Goal: Task Accomplishment & Management: Manage account settings

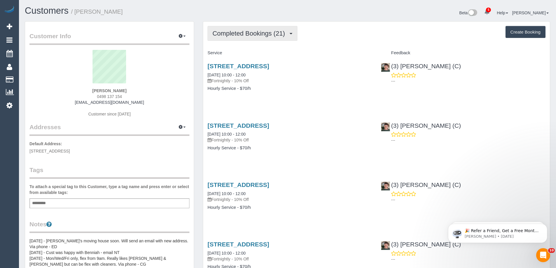
click at [227, 34] on span "Completed Bookings (21)" at bounding box center [249, 33] width 75 height 7
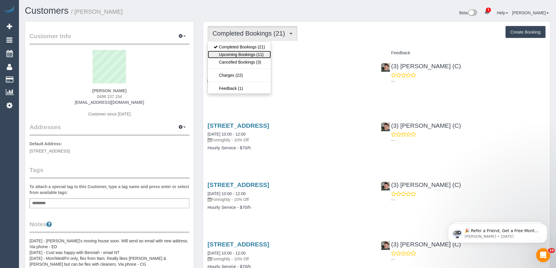
click at [232, 53] on link "Upcoming Bookings (11)" at bounding box center [239, 55] width 63 height 8
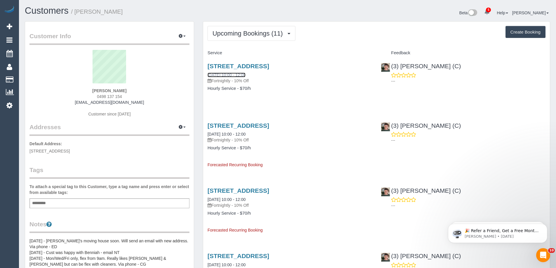
click at [228, 76] on link "[DATE] 10:00 - 12:00" at bounding box center [227, 75] width 38 height 5
click at [245, 36] on span "Upcoming Bookings (11)" at bounding box center [248, 33] width 73 height 7
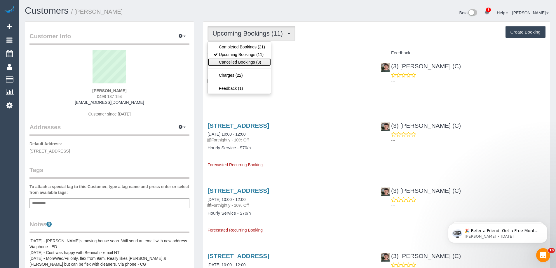
click at [238, 58] on link "Cancelled Bookings (3)" at bounding box center [239, 62] width 63 height 8
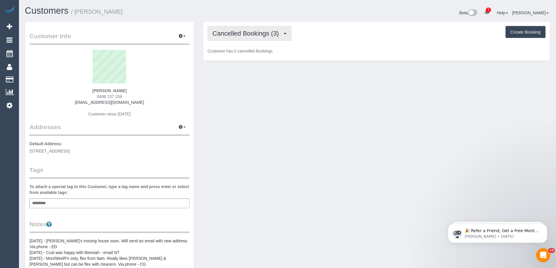
click at [240, 35] on span "Cancelled Bookings (3)" at bounding box center [246, 33] width 69 height 7
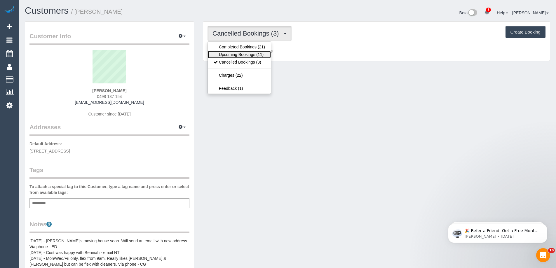
click at [236, 53] on link "Upcoming Bookings (11)" at bounding box center [239, 55] width 63 height 8
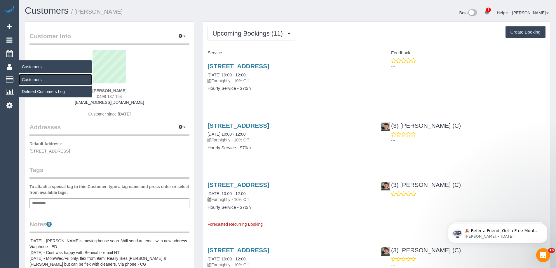
click at [35, 79] on link "Customers" at bounding box center [55, 80] width 73 height 12
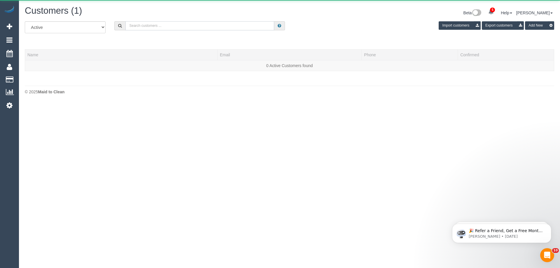
click at [163, 27] on input "text" at bounding box center [200, 25] width 149 height 9
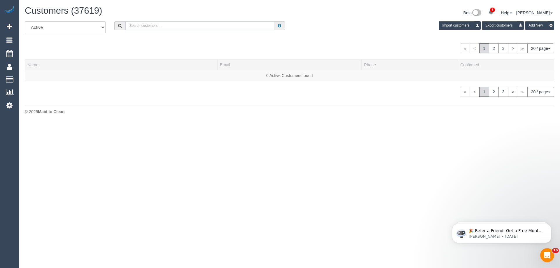
paste input "[PERSON_NAME]"
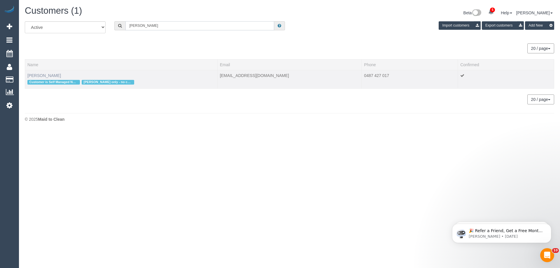
type input "[PERSON_NAME]"
click at [50, 75] on link "[PERSON_NAME]" at bounding box center [44, 75] width 34 height 5
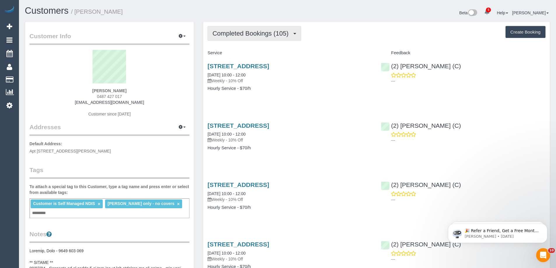
click at [232, 36] on span "Completed Bookings (105)" at bounding box center [251, 33] width 79 height 7
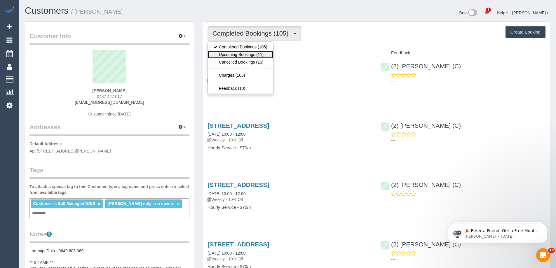
click at [233, 55] on link "Upcoming Bookings (11)" at bounding box center [240, 55] width 65 height 8
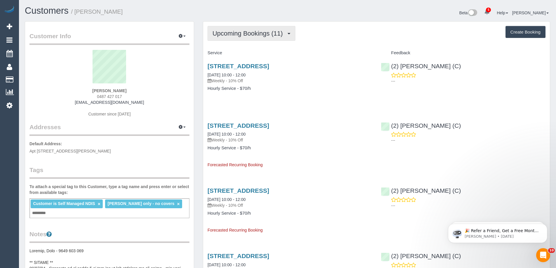
click at [266, 36] on span "Upcoming Bookings (11)" at bounding box center [248, 33] width 73 height 7
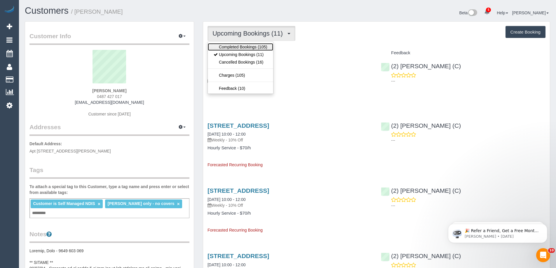
click at [262, 43] on link "Completed Bookings (105)" at bounding box center [240, 47] width 65 height 8
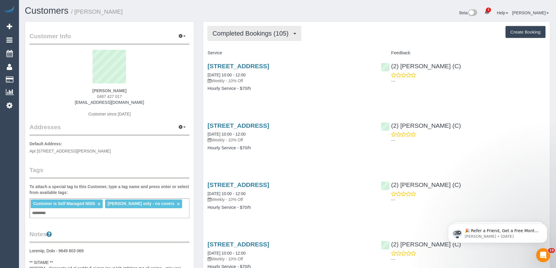
click at [266, 40] on button "Completed Bookings (105)" at bounding box center [255, 33] width 94 height 15
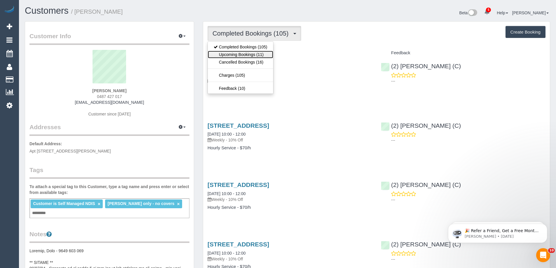
click at [258, 54] on link "Upcoming Bookings (11)" at bounding box center [240, 55] width 65 height 8
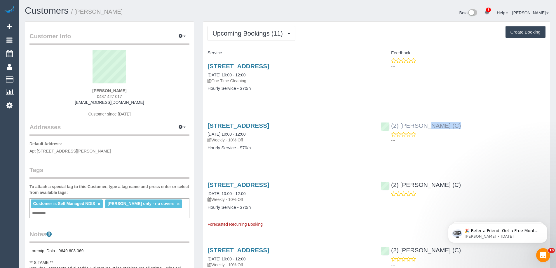
drag, startPoint x: 466, startPoint y: 128, endPoint x: 393, endPoint y: 124, distance: 73.4
click at [393, 124] on div "(2) Nicole Condello (C) ---" at bounding box center [463, 131] width 173 height 29
drag, startPoint x: 470, startPoint y: 121, endPoint x: 468, endPoint y: 124, distance: 3.4
click at [470, 121] on div "(2) Nicole Condello (C) ---" at bounding box center [463, 131] width 173 height 29
click at [388, 123] on div "(2) Nicole Condello (C) ---" at bounding box center [463, 131] width 173 height 29
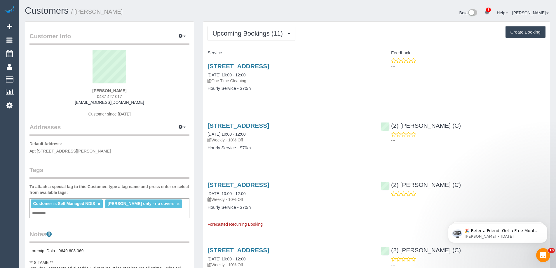
click at [486, 125] on div "(2) Nicole Condello (C) ---" at bounding box center [463, 131] width 173 height 29
click at [386, 126] on div "(2) Nicole Condello (C) ---" at bounding box center [463, 131] width 173 height 29
copy link "(2) Nicole Condello (C)"
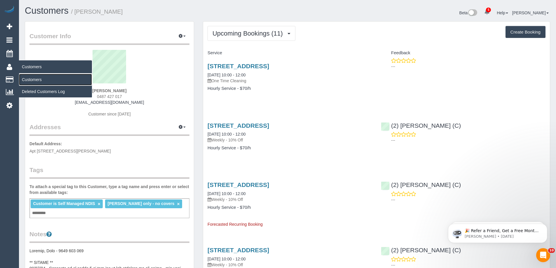
click at [26, 80] on link "Customers" at bounding box center [55, 80] width 73 height 12
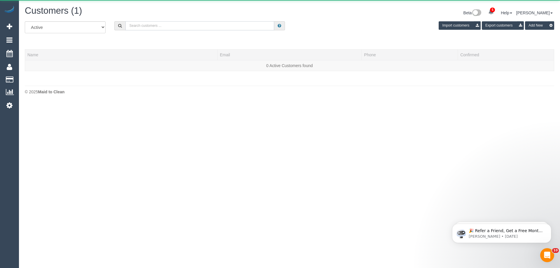
click at [179, 23] on input "text" at bounding box center [200, 25] width 149 height 9
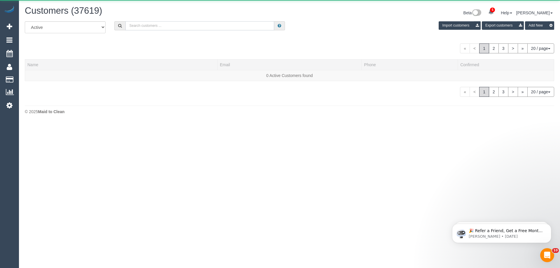
paste input "+61402555534"
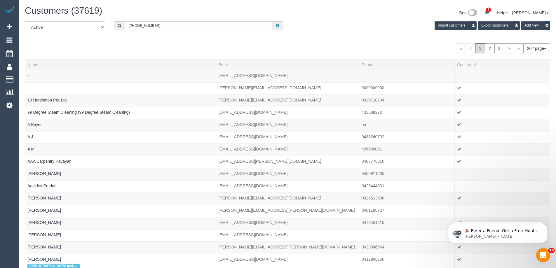
drag, startPoint x: 135, startPoint y: 26, endPoint x: 103, endPoint y: 35, distance: 32.9
click at [103, 35] on div "All Active Archived +61402555534 Import customers Export customers Add New" at bounding box center [287, 29] width 534 height 16
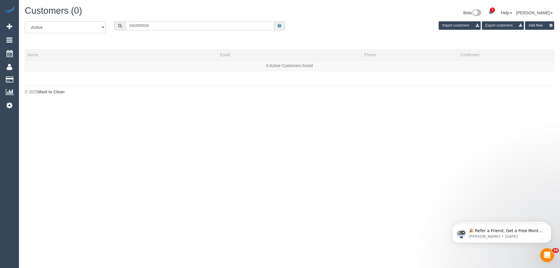
click at [137, 26] on input "0402555534" at bounding box center [200, 25] width 149 height 9
click at [144, 25] on input "0402 555534" at bounding box center [200, 25] width 149 height 9
click at [161, 25] on input "0402 555 534" at bounding box center [200, 25] width 149 height 9
click at [146, 25] on input "0402 555 534" at bounding box center [200, 25] width 149 height 9
click at [163, 24] on input "402555534" at bounding box center [200, 25] width 149 height 9
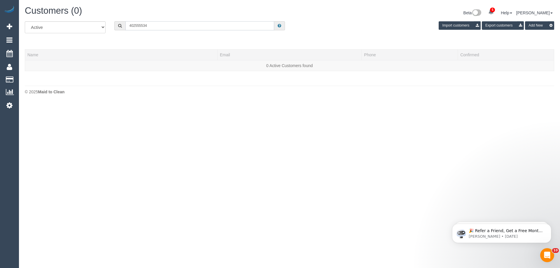
click at [164, 24] on input "402555534" at bounding box center [200, 25] width 149 height 9
paste input "Rupert Carr"
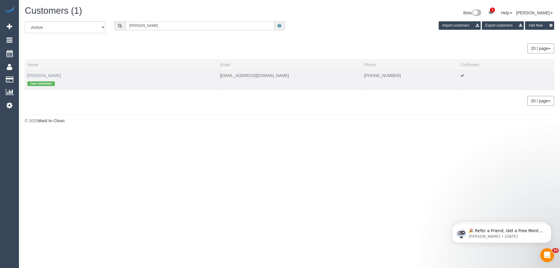
type input "Rupert Carr"
drag, startPoint x: 67, startPoint y: 76, endPoint x: 27, endPoint y: 72, distance: 39.9
click at [27, 72] on td "Rupert Carr-Gregg new customer" at bounding box center [121, 80] width 193 height 20
copy link "Rupert Carr-Gregg"
click at [52, 76] on link "Rupert Carr-Gregg" at bounding box center [44, 75] width 34 height 5
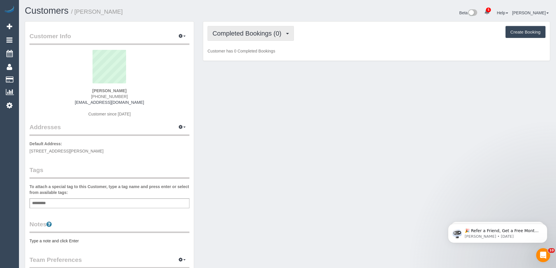
click at [242, 32] on span "Completed Bookings (0)" at bounding box center [248, 33] width 72 height 7
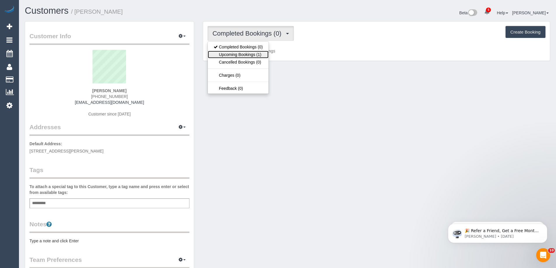
click at [243, 54] on link "Upcoming Bookings (1)" at bounding box center [238, 55] width 61 height 8
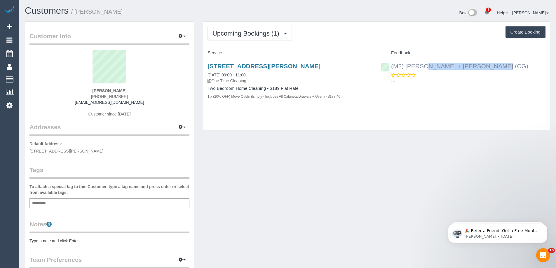
drag, startPoint x: 466, startPoint y: 66, endPoint x: 391, endPoint y: 66, distance: 74.1
click at [391, 66] on div "(M2) Akila + Tehan (CG) ---" at bounding box center [463, 72] width 173 height 29
copy link "(M2) Akila + Tehan (CG)"
drag, startPoint x: 88, startPoint y: 91, endPoint x: 143, endPoint y: 90, distance: 55.2
click at [143, 90] on div "Rupert Carr-Gregg +61 400 578 308 katieannandersen@gmail.com Customer since 2025" at bounding box center [109, 86] width 160 height 73
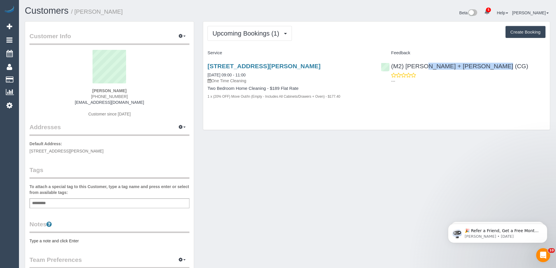
copy strong "Rupert Carr-Gregg"
drag, startPoint x: 244, startPoint y: 5, endPoint x: 321, endPoint y: 40, distance: 85.0
click at [321, 40] on div "Upcoming Bookings (1) Completed Bookings (0) Upcoming Bookings (1) Cancelled Bo…" at bounding box center [377, 33] width 338 height 15
click at [238, 74] on link "16/09/2025 09:00 - 11:00" at bounding box center [227, 75] width 38 height 5
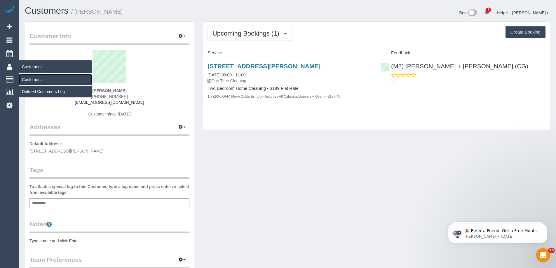
click at [34, 80] on link "Customers" at bounding box center [55, 80] width 73 height 12
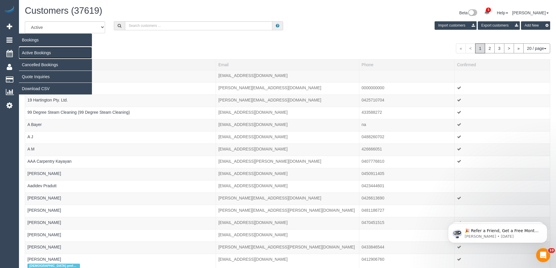
click at [31, 55] on link "Active Bookings" at bounding box center [55, 53] width 73 height 12
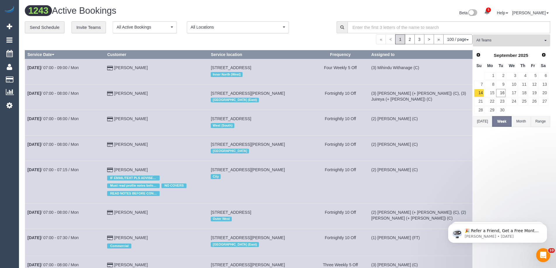
click at [490, 41] on span "All Teams" at bounding box center [509, 40] width 67 height 5
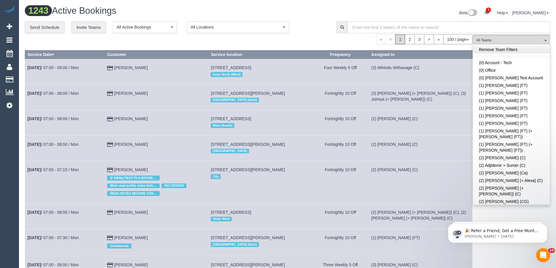
click at [494, 50] on link "Remove Team Filters" at bounding box center [511, 50] width 77 height 8
click at [503, 119] on link "(1) [PERSON_NAME] (FT)" at bounding box center [511, 116] width 77 height 8
click at [496, 41] on span "(1) [PERSON_NAME] (FT)" at bounding box center [509, 40] width 67 height 5
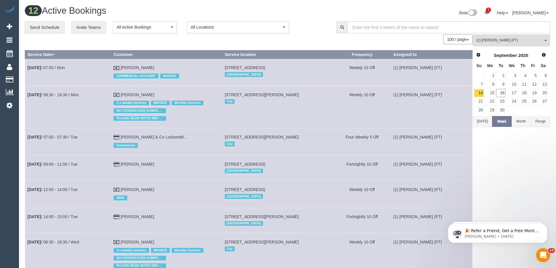
click at [485, 36] on button "(1) Kumpee R (FT) All Teams" at bounding box center [511, 40] width 77 height 12
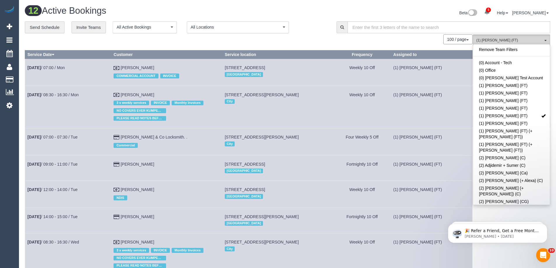
click at [485, 36] on button "(1) Kumpee R (FT) All Teams" at bounding box center [511, 40] width 77 height 12
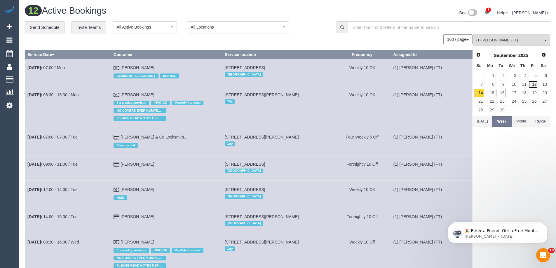
click at [532, 85] on link "12" at bounding box center [533, 85] width 10 height 8
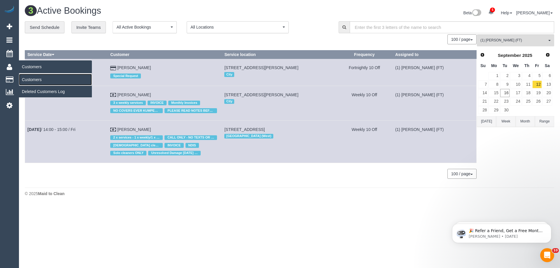
click at [33, 79] on link "Customers" at bounding box center [55, 80] width 73 height 12
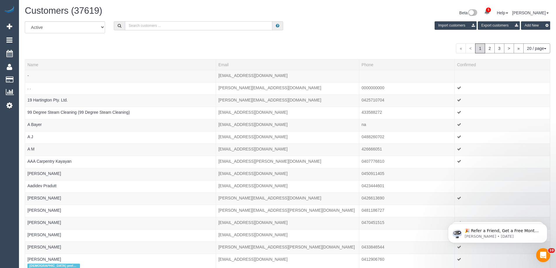
click at [192, 25] on input "text" at bounding box center [198, 25] width 147 height 9
paste input "romaniac@gmail.com"
type input "romaniac@gmail.com"
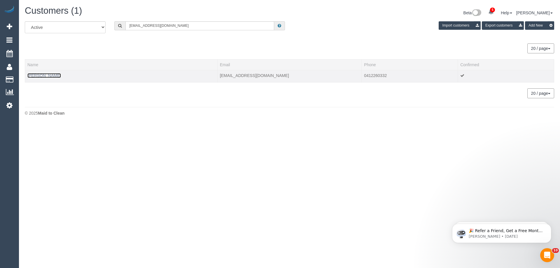
click at [47, 76] on link "Alin Popescu" at bounding box center [44, 75] width 34 height 5
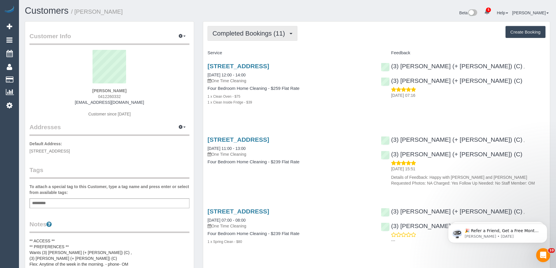
click at [259, 29] on button "Completed Bookings (11)" at bounding box center [253, 33] width 90 height 15
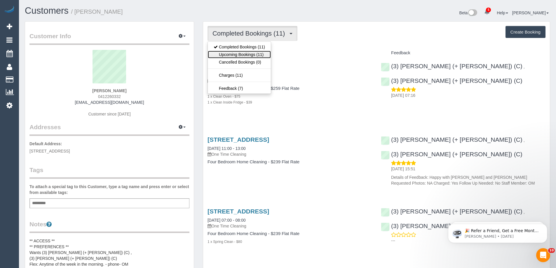
click at [245, 54] on link "Upcoming Bookings (11)" at bounding box center [239, 55] width 63 height 8
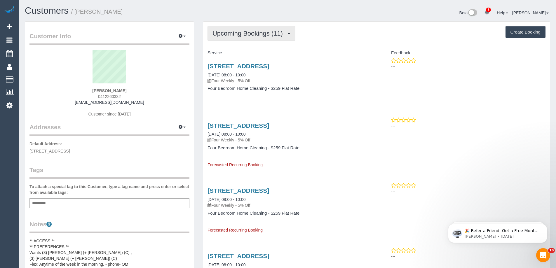
click at [253, 35] on span "Upcoming Bookings (11)" at bounding box center [248, 33] width 73 height 7
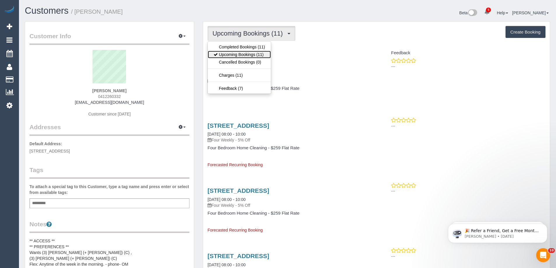
click at [253, 52] on link "Upcoming Bookings (11)" at bounding box center [239, 55] width 63 height 8
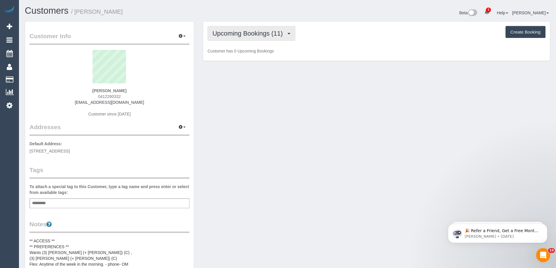
click at [255, 33] on span "Upcoming Bookings (11)" at bounding box center [248, 33] width 73 height 7
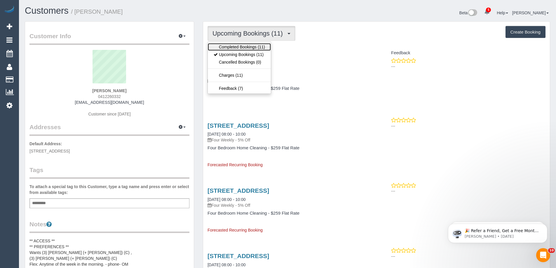
click at [255, 46] on link "Completed Bookings (11)" at bounding box center [239, 47] width 63 height 8
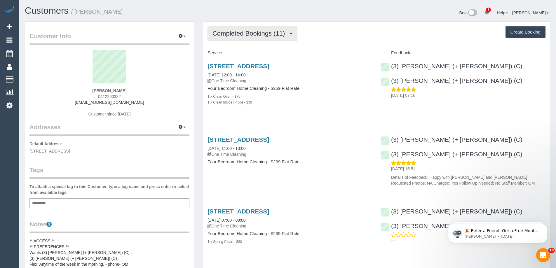
click at [232, 36] on span "Completed Bookings (11)" at bounding box center [249, 33] width 75 height 7
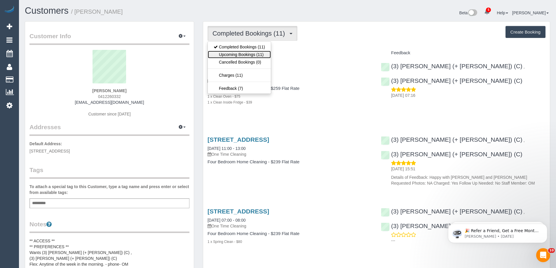
click at [229, 54] on link "Upcoming Bookings (11)" at bounding box center [239, 55] width 63 height 8
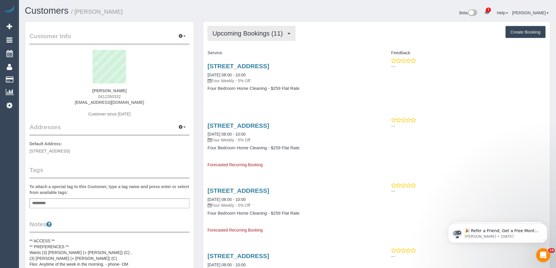
click at [255, 36] on span "Upcoming Bookings (11)" at bounding box center [248, 33] width 73 height 7
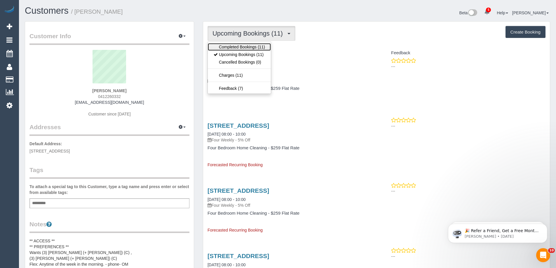
click at [250, 45] on link "Completed Bookings (11)" at bounding box center [239, 47] width 63 height 8
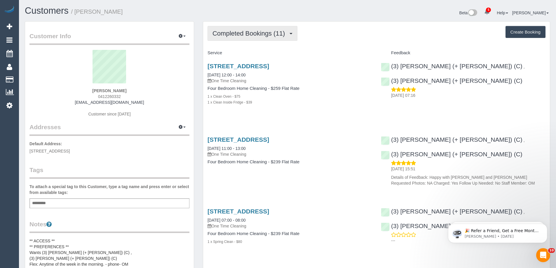
click at [255, 39] on button "Completed Bookings (11)" at bounding box center [253, 33] width 90 height 15
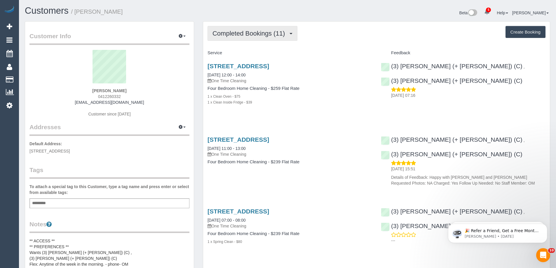
drag, startPoint x: 268, startPoint y: 35, endPoint x: 268, endPoint y: 46, distance: 10.8
click at [269, 40] on button "Completed Bookings (11)" at bounding box center [253, 33] width 90 height 15
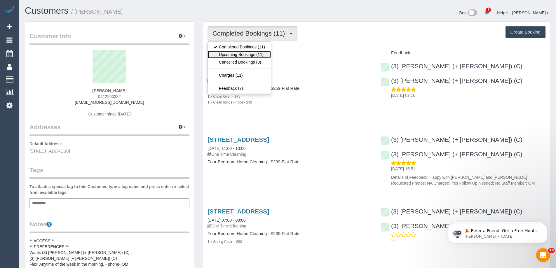
click at [265, 54] on link "Upcoming Bookings (11)" at bounding box center [239, 55] width 63 height 8
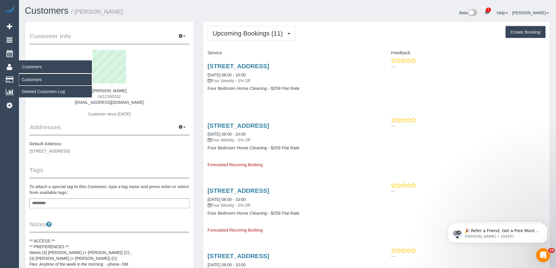
click at [36, 79] on link "Customers" at bounding box center [55, 80] width 73 height 12
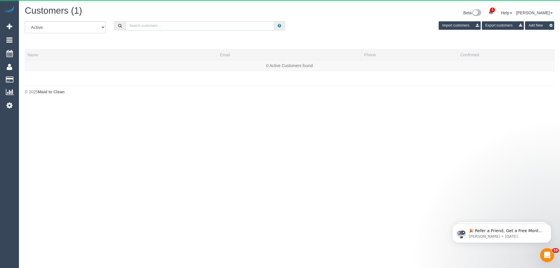
click at [217, 24] on input "text" at bounding box center [200, 25] width 149 height 9
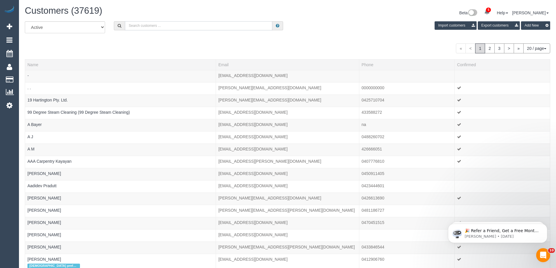
click at [217, 24] on input "text" at bounding box center [198, 25] width 147 height 9
click at [151, 25] on input "text" at bounding box center [198, 25] width 147 height 9
click at [163, 28] on input "text" at bounding box center [198, 25] width 147 height 9
click at [135, 27] on input "text" at bounding box center [198, 25] width 147 height 9
click at [133, 34] on div "All Active Archived Import customers Export customers Add New" at bounding box center [287, 29] width 534 height 16
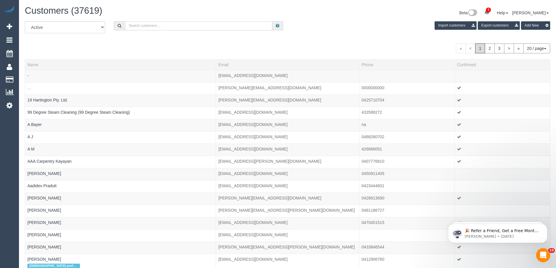
click at [133, 28] on input "text" at bounding box center [198, 25] width 147 height 9
click at [171, 25] on input "text" at bounding box center [198, 25] width 147 height 9
click at [158, 26] on input "text" at bounding box center [198, 25] width 147 height 9
paste input "Claudia Spiers"
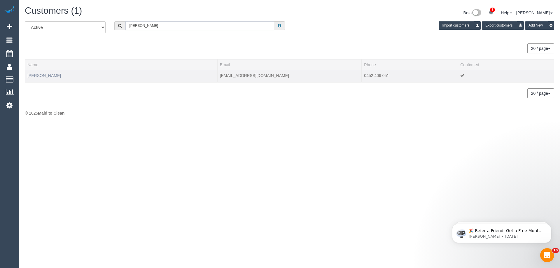
type input "Claudia Spiers"
click at [45, 77] on link "Claudia Spiers" at bounding box center [44, 75] width 34 height 5
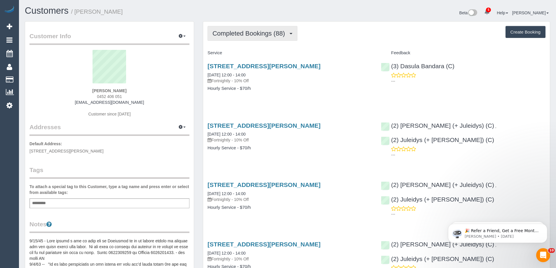
click at [272, 34] on span "Completed Bookings (88)" at bounding box center [249, 33] width 75 height 7
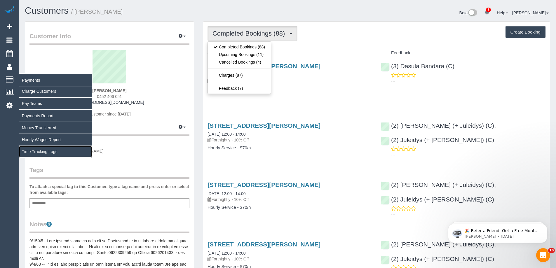
click at [37, 151] on link "Time Tracking Logs" at bounding box center [55, 152] width 73 height 12
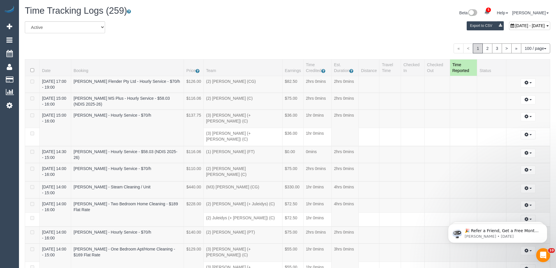
click at [404, 26] on div "September 16, 2025 - September 16, 2025 Export to CSV" at bounding box center [376, 27] width 356 height 12
click at [521, 28] on span "[DATE] - [DATE]" at bounding box center [529, 25] width 29 height 5
type input "**********"
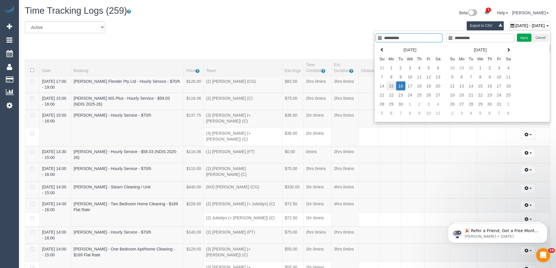
type input "**********"
click at [392, 88] on td "15" at bounding box center [391, 85] width 9 height 9
type input "**********"
click at [393, 85] on td "15" at bounding box center [391, 85] width 9 height 9
type input "**********"
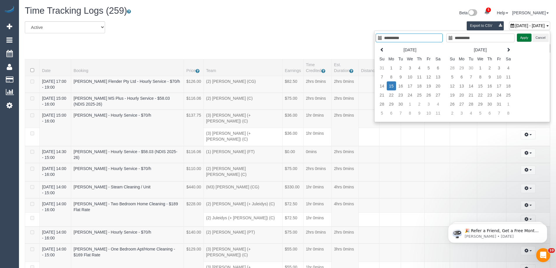
drag, startPoint x: 521, startPoint y: 40, endPoint x: 503, endPoint y: 27, distance: 22.4
click at [521, 40] on button "Apply" at bounding box center [524, 38] width 15 height 8
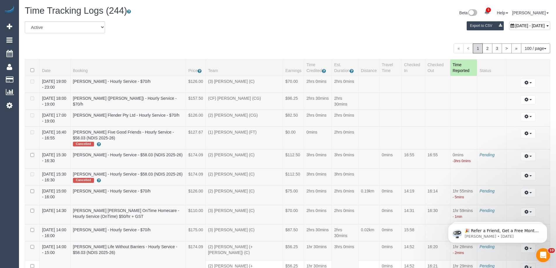
scroll to position [1210, 0]
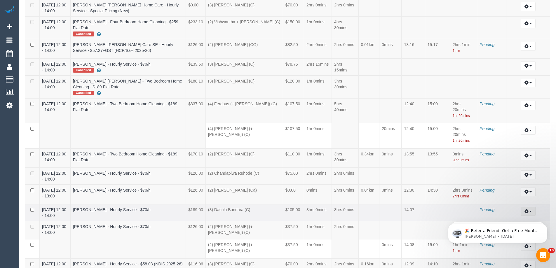
click at [529, 207] on button "button" at bounding box center [528, 211] width 15 height 9
click at [501, 218] on link "Edit" at bounding box center [512, 222] width 46 height 8
select select "draft"
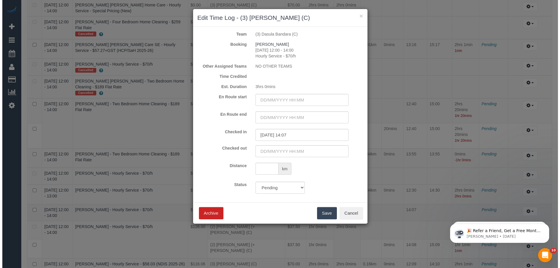
scroll to position [1202, 0]
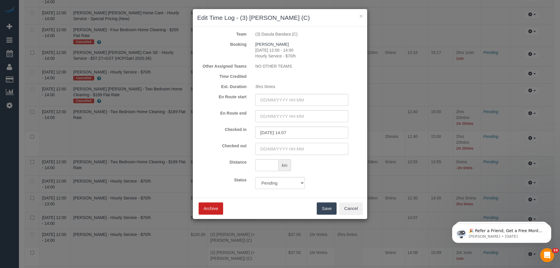
click at [284, 150] on input "text" at bounding box center [301, 149] width 93 height 12
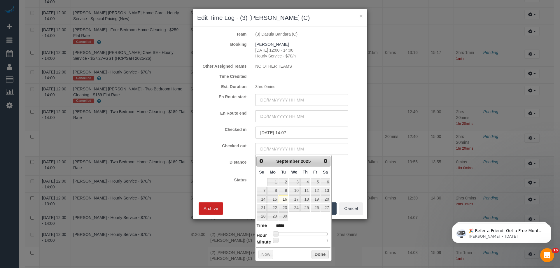
type input "16/09/2025 01:00"
type input "*****"
type input "16/09/2025 02:00"
type input "*****"
type input "16/09/2025 08:00"
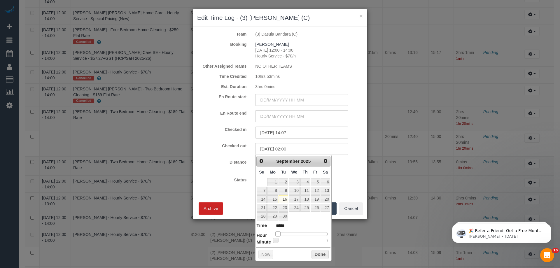
type input "*****"
type input "16/09/2025 13:00"
type input "*****"
type input "16/09/2025 14:00"
type input "*****"
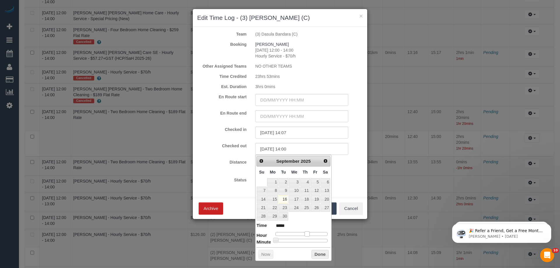
type input "16/09/2025 15:00"
type input "*****"
type input "16/09/2025 17:00"
type input "*****"
drag, startPoint x: 279, startPoint y: 233, endPoint x: 314, endPoint y: 235, distance: 34.8
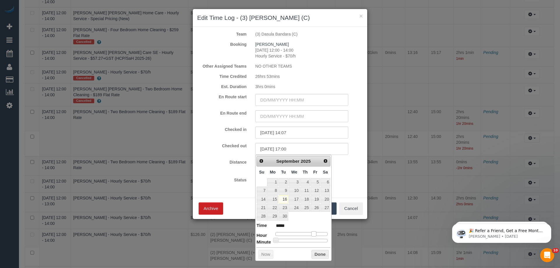
click at [314, 235] on div at bounding box center [302, 234] width 52 height 4
type input "16/09/2025 17:13"
type input "*****"
type input "16/09/2025 17:21"
type input "*****"
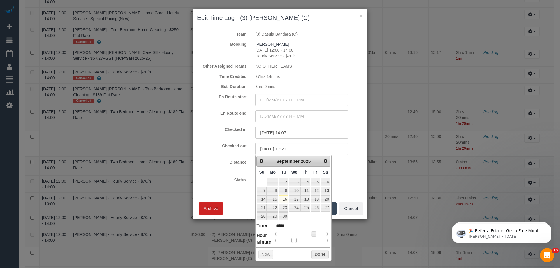
type input "16/09/2025 17:17"
type input "*****"
type input "16/09/2025 17:10"
type input "*****"
type input "16/09/2025 17:09"
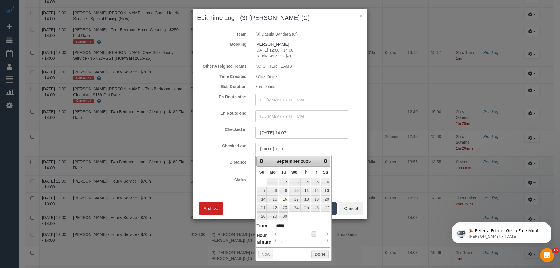
type input "*****"
type input "16/09/2025 17:08"
type input "*****"
type input "16/09/2025 17:14"
type input "*****"
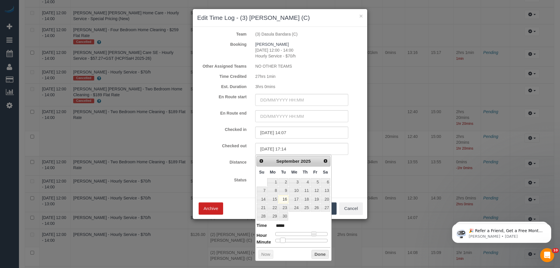
type input "16/09/2025 17:15"
type input "*****"
click at [289, 243] on div at bounding box center [302, 241] width 52 height 4
click at [318, 257] on button "Done" at bounding box center [320, 254] width 17 height 9
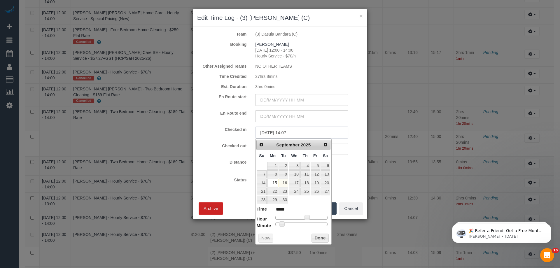
drag, startPoint x: 316, startPoint y: 133, endPoint x: 243, endPoint y: 122, distance: 74.2
click at [243, 122] on form "Team (3) Dasula Bandara (C) Booking Claudia Spiers 15/09/2025 12:00 - 14:00 Hou…" at bounding box center [280, 110] width 166 height 158
click at [295, 103] on input "text" at bounding box center [301, 100] width 93 height 12
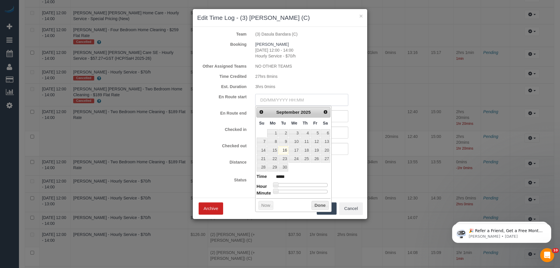
paste input "15/09/2025 14:07"
type input "15/09/2025 14:07"
click at [338, 158] on form "Team (3) Dasula Bandara (C) Booking Claudia Spiers 15/09/2025 12:00 - 14:00 Hou…" at bounding box center [280, 110] width 166 height 158
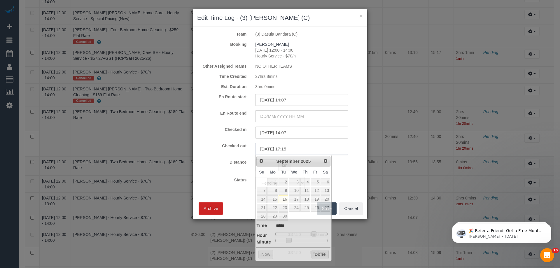
drag, startPoint x: 303, startPoint y: 150, endPoint x: 199, endPoint y: 121, distance: 108.2
click at [199, 121] on form "Team (3) Dasula Bandara (C) Booking Claudia Spiers 15/09/2025 12:00 - 14:00 Hou…" at bounding box center [280, 110] width 166 height 158
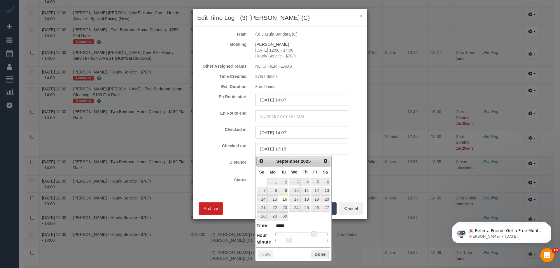
click at [280, 116] on input "text" at bounding box center [301, 116] width 93 height 12
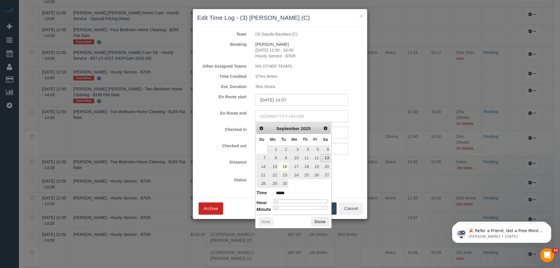
paste input "16/09/2025 17:15"
type input "16/09/2025 17:15"
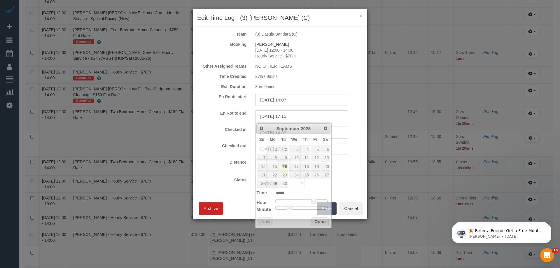
click at [343, 187] on div "Status Approved Approved + Update team with Time Reported Approved + Update tea…" at bounding box center [280, 183] width 175 height 12
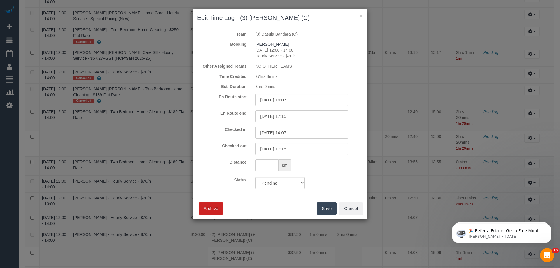
click at [325, 208] on button "Save" at bounding box center [327, 209] width 20 height 12
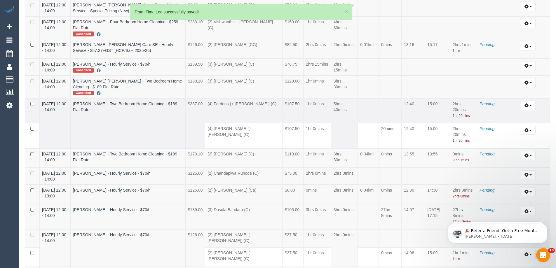
scroll to position [1215, 0]
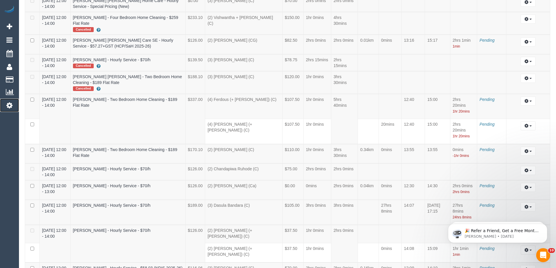
click at [10, 107] on icon at bounding box center [9, 105] width 6 height 7
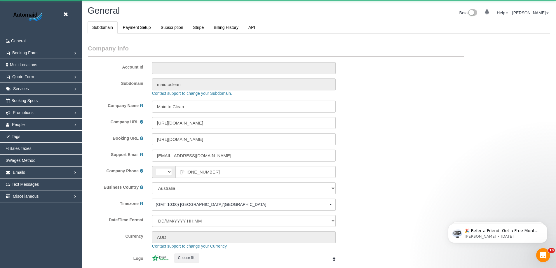
select select "string:AU"
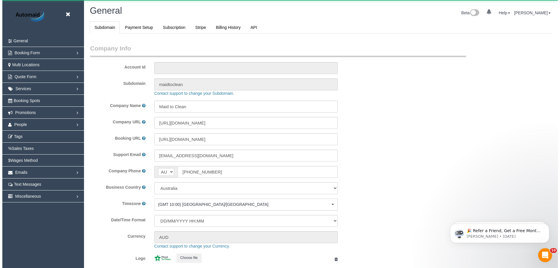
scroll to position [1323, 556]
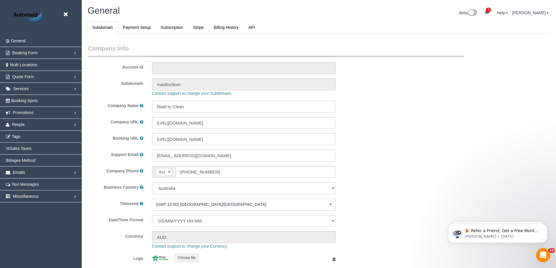
select select "1"
click at [74, 124] on link "People" at bounding box center [41, 125] width 82 height 12
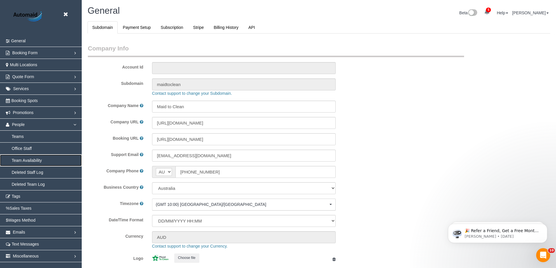
click at [25, 161] on link "Team Availability" at bounding box center [41, 161] width 82 height 12
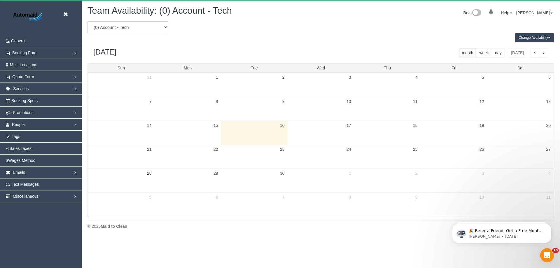
scroll to position [238, 560]
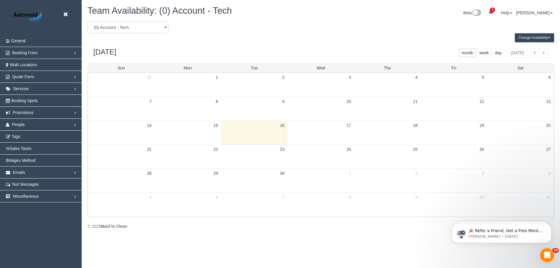
click at [151, 31] on select "(0) Account - Tech (0) Office (0) Raunak Test Account (1) Debbie Brodjanac (FT)…" at bounding box center [128, 27] width 81 height 12
select select "number:33569"
click at [88, 21] on select "(0) Account - Tech (0) Office (0) Raunak Test Account (1) Debbie Brodjanac (FT)…" at bounding box center [128, 27] width 81 height 12
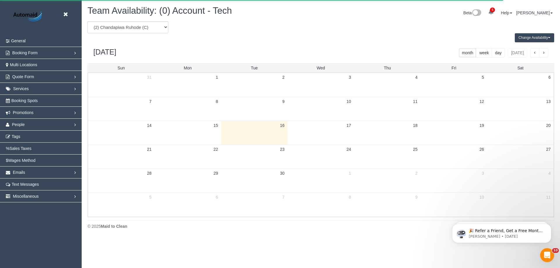
scroll to position [28952, 28629]
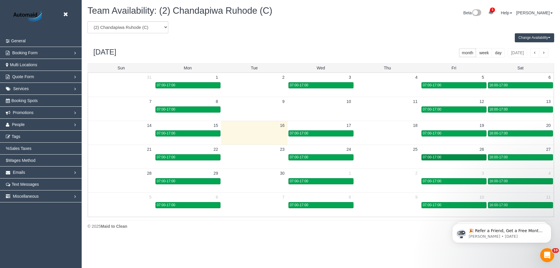
click at [449, 158] on div "07:00-17:00" at bounding box center [454, 157] width 62 height 4
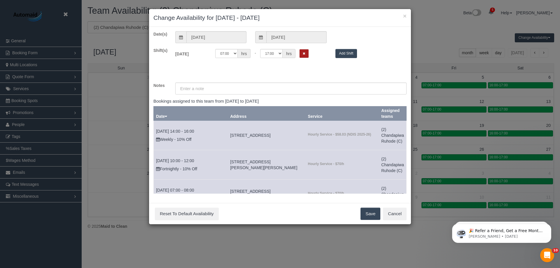
click at [305, 53] on icon "Remove Shift" at bounding box center [304, 53] width 3 height 3
click at [369, 215] on button "Save" at bounding box center [371, 214] width 20 height 12
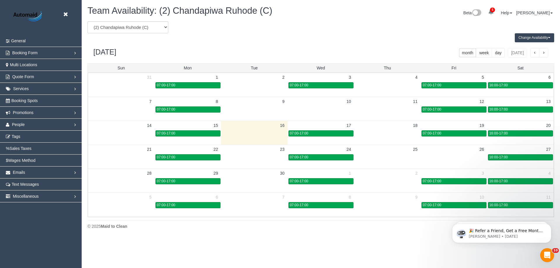
click at [62, 15] on header "Beta" at bounding box center [41, 17] width 82 height 35
click at [67, 12] on link at bounding box center [67, 14] width 9 height 9
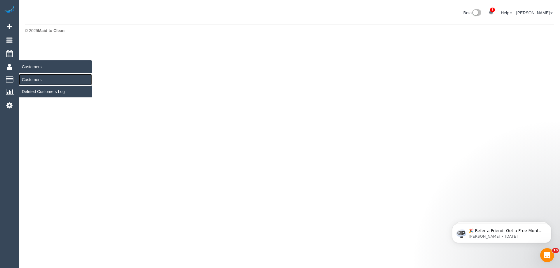
click at [39, 81] on link "Customers" at bounding box center [55, 80] width 73 height 12
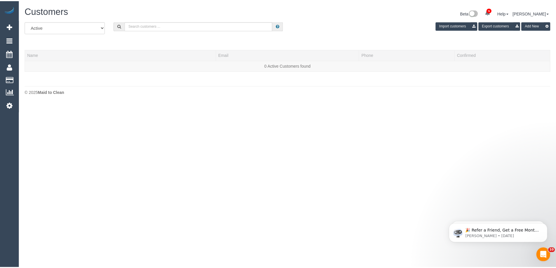
scroll to position [123, 560]
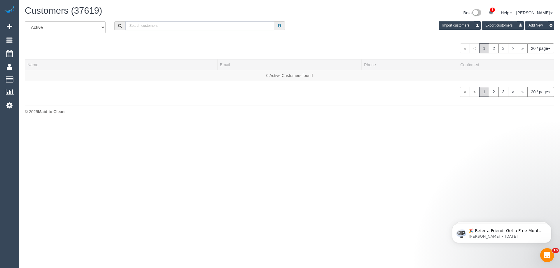
click at [181, 26] on input "text" at bounding box center [200, 25] width 149 height 9
paste input "laurabellebud@gmail.com"
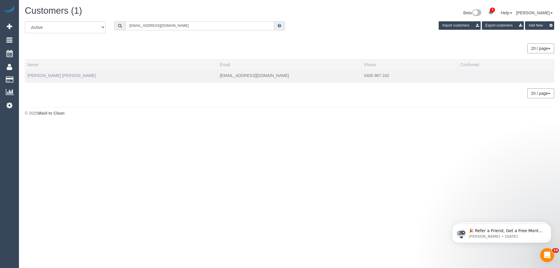
type input "laurabellebud@gmail.com"
click at [36, 74] on link "Laura Bud" at bounding box center [61, 75] width 68 height 5
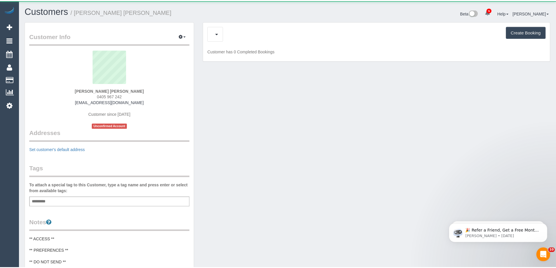
scroll to position [444, 556]
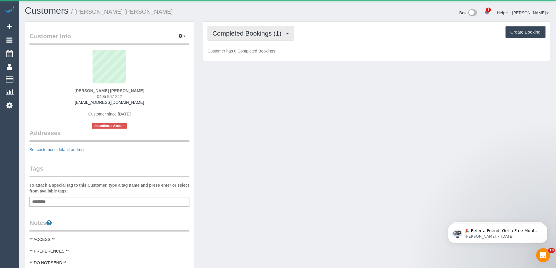
click at [245, 36] on span "Completed Bookings (1)" at bounding box center [248, 33] width 72 height 7
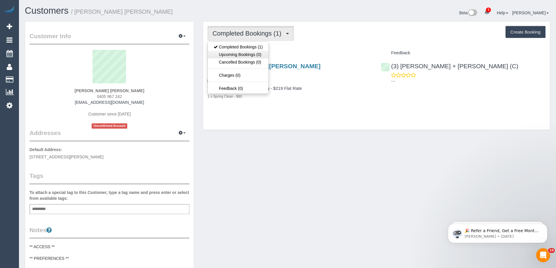
scroll to position [480, 556]
click at [324, 45] on div "Completed Bookings (1) Completed Bookings (1) Upcoming Bookings (0) Cancelled B…" at bounding box center [376, 76] width 347 height 109
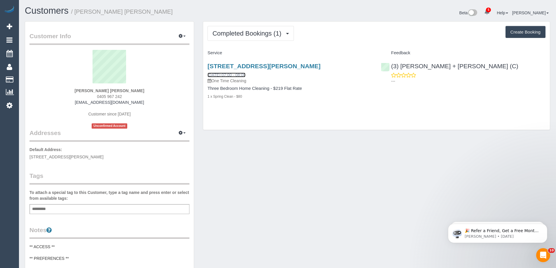
click at [223, 75] on link "15/09/2025 07:00 - 08:00" at bounding box center [227, 75] width 38 height 5
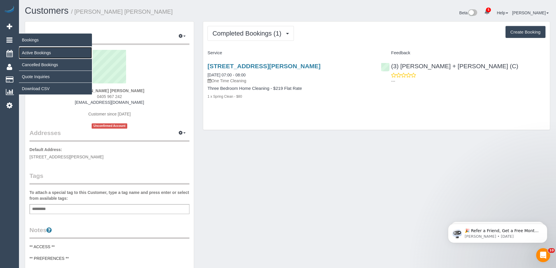
click at [28, 54] on link "Active Bookings" at bounding box center [55, 53] width 73 height 12
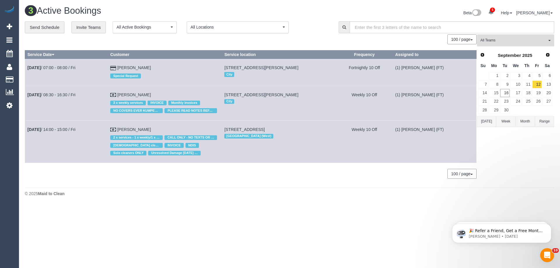
click at [520, 42] on button "All Teams" at bounding box center [515, 40] width 77 height 12
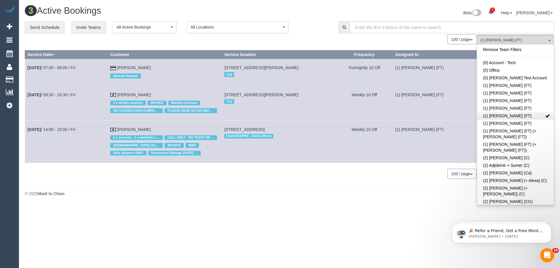
click at [502, 115] on link "(1) Kumpee R (FT)" at bounding box center [516, 116] width 77 height 8
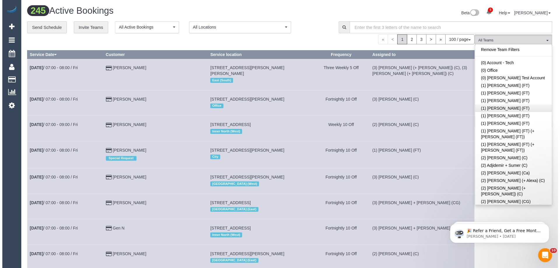
scroll to position [1342, 0]
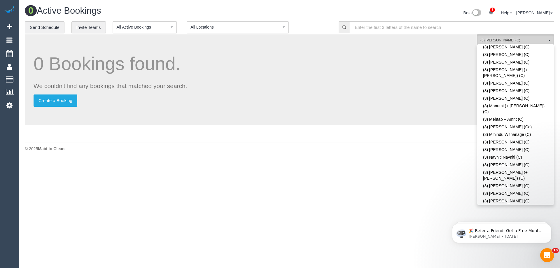
click at [507, 38] on span "(3) Thidas Wickramasinghe (C)" at bounding box center [514, 40] width 67 height 5
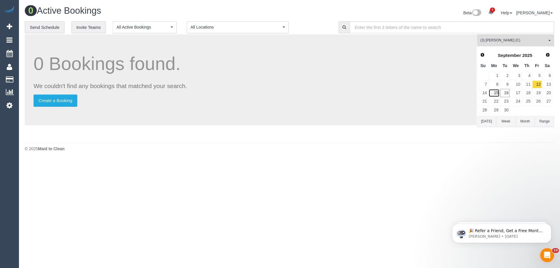
click at [497, 93] on link "15" at bounding box center [494, 93] width 11 height 8
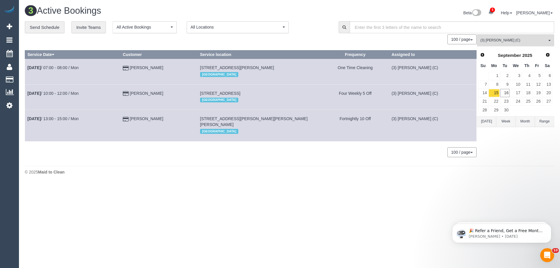
drag, startPoint x: 163, startPoint y: 67, endPoint x: 133, endPoint y: 65, distance: 30.7
click at [133, 65] on td "Denise Curtis" at bounding box center [158, 71] width 77 height 25
copy td "Denise Curtis"
drag, startPoint x: 167, startPoint y: 101, endPoint x: 133, endPoint y: 96, distance: 34.2
click at [133, 96] on td "Clare Chadwick" at bounding box center [158, 96] width 77 height 25
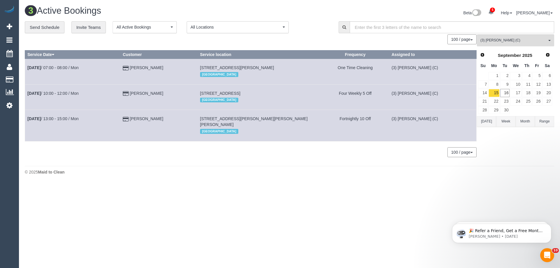
copy td "Clare Chadwick"
drag, startPoint x: 166, startPoint y: 130, endPoint x: 130, endPoint y: 125, distance: 36.2
click at [130, 125] on td "Leanne Gazzard" at bounding box center [158, 125] width 77 height 31
copy td "Leanne Gazzard"
drag, startPoint x: 165, startPoint y: 69, endPoint x: 134, endPoint y: 67, distance: 31.6
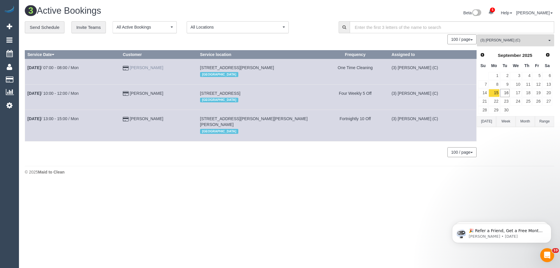
click at [134, 67] on td "Denise Curtis" at bounding box center [158, 71] width 77 height 25
copy link "Denise Curtis"
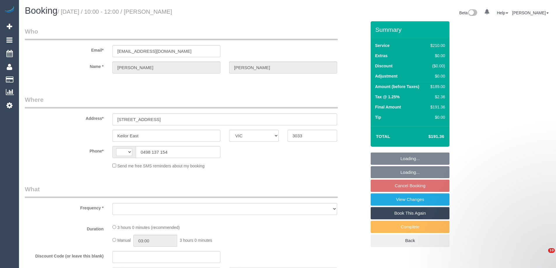
select select "VIC"
select select "string:AU"
select select "object:326"
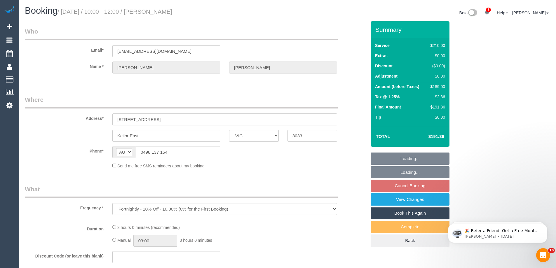
select select "string:stripe-pm_1Q8EFA2GScqysDRVC3z2387E"
select select "180"
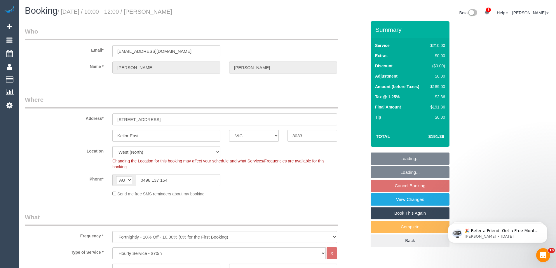
select select "number:27"
select select "number:14"
select select "number:19"
select select "number:36"
select select "number:34"
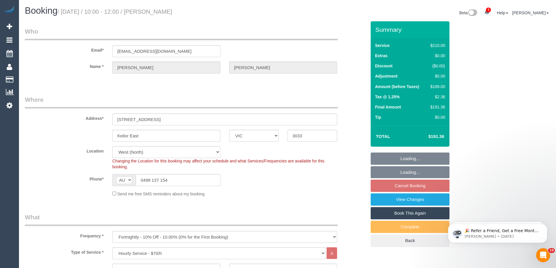
select select "number:11"
select select "object:1437"
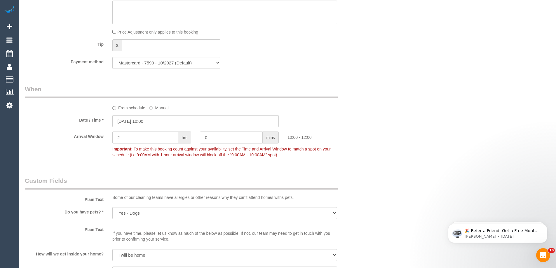
scroll to position [584, 0]
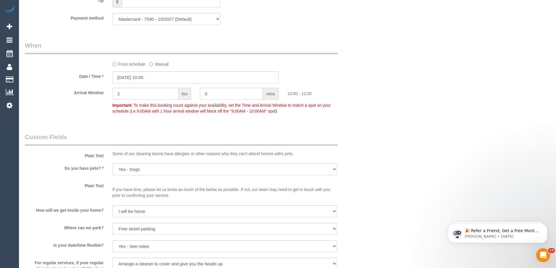
click at [124, 65] on label "From schedule" at bounding box center [128, 63] width 33 height 8
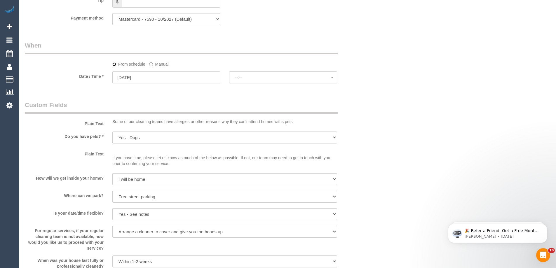
select select "spot12"
click at [128, 75] on input "17/09/2025" at bounding box center [166, 78] width 108 height 12
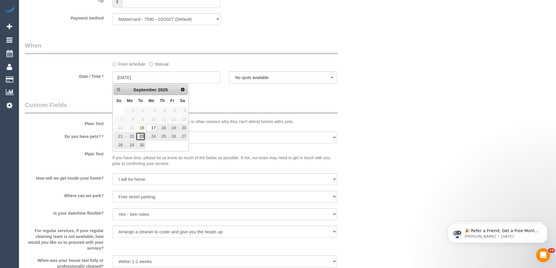
click at [143, 138] on link "23" at bounding box center [140, 137] width 9 height 8
type input "23/09/2025"
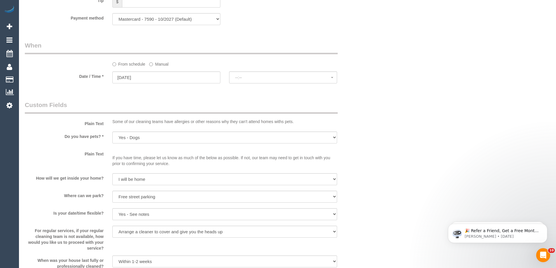
select select "spot23"
click at [163, 75] on input "23/09/2025" at bounding box center [166, 78] width 108 height 12
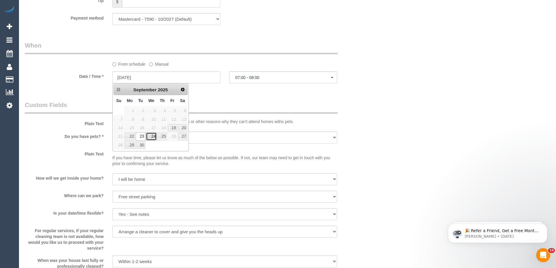
click at [153, 137] on link "24" at bounding box center [151, 137] width 11 height 8
type input "24/09/2025"
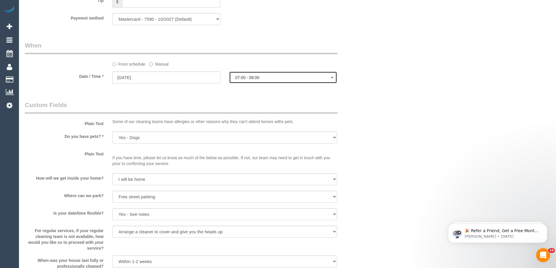
click at [275, 77] on span "07:00 - 08:00" at bounding box center [283, 77] width 96 height 5
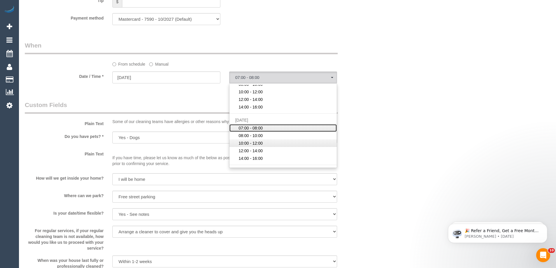
scroll to position [29, 0]
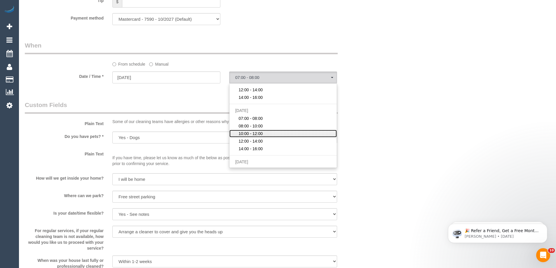
click at [258, 135] on span "10:00 - 12:00" at bounding box center [250, 134] width 24 height 6
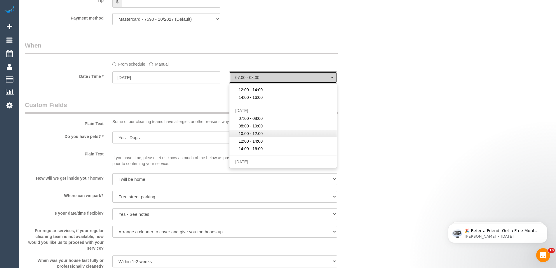
select select "spot30"
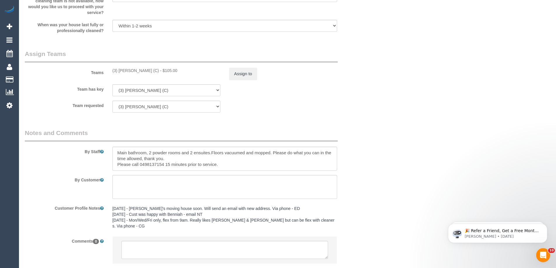
scroll to position [852, 0]
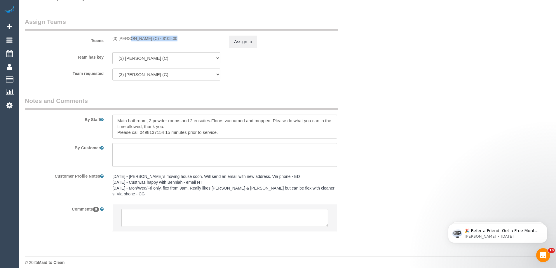
drag, startPoint x: 150, startPoint y: 41, endPoint x: 109, endPoint y: 36, distance: 41.4
click at [109, 36] on div "(3) Katie Eichorn (C) - $105.00" at bounding box center [166, 39] width 117 height 6
copy div "(3) [PERSON_NAME] (C)"
click at [247, 41] on button "Assign to" at bounding box center [243, 42] width 28 height 12
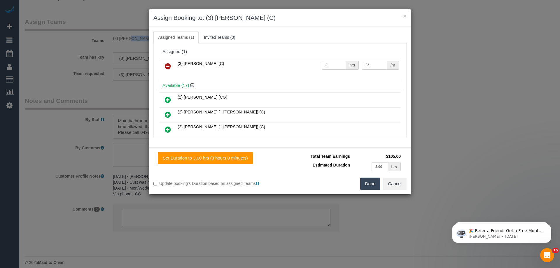
click at [167, 69] on icon at bounding box center [168, 66] width 6 height 7
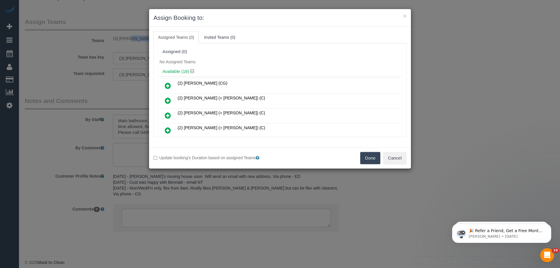
click at [364, 157] on button "Done" at bounding box center [370, 158] width 20 height 12
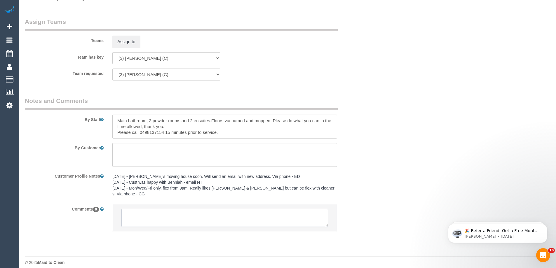
click at [228, 214] on textarea at bounding box center [224, 218] width 207 height 18
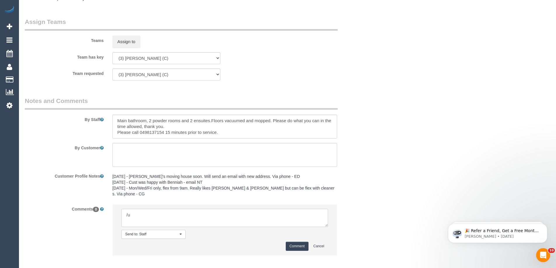
type textarea "/"
paste textarea "Cleaner(s) Unassigned: Reason Unassigned: One Off/Ongoing: Flexibility: Close a…"
drag, startPoint x: 327, startPoint y: 220, endPoint x: 379, endPoint y: 280, distance: 78.8
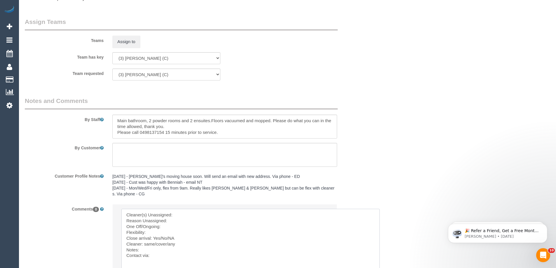
click at [226, 209] on textarea at bounding box center [250, 248] width 258 height 78
paste textarea "(3) [PERSON_NAME] (C)"
click at [183, 215] on textarea at bounding box center [250, 248] width 258 height 78
click at [152, 226] on textarea at bounding box center [250, 248] width 258 height 78
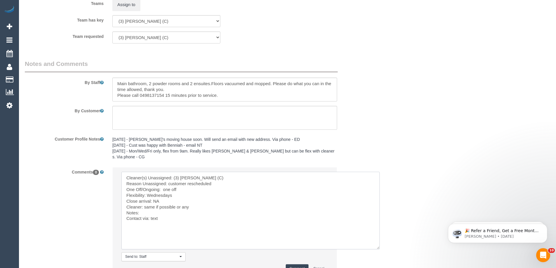
scroll to position [910, 0]
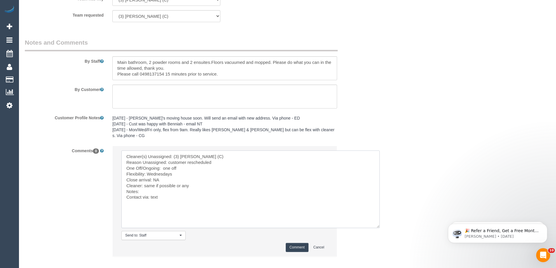
type textarea "Cleaner(s) Unassigned: (3) Katie Eichorn (C) Reason Unassigned: customer resche…"
click at [301, 243] on button "Comment" at bounding box center [297, 247] width 23 height 9
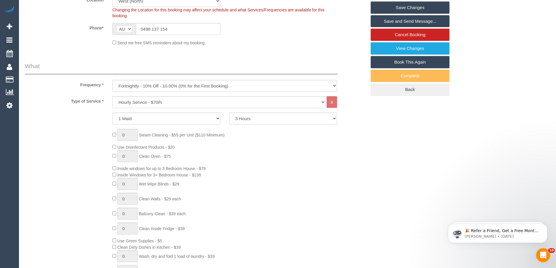
scroll to position [5, 0]
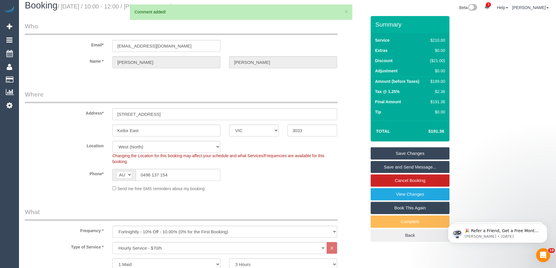
click at [414, 153] on link "Save Changes" at bounding box center [410, 153] width 79 height 12
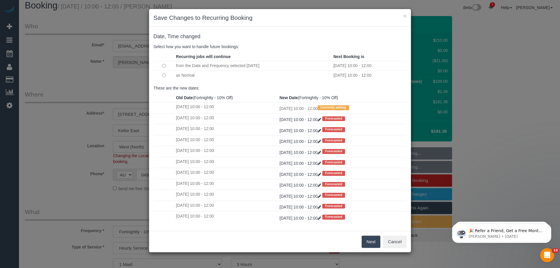
click at [374, 243] on button "Next" at bounding box center [371, 242] width 19 height 12
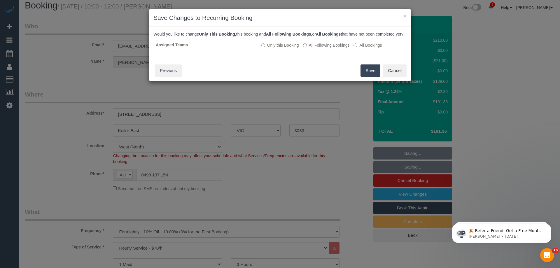
click at [370, 77] on button "Save" at bounding box center [371, 71] width 20 height 12
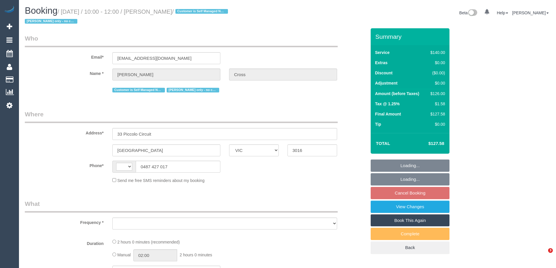
select select "VIC"
select select "string:AU"
select select "object:586"
select select "string:stripe-card_1DJV5e2GScqysDRVNr8YZkTZ"
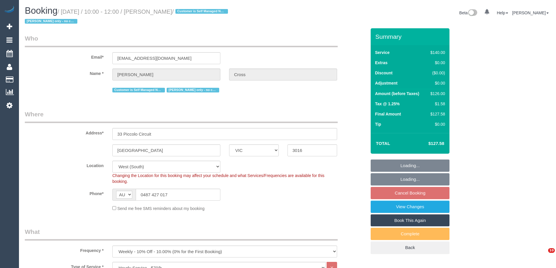
select select "object:903"
select select "number:29"
select select "number:14"
select select "number:18"
select select "number:25"
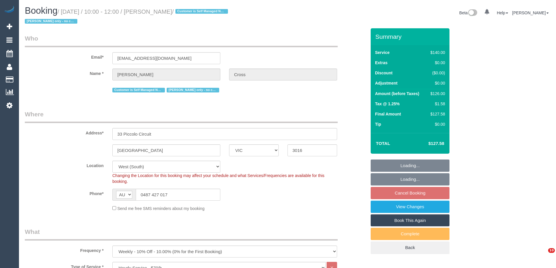
select select "number:33"
select select "spot3"
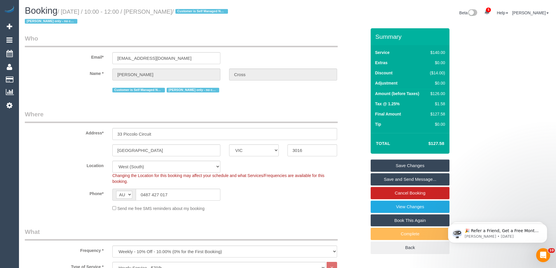
click at [405, 224] on link "Book This Again" at bounding box center [410, 221] width 79 height 12
select select "VIC"
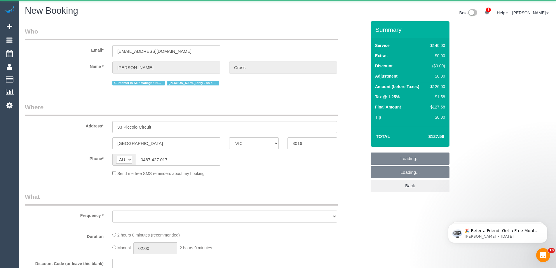
select select "object:2149"
select select "number:29"
select select "number:14"
select select "number:18"
select select "number:25"
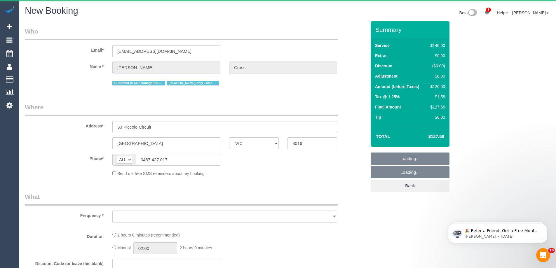
select select "number:33"
select select "string:stripe-card_1DJV5e2GScqysDRVNr8YZkTZ"
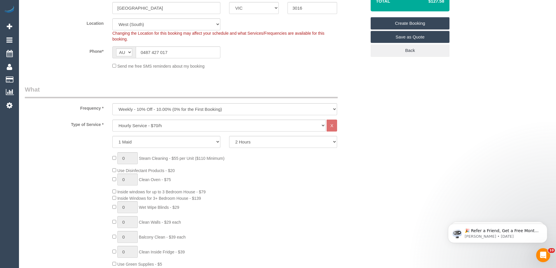
scroll to position [146, 0]
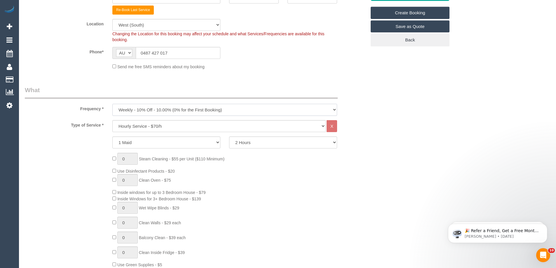
click at [144, 111] on select "One Time Cleaning Weekly - 10% Off - 10.00% (0% for the First Booking) Fortnigh…" at bounding box center [224, 110] width 225 height 12
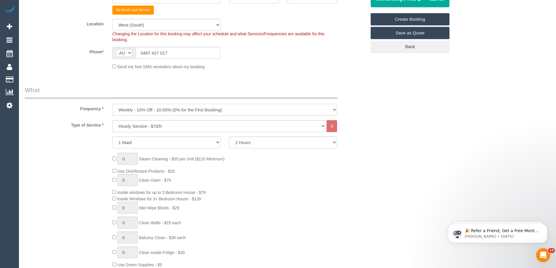
select select "object:2777"
click at [112, 104] on select "One Time Cleaning Weekly - 10% Off - 10.00% (0% for the First Booking) Fortnigh…" at bounding box center [224, 110] width 225 height 12
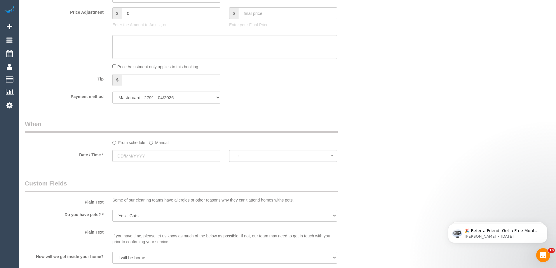
scroll to position [525, 0]
click at [148, 152] on input "text" at bounding box center [166, 155] width 108 height 12
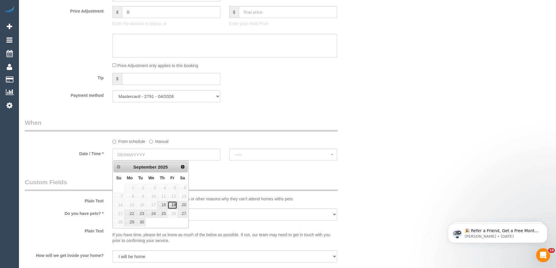
click at [171, 208] on link "19" at bounding box center [172, 205] width 9 height 8
type input "19/09/2025"
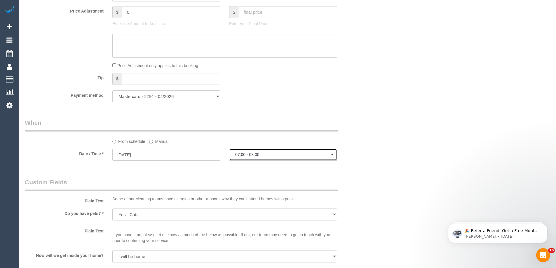
click at [250, 159] on button "07:00 - 08:00" at bounding box center [283, 155] width 108 height 12
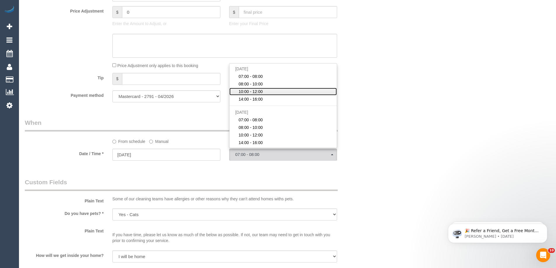
click at [256, 93] on span "10:00 - 12:00" at bounding box center [250, 92] width 24 height 6
select select "spot45"
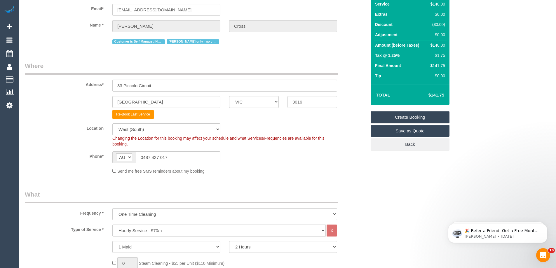
scroll to position [0, 0]
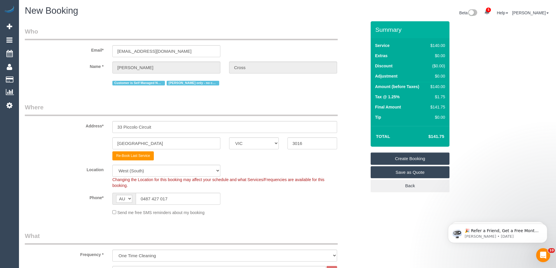
click at [443, 88] on div "$140.00" at bounding box center [436, 87] width 17 height 6
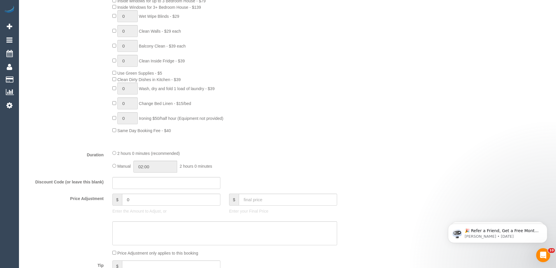
scroll to position [438, 0]
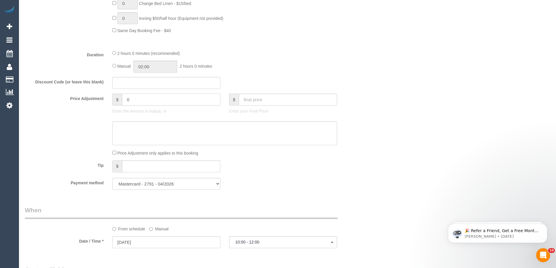
click at [134, 98] on input "0" at bounding box center [171, 100] width 98 height 12
type input "-14"
click at [154, 134] on textarea at bounding box center [224, 133] width 225 height 24
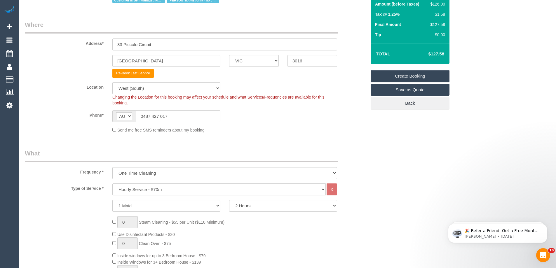
scroll to position [0, 0]
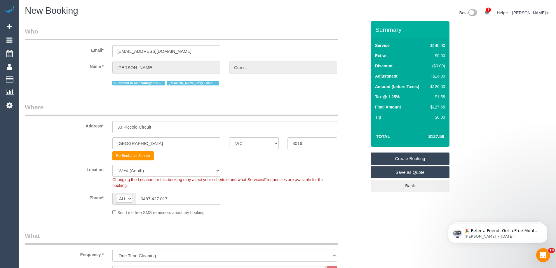
type textarea "10% frequency discount - CE"
click at [405, 158] on link "Create Booking" at bounding box center [410, 159] width 79 height 12
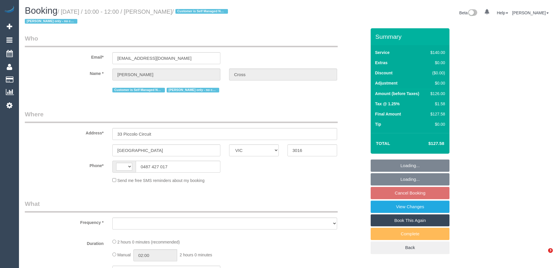
select select "VIC"
select select "string:AU"
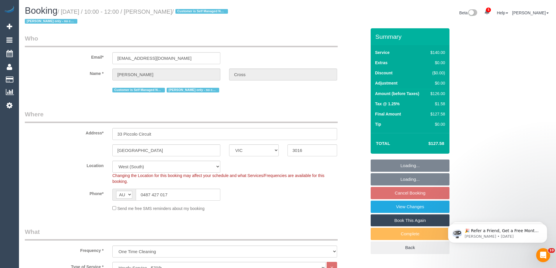
select select "object:751"
select select "string:stripe-card_1DJV5e2GScqysDRVNr8YZkTZ"
select select "number:29"
select select "number:14"
select select "number:18"
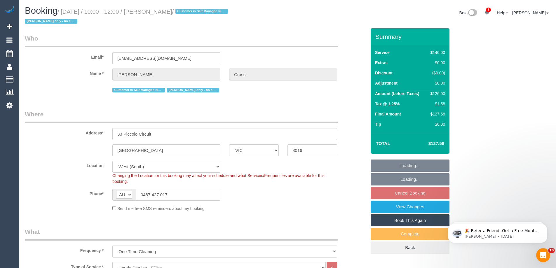
select select "number:25"
select select "number:33"
select select "spot2"
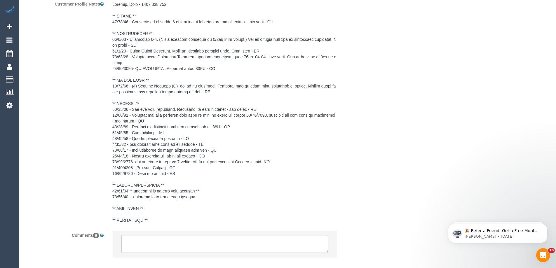
scroll to position [1071, 0]
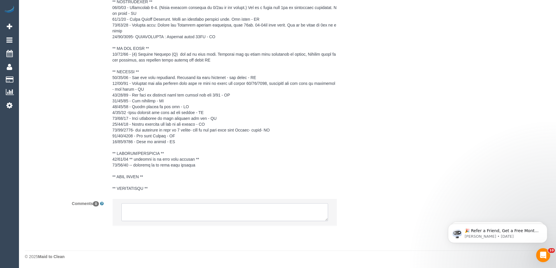
click at [170, 207] on textarea at bounding box center [224, 212] width 207 height 18
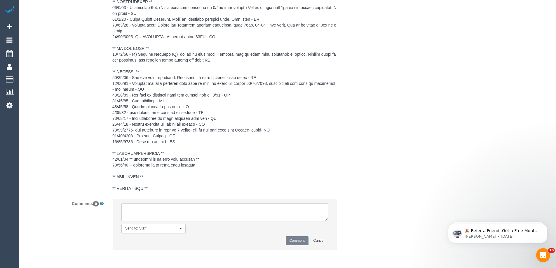
click at [210, 208] on textarea at bounding box center [224, 212] width 207 height 18
paste textarea "9am and 4pm"
drag, startPoint x: 168, startPoint y: 214, endPoint x: 210, endPoint y: 220, distance: 43.3
click at [210, 220] on textarea at bounding box center [224, 212] width 207 height 18
paste textarea "(2) [PERSON_NAME] (C)"
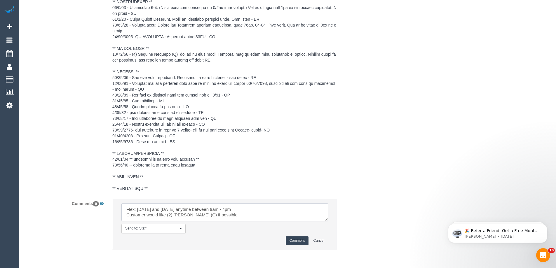
type textarea "Flex: Wednesday and Friday anytime between 9am - 4pm Customer would like (2) Ni…"
click at [292, 242] on button "Comment" at bounding box center [297, 240] width 23 height 9
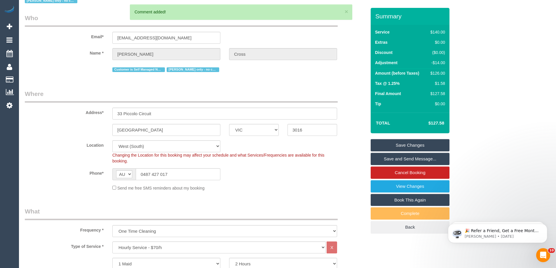
scroll to position [0, 0]
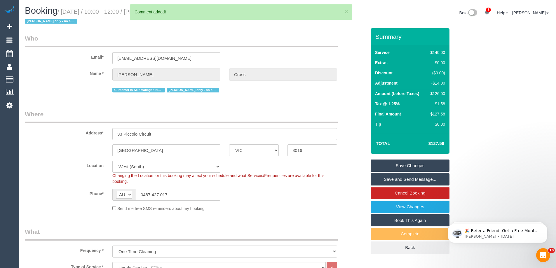
click at [415, 166] on link "Save Changes" at bounding box center [410, 166] width 79 height 12
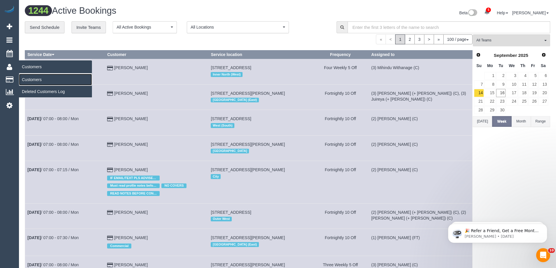
click at [27, 79] on link "Customers" at bounding box center [55, 80] width 73 height 12
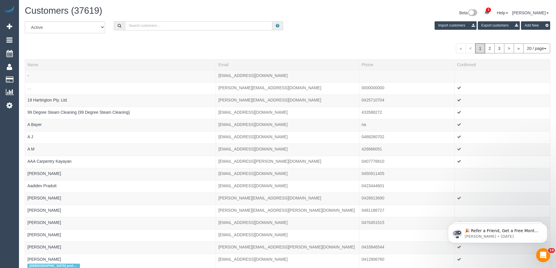
click at [151, 26] on input "text" at bounding box center [198, 25] width 147 height 9
paste input "jacqueline.out@gmail.com"
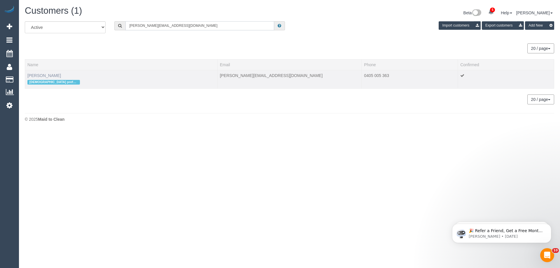
type input "jacqueline.out@gmail.com"
click at [42, 76] on link "Jacqueline Out" at bounding box center [44, 75] width 34 height 5
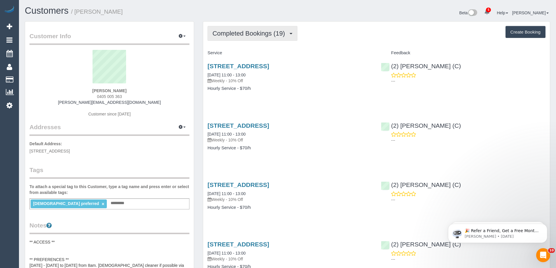
click at [255, 37] on button "Completed Bookings (19)" at bounding box center [253, 33] width 90 height 15
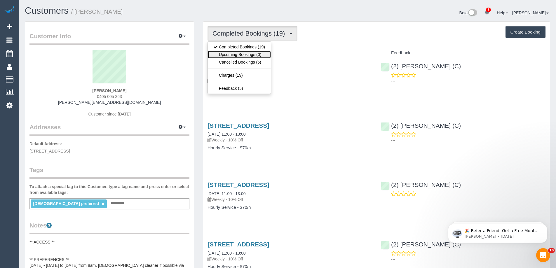
click at [249, 54] on link "Upcoming Bookings (0)" at bounding box center [239, 55] width 63 height 8
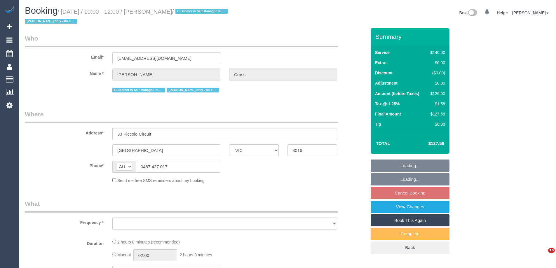
select select "VIC"
select select "object:739"
select select "number:29"
select select "number:14"
select select "number:18"
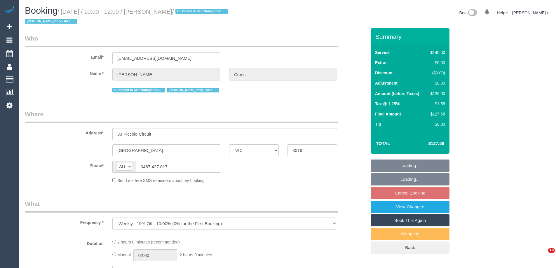
select select "number:25"
select select "number:33"
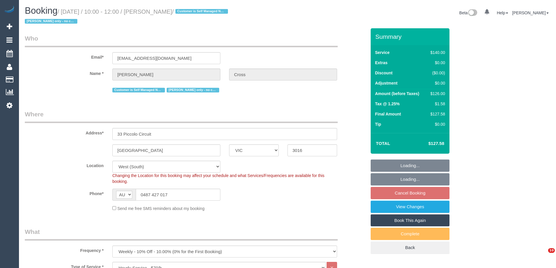
select select "string:stripe-card_1DJV5e2GScqysDRVNr8YZkTZ"
select select "spot3"
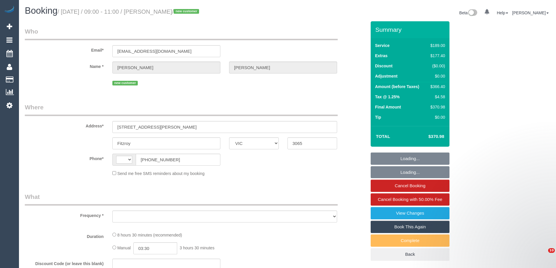
select select "VIC"
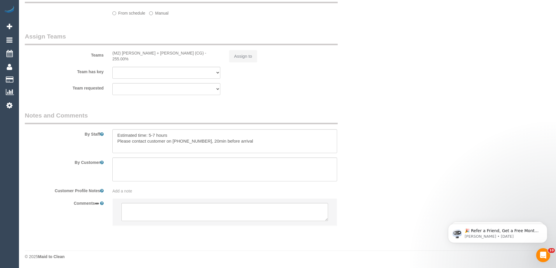
select select "string:AU"
select select "object:628"
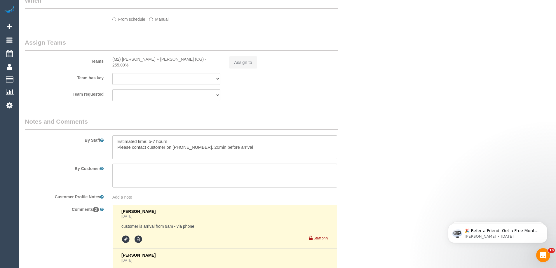
select select "string:stripe-pm_1S78kw2GScqysDRVJc6lT9bs"
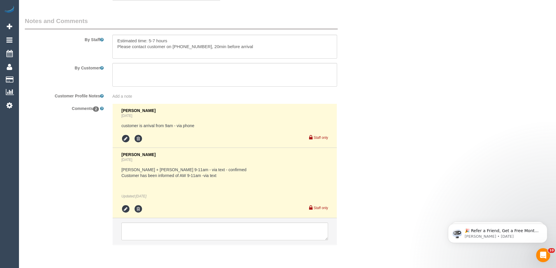
select select "number:29"
select select "number:14"
select select "number:18"
select select "number:25"
select select "number:26"
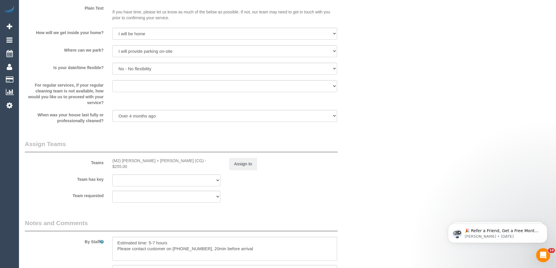
scroll to position [975, 0]
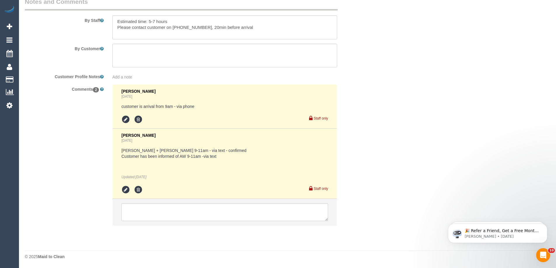
select select "object:1740"
select select "spot1"
click at [172, 207] on textarea at bounding box center [224, 212] width 207 height 18
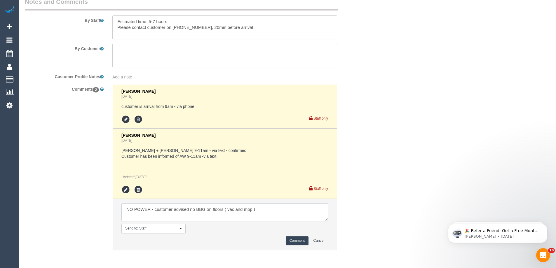
type textarea "NO POWER - customer advised no BBG on floors ( vac and mop )"
click at [294, 244] on button "Comment" at bounding box center [297, 240] width 23 height 9
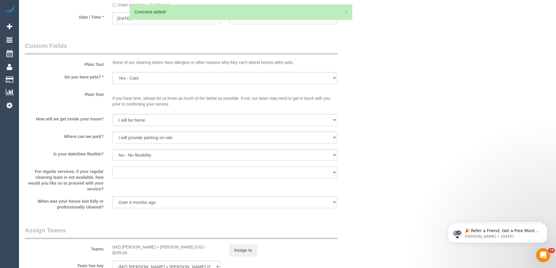
scroll to position [799, 0]
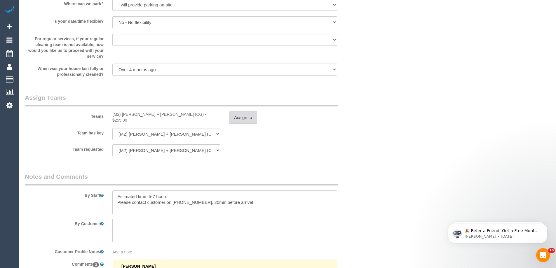
click at [247, 118] on button "Assign to" at bounding box center [243, 118] width 28 height 12
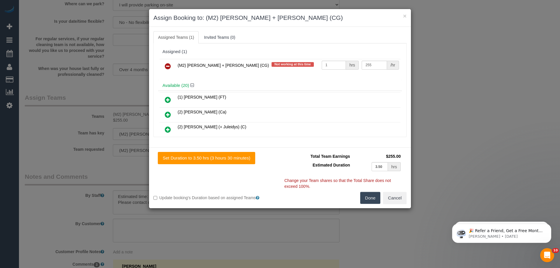
click at [407, 17] on div "× Assign Booking to: (M2) Akila + Tehan (CG)" at bounding box center [280, 18] width 262 height 18
click at [406, 17] on button "×" at bounding box center [405, 16] width 4 height 6
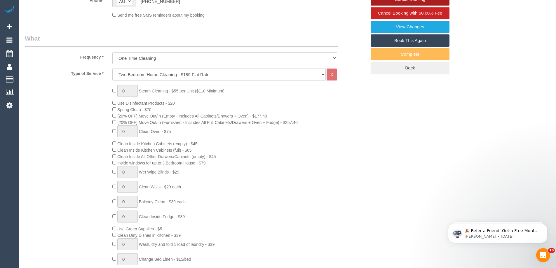
scroll to position [11, 0]
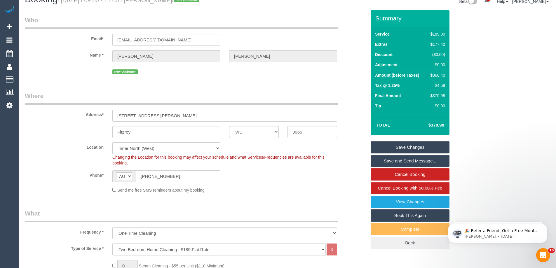
click at [402, 146] on link "Save Changes" at bounding box center [410, 147] width 79 height 12
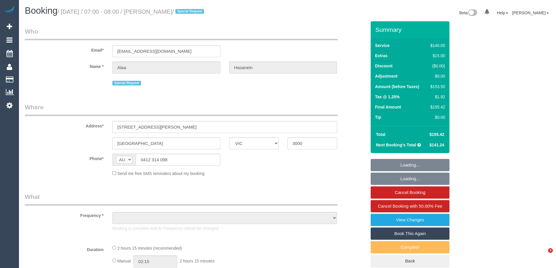
select select "VIC"
select select "object:594"
select select "string:stripe-pm_1OI0oz2GScqysDRVX0fPxZoj"
select select "number:28"
select select "number:14"
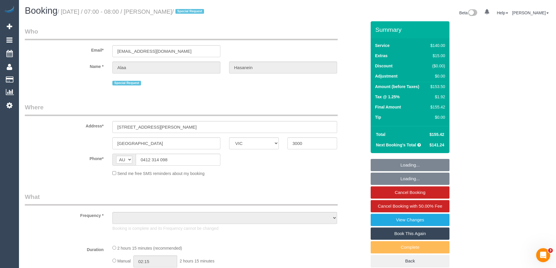
select select "number:20"
select select "number:24"
select select "number:34"
select select "number:12"
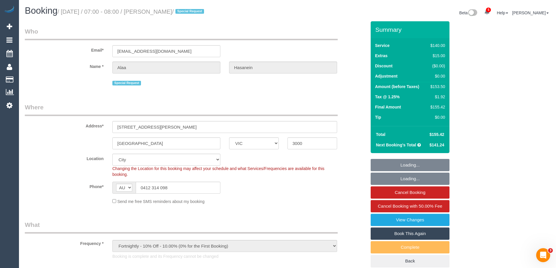
select select "object:1174"
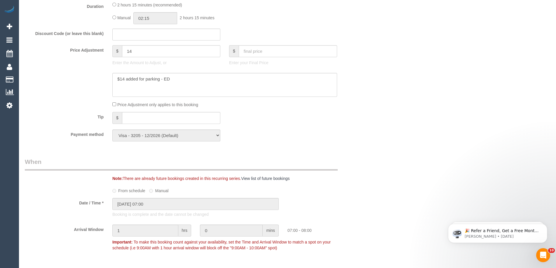
scroll to position [496, 0]
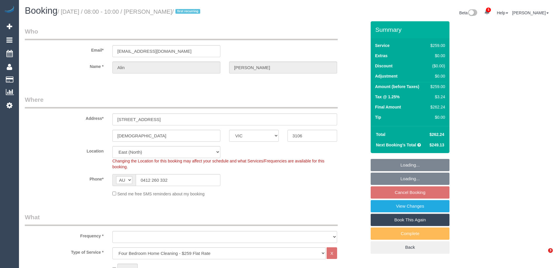
select select "VIC"
select select "number:27"
select select "number:14"
select select "number:19"
select select "object:1199"
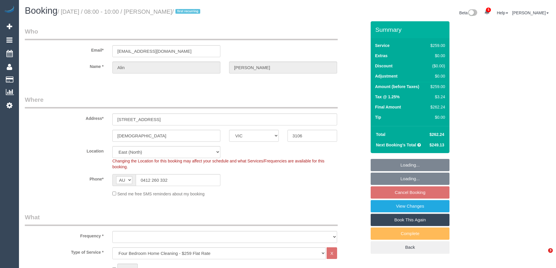
select select "spot2"
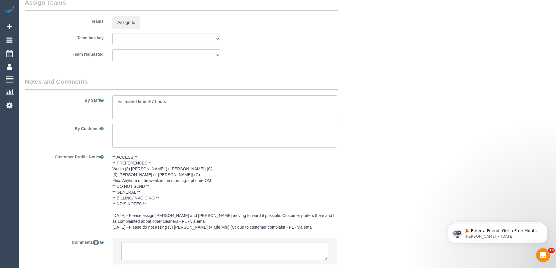
scroll to position [897, 0]
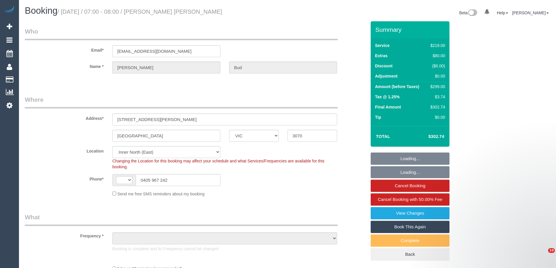
select select "VIC"
select select "string:AU"
select select "object:605"
select select "string:stripe-pm_1S4yJX2GScqysDRVbT4x9YWS"
select select "number:28"
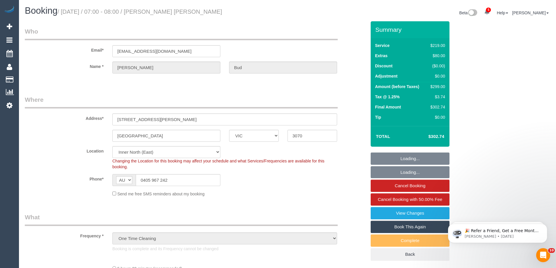
select select "number:14"
select select "number:19"
select select "object:1524"
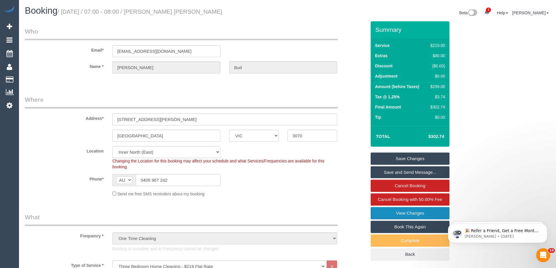
click at [419, 210] on link "View Changes" at bounding box center [410, 213] width 79 height 12
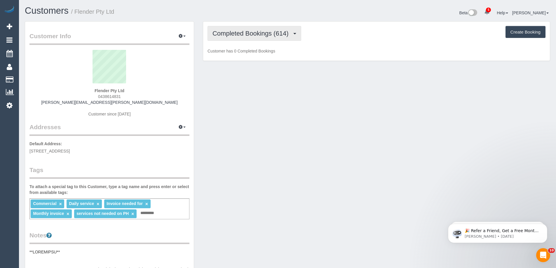
click at [226, 35] on span "Completed Bookings (614)" at bounding box center [251, 33] width 79 height 7
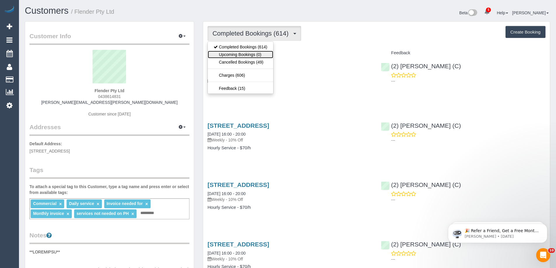
click at [234, 57] on link "Upcoming Bookings (0)" at bounding box center [240, 55] width 65 height 8
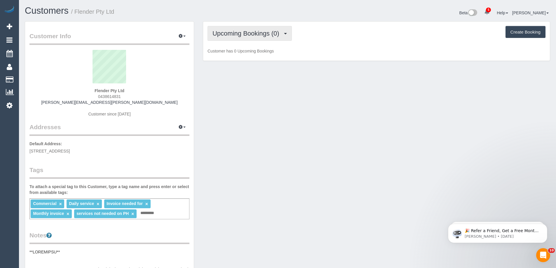
click at [230, 37] on button "Upcoming Bookings (0)" at bounding box center [250, 33] width 84 height 15
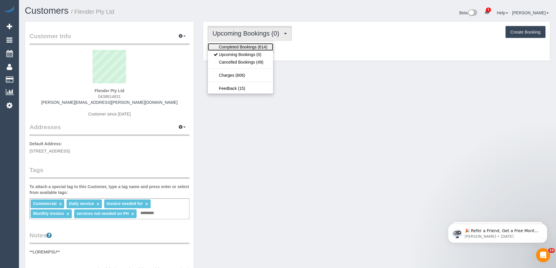
click at [232, 47] on link "Completed Bookings (614)" at bounding box center [240, 47] width 65 height 8
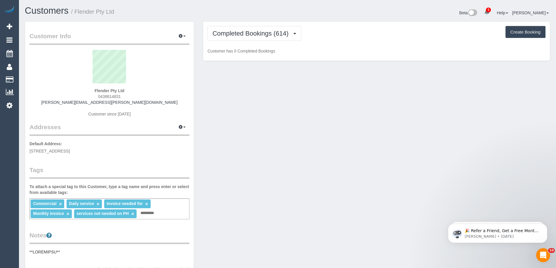
click at [157, 94] on div "Flender Pty Ltd 0438614831 heather.roberts@flender.com Customer since 2021" at bounding box center [109, 86] width 160 height 73
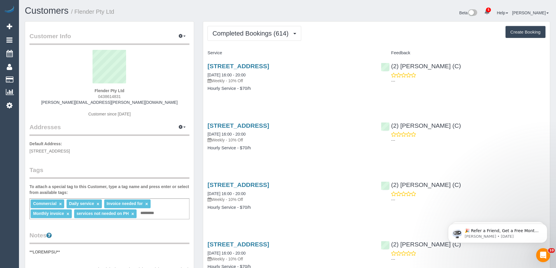
click at [79, 82] on sui-profile-pic at bounding box center [109, 69] width 151 height 38
drag, startPoint x: 91, startPoint y: 89, endPoint x: 130, endPoint y: 93, distance: 39.6
click at [130, 93] on div "Flender Pty Ltd 0438614831 heather.roberts@flender.com Customer since 2021" at bounding box center [109, 86] width 160 height 73
copy strong "Flender Pty Ltd"
click at [84, 88] on div "Flender Pty Ltd 0438614831 heather.roberts@flender.com Customer since 2021" at bounding box center [109, 86] width 160 height 73
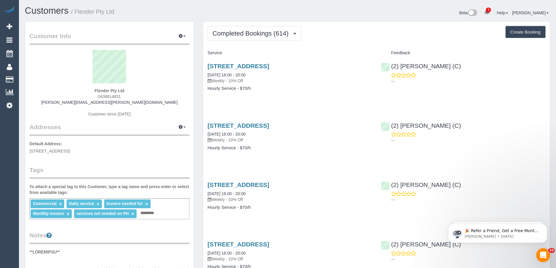
click at [84, 89] on div "Flender Pty Ltd 0438614831 heather.roberts@flender.com Customer since 2021" at bounding box center [109, 86] width 160 height 73
click at [84, 81] on sui-profile-pic at bounding box center [109, 69] width 151 height 38
drag, startPoint x: 76, startPoint y: 86, endPoint x: 192, endPoint y: 108, distance: 117.4
click at [60, 85] on sui-profile-pic at bounding box center [109, 69] width 151 height 38
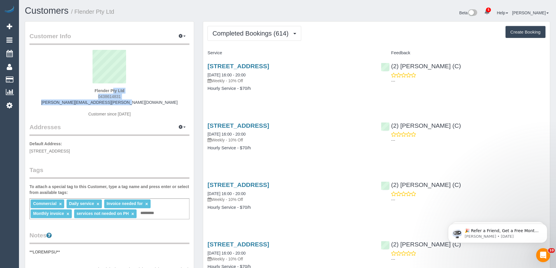
drag, startPoint x: 65, startPoint y: 90, endPoint x: 154, endPoint y: 100, distance: 89.9
click at [154, 100] on div "Flender Pty Ltd 0438614831 heather.roberts@flender.com Customer since 2021" at bounding box center [109, 86] width 160 height 73
copy div "Flender Pty Ltd 0438614831 heather.roberts@flender.com"
drag, startPoint x: 131, startPoint y: 150, endPoint x: 26, endPoint y: 152, distance: 104.8
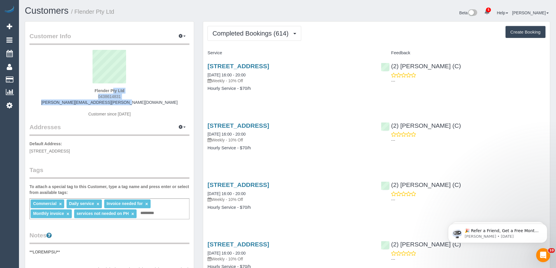
copy span "23 Superior Drive, Dandenong South, VIC 3175"
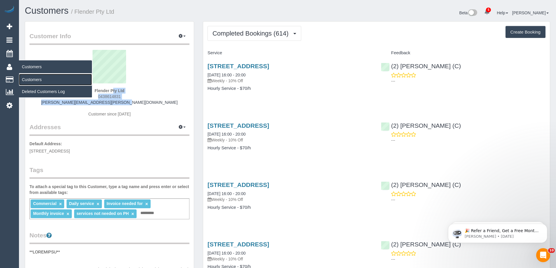
click at [34, 79] on link "Customers" at bounding box center [55, 80] width 73 height 12
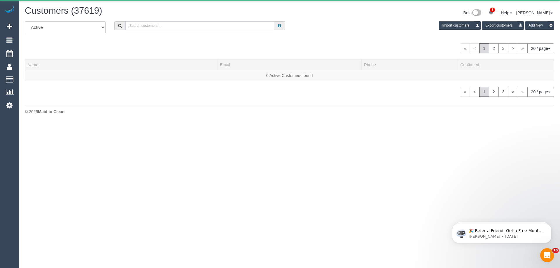
click at [231, 27] on input "text" at bounding box center [200, 25] width 149 height 9
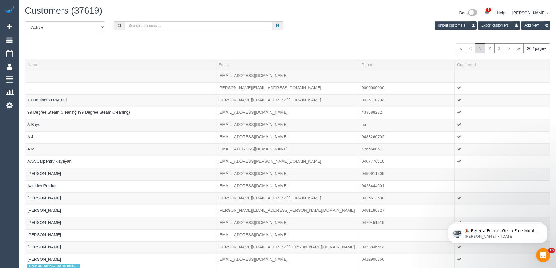
paste input "61403413399"
drag, startPoint x: 133, startPoint y: 25, endPoint x: 86, endPoint y: 24, distance: 46.1
click at [92, 24] on div "All Active Archived 61403413399 Import customers Export customers Add New" at bounding box center [287, 29] width 534 height 16
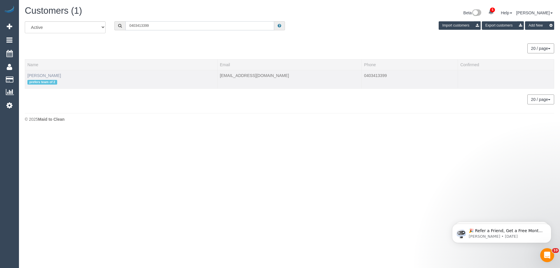
type input "0403413399"
click at [39, 74] on link "JOANNE TAN" at bounding box center [44, 75] width 34 height 5
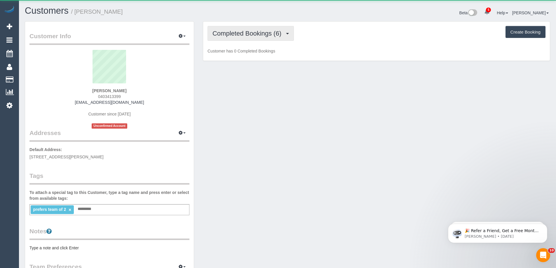
click at [241, 35] on span "Completed Bookings (6)" at bounding box center [248, 33] width 72 height 7
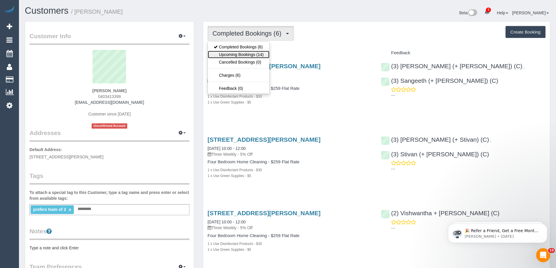
click at [244, 55] on link "Upcoming Bookings (14)" at bounding box center [239, 55] width 62 height 8
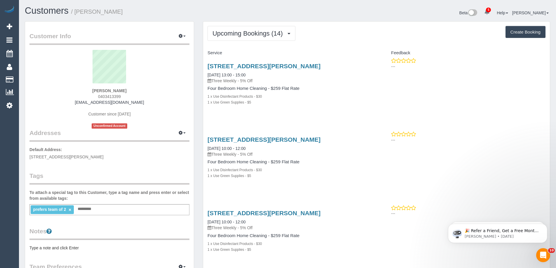
click at [135, 99] on div "JOANNE TAN 0403413399 jlctan87@gmail.com Customer since 2025 Unconfirmed Account" at bounding box center [109, 89] width 160 height 79
click at [278, 30] on span "Upcoming Bookings (14)" at bounding box center [248, 33] width 73 height 7
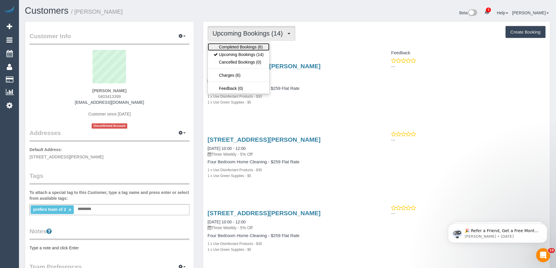
click at [258, 46] on link "Completed Bookings (6)" at bounding box center [239, 47] width 62 height 8
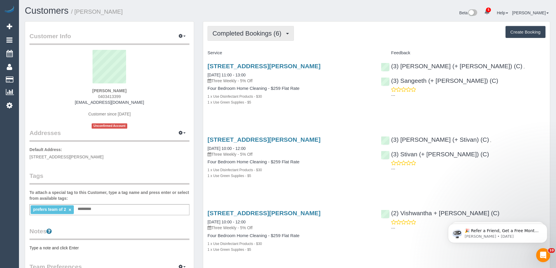
click at [263, 32] on span "Completed Bookings (6)" at bounding box center [248, 33] width 72 height 7
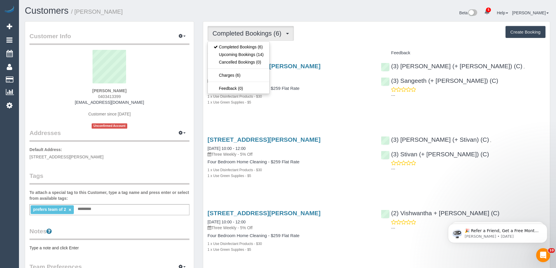
click at [144, 97] on div "JOANNE TAN 0403413399 jlctan87@gmail.com Customer since 2025 Unconfirmed Account" at bounding box center [109, 89] width 160 height 79
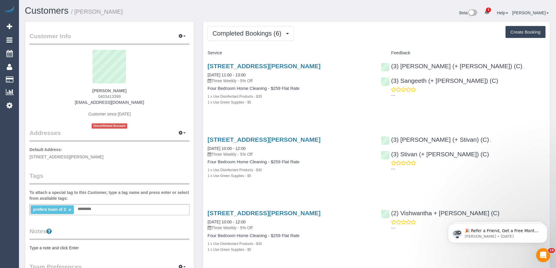
click at [136, 95] on div "JOANNE TAN 0403413399 jlctan87@gmail.com Customer since 2025 Unconfirmed Account" at bounding box center [109, 89] width 160 height 79
click at [236, 34] on span "Completed Bookings (6)" at bounding box center [248, 33] width 72 height 7
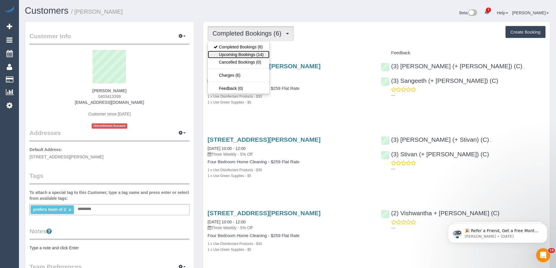
click at [228, 53] on link "Upcoming Bookings (14)" at bounding box center [239, 55] width 62 height 8
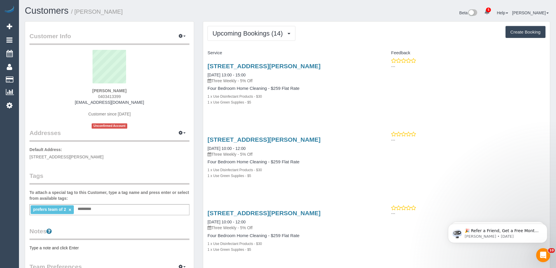
drag, startPoint x: 124, startPoint y: 96, endPoint x: 77, endPoint y: 94, distance: 46.5
click at [77, 94] on div "JOANNE TAN 0403413399 jlctan87@gmail.com Customer since 2025 Unconfirmed Account" at bounding box center [109, 89] width 160 height 79
copy span "0403413399"
drag, startPoint x: 147, startPoint y: 109, endPoint x: 146, endPoint y: 106, distance: 3.7
click at [147, 109] on div "JOANNE TAN 0403413399 jlctan87@gmail.com Customer since 2025 Unconfirmed Account" at bounding box center [109, 89] width 160 height 79
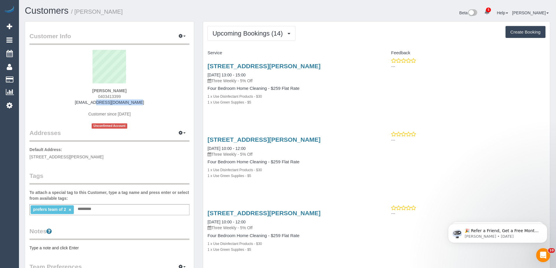
drag, startPoint x: 141, startPoint y: 103, endPoint x: 34, endPoint y: 103, distance: 107.1
click at [34, 103] on div "JOANNE TAN 0403413399 jlctan87@gmail.com Customer since 2025 Unconfirmed Account" at bounding box center [109, 89] width 160 height 79
copy link "jlctan87@gmail.com"
click at [231, 72] on div "12 Ralph Street,, Bulleen, VIC 3105 07/10/2025 13:00 - 15:00 Three Weekly - 5% …" at bounding box center [290, 73] width 165 height 21
click at [231, 74] on link "07/10/2025 13:00 - 15:00" at bounding box center [227, 75] width 38 height 5
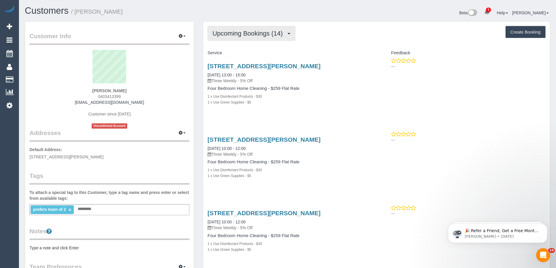
click at [230, 33] on span "Upcoming Bookings (14)" at bounding box center [248, 33] width 73 height 7
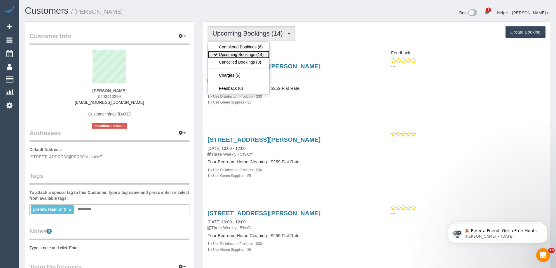
click at [229, 53] on link "Upcoming Bookings (14)" at bounding box center [239, 55] width 62 height 8
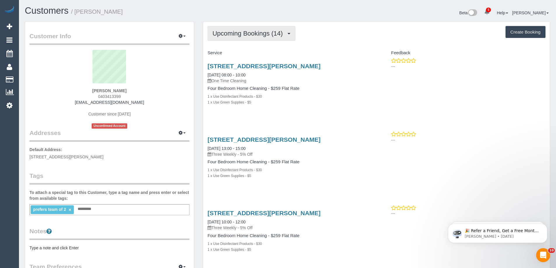
click at [259, 39] on button "Upcoming Bookings (14)" at bounding box center [252, 33] width 88 height 15
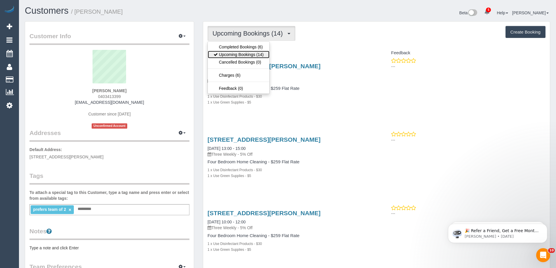
click at [256, 53] on link "Upcoming Bookings (14)" at bounding box center [239, 55] width 62 height 8
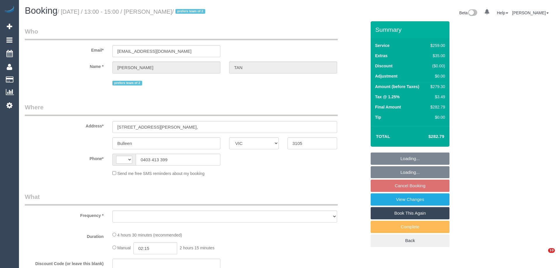
select select "VIC"
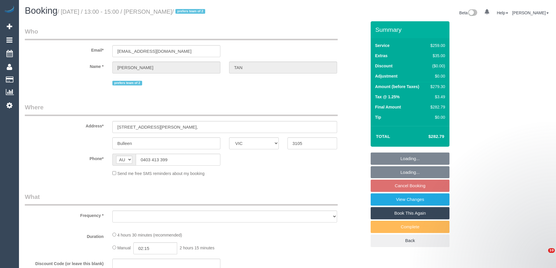
select select "string:AU"
select select "object:633"
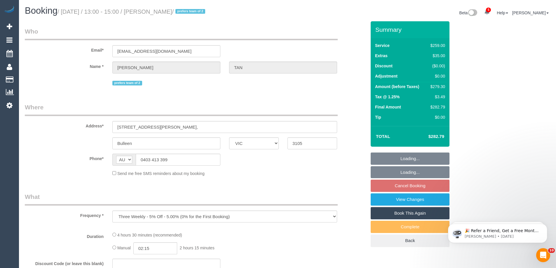
select select "string:stripe-pm_1RI0op2GScqysDRVmhx9fUxm"
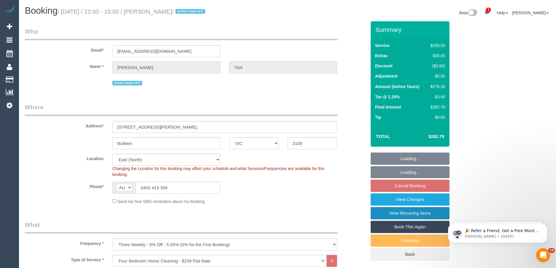
select select "number:28"
select select "number:14"
select select "number:19"
select select "number:24"
select select "number:34"
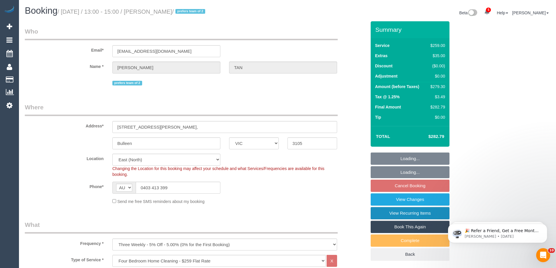
select select "number:26"
select select "object:1259"
click at [395, 224] on link "Book This Again" at bounding box center [410, 227] width 79 height 12
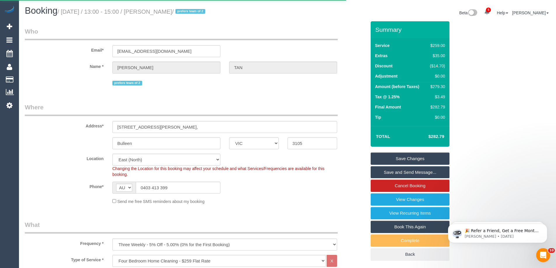
select select "VIC"
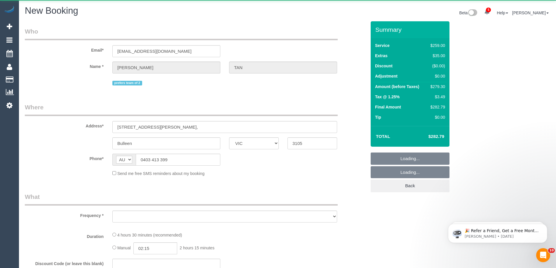
select select "number:28"
select select "number:14"
select select "number:19"
select select "number:24"
select select "number:34"
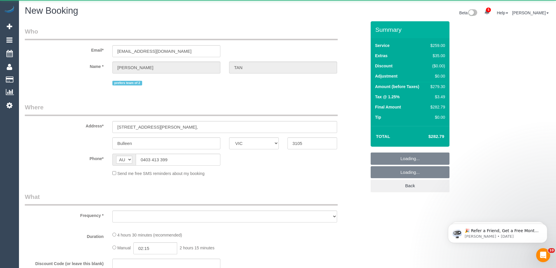
select select "number:26"
select select "string:stripe-pm_1RI0op2GScqysDRVmhx9fUxm"
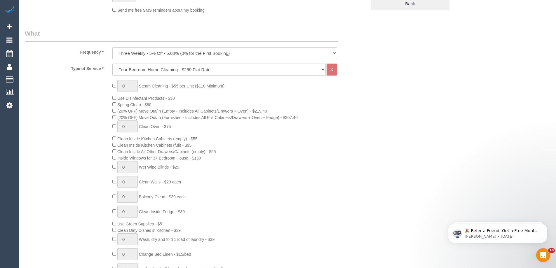
scroll to position [204, 0]
click at [138, 53] on select "One Time Cleaning Weekly - 10% Off - 10.00% (0% for the First Booking) Fortnigh…" at bounding box center [224, 52] width 225 height 12
select select "object:2470"
click at [112, 46] on select "One Time Cleaning Weekly - 10% Off - 10.00% (0% for the First Booking) Fortnigh…" at bounding box center [224, 52] width 225 height 12
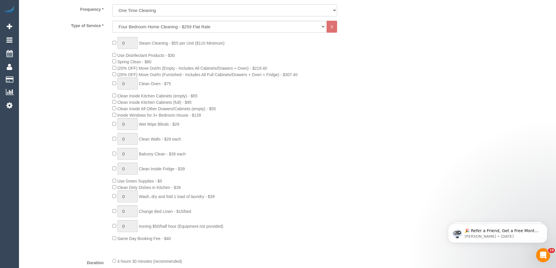
scroll to position [234, 0]
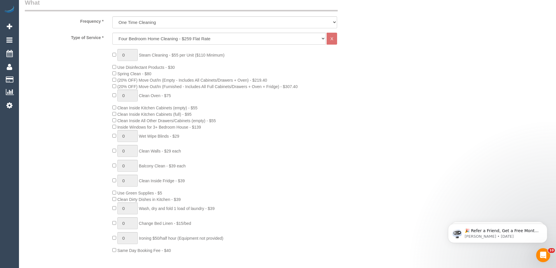
drag, startPoint x: 128, startPoint y: 67, endPoint x: 207, endPoint y: 67, distance: 79.4
click at [207, 66] on div "0 Steam Cleaning - $55 per Unit ($110 Minimum) Use Disinfectant Products - $30 …" at bounding box center [239, 151] width 263 height 205
drag, startPoint x: 130, startPoint y: 194, endPoint x: 200, endPoint y: 196, distance: 69.8
click at [198, 196] on div "0 Steam Cleaning - $55 per Unit ($110 Minimum) Use Disinfectant Products - $30 …" at bounding box center [239, 151] width 263 height 205
click at [200, 196] on div "0 Steam Cleaning - $55 per Unit ($110 Minimum) Use Disinfectant Products - $30 …" at bounding box center [239, 151] width 263 height 205
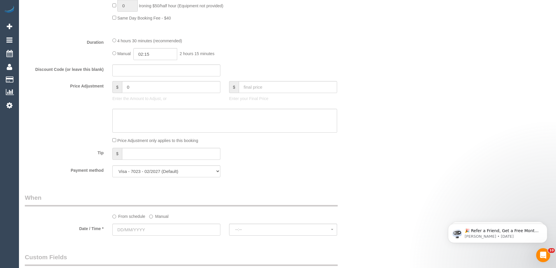
scroll to position [525, 0]
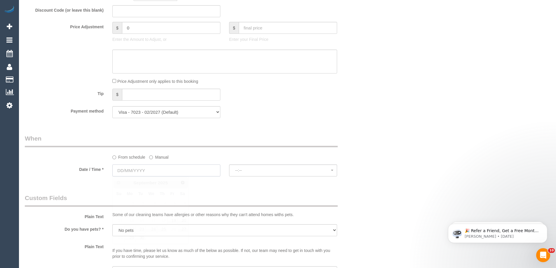
click at [134, 169] on input "text" at bounding box center [166, 171] width 108 height 12
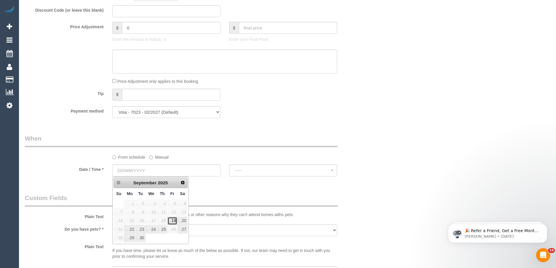
click at [173, 222] on link "19" at bounding box center [172, 221] width 9 height 8
type input "19/09/2025"
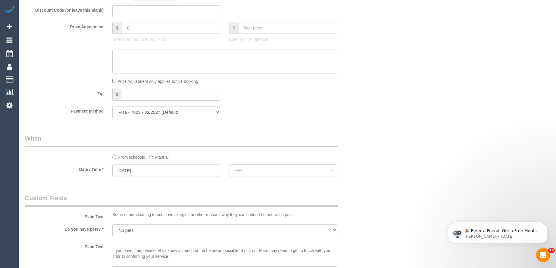
click at [245, 164] on sui-booking-spot "From schedule Manual Date / Time * 19/09/2025 --:-- --:--" at bounding box center [196, 155] width 342 height 43
click at [246, 169] on span "07:00 - 08:00" at bounding box center [283, 170] width 96 height 5
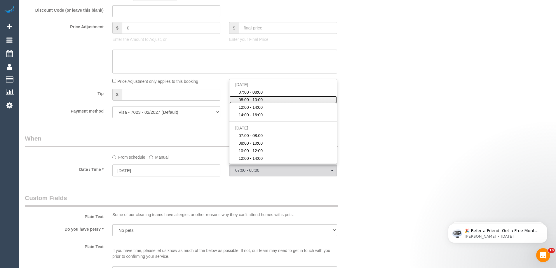
click at [243, 100] on span "08:00 - 10:00" at bounding box center [250, 100] width 24 height 6
select select "spot27"
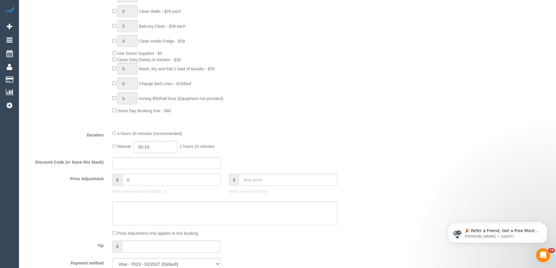
scroll to position [426, 0]
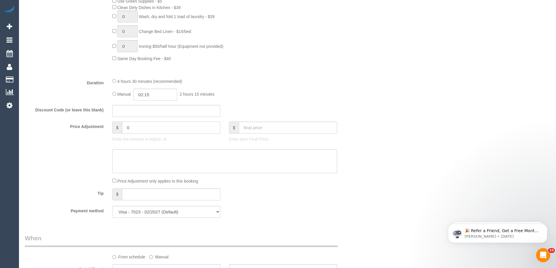
click at [137, 126] on input "0" at bounding box center [171, 128] width 98 height 12
paste input "14.70"
click at [141, 156] on textarea at bounding box center [224, 161] width 225 height 24
type input "-14.7"
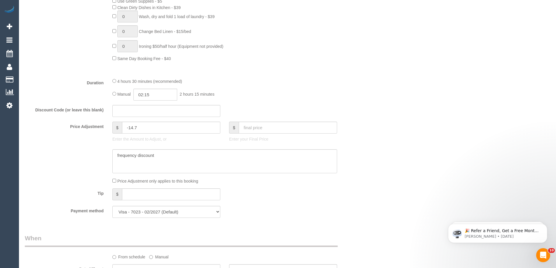
click at [112, 155] on div at bounding box center [225, 161] width 234 height 24
click at [117, 158] on textarea at bounding box center [224, 161] width 225 height 24
click at [203, 162] on textarea at bounding box center [224, 161] width 225 height 24
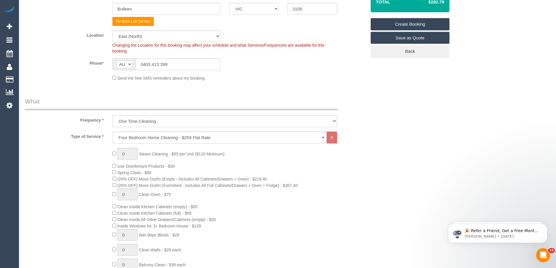
scroll to position [75, 0]
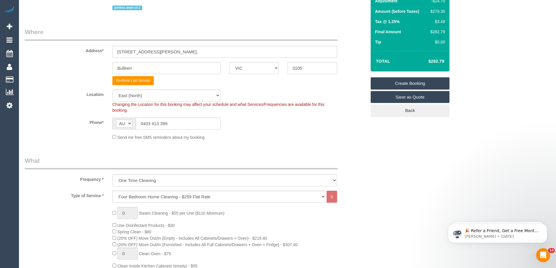
type textarea "5% frequency discount - CE"
click at [409, 85] on link "Create Booking" at bounding box center [410, 83] width 79 height 12
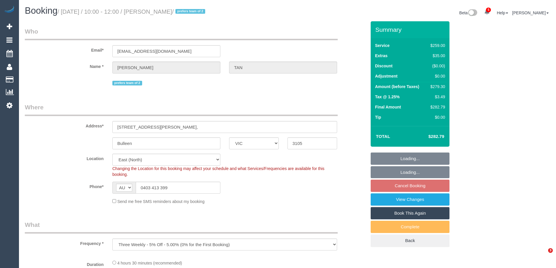
select select "VIC"
select select "object:583"
select select "number:28"
select select "number:14"
select select "number:19"
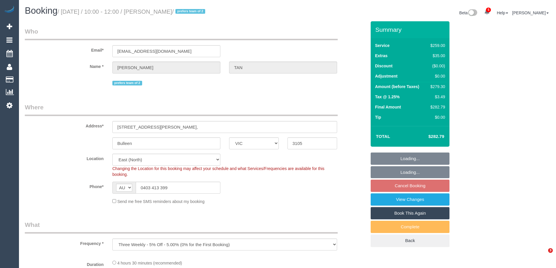
select select "number:24"
select select "number:34"
select select "number:26"
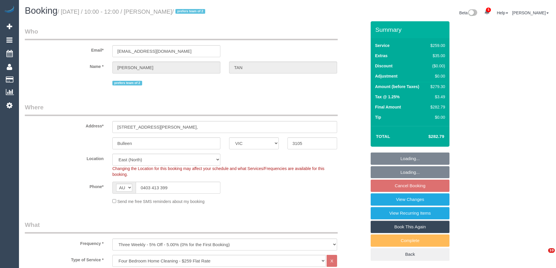
select select "spot3"
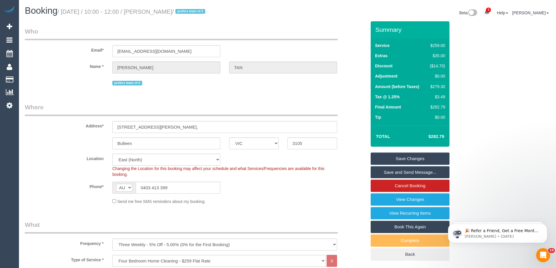
drag, startPoint x: 434, startPoint y: 66, endPoint x: 444, endPoint y: 67, distance: 9.9
click at [444, 67] on div "($14.70)" at bounding box center [437, 66] width 18 height 6
copy div "14.70"
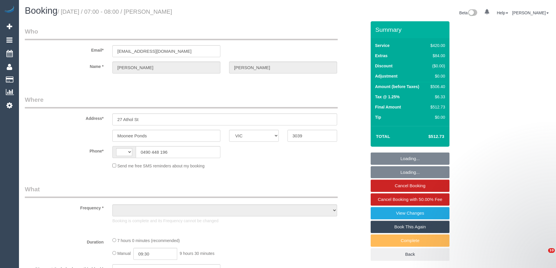
select select "VIC"
select select "string:AU"
select select "object:645"
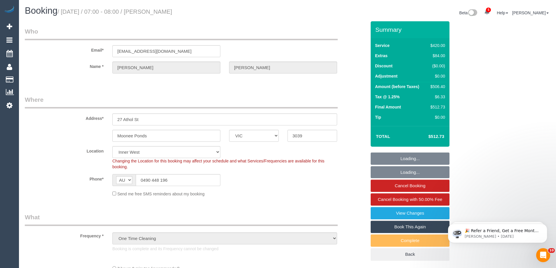
select select "360"
select select "number:28"
select select "number:15"
select select "number:19"
select select "number:25"
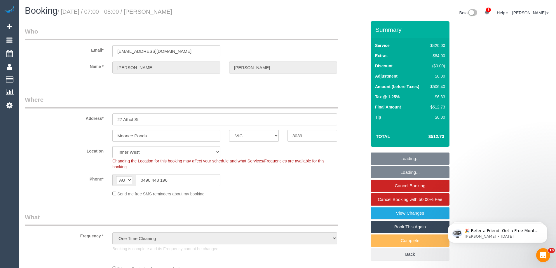
select select "number:12"
select select "object:1625"
select select "string:stripe-pm_1S5KZF2GScqysDRVonbyMLnx"
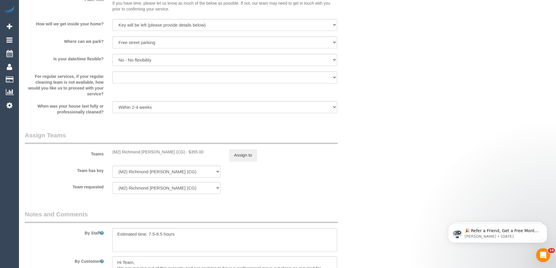
scroll to position [817, 0]
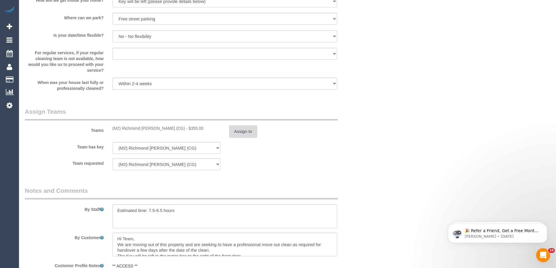
click at [245, 134] on button "Assign to" at bounding box center [243, 132] width 28 height 12
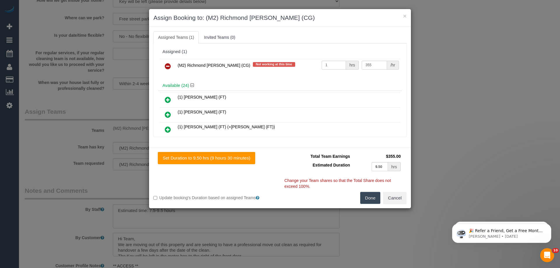
click at [369, 197] on button "Done" at bounding box center [370, 198] width 20 height 12
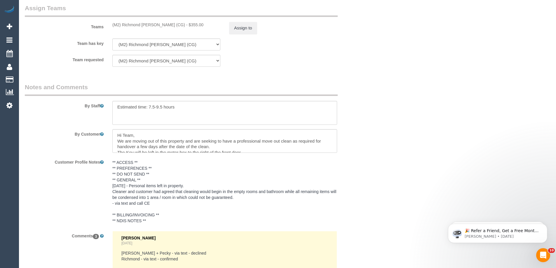
scroll to position [910, 0]
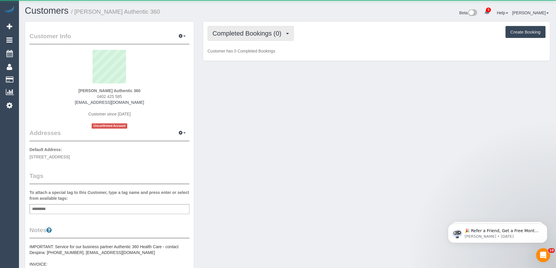
click at [252, 34] on span "Completed Bookings (0)" at bounding box center [248, 33] width 72 height 7
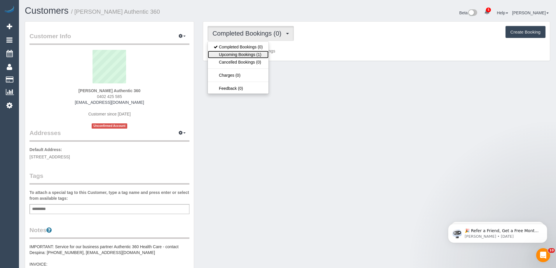
click at [250, 51] on link "Upcoming Bookings (1)" at bounding box center [238, 55] width 61 height 8
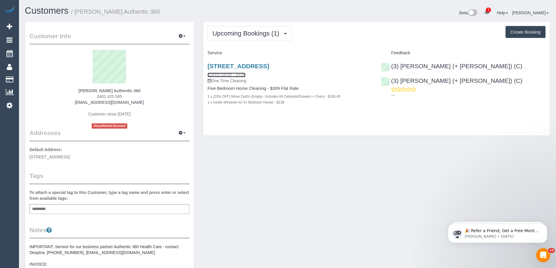
click at [243, 74] on link "[DATE] 08:00 - 10:00" at bounding box center [227, 75] width 38 height 5
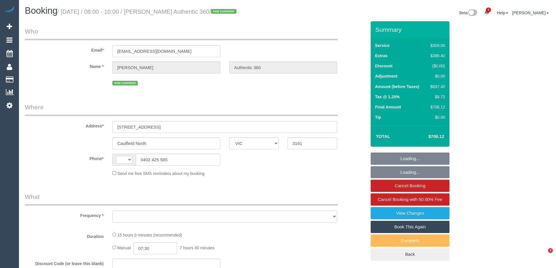
select select "VIC"
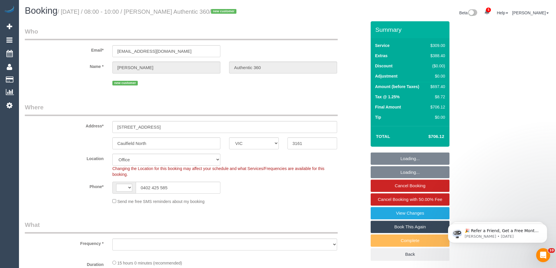
select select "string:AU"
select select "object:576"
select select "number:28"
select select "number:17"
select select "number:18"
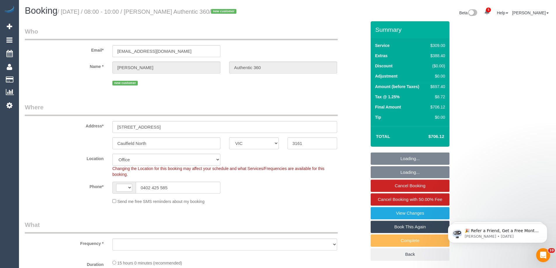
select select "number:25"
select select "object:837"
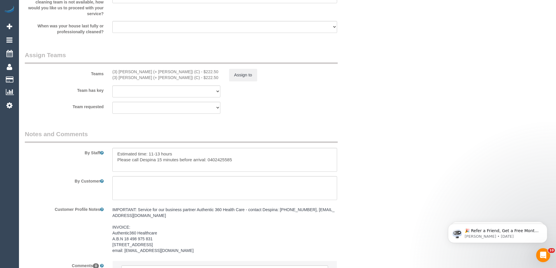
scroll to position [876, 0]
drag, startPoint x: 147, startPoint y: 159, endPoint x: 259, endPoint y: 163, distance: 112.2
click at [259, 163] on textarea at bounding box center [224, 158] width 225 height 24
click at [203, 159] on textarea at bounding box center [224, 158] width 225 height 24
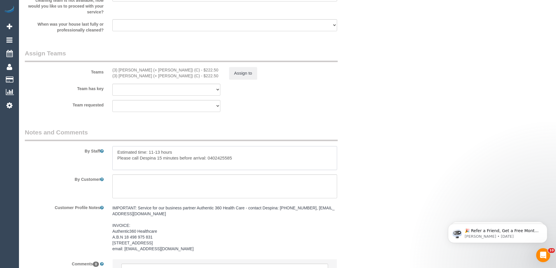
click at [156, 158] on textarea at bounding box center [224, 158] width 225 height 24
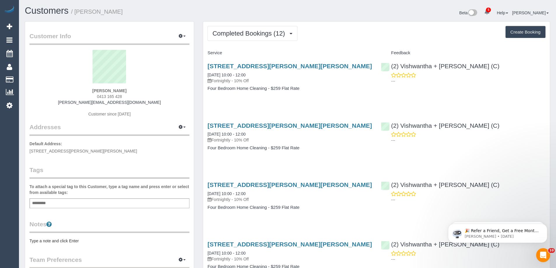
click at [247, 33] on span "Completed Bookings (12)" at bounding box center [249, 33] width 75 height 7
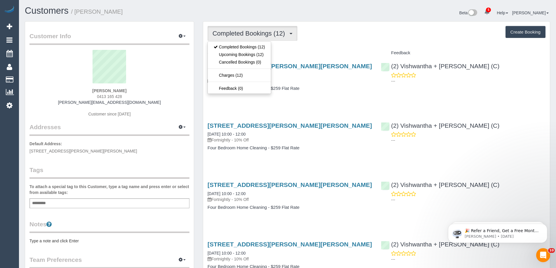
click at [79, 90] on div "[PERSON_NAME] 0413 165 428 [PERSON_NAME][EMAIL_ADDRESS][DOMAIN_NAME] Customer s…" at bounding box center [109, 86] width 160 height 73
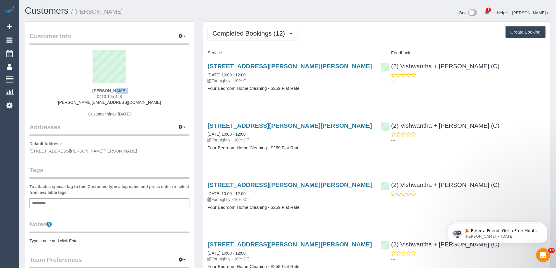
drag, startPoint x: 79, startPoint y: 90, endPoint x: 155, endPoint y: 88, distance: 75.9
click at [155, 88] on div "[PERSON_NAME] 0413 165 428 [PERSON_NAME][EMAIL_ADDRESS][DOMAIN_NAME] Customer s…" at bounding box center [109, 86] width 160 height 73
copy div "[PERSON_NAME]"
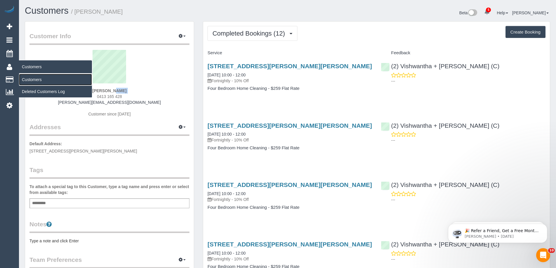
click at [30, 79] on link "Customers" at bounding box center [55, 80] width 73 height 12
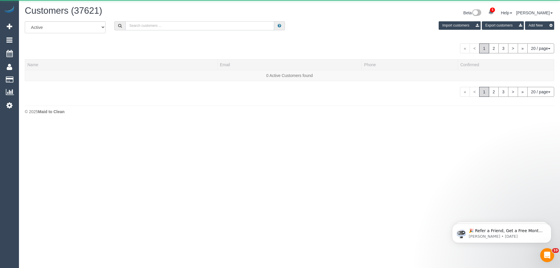
click at [194, 24] on input "text" at bounding box center [200, 25] width 149 height 9
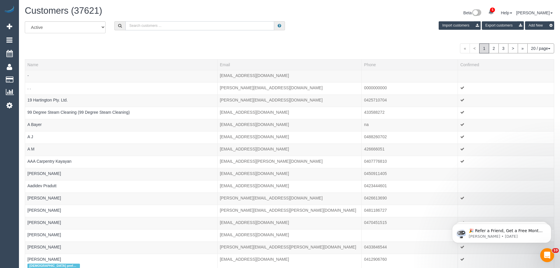
paste input "Daniel McFarlane"
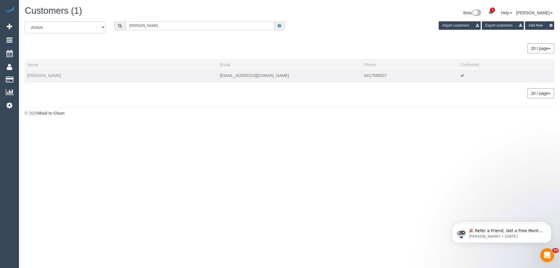
type input "Daniel McFarlane"
click at [38, 76] on link "Daniel McFarlane" at bounding box center [44, 75] width 34 height 5
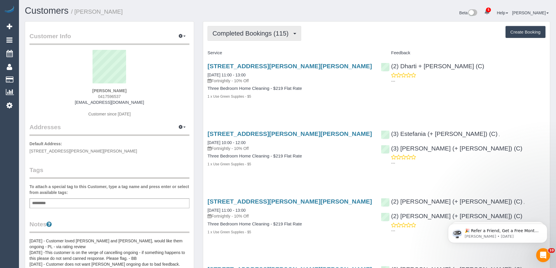
click at [242, 29] on button "Completed Bookings (115)" at bounding box center [255, 33] width 94 height 15
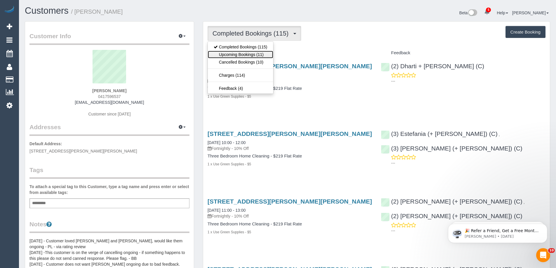
click at [241, 53] on link "Upcoming Bookings (11)" at bounding box center [240, 55] width 65 height 8
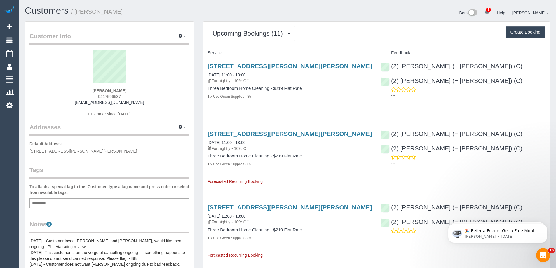
drag, startPoint x: 132, startPoint y: 90, endPoint x: 50, endPoint y: 87, distance: 82.1
click at [71, 87] on div "Daniel McFarlane 0417596537 danielmcfarlane@hotmail.com Customer since 2020" at bounding box center [109, 86] width 160 height 73
copy div "Daniel McFarlane"
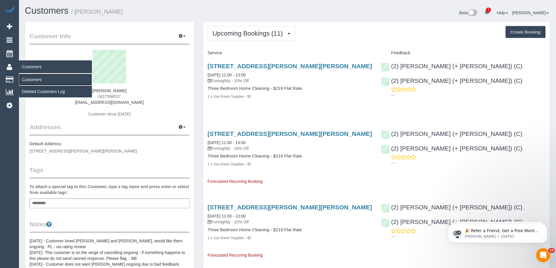
drag, startPoint x: 37, startPoint y: 80, endPoint x: 55, endPoint y: 73, distance: 19.5
click at [37, 80] on link "Customers" at bounding box center [55, 80] width 73 height 12
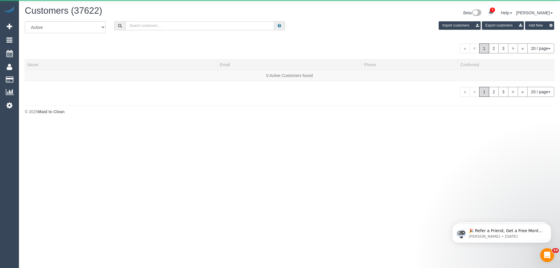
click at [147, 27] on input "text" at bounding box center [200, 25] width 149 height 9
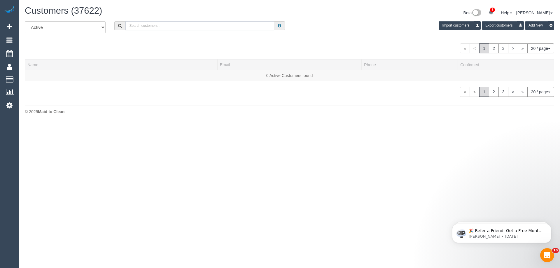
paste input "Sushma Manikkath"
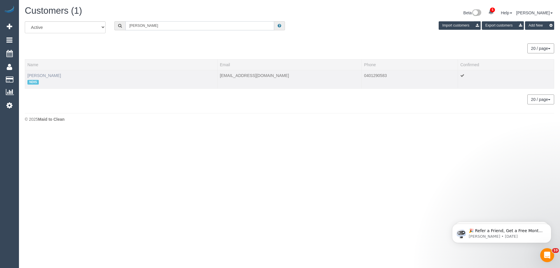
type input "Sushma Manikkath"
click at [59, 76] on link "Sushma Manikkath" at bounding box center [44, 75] width 34 height 5
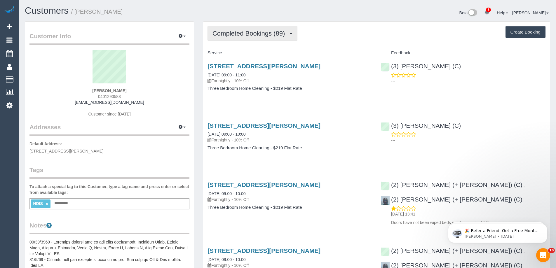
click at [250, 27] on button "Completed Bookings (89)" at bounding box center [253, 33] width 90 height 15
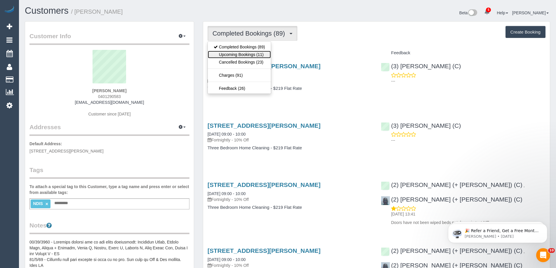
click at [241, 54] on link "Upcoming Bookings (11)" at bounding box center [239, 55] width 63 height 8
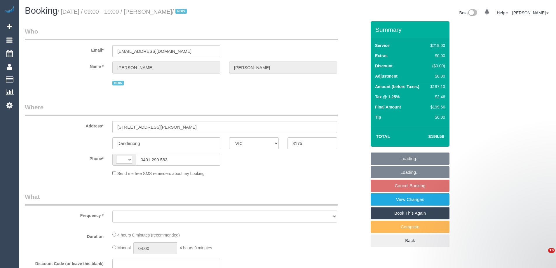
select select "VIC"
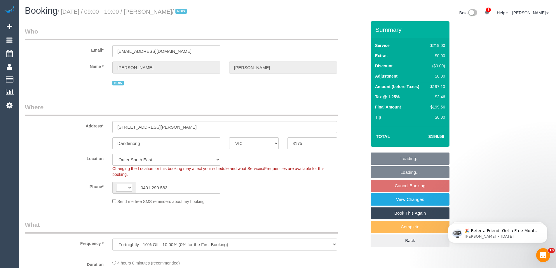
select select "object:341"
select select "string:AU"
select select "number:28"
select select "number:14"
select select "number:19"
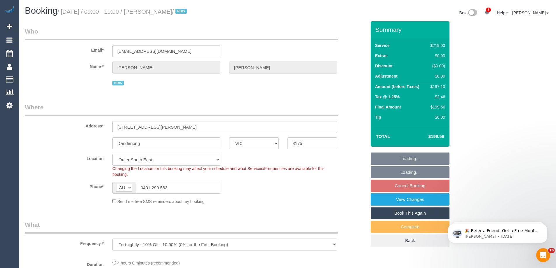
select select "number:22"
select select "number:34"
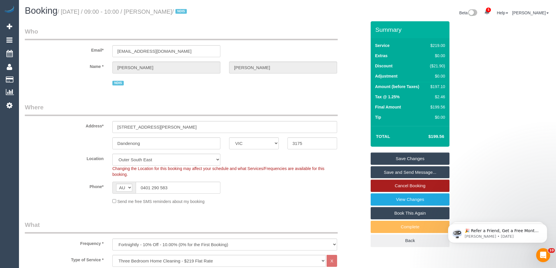
click at [422, 184] on link "Cancel Booking" at bounding box center [410, 186] width 79 height 12
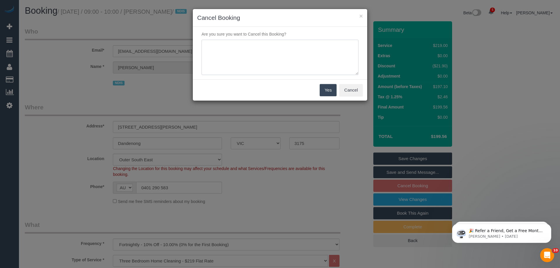
click at [283, 53] on textarea at bounding box center [280, 58] width 157 height 36
type textarea "customer skipping as one off - Via text CE"
click at [328, 92] on button "Yes" at bounding box center [328, 90] width 17 height 12
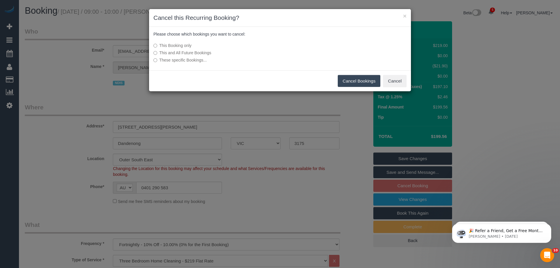
click at [350, 79] on button "Cancel Bookings" at bounding box center [359, 81] width 43 height 12
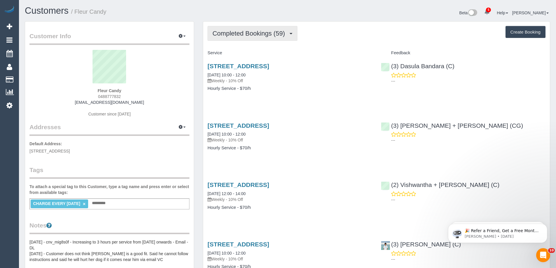
click at [238, 32] on span "Completed Bookings (59)" at bounding box center [249, 33] width 75 height 7
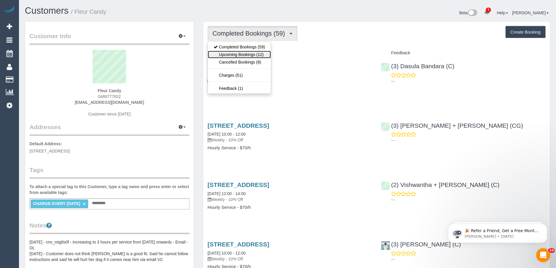
click at [242, 53] on link "Upcoming Bookings (12)" at bounding box center [239, 55] width 63 height 8
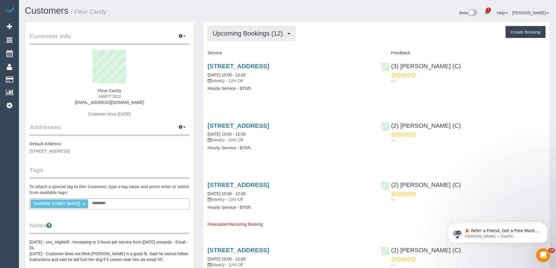
click at [238, 36] on span "Upcoming Bookings (12)" at bounding box center [248, 33] width 73 height 7
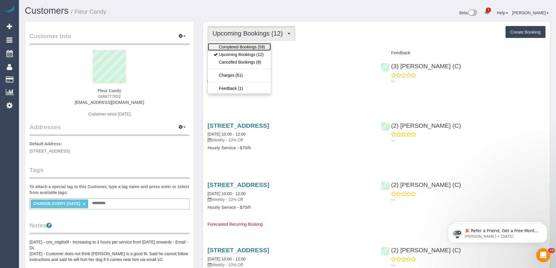
click at [241, 47] on link "Completed Bookings (59)" at bounding box center [239, 47] width 63 height 8
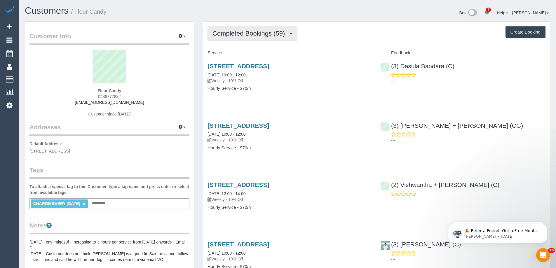
click at [220, 41] on button "Completed Bookings (59)" at bounding box center [253, 33] width 90 height 15
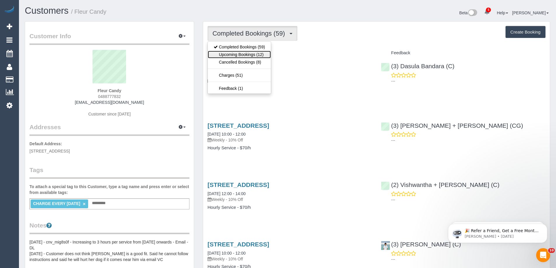
click at [222, 52] on link "Upcoming Bookings (12)" at bounding box center [239, 55] width 63 height 8
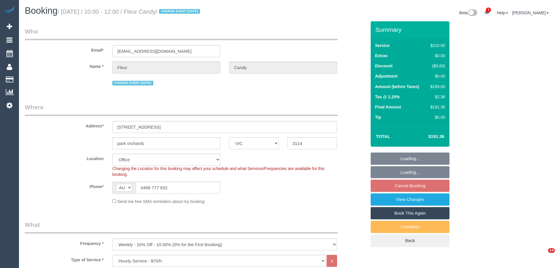
select select "VIC"
select select "180"
select select "number:30"
select select "number:15"
select select "number:18"
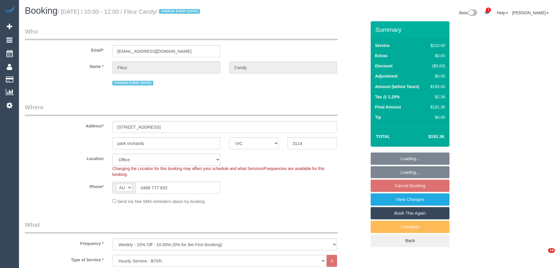
select select "number:22"
select select "number:34"
select select "number:26"
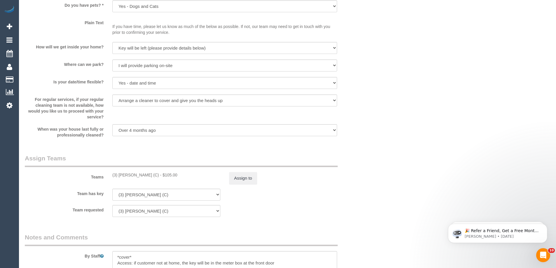
scroll to position [817, 0]
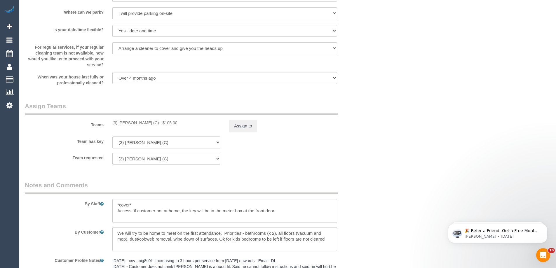
drag, startPoint x: 167, startPoint y: 124, endPoint x: 110, endPoint y: 123, distance: 56.6
click at [110, 123] on div "(3) [PERSON_NAME] (C) - $105.00" at bounding box center [166, 123] width 117 height 6
copy div "(3) [PERSON_NAME] (C)"
click at [248, 127] on button "Assign to" at bounding box center [243, 126] width 28 height 12
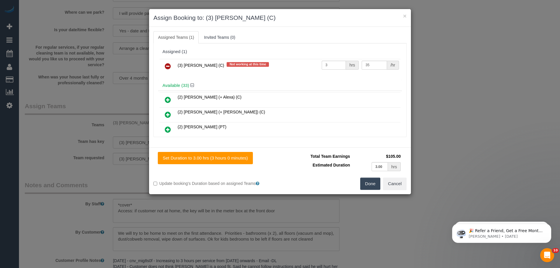
click at [168, 67] on icon at bounding box center [168, 66] width 6 height 7
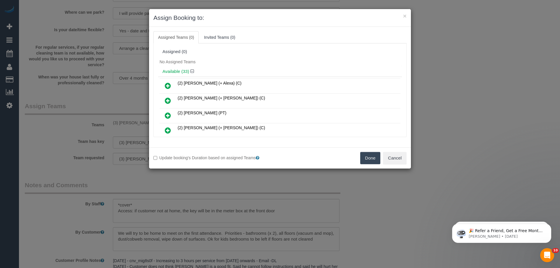
click at [370, 158] on button "Done" at bounding box center [370, 158] width 20 height 12
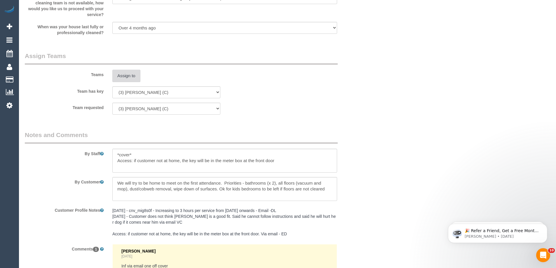
scroll to position [957, 0]
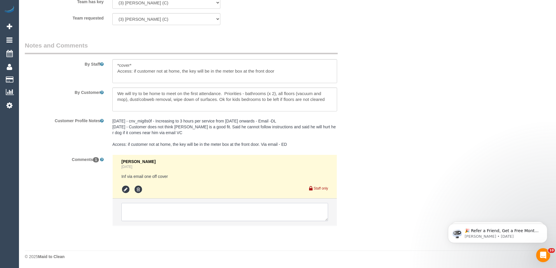
click at [210, 212] on textarea at bounding box center [224, 212] width 207 height 18
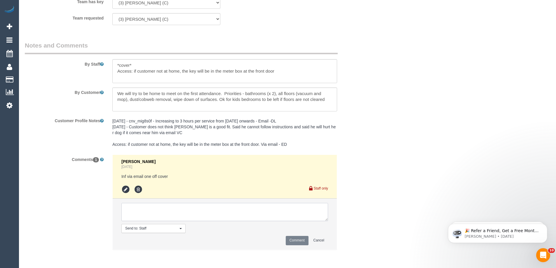
type textarea "/"
paste textarea "(3) [PERSON_NAME] (C)"
drag, startPoint x: 206, startPoint y: 212, endPoint x: 88, endPoint y: 184, distance: 121.5
click at [88, 185] on div "Comments 1 Bronie Bryant 3 days ago Inf via email one off cover Staff only Send…" at bounding box center [195, 205] width 350 height 101
type textarea "(3) [PERSON_NAME] (C) UA - Ongoing - Terminated Customer not informed - Cover"
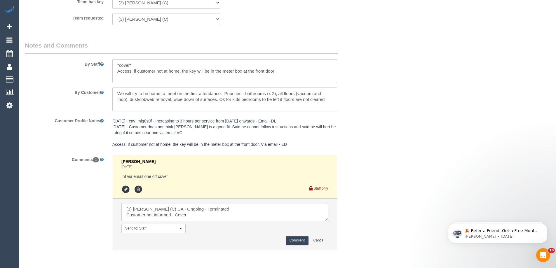
click at [304, 241] on button "Comment" at bounding box center [297, 240] width 23 height 9
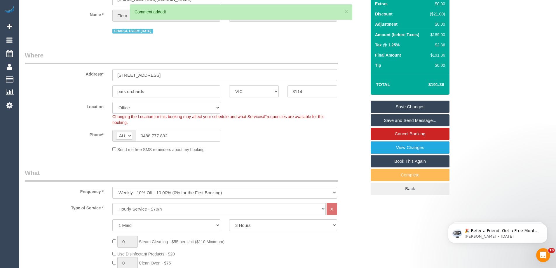
scroll to position [0, 0]
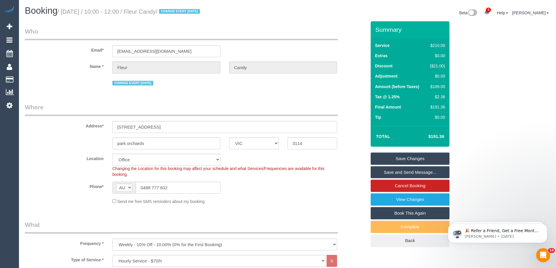
click at [391, 157] on link "Save Changes" at bounding box center [410, 159] width 79 height 12
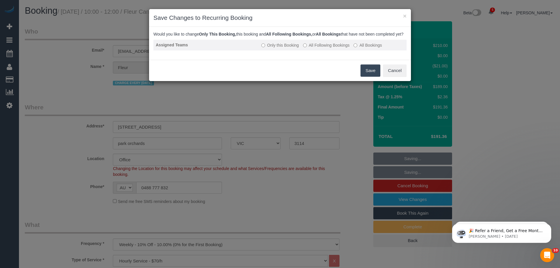
click at [318, 48] on label "All Following Bookings" at bounding box center [326, 45] width 47 height 6
click at [282, 48] on label "Only this Booking" at bounding box center [281, 45] width 38 height 6
click at [372, 77] on button "Save" at bounding box center [371, 71] width 20 height 12
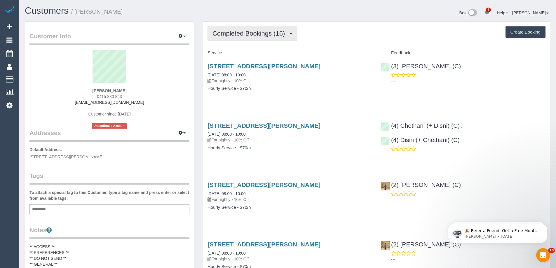
click at [274, 26] on button "Completed Bookings (16)" at bounding box center [253, 33] width 90 height 15
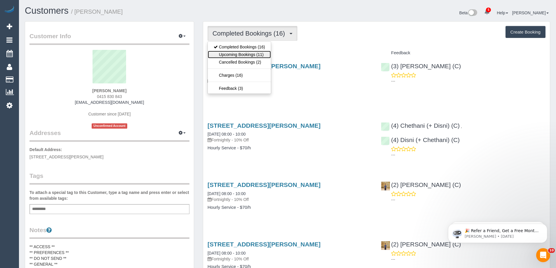
click at [257, 56] on link "Upcoming Bookings (11)" at bounding box center [239, 55] width 63 height 8
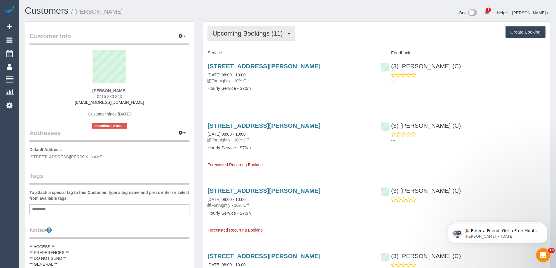
click at [226, 38] on button "Upcoming Bookings (11)" at bounding box center [252, 33] width 88 height 15
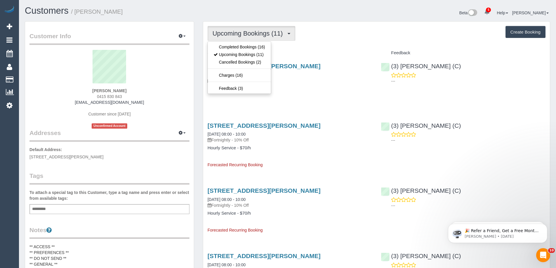
click at [350, 54] on h4 "Service" at bounding box center [290, 52] width 165 height 5
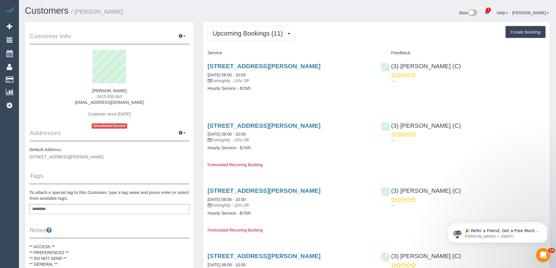
click at [218, 33] on span "Upcoming Bookings (11)" at bounding box center [248, 33] width 73 height 7
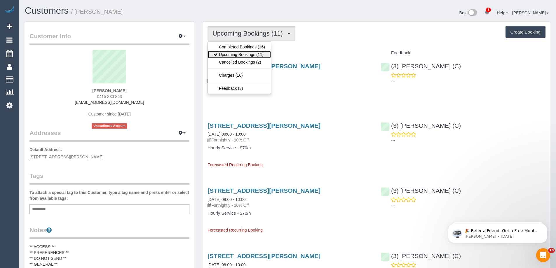
click at [224, 52] on link "Upcoming Bookings (11)" at bounding box center [239, 55] width 63 height 8
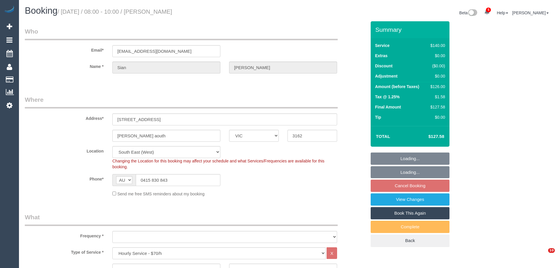
select select "VIC"
select select "object:1398"
select select "number:28"
select select "number:14"
select select "number:19"
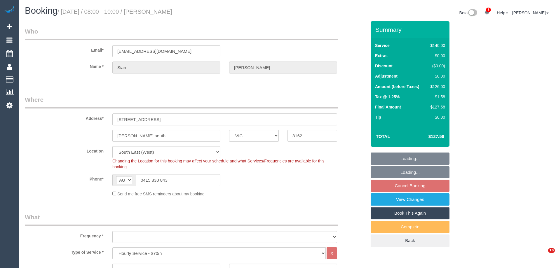
select select "number:25"
select select "number:34"
select select "number:13"
select select "spot1"
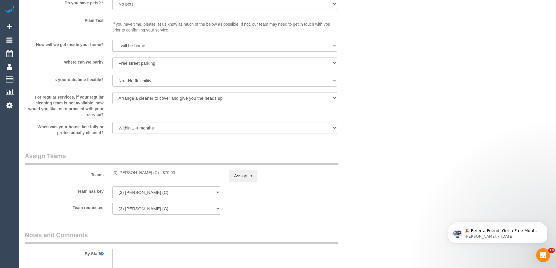
scroll to position [817, 0]
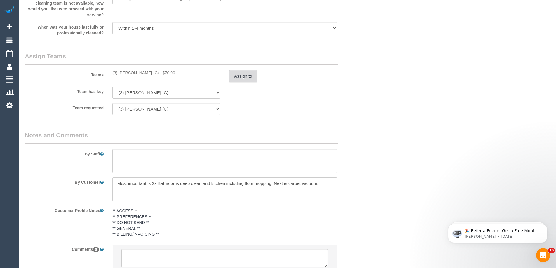
click at [244, 81] on button "Assign to" at bounding box center [243, 76] width 28 height 12
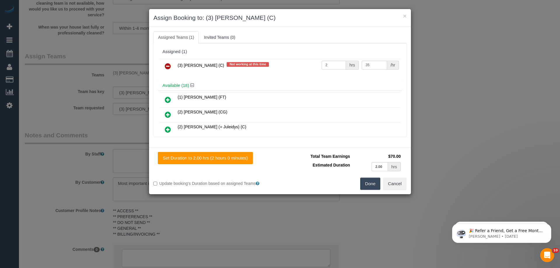
click at [168, 66] on icon at bounding box center [168, 66] width 6 height 7
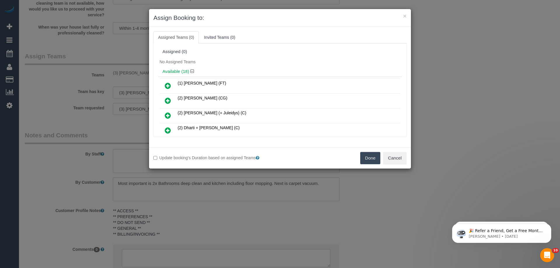
click at [364, 159] on button "Done" at bounding box center [370, 158] width 20 height 12
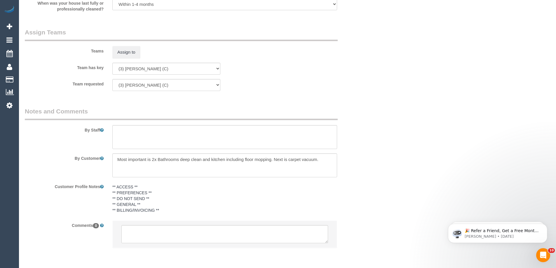
scroll to position [863, 0]
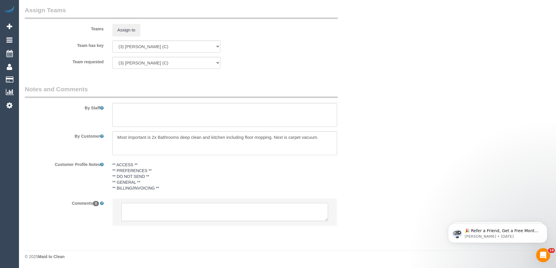
click at [176, 215] on textarea at bounding box center [224, 212] width 207 height 18
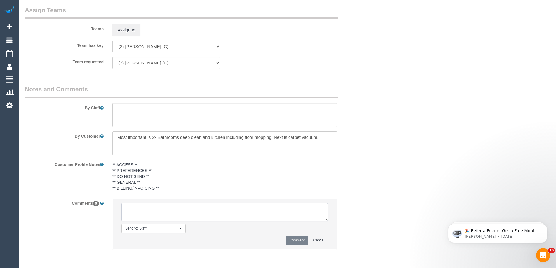
paste textarea "(3) Manula Wimalasooriya (C) UA - Ongoing - Terminated Customer not informed - …"
drag, startPoint x: 193, startPoint y: 218, endPoint x: 147, endPoint y: 215, distance: 45.9
click at [147, 215] on textarea at bounding box center [224, 212] width 207 height 18
type textarea "(3) [PERSON_NAME] (C) UA - Ongoing - Terminated Customer contacted via email"
click at [292, 240] on button "Comment" at bounding box center [297, 240] width 23 height 9
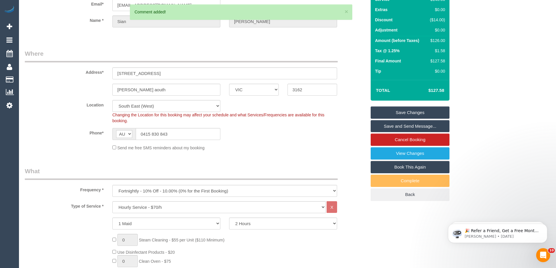
scroll to position [0, 0]
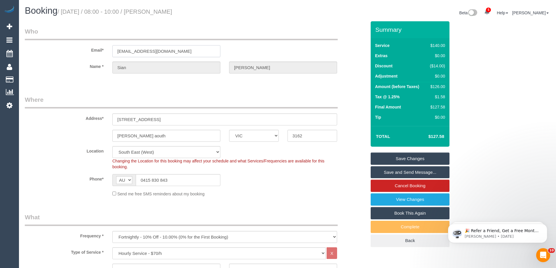
drag, startPoint x: 175, startPoint y: 50, endPoint x: 33, endPoint y: 45, distance: 142.0
click at [33, 45] on div "Email* sian555@aol.com" at bounding box center [195, 42] width 350 height 30
click at [399, 156] on link "Save Changes" at bounding box center [410, 159] width 79 height 12
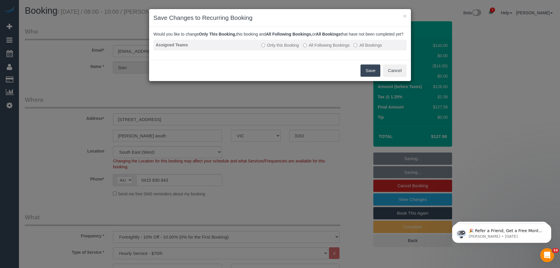
click at [312, 48] on label "All Following Bookings" at bounding box center [326, 45] width 47 height 6
click at [370, 74] on button "Save" at bounding box center [371, 71] width 20 height 12
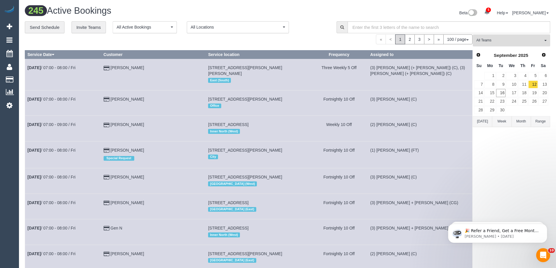
click at [493, 37] on button "All Teams" at bounding box center [511, 40] width 77 height 12
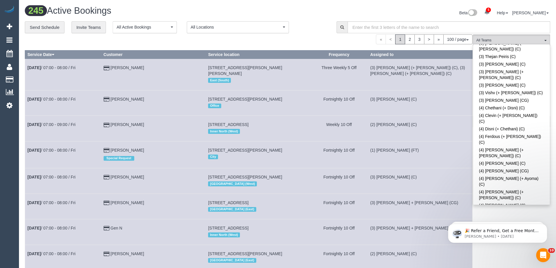
scroll to position [1693, 0]
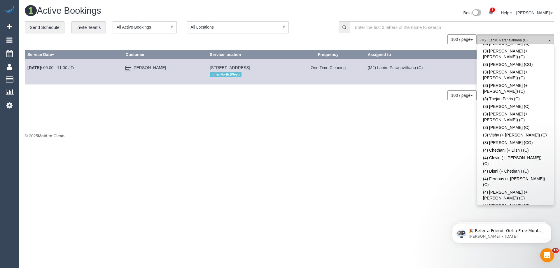
click at [490, 40] on span "(M2) Lahiru Paranavithana (C)" at bounding box center [514, 40] width 67 height 5
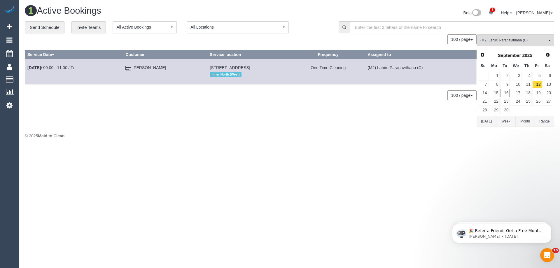
click at [486, 124] on button "[DATE]" at bounding box center [486, 121] width 19 height 11
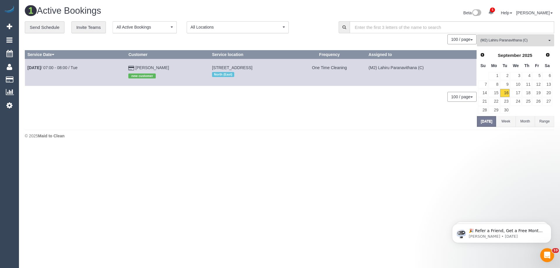
click at [433, 67] on td "(M2) Lahiru Paranavithana (C)" at bounding box center [421, 72] width 110 height 27
click at [422, 69] on td "(M2) Lahiru Paranavithana (C)" at bounding box center [421, 72] width 110 height 27
click at [441, 68] on td "(M2) Lahiru Paranavithana (C)" at bounding box center [421, 72] width 110 height 27
drag, startPoint x: 441, startPoint y: 68, endPoint x: 416, endPoint y: 68, distance: 25.1
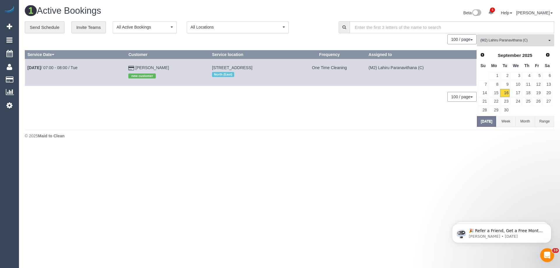
click at [397, 69] on td "(M2) Lahiru Paranavithana (C)" at bounding box center [421, 72] width 110 height 27
click at [416, 68] on td "(M2) Lahiru Paranavithana (C)" at bounding box center [421, 72] width 110 height 27
click at [10, 109] on link "Settings" at bounding box center [9, 105] width 19 height 13
click at [8, 106] on icon at bounding box center [9, 105] width 6 height 7
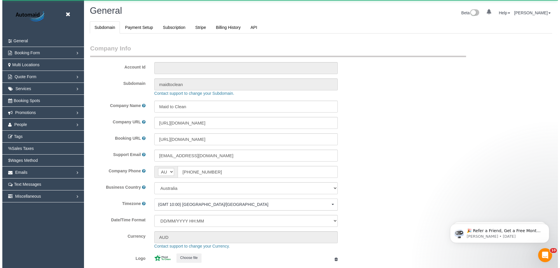
scroll to position [1323, 556]
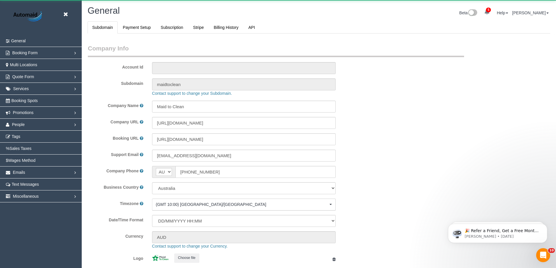
select select "1"
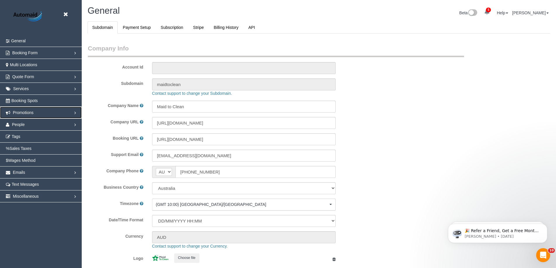
click at [23, 111] on span "Promotions" at bounding box center [23, 112] width 21 height 5
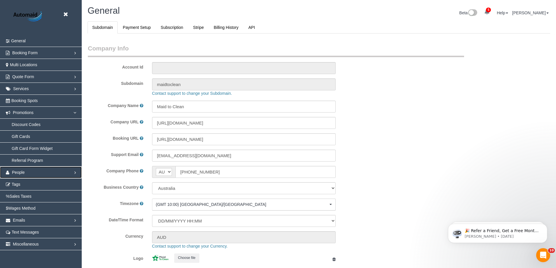
click at [26, 172] on link "People" at bounding box center [41, 173] width 82 height 12
click at [18, 136] on link "Teams" at bounding box center [41, 137] width 82 height 12
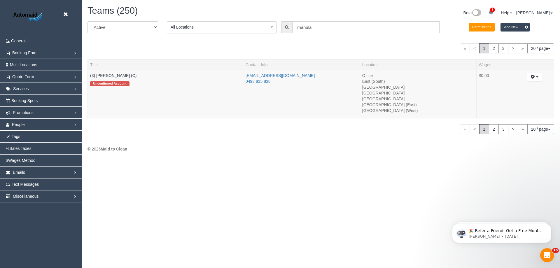
scroll to position [161, 560]
click at [318, 25] on input "manula" at bounding box center [365, 27] width 147 height 12
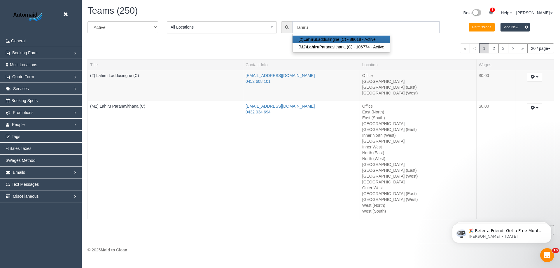
scroll to position [261, 560]
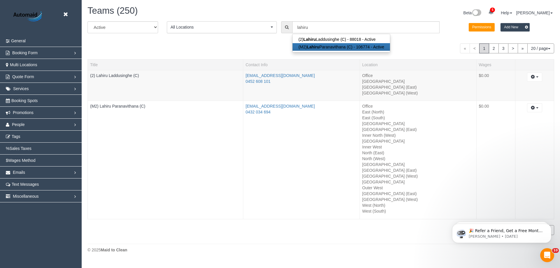
click at [331, 52] on ul "(2) Lahiru Laddusinghe (C) - 88018 - Active (M2) Lahiru Paranavithana (C) - 106…" at bounding box center [341, 43] width 98 height 19
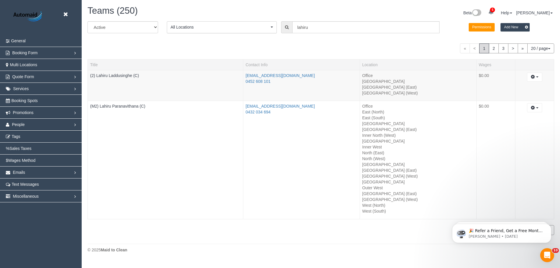
click at [325, 34] on div "All Active Archived All Locations All Locations Active Locations Office [defaul…" at bounding box center [321, 29] width 476 height 16
click at [324, 29] on input "lahiru" at bounding box center [365, 27] width 147 height 12
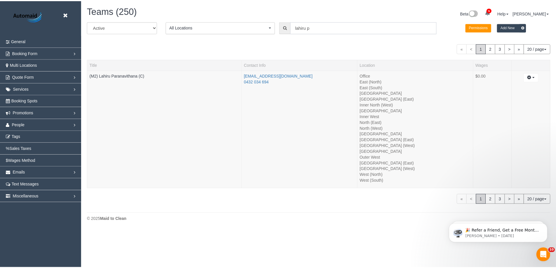
scroll to position [28959, 28629]
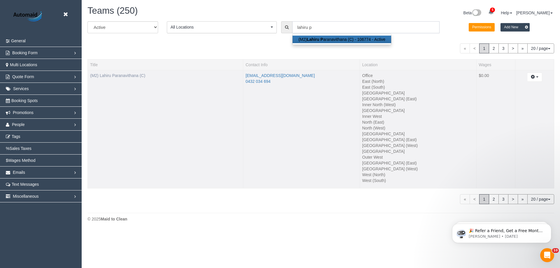
type input "lahiru p"
click at [122, 76] on link "(M2) Lahiru Paranavithana (C)" at bounding box center [117, 75] width 55 height 5
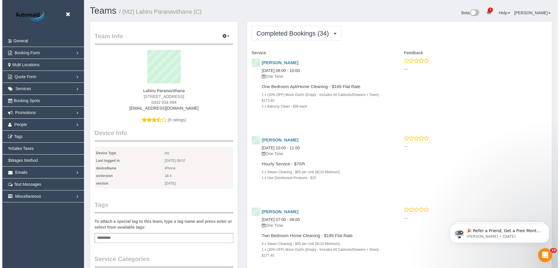
scroll to position [2026, 556]
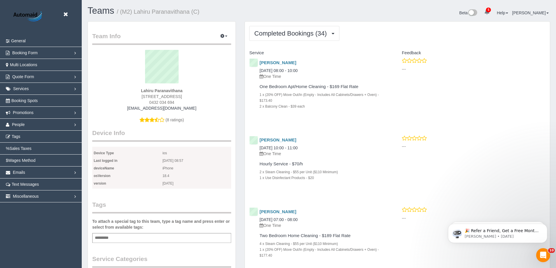
drag, startPoint x: 179, startPoint y: 102, endPoint x: 142, endPoint y: 100, distance: 37.1
click at [142, 101] on div "0432 034 694" at bounding box center [162, 103] width 130 height 6
copy span "0432 034 694"
click at [67, 15] on icon at bounding box center [65, 14] width 7 height 7
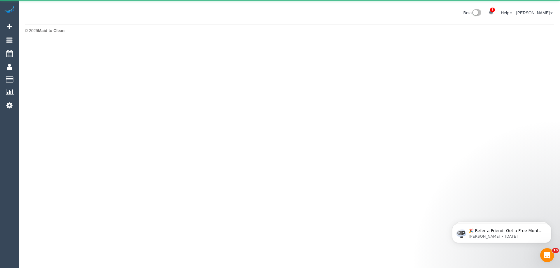
scroll to position [29147, 28629]
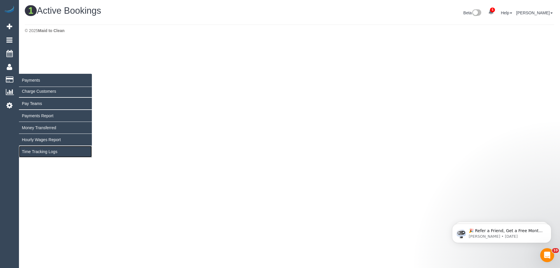
click at [46, 153] on link "Time Tracking Logs" at bounding box center [55, 152] width 73 height 12
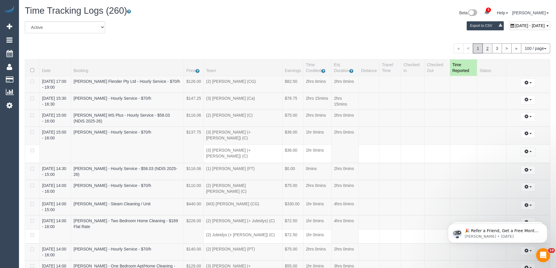
click at [484, 49] on link "2" at bounding box center [488, 48] width 10 height 10
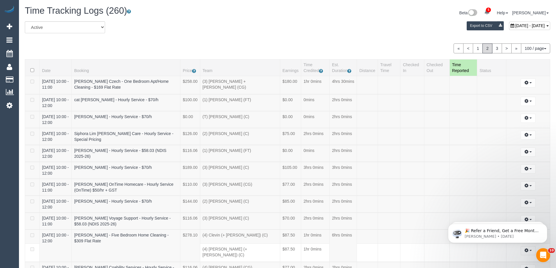
scroll to position [27112, 28633]
click at [497, 48] on link "3" at bounding box center [497, 48] width 10 height 10
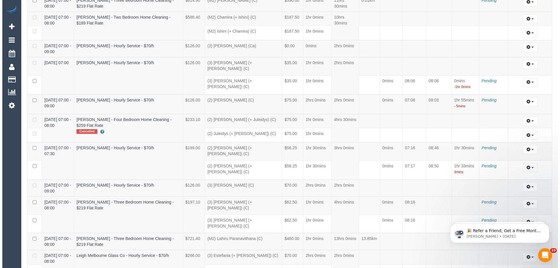
scroll to position [27862, 28633]
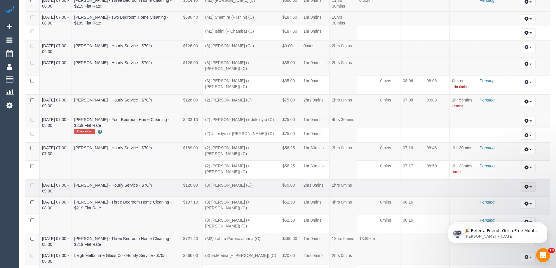
click at [527, 185] on icon "button" at bounding box center [527, 187] width 4 height 4
click at [505, 194] on link "Edit" at bounding box center [512, 198] width 46 height 8
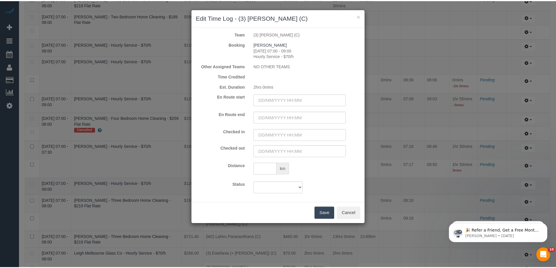
scroll to position [1328, 560]
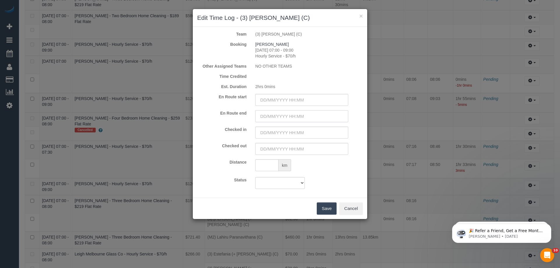
click at [275, 119] on input "text" at bounding box center [301, 116] width 93 height 12
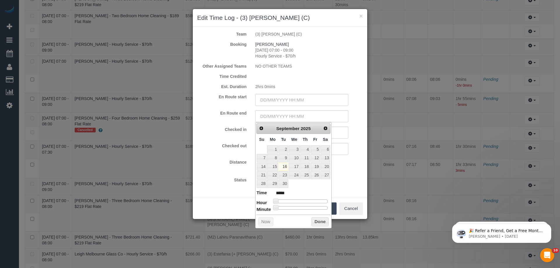
click at [347, 156] on form "Team (3) Pratham Bagga (C) Booking Sue Grimmer 16/09/2025 07:00 - 09:00 Hourly …" at bounding box center [280, 110] width 166 height 158
type input "16/09/2025 09:26"
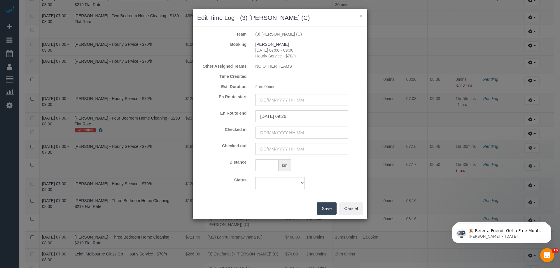
click at [330, 131] on input "text" at bounding box center [301, 133] width 93 height 12
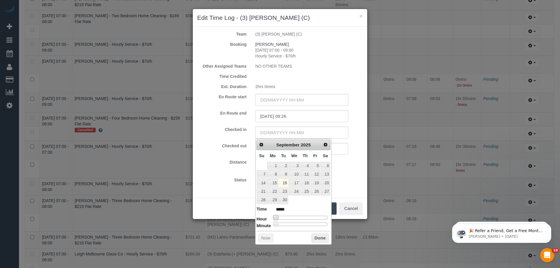
type input "16/09/2025 06:00"
type input "*****"
type input "16/09/2025 09:00"
type input "*****"
type input "16/09/2025 07:00"
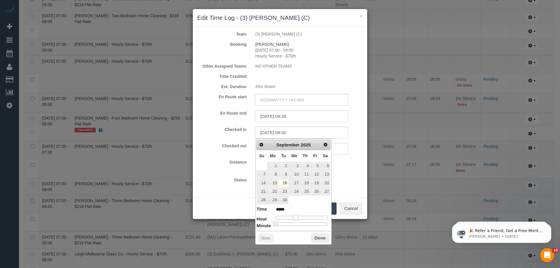
type input "*****"
type input "16/09/2025 06:00"
type input "*****"
drag, startPoint x: 276, startPoint y: 218, endPoint x: 290, endPoint y: 217, distance: 13.7
click at [290, 217] on span at bounding box center [289, 217] width 5 height 5
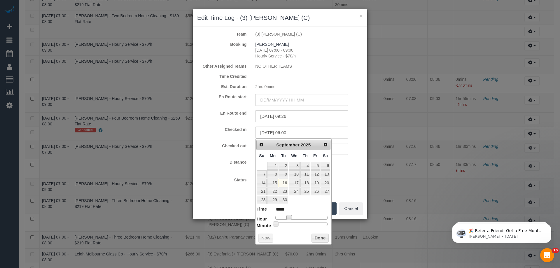
type input "16/09/2025 06:08"
type input "*****"
type input "16/09/2025 06:33"
type input "*****"
type input "16/09/2025 06:40"
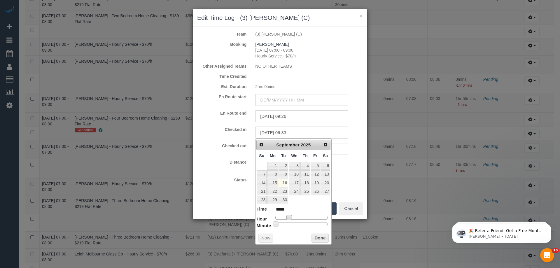
type input "*****"
type input "16/09/2025 06:44"
type input "*****"
type input "16/09/2025 06:45"
type input "*****"
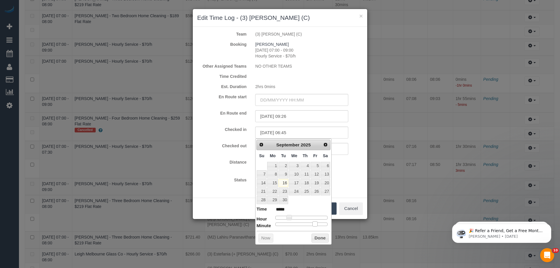
type input "16/09/2025 06:46"
type input "*****"
type input "16/09/2025 06:50"
type input "*****"
type input "16/09/2025 06:51"
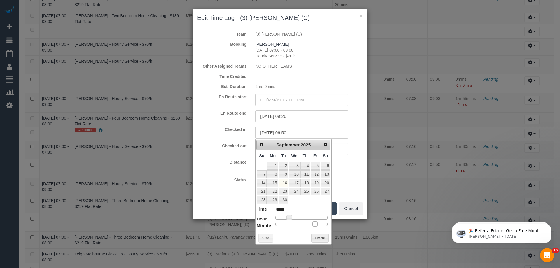
type input "*****"
type input "16/09/2025 06:52"
type input "*****"
type input "16/09/2025 06:53"
type input "*****"
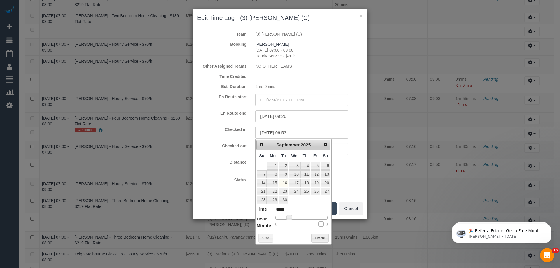
type input "16/09/2025 06:54"
type input "*****"
type input "16/09/2025 06:55"
type input "*****"
type input "16/09/2025 06:56"
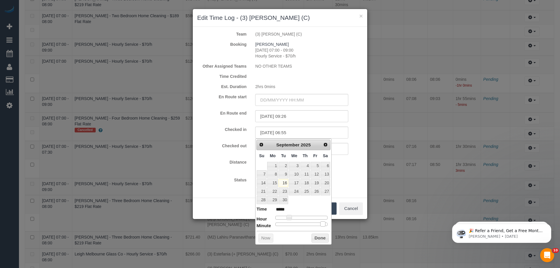
type input "*****"
type input "16/09/2025 06:57"
type input "*****"
type input "16/09/2025 06:58"
type input "*****"
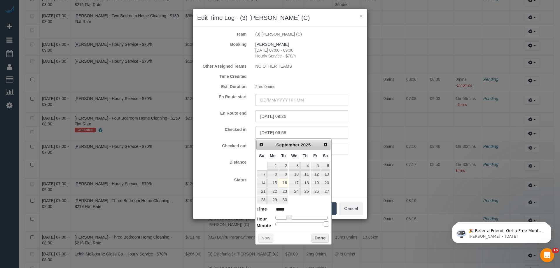
type input "16/09/2025 06:59"
type input "*****"
drag, startPoint x: 283, startPoint y: 225, endPoint x: 328, endPoint y: 224, distance: 44.4
click at [328, 224] on div at bounding box center [302, 225] width 52 height 4
type input "16/09/2025 06:58"
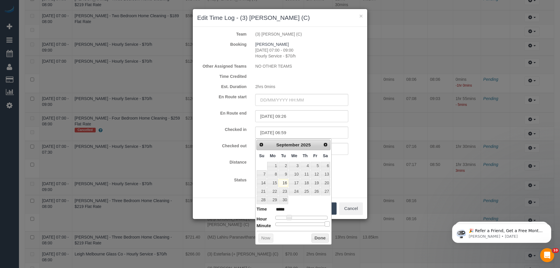
type input "*****"
click at [325, 226] on span at bounding box center [326, 224] width 5 height 5
click at [321, 238] on button "Done" at bounding box center [320, 238] width 17 height 9
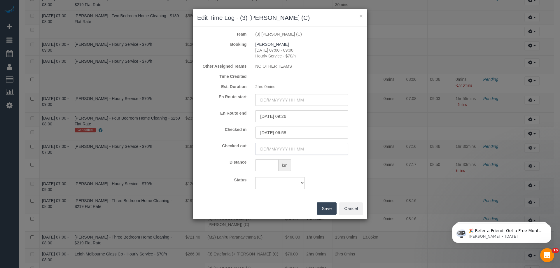
click at [262, 147] on input "text" at bounding box center [301, 149] width 93 height 12
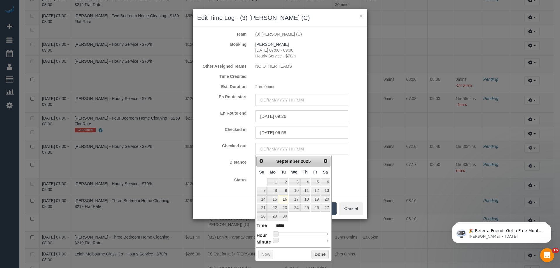
type input "16/09/2025 05:00"
type input "*****"
type input "16/09/2025 11:00"
type input "*****"
type input "16/09/2025 10:00"
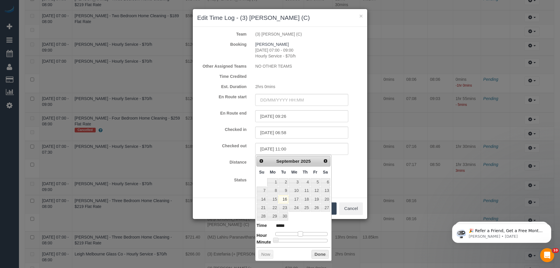
type input "*****"
type input "16/09/2025 09:00"
type input "*****"
drag, startPoint x: 288, startPoint y: 235, endPoint x: 297, endPoint y: 234, distance: 8.9
click at [297, 234] on div at bounding box center [302, 234] width 52 height 4
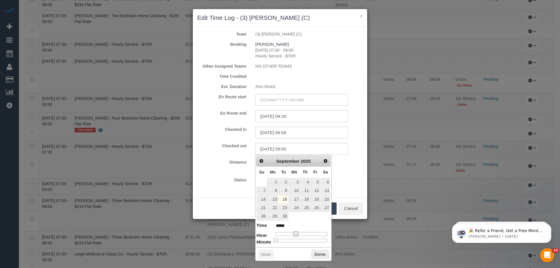
type input "16/09/2025 09:16"
type input "*****"
type input "16/09/2025 09:23"
type input "*****"
type input "16/09/2025 09:14"
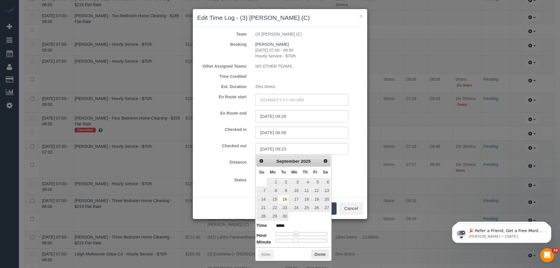
type input "*****"
type input "16/09/2025 09:09"
type input "*****"
type input "16/09/2025 09:08"
type input "*****"
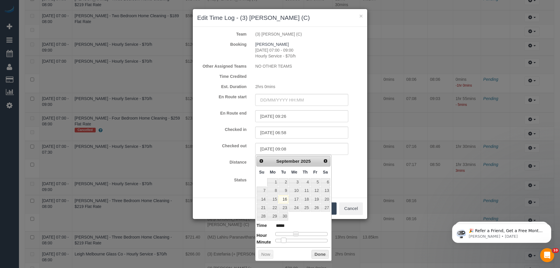
type input "16/09/2025 09:07"
type input "*****"
type input "16/09/2025 09:08"
type input "*****"
type input "16/09/2025 09:09"
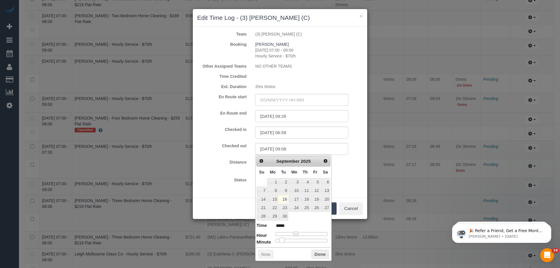
type input "*****"
type input "16/09/2025 09:10"
type input "*****"
drag, startPoint x: 290, startPoint y: 241, endPoint x: 285, endPoint y: 241, distance: 4.7
click at [285, 241] on div at bounding box center [302, 241] width 52 height 4
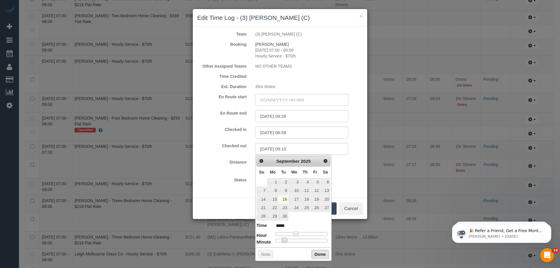
click at [314, 253] on button "Done" at bounding box center [320, 254] width 17 height 9
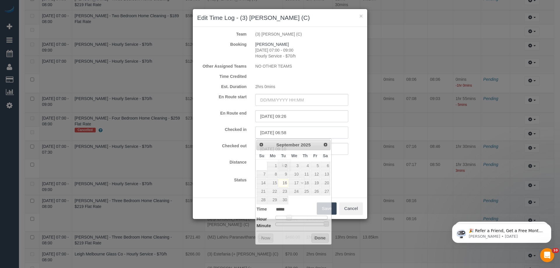
drag, startPoint x: 313, startPoint y: 132, endPoint x: 204, endPoint y: 124, distance: 108.9
click at [206, 124] on form "Team (3) Pratham Bagga (C) Booking Sue Grimmer 16/09/2025 07:00 - 09:00 Hourly …" at bounding box center [280, 110] width 166 height 158
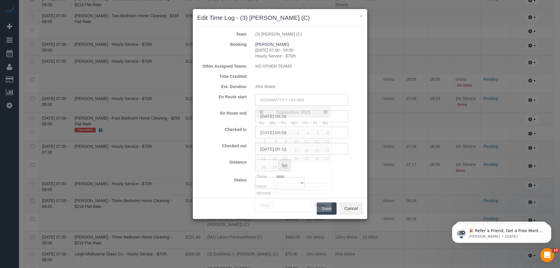
click at [302, 98] on input "text" at bounding box center [301, 100] width 93 height 12
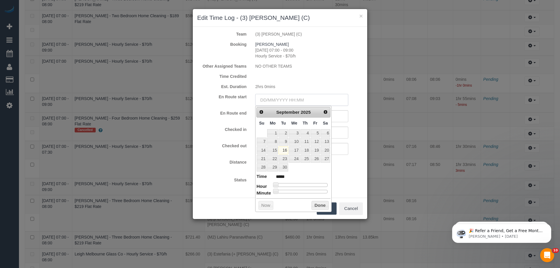
paste input "16/09/2025 06:58"
type input "16/09/2025 06:58"
click at [338, 155] on input "16/09/2025 09:10" at bounding box center [301, 149] width 93 height 12
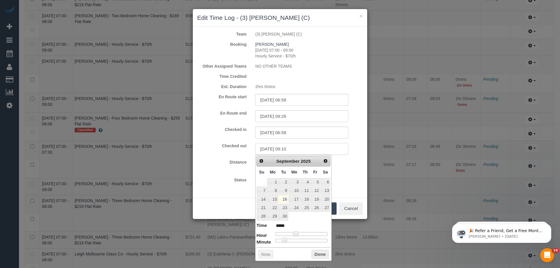
drag, startPoint x: 339, startPoint y: 151, endPoint x: 192, endPoint y: 144, distance: 147.0
click at [205, 144] on div "Checked out 16/09/2025 09:10" at bounding box center [280, 149] width 175 height 12
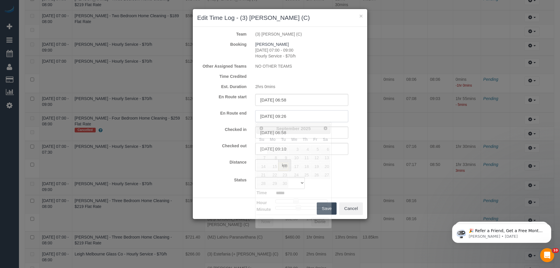
click at [297, 119] on input "16/09/2025 09:26" at bounding box center [301, 116] width 93 height 12
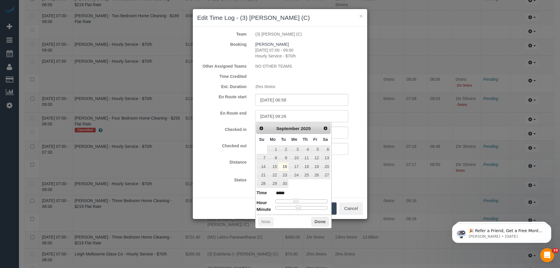
drag, startPoint x: 307, startPoint y: 116, endPoint x: 183, endPoint y: 115, distance: 123.8
click at [214, 115] on div "En Route end 16/09/2025 09:26" at bounding box center [280, 116] width 175 height 12
paste input "10"
type input "16/09/2025 09:10"
click at [342, 184] on div "Status Approved Approved + Update team with Time Reported Approved + Update tea…" at bounding box center [280, 183] width 175 height 12
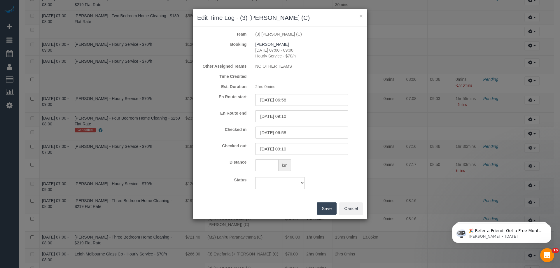
click at [330, 207] on button "Save" at bounding box center [327, 209] width 20 height 12
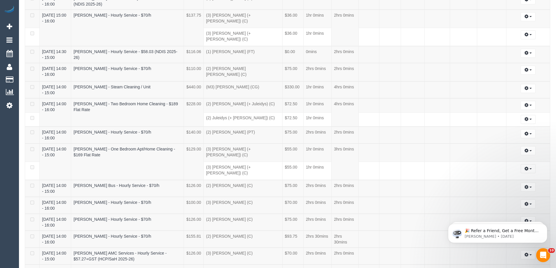
scroll to position [0, 0]
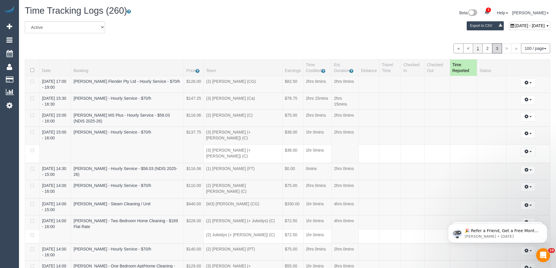
click at [477, 49] on link "1" at bounding box center [478, 48] width 10 height 10
click at [486, 45] on link "2" at bounding box center [488, 48] width 10 height 10
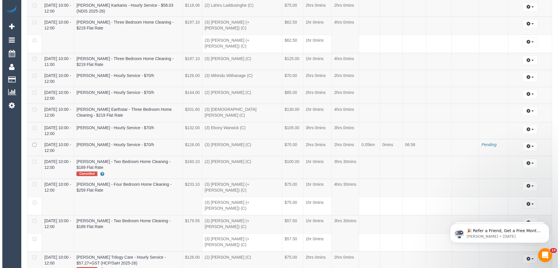
scroll to position [27112, 28633]
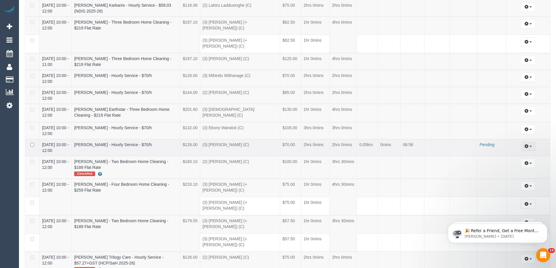
click at [528, 144] on icon "button" at bounding box center [527, 146] width 4 height 4
click at [513, 167] on link "Archive ..." at bounding box center [512, 171] width 46 height 8
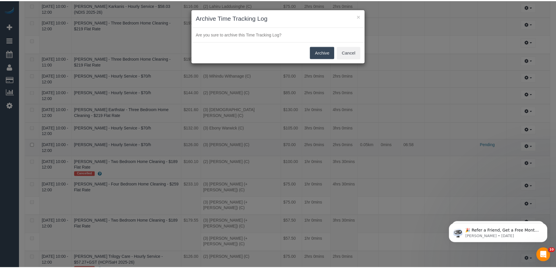
scroll to position [2067, 560]
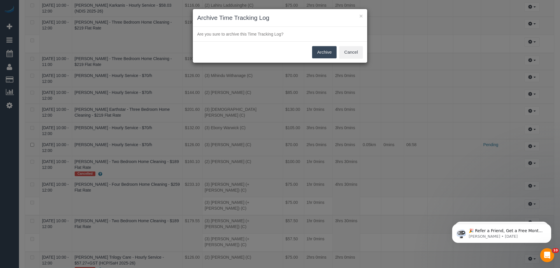
click at [320, 53] on button "Archive" at bounding box center [324, 52] width 25 height 12
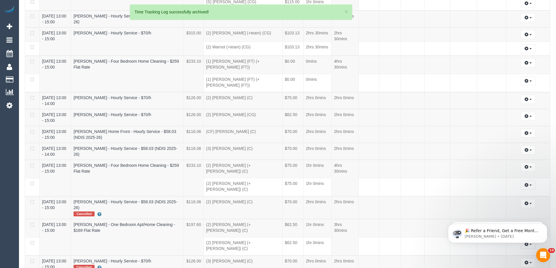
scroll to position [2194, 556]
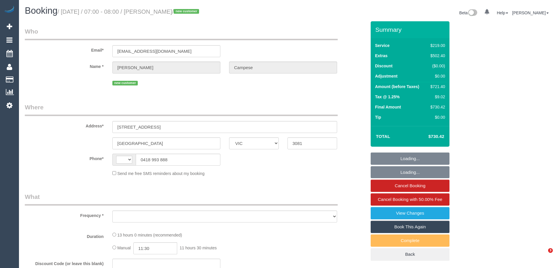
select select "VIC"
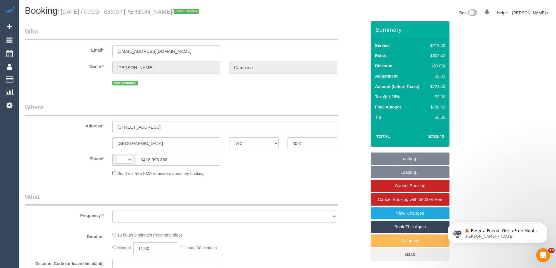
select select "string:AU"
select select "object:667"
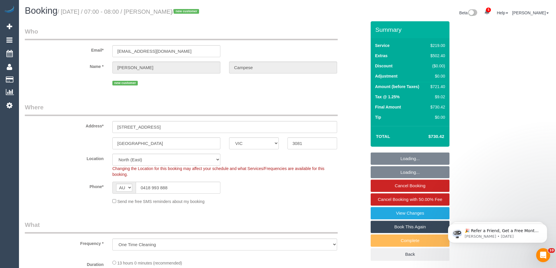
select select "string:stripe-pm_1S0Aig2GScqysDRVSdr05YDD"
select select "object:770"
select select "number:28"
select select "number:14"
select select "number:18"
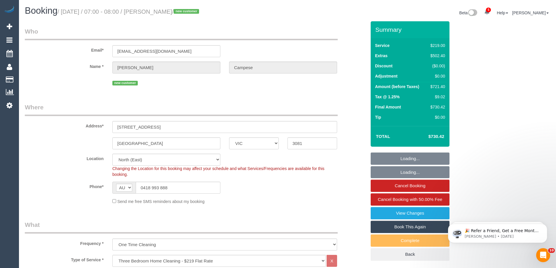
select select "number:24"
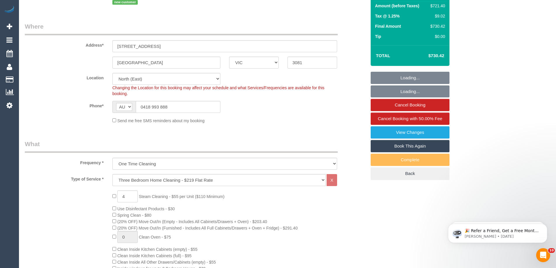
select select "spot1"
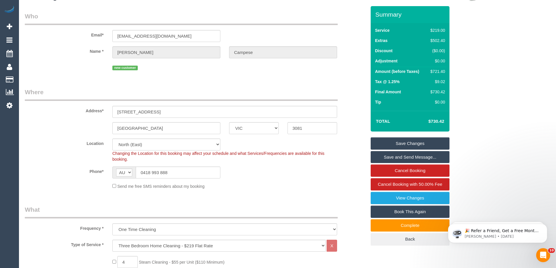
scroll to position [29, 0]
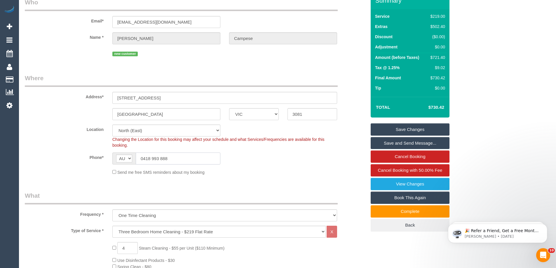
click at [181, 159] on input "0418 993 888" at bounding box center [178, 159] width 85 height 12
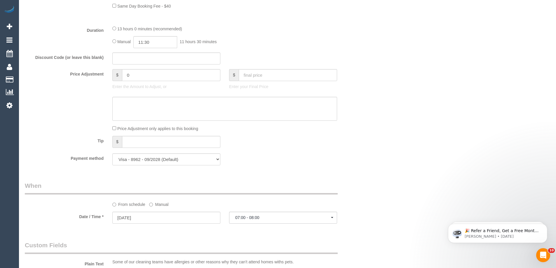
scroll to position [671, 0]
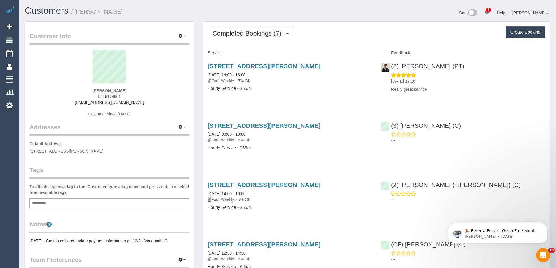
click at [259, 70] on div "[STREET_ADDRESS][PERSON_NAME] [DATE] 14:00 - 16:00 Four Weekly - 5% Off" at bounding box center [290, 73] width 165 height 21
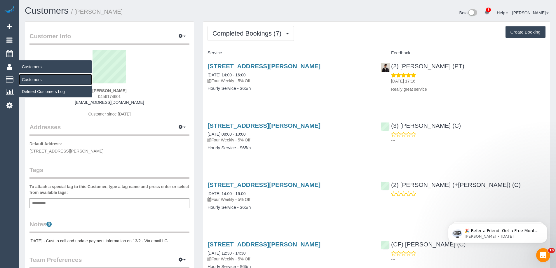
click at [29, 80] on link "Customers" at bounding box center [55, 80] width 73 height 12
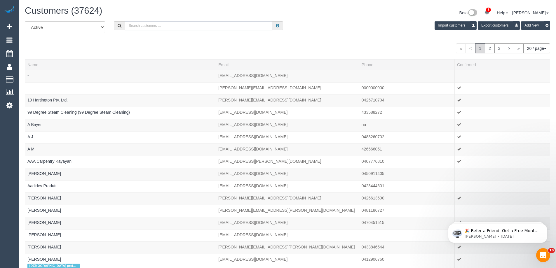
click at [231, 23] on input "text" at bounding box center [198, 25] width 147 height 9
paste input "[PHONE_NUMBER]"
drag, startPoint x: 135, startPoint y: 27, endPoint x: 61, endPoint y: 23, distance: 74.8
click at [66, 24] on div "All Active Archived [PHONE_NUMBER] Import customers Export customers Add New" at bounding box center [287, 29] width 534 height 16
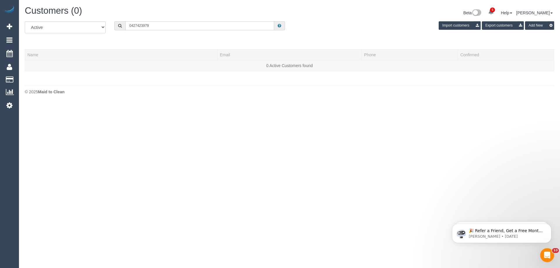
click at [136, 27] on input "0427423979" at bounding box center [200, 25] width 149 height 9
click at [137, 26] on input "0427423979" at bounding box center [200, 25] width 149 height 9
click at [144, 25] on input "0427 423979" at bounding box center [200, 25] width 149 height 9
click at [183, 29] on input "0427 423 979" at bounding box center [200, 25] width 149 height 9
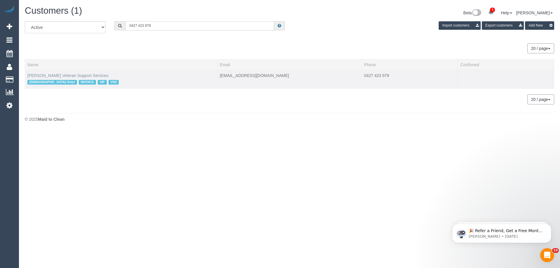
type input "0427 423 979"
click at [50, 74] on link "[PERSON_NAME] Veteran Support Services" at bounding box center [67, 75] width 81 height 5
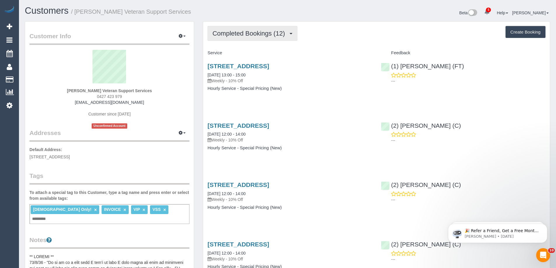
click at [231, 32] on span "Completed Bookings (12)" at bounding box center [249, 33] width 75 height 7
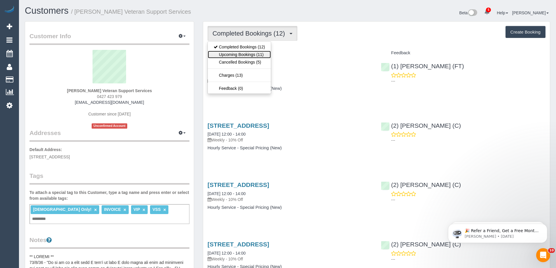
click at [240, 54] on link "Upcoming Bookings (11)" at bounding box center [239, 55] width 63 height 8
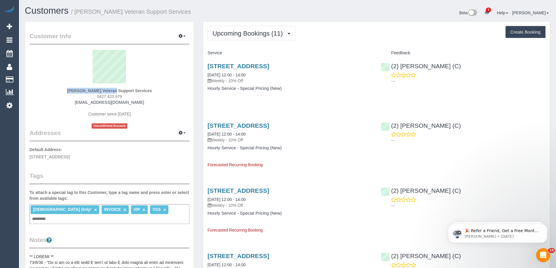
drag, startPoint x: 67, startPoint y: 87, endPoint x: 97, endPoint y: 92, distance: 31.0
click at [97, 92] on div "[PERSON_NAME] Veteran Support Services 0427 423 979 [EMAIL_ADDRESS][DOMAIN_NAME…" at bounding box center [109, 89] width 160 height 79
copy div "[PERSON_NAME]"
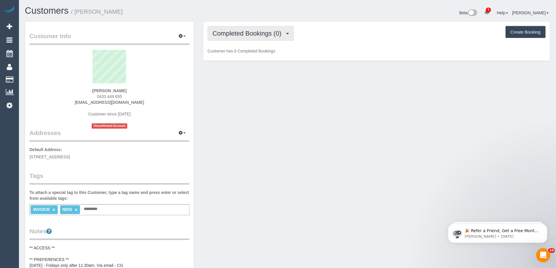
click at [275, 34] on span "Completed Bookings (0)" at bounding box center [248, 33] width 72 height 7
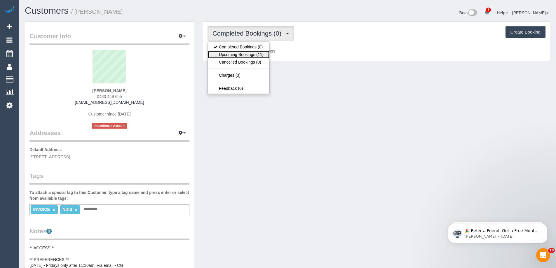
click at [262, 54] on link "Upcoming Bookings (11)" at bounding box center [239, 55] width 62 height 8
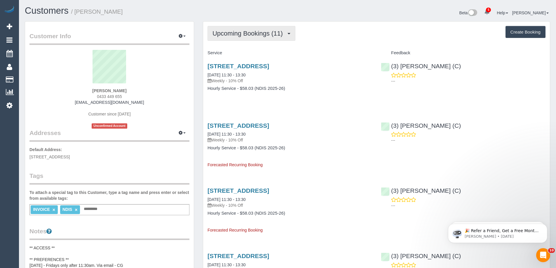
click at [250, 33] on span "Upcoming Bookings (11)" at bounding box center [248, 33] width 73 height 7
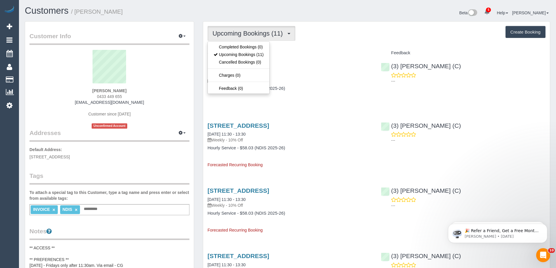
click at [244, 34] on span "Upcoming Bookings (11)" at bounding box center [248, 33] width 73 height 7
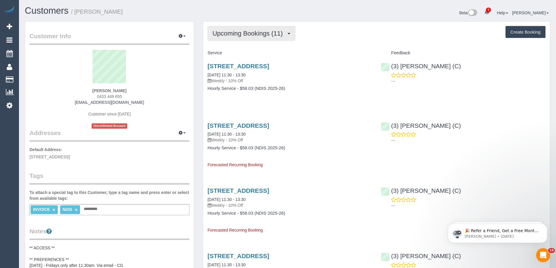
click at [243, 29] on button "Upcoming Bookings (11)" at bounding box center [252, 33] width 88 height 15
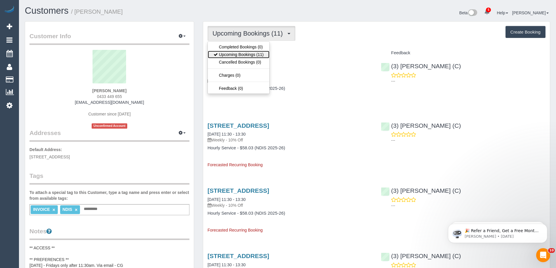
click at [242, 55] on link "Upcoming Bookings (11)" at bounding box center [239, 55] width 62 height 8
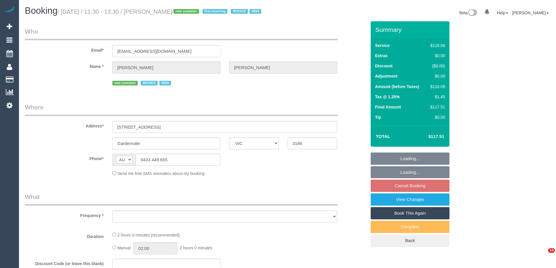
select select "VIC"
select select "object:576"
select select "number:28"
select select "number:14"
select select "number:19"
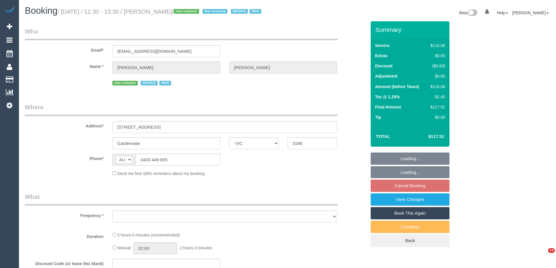
select select "number:36"
select select "number:34"
select select "number:26"
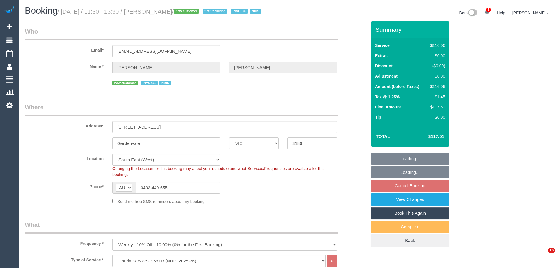
select select "object:1312"
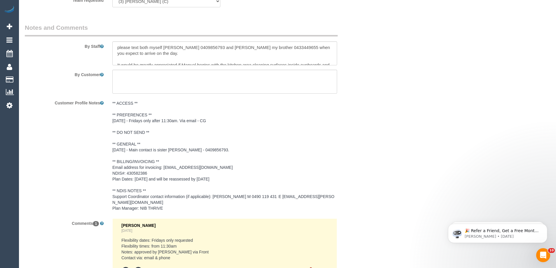
scroll to position [875, 0]
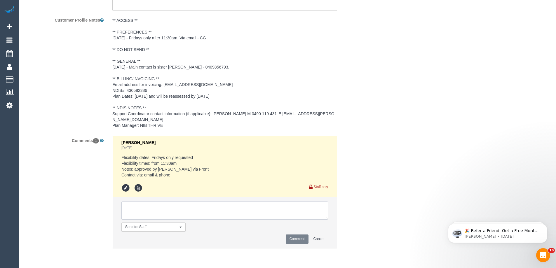
click at [150, 213] on textarea at bounding box center [224, 211] width 207 height 18
paste textarea "(3) [PERSON_NAME] (C) UA - Ongoing - Terminated Customer contacted via email"
type textarea "(3) [PERSON_NAME] (C) UA - Ongoing - Terminated Customer contacted via email"
click at [290, 242] on button "Comment" at bounding box center [297, 239] width 23 height 9
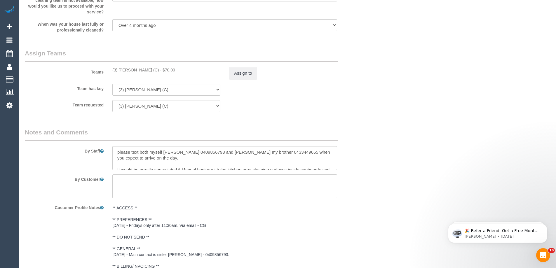
scroll to position [671, 0]
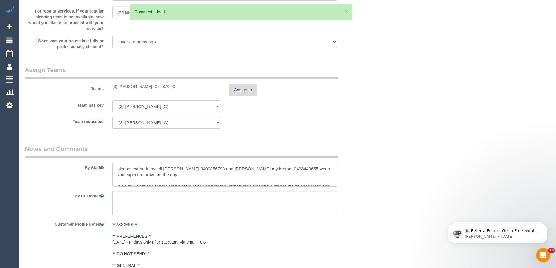
click at [239, 96] on button "Assign to" at bounding box center [243, 90] width 28 height 12
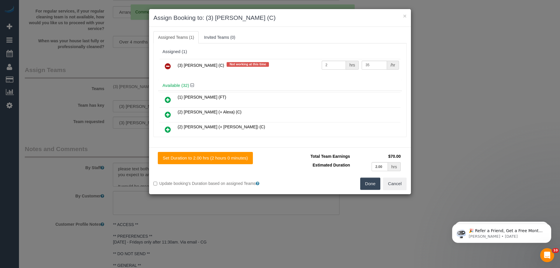
click at [169, 67] on icon at bounding box center [168, 66] width 6 height 7
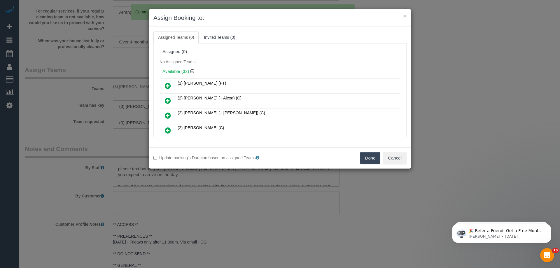
click at [366, 160] on button "Done" at bounding box center [370, 158] width 20 height 12
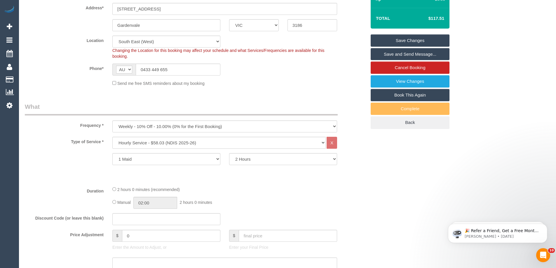
scroll to position [58, 0]
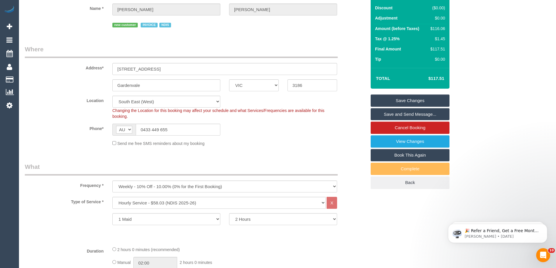
click at [398, 107] on link "Save Changes" at bounding box center [410, 101] width 79 height 12
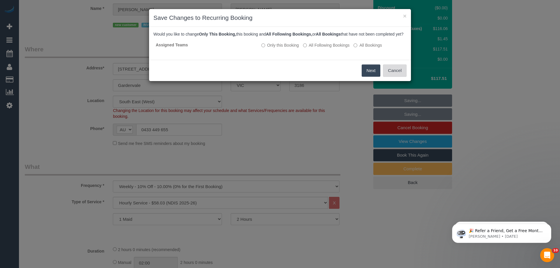
click at [390, 76] on button "Cancel" at bounding box center [395, 71] width 24 height 12
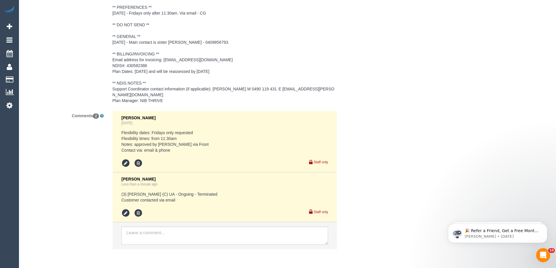
scroll to position [925, 0]
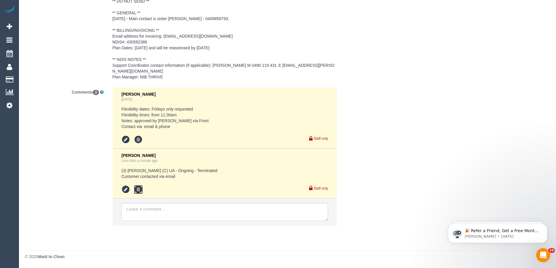
click at [137, 190] on icon at bounding box center [138, 189] width 9 height 9
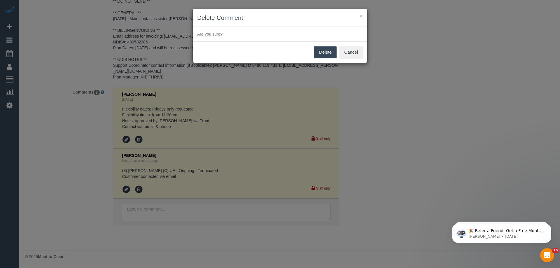
click at [332, 50] on button "Delete" at bounding box center [325, 52] width 22 height 12
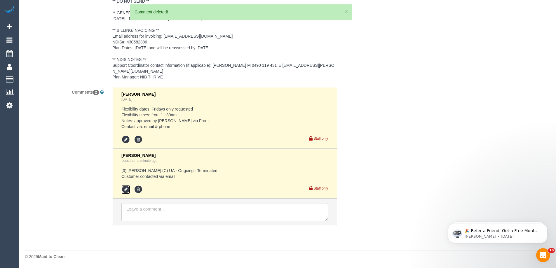
click at [126, 192] on icon at bounding box center [125, 189] width 9 height 9
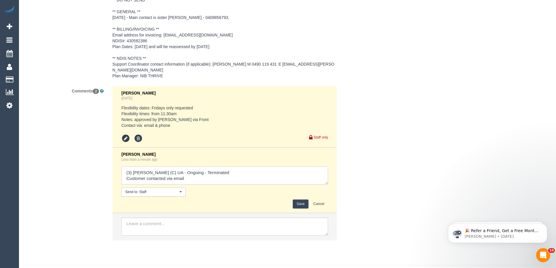
drag, startPoint x: 204, startPoint y: 184, endPoint x: 0, endPoint y: 150, distance: 206.9
paste textarea "not informed - Cover"
click at [177, 180] on textarea at bounding box center [224, 176] width 207 height 18
drag, startPoint x: 175, startPoint y: 179, endPoint x: 192, endPoint y: 178, distance: 17.0
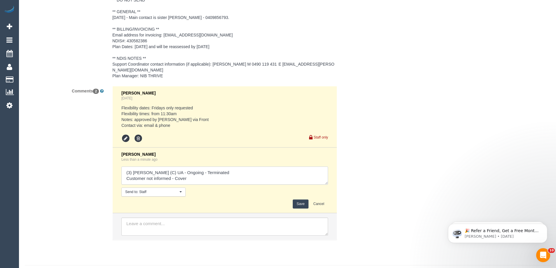
click at [191, 178] on textarea at bounding box center [224, 176] width 207 height 18
type textarea "(3) [PERSON_NAME] (C) UA - Ongoing - Terminated Customer not informed - never a…"
click at [292, 206] on div "Save Cancel" at bounding box center [224, 204] width 207 height 9
click at [293, 208] on button "Save" at bounding box center [300, 204] width 15 height 9
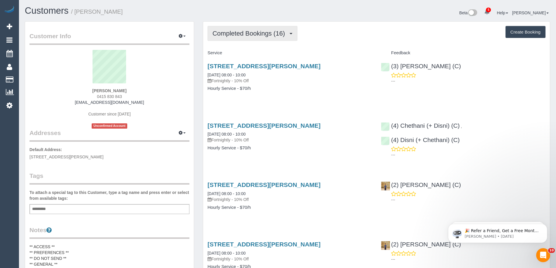
click at [224, 30] on span "Completed Bookings (16)" at bounding box center [249, 33] width 75 height 7
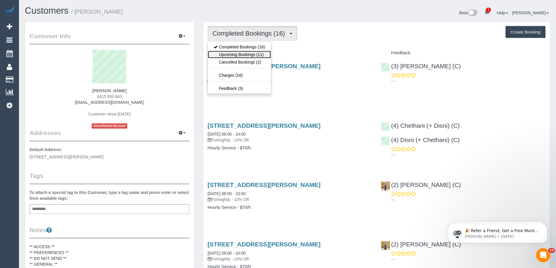
click at [235, 53] on link "Upcoming Bookings (11)" at bounding box center [239, 55] width 63 height 8
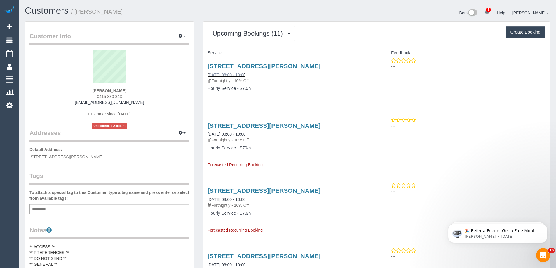
click at [232, 75] on link "[DATE] 08:00 - 10:00" at bounding box center [227, 75] width 38 height 5
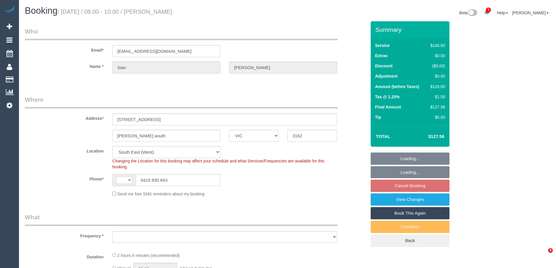
select select "VIC"
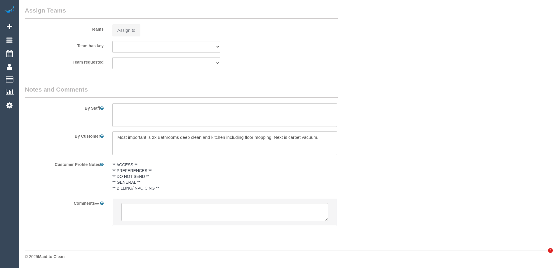
select select "string:AU"
select select "object:590"
select select "number:28"
select select "number:14"
select select "number:19"
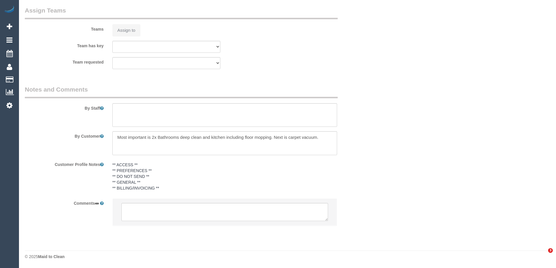
select select "number:25"
select select "number:34"
select select "number:13"
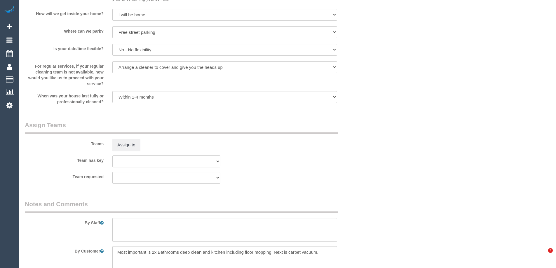
select select "string:stripe-pm_1QevzW2GScqysDRVbqzkf87y"
select select "object:1411"
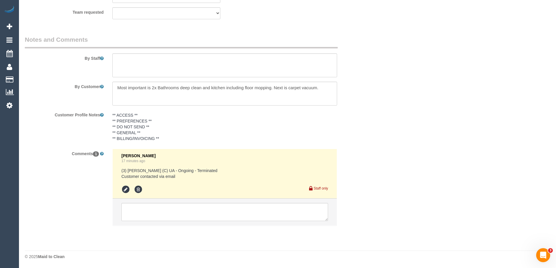
select select "spot1"
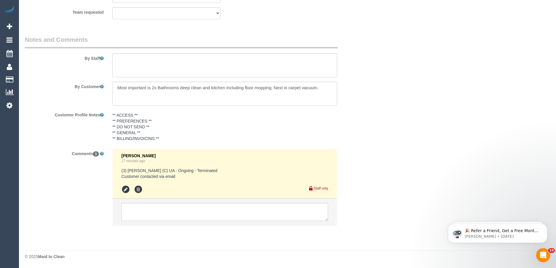
scroll to position [0, 0]
drag, startPoint x: 170, startPoint y: 178, endPoint x: 110, endPoint y: 168, distance: 61.1
click at [110, 168] on div "[PERSON_NAME] 17 minutes ago (3) [PERSON_NAME] (C) UA - Ongoing - Terminated Cu…" at bounding box center [225, 190] width 234 height 83
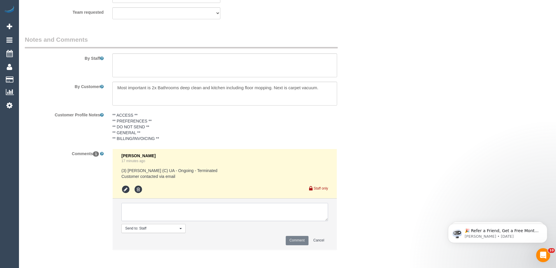
click at [143, 211] on textarea at bounding box center [224, 212] width 207 height 18
paste textarea "(3) [PERSON_NAME] (C) UA - Ongoing - Terminated Customer contacted via email"
drag, startPoint x: 201, startPoint y: 218, endPoint x: 58, endPoint y: 176, distance: 148.4
click at [74, 182] on div "Comments 1 [PERSON_NAME] 17 minutes ago (3) [PERSON_NAME] (C) UA - Ongoing - Te…" at bounding box center [195, 202] width 350 height 107
type textarea "(3) [PERSON_NAME] (C) UA - Ongoing - Terminated Customer contacted via email"
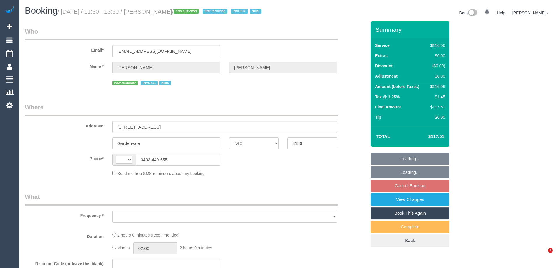
select select "VIC"
select select "string:AU"
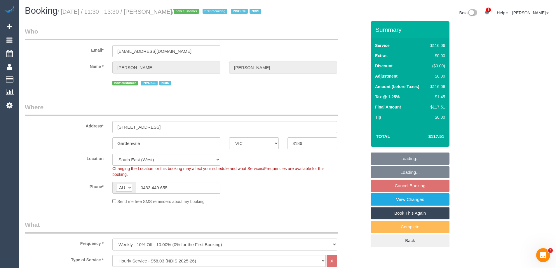
select select "object:663"
select select "number:28"
select select "number:14"
select select "number:19"
select select "number:36"
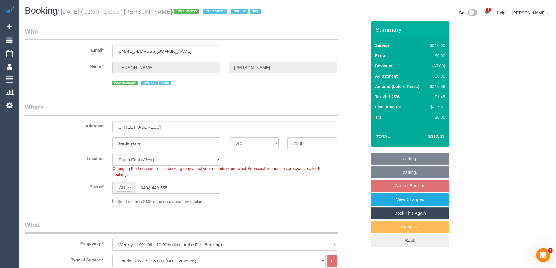
select select "number:34"
select select "number:26"
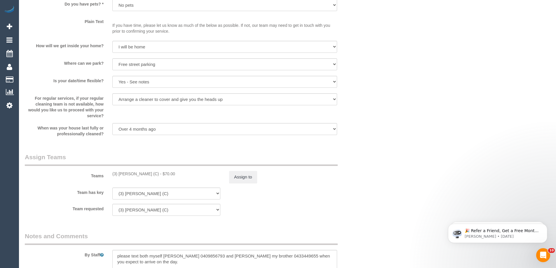
scroll to position [642, 0]
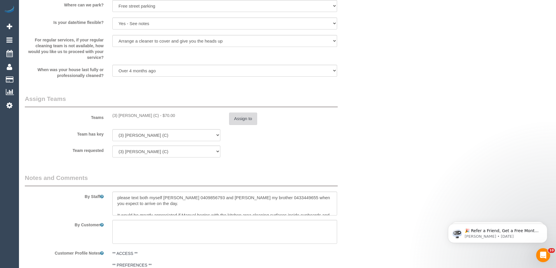
click at [246, 125] on button "Assign to" at bounding box center [243, 119] width 28 height 12
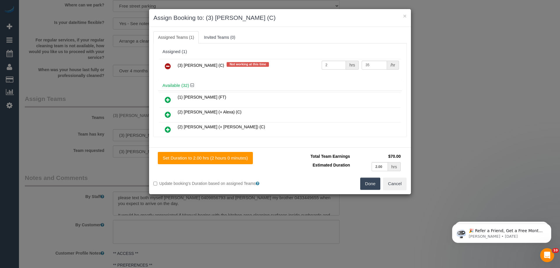
click at [166, 64] on icon at bounding box center [168, 66] width 6 height 7
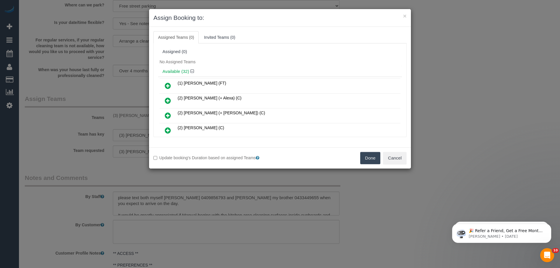
click at [366, 161] on button "Done" at bounding box center [370, 158] width 20 height 12
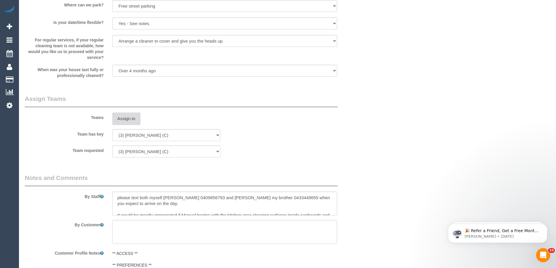
scroll to position [846, 0]
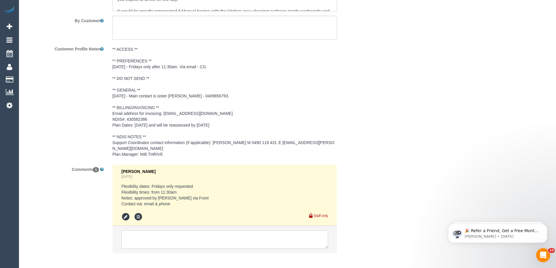
click at [158, 242] on textarea at bounding box center [224, 240] width 207 height 18
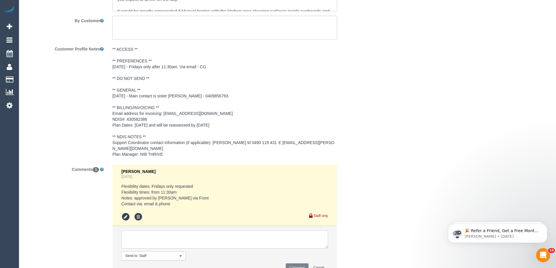
paste textarea "(3) Manula Wimalasooriya (C) UA - Ongoing - Terminated Customer not informed - …"
drag, startPoint x: 175, startPoint y: 243, endPoint x: 223, endPoint y: 250, distance: 48.0
click at [223, 249] on textarea at bounding box center [224, 240] width 207 height 18
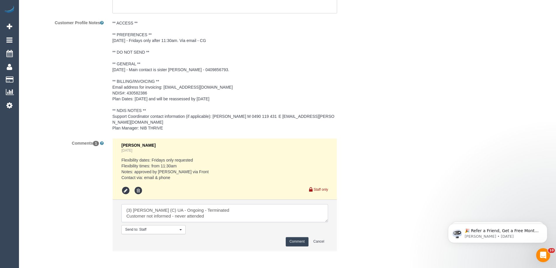
scroll to position [899, 0]
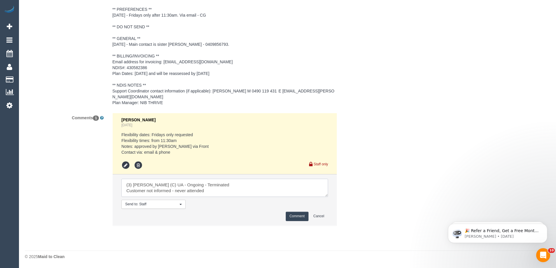
type textarea "(3) Manula Wimalasooriya (C) UA - Ongoing - Terminated Customer not informed - …"
click at [291, 216] on button "Comment" at bounding box center [297, 216] width 23 height 9
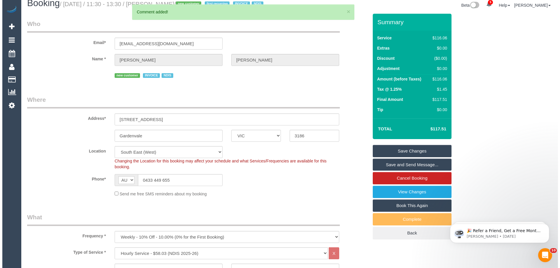
scroll to position [0, 0]
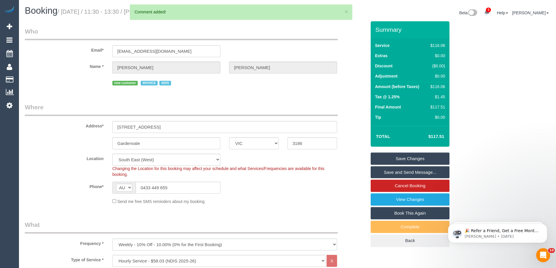
click at [403, 165] on link "Save Changes" at bounding box center [410, 159] width 79 height 12
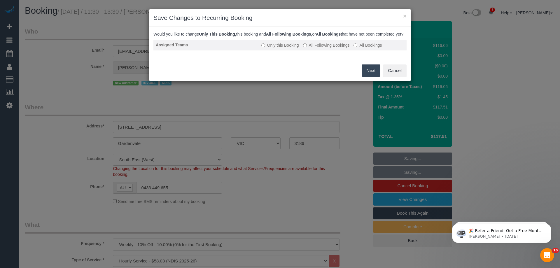
click at [330, 48] on label "All Following Bookings" at bounding box center [326, 45] width 47 height 6
click at [370, 76] on button "Save" at bounding box center [371, 71] width 20 height 12
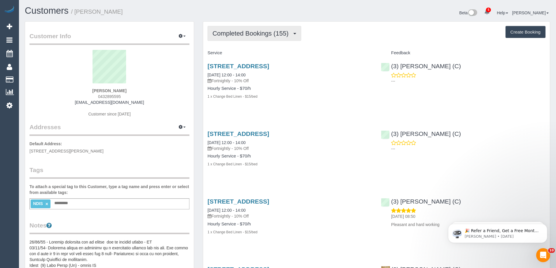
click at [237, 35] on span "Completed Bookings (155)" at bounding box center [251, 33] width 79 height 7
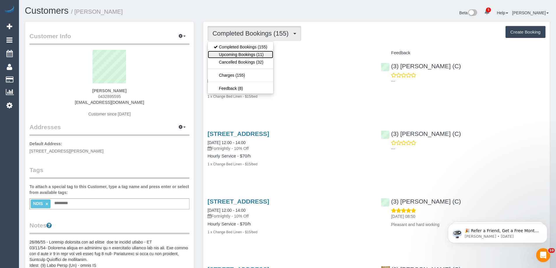
click at [248, 54] on link "Upcoming Bookings (11)" at bounding box center [240, 55] width 65 height 8
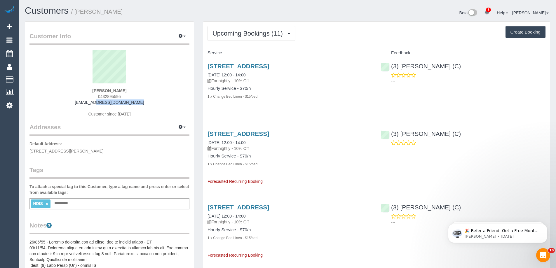
drag, startPoint x: 82, startPoint y: 104, endPoint x: 144, endPoint y: 102, distance: 61.3
click at [144, 102] on div "[PERSON_NAME] 0432895595 [EMAIL_ADDRESS][DOMAIN_NAME] Customer since [DATE]" at bounding box center [109, 86] width 160 height 73
copy link "[EMAIL_ADDRESS][DOMAIN_NAME]"
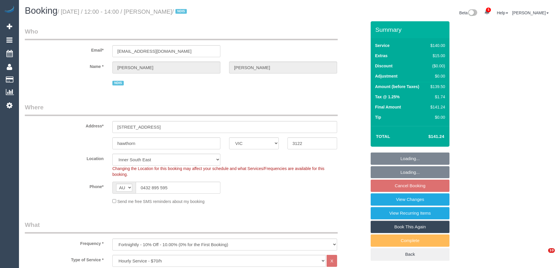
select select "VIC"
select select "string:stripe-pm_1Ntq0H2GScqysDRVjScYiFAW"
select select "spot4"
select select "number:28"
select select "number:14"
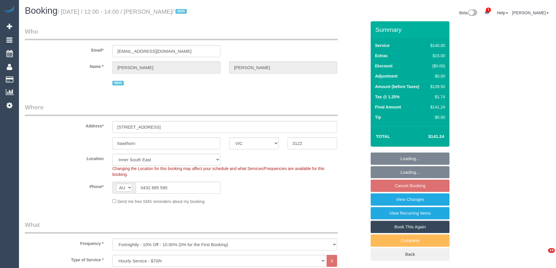
select select "number:21"
select select "number:25"
select select "number:35"
select select "number:12"
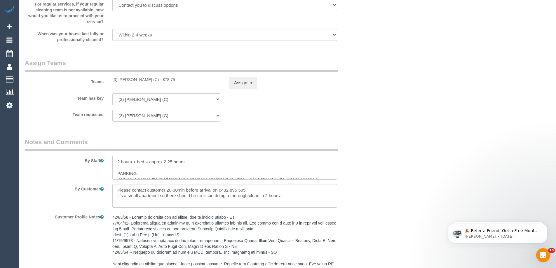
scroll to position [846, 0]
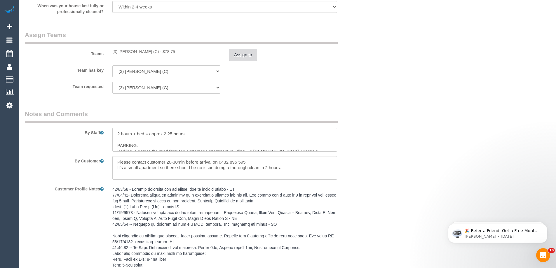
click at [233, 49] on button "Assign to" at bounding box center [243, 55] width 28 height 12
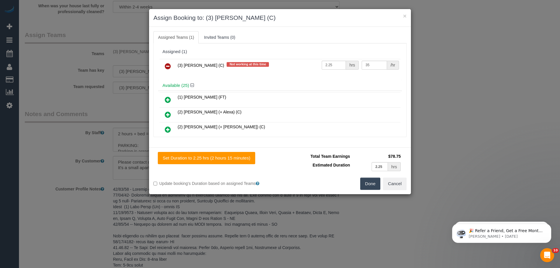
click at [168, 65] on icon at bounding box center [168, 66] width 6 height 7
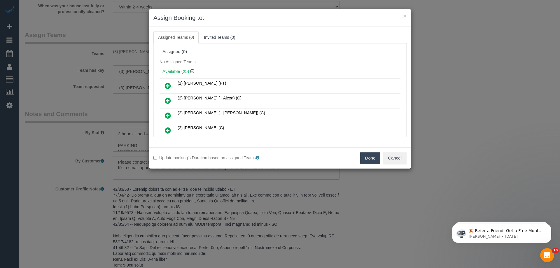
click at [370, 158] on button "Done" at bounding box center [370, 158] width 20 height 12
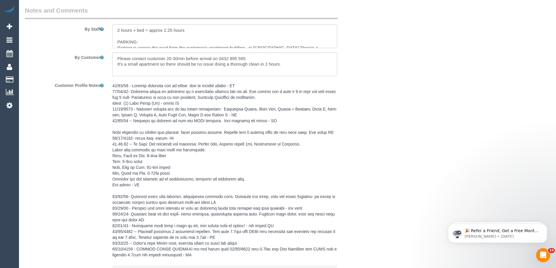
scroll to position [1017, 0]
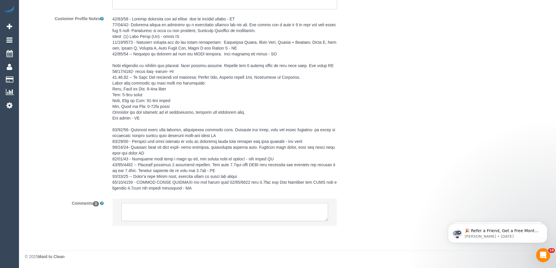
click at [156, 214] on textarea at bounding box center [224, 212] width 207 height 18
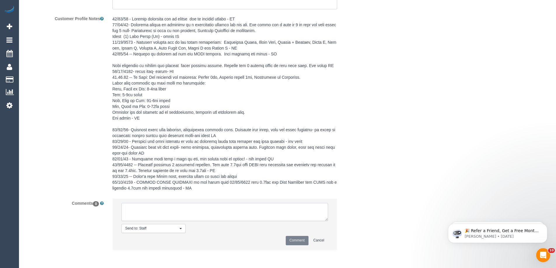
paste textarea "(3) [PERSON_NAME] (C) UA - Ongoing - Terminated Customer contacted via email"
type textarea "(3) [PERSON_NAME] (C) UA - Ongoing - Terminated Customer contacted via email"
click at [290, 239] on button "Comment" at bounding box center [297, 240] width 23 height 9
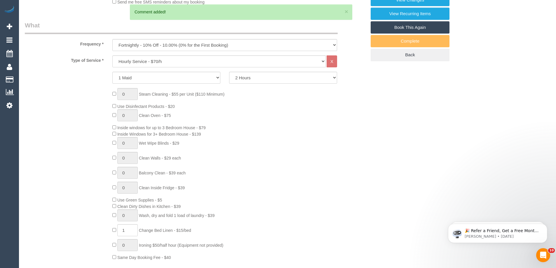
scroll to position [25, 0]
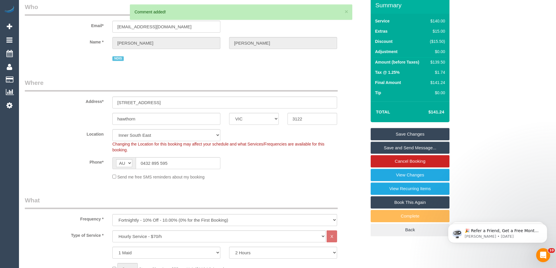
click at [413, 131] on link "Save Changes" at bounding box center [410, 134] width 79 height 12
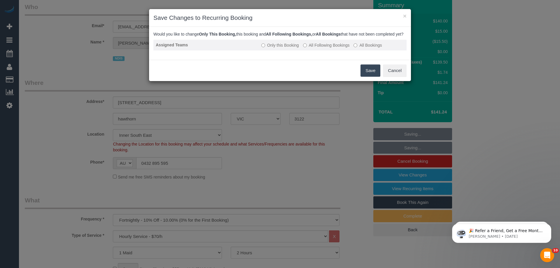
click at [332, 48] on label "All Following Bookings" at bounding box center [326, 45] width 47 height 6
click at [367, 77] on button "Save" at bounding box center [371, 71] width 20 height 12
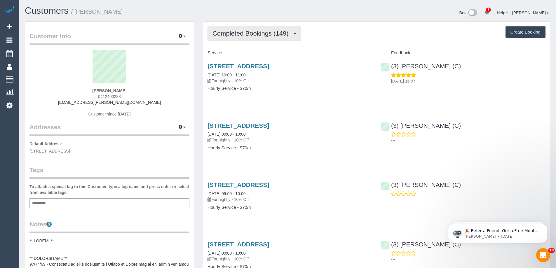
click at [286, 37] on button "Completed Bookings (149)" at bounding box center [255, 33] width 94 height 15
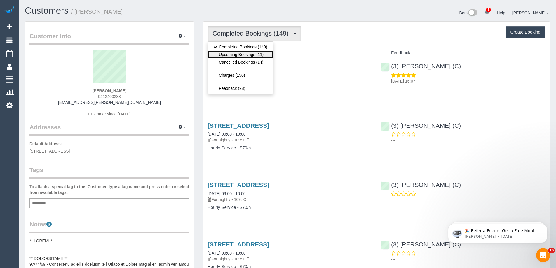
click at [258, 55] on link "Upcoming Bookings (11)" at bounding box center [240, 55] width 65 height 8
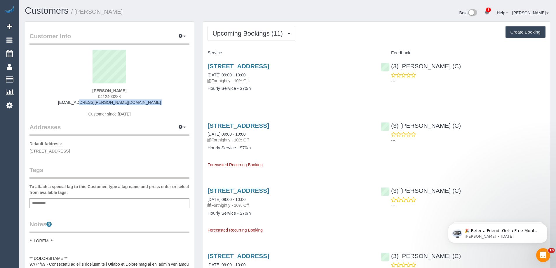
drag, startPoint x: 144, startPoint y: 106, endPoint x: 39, endPoint y: 102, distance: 104.9
click at [39, 102] on div "[PERSON_NAME] 0412400288 [EMAIL_ADDRESS][PERSON_NAME][DOMAIN_NAME] Customer sin…" at bounding box center [109, 86] width 160 height 73
copy div "[EMAIL_ADDRESS][PERSON_NAME][DOMAIN_NAME]"
click at [247, 30] on span "Upcoming Bookings (11)" at bounding box center [248, 33] width 73 height 7
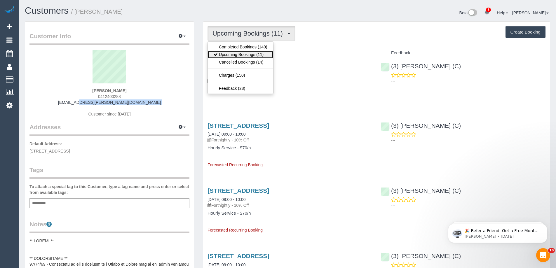
click at [245, 53] on link "Upcoming Bookings (11)" at bounding box center [240, 55] width 65 height 8
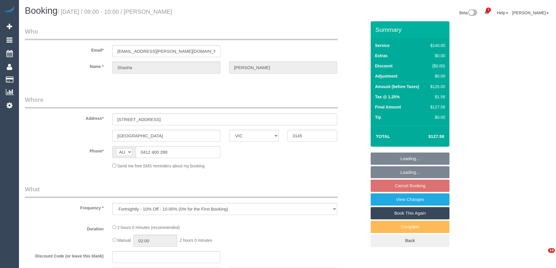
select select "VIC"
select select "object:1487"
select select "string:stripe-pm_1Pf98U2GScqysDRV1KyYvSbR"
select select "number:28"
select select "number:14"
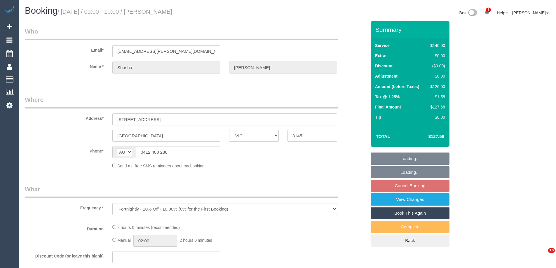
select select "number:19"
select select "number:24"
select select "number:34"
select select "number:12"
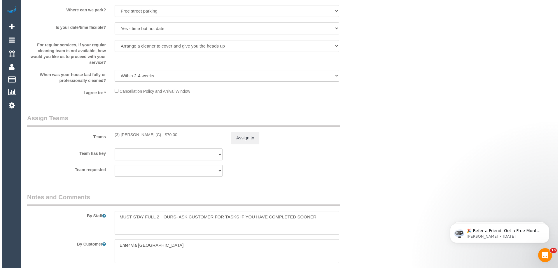
scroll to position [846, 0]
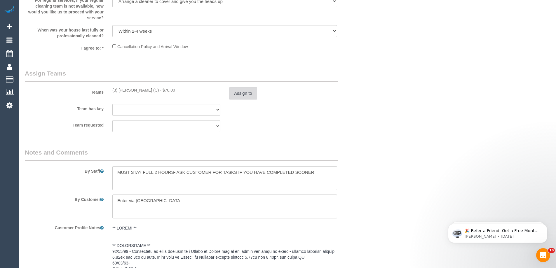
click at [238, 90] on button "Assign to" at bounding box center [243, 93] width 28 height 12
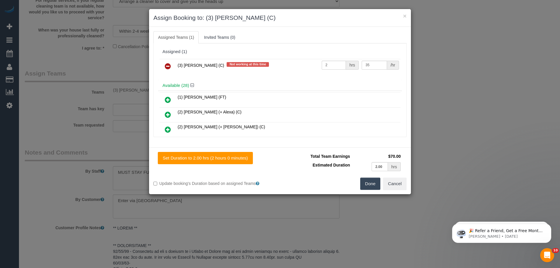
click at [166, 66] on icon at bounding box center [168, 66] width 6 height 7
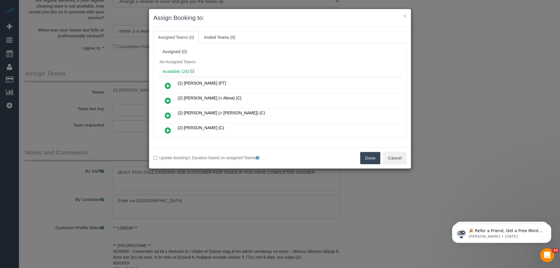
click at [371, 154] on button "Done" at bounding box center [370, 158] width 20 height 12
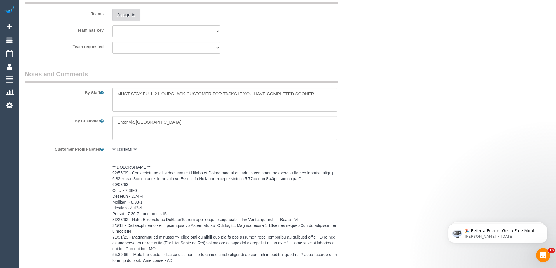
scroll to position [1051, 0]
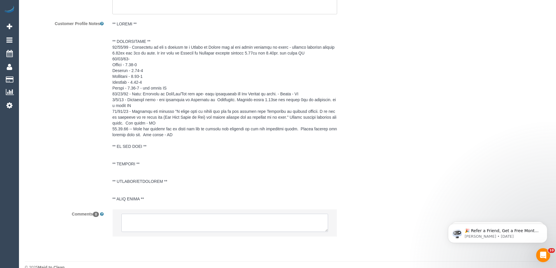
click at [214, 218] on textarea at bounding box center [224, 223] width 207 height 18
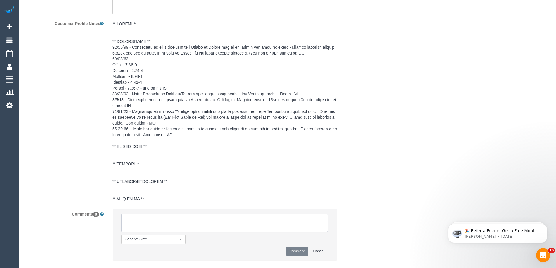
paste textarea "(3) [PERSON_NAME] (C) UA - Ongoing - Terminated Customer contacted via email"
type textarea "(3) [PERSON_NAME] (C) UA - Ongoing - Terminated Customer contacted via email"
click at [286, 249] on button "Comment" at bounding box center [297, 251] width 23 height 9
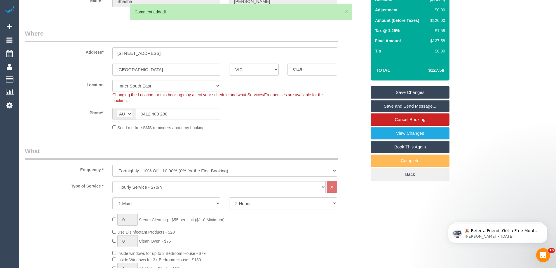
scroll to position [58, 0]
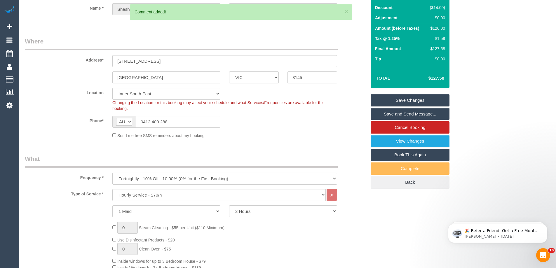
click at [387, 105] on link "Save Changes" at bounding box center [410, 100] width 79 height 12
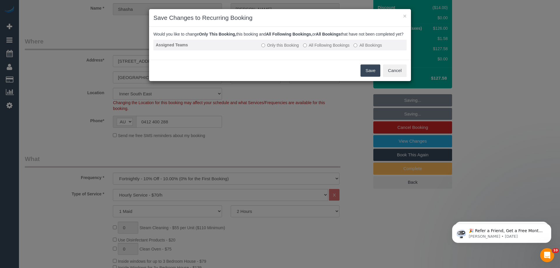
click at [329, 48] on label "All Following Bookings" at bounding box center [326, 45] width 47 height 6
click at [370, 74] on button "Save" at bounding box center [371, 71] width 20 height 12
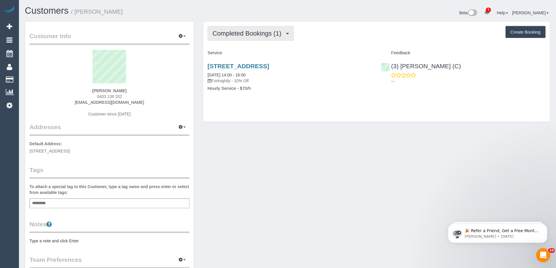
click at [243, 36] on span "Completed Bookings (1)" at bounding box center [248, 33] width 72 height 7
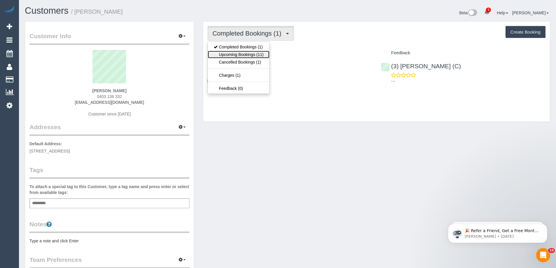
click at [249, 51] on link "Upcoming Bookings (11)" at bounding box center [239, 55] width 62 height 8
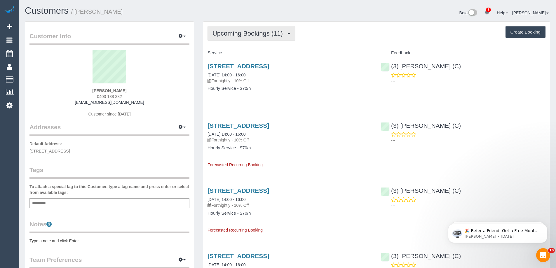
click at [241, 38] on button "Upcoming Bookings (11)" at bounding box center [252, 33] width 88 height 15
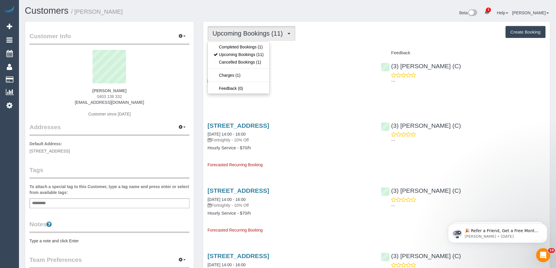
click at [180, 89] on div "[PERSON_NAME] 0403 138 332 [EMAIL_ADDRESS][DOMAIN_NAME] Customer since [DATE]" at bounding box center [109, 86] width 160 height 73
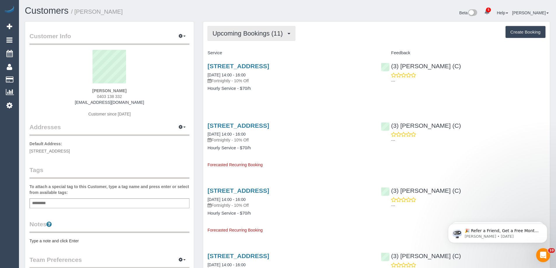
click at [243, 33] on span "Upcoming Bookings (11)" at bounding box center [248, 33] width 73 height 7
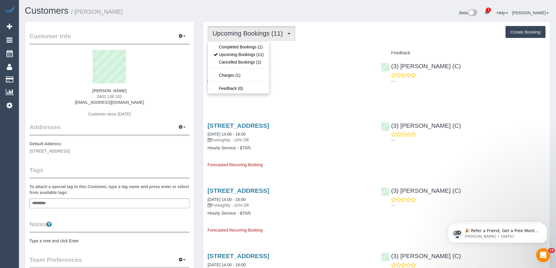
click at [156, 71] on sui-profile-pic at bounding box center [109, 69] width 151 height 38
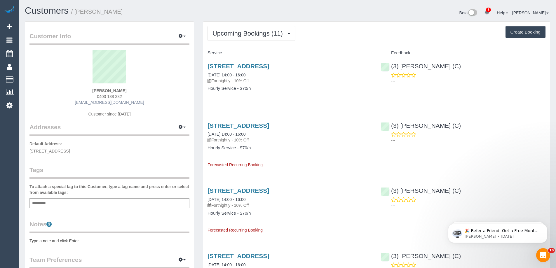
drag, startPoint x: 139, startPoint y: 104, endPoint x: 89, endPoint y: 104, distance: 49.9
click at [94, 104] on div "[PERSON_NAME] 0403 138 332 [EMAIL_ADDRESS][DOMAIN_NAME] Customer since [DATE]" at bounding box center [109, 86] width 160 height 73
drag, startPoint x: 85, startPoint y: 99, endPoint x: 82, endPoint y: 104, distance: 5.8
click at [84, 102] on div "[PERSON_NAME] 0403 138 332 [EMAIL_ADDRESS][DOMAIN_NAME] Customer since [DATE]" at bounding box center [109, 86] width 160 height 73
click at [67, 104] on div "[PERSON_NAME] 0403 138 332 [EMAIL_ADDRESS][DOMAIN_NAME] Customer since [DATE]" at bounding box center [109, 86] width 160 height 73
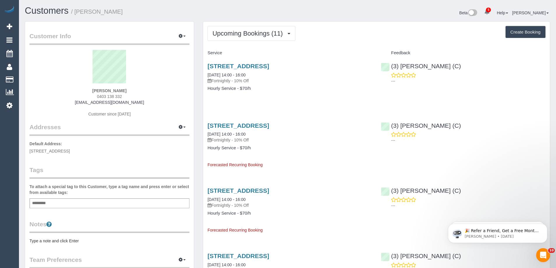
drag, startPoint x: 65, startPoint y: 106, endPoint x: 147, endPoint y: 105, distance: 81.7
click at [145, 105] on div "[PERSON_NAME] 0403 138 332 [EMAIL_ADDRESS][DOMAIN_NAME] Customer since [DATE]" at bounding box center [109, 86] width 160 height 73
drag, startPoint x: 145, startPoint y: 103, endPoint x: 55, endPoint y: 103, distance: 90.2
click at [55, 103] on div "[PERSON_NAME] 0403 138 332 [EMAIL_ADDRESS][DOMAIN_NAME] Customer since [DATE]" at bounding box center [109, 86] width 160 height 73
copy link "[EMAIL_ADDRESS][DOMAIN_NAME]"
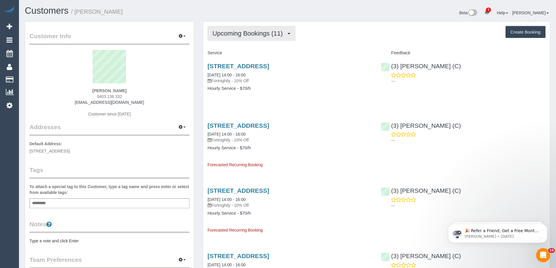
click at [236, 36] on span "Upcoming Bookings (11)" at bounding box center [248, 33] width 73 height 7
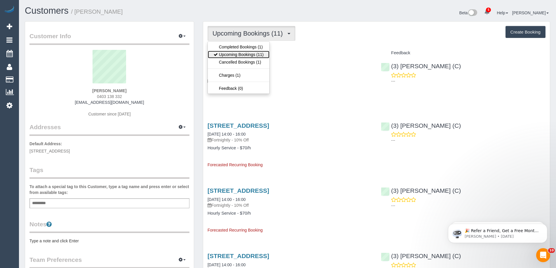
click at [234, 54] on link "Upcoming Bookings (11)" at bounding box center [239, 55] width 62 height 8
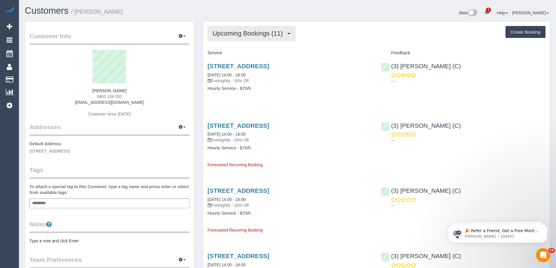
click at [274, 30] on span "Upcoming Bookings (11)" at bounding box center [248, 33] width 73 height 7
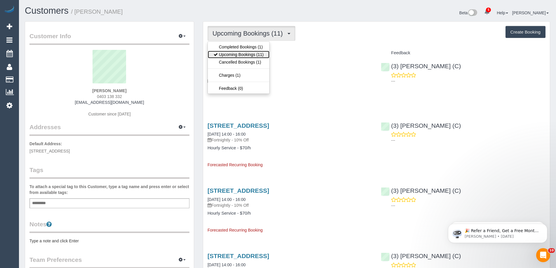
click at [255, 55] on link "Upcoming Bookings (11)" at bounding box center [239, 55] width 62 height 8
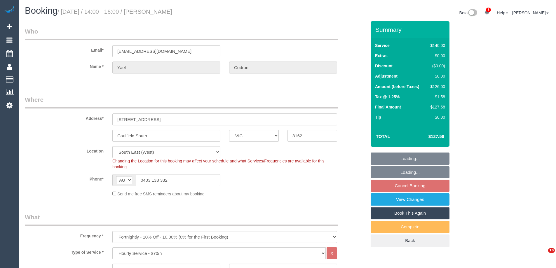
select select "VIC"
select select "number:28"
select select "number:14"
select select "number:19"
select select "number:25"
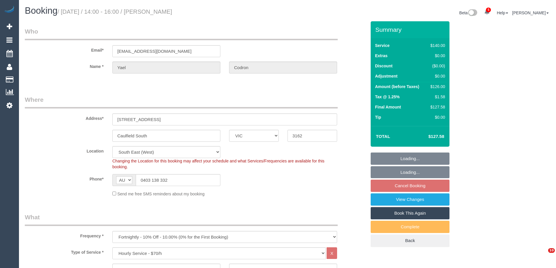
select select "number:34"
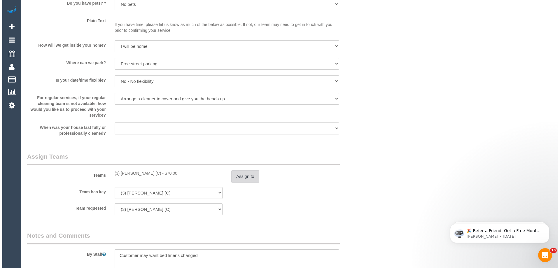
scroll to position [788, 0]
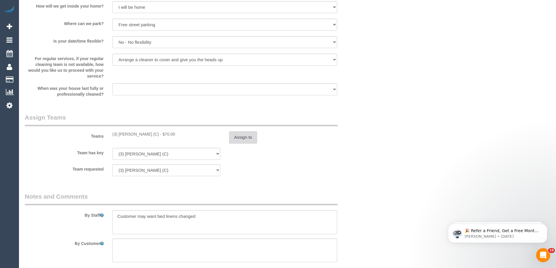
click at [254, 133] on button "Assign to" at bounding box center [243, 137] width 28 height 12
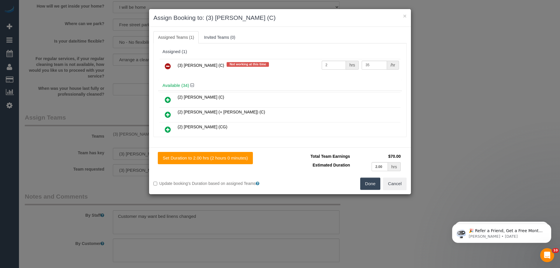
click at [165, 69] on icon at bounding box center [168, 66] width 6 height 7
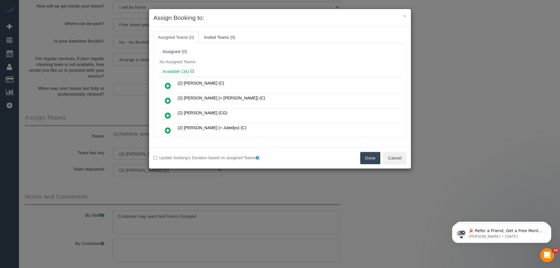
click at [368, 156] on button "Done" at bounding box center [370, 158] width 20 height 12
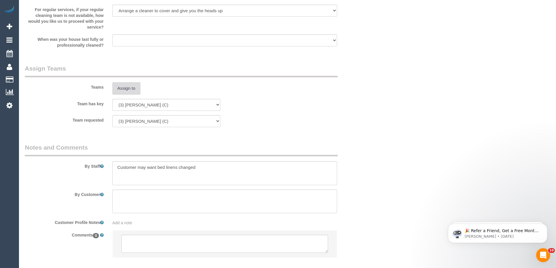
scroll to position [869, 0]
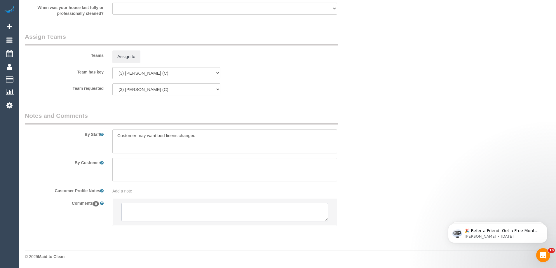
click at [190, 208] on textarea at bounding box center [224, 212] width 207 height 18
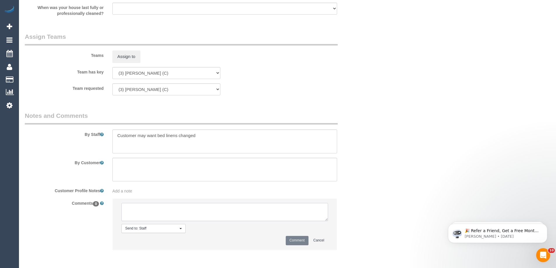
paste textarea "(3) [PERSON_NAME] (C) UA - Ongoing - Terminated Customer contacted via email"
type textarea "(3) [PERSON_NAME] (C) UA - Ongoing - Terminated Customer contacted via email"
click at [291, 239] on button "Comment" at bounding box center [297, 240] width 23 height 9
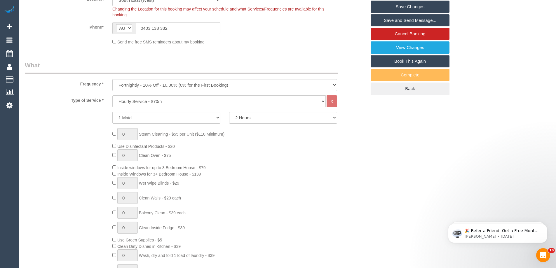
scroll to position [29, 0]
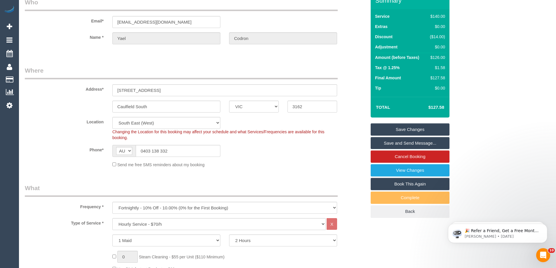
click at [425, 132] on link "Save Changes" at bounding box center [410, 129] width 79 height 12
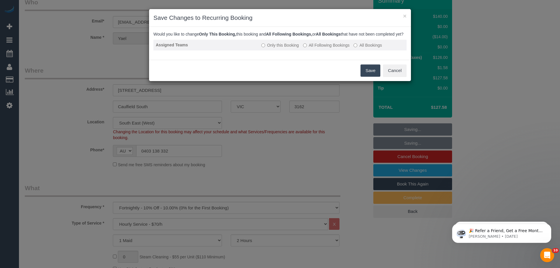
click at [323, 48] on label "All Following Bookings" at bounding box center [326, 45] width 47 height 6
click at [361, 77] on button "Save" at bounding box center [371, 71] width 20 height 12
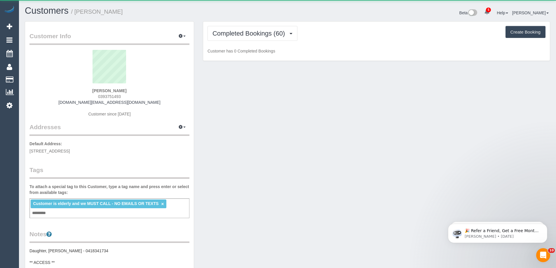
click at [251, 25] on div "Completed Bookings (60) Completed Bookings (60) Upcoming Bookings (12) Cancelle…" at bounding box center [376, 41] width 347 height 39
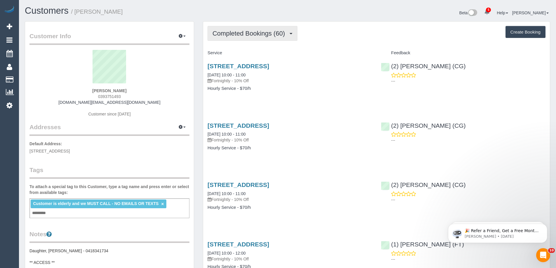
click at [254, 28] on button "Completed Bookings (60)" at bounding box center [253, 33] width 90 height 15
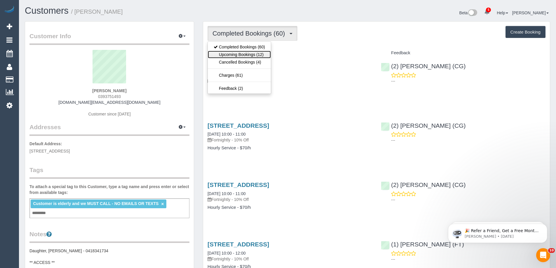
click at [249, 53] on link "Upcoming Bookings (12)" at bounding box center [239, 55] width 63 height 8
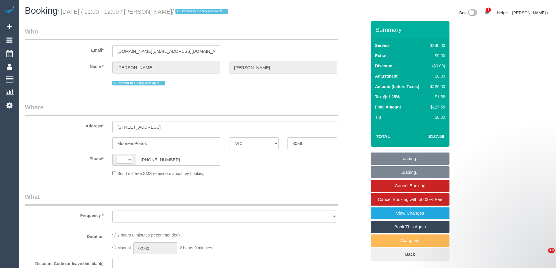
select select "VIC"
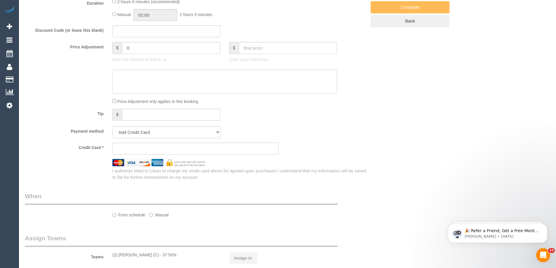
select select "string:AU"
select select "object:664"
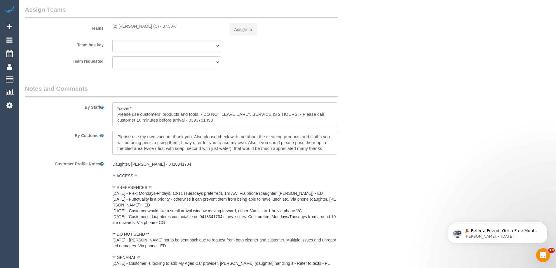
select select "string:stripe-pm_1NoKqy2GScqysDRVsan1s9rF"
select select "number:28"
select select "number:14"
select select "number:19"
select select "number:24"
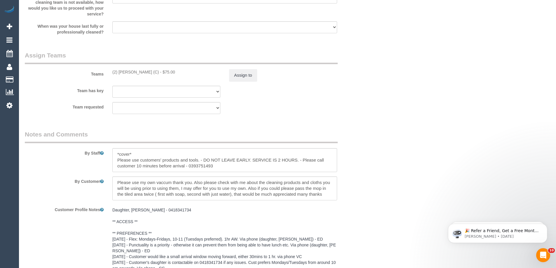
select select "object:1656"
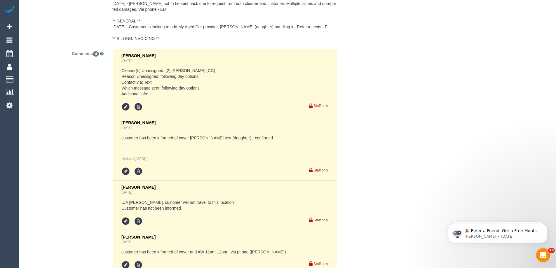
scroll to position [1189, 0]
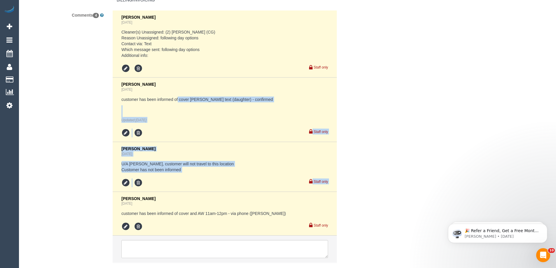
drag, startPoint x: 178, startPoint y: 99, endPoint x: 219, endPoint y: 177, distance: 88.4
click at [219, 177] on ul "[PERSON_NAME] [DATE] Cleaner(s) Unassigned: (2) [PERSON_NAME] (CG) Reason Unass…" at bounding box center [225, 137] width 224 height 252
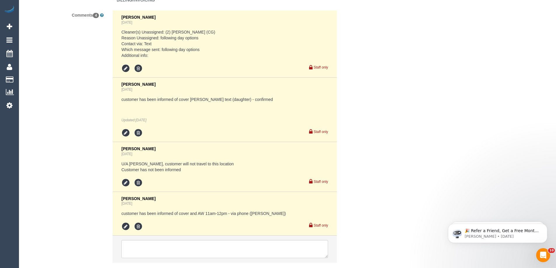
click at [219, 177] on div "Staff only" at bounding box center [224, 182] width 207 height 10
drag, startPoint x: 157, startPoint y: 214, endPoint x: 262, endPoint y: 214, distance: 105.7
click at [257, 214] on pre "customer has been informed of cover and AW 11am-12pm - via phone ([PERSON_NAME])" at bounding box center [224, 214] width 207 height 6
click at [264, 214] on pre "customer has been informed of cover and AW 11am-12pm - via phone (Laura)" at bounding box center [224, 214] width 207 height 6
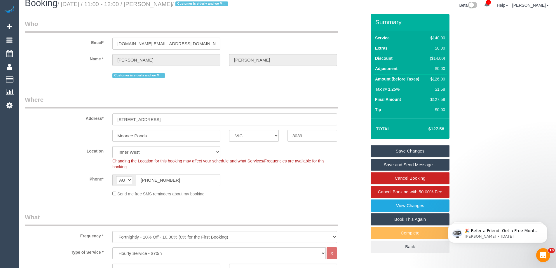
scroll to position [0, 0]
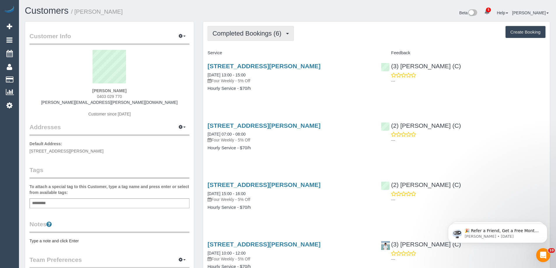
click at [249, 31] on span "Completed Bookings (6)" at bounding box center [248, 33] width 72 height 7
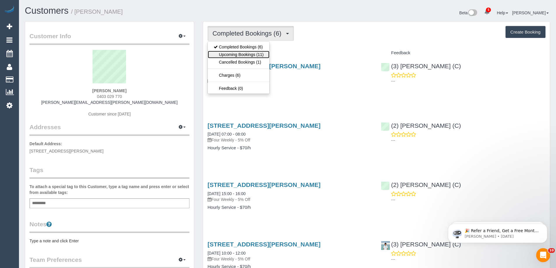
click at [244, 54] on link "Upcoming Bookings (11)" at bounding box center [239, 55] width 62 height 8
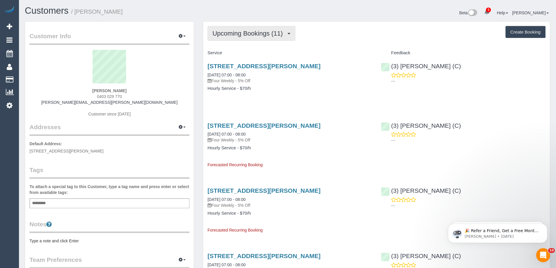
click at [255, 36] on span "Upcoming Bookings (11)" at bounding box center [248, 33] width 73 height 7
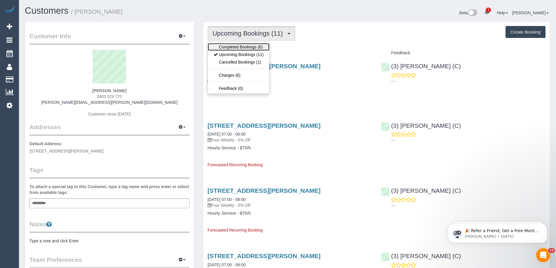
click at [248, 48] on link "Completed Bookings (6)" at bounding box center [239, 47] width 62 height 8
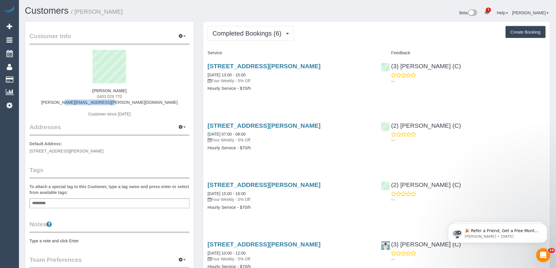
drag, startPoint x: 140, startPoint y: 103, endPoint x: 79, endPoint y: 99, distance: 61.2
click at [79, 99] on div "Maude Connolly 0403 029 770 maude.connolly@me.com Customer since 2025" at bounding box center [109, 86] width 160 height 73
drag, startPoint x: 243, startPoint y: 30, endPoint x: 243, endPoint y: 37, distance: 7.3
click at [244, 31] on button "Completed Bookings (6)" at bounding box center [251, 33] width 86 height 15
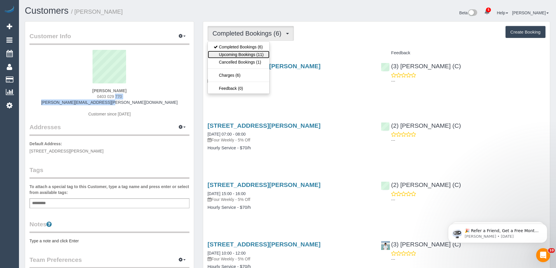
click at [239, 53] on link "Upcoming Bookings (11)" at bounding box center [239, 55] width 62 height 8
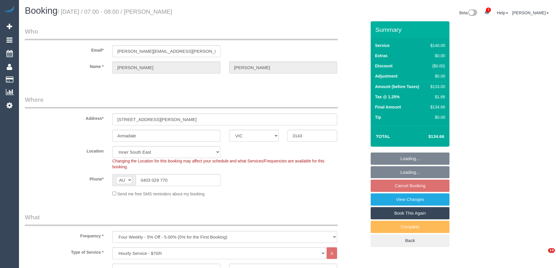
select select "VIC"
select select "object:890"
select select "number:28"
select select "number:14"
select select "number:19"
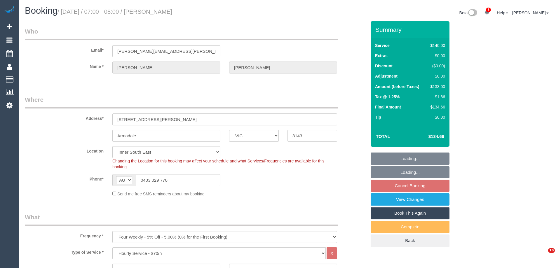
select select "number:25"
select select "number:34"
select select "number:12"
select select "spot1"
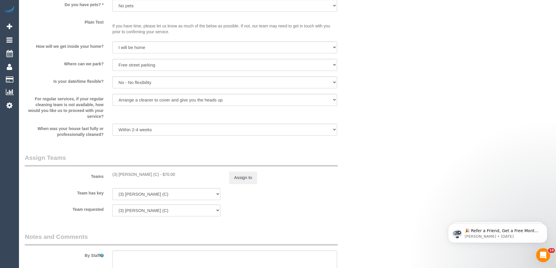
scroll to position [817, 0]
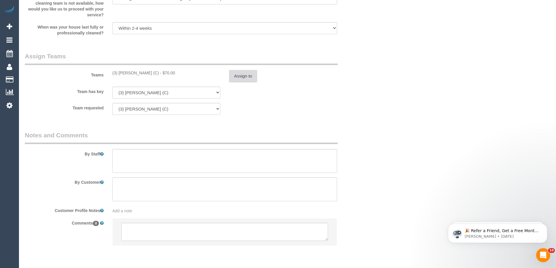
click at [250, 77] on button "Assign to" at bounding box center [243, 76] width 28 height 12
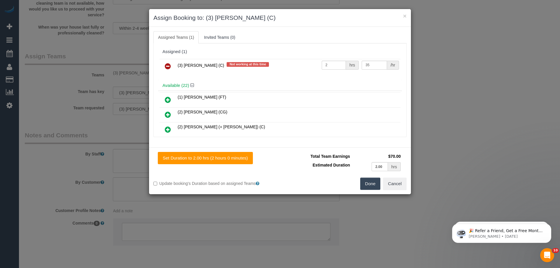
click at [168, 65] on icon at bounding box center [168, 66] width 6 height 7
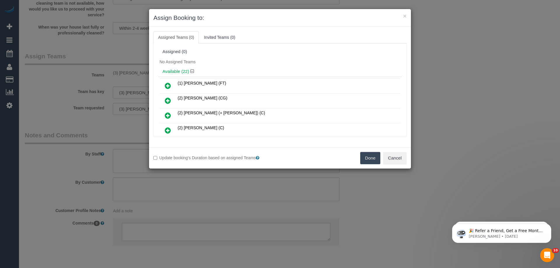
click at [360, 159] on button "Done" at bounding box center [370, 158] width 20 height 12
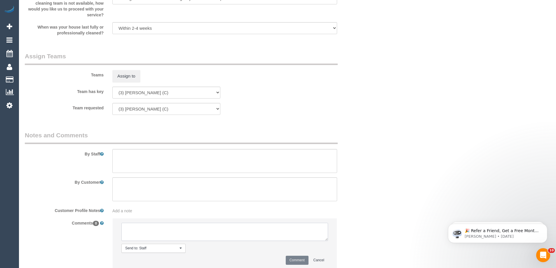
click at [136, 228] on textarea at bounding box center [224, 232] width 207 height 18
paste textarea "(3) [PERSON_NAME] (C) UA - Ongoing - Terminated Customer not informed - Cover"
drag, startPoint x: 176, startPoint y: 234, endPoint x: 203, endPoint y: 236, distance: 27.5
click at [203, 236] on textarea at bounding box center [224, 232] width 207 height 18
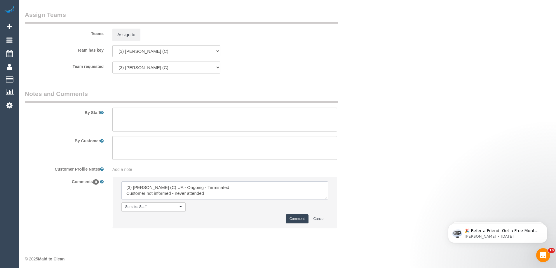
scroll to position [861, 0]
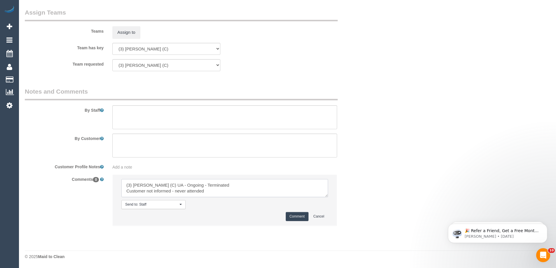
type textarea "(3) [PERSON_NAME] (C) UA - Ongoing - Terminated Customer not informed - never a…"
click at [293, 219] on button "Comment" at bounding box center [297, 216] width 23 height 9
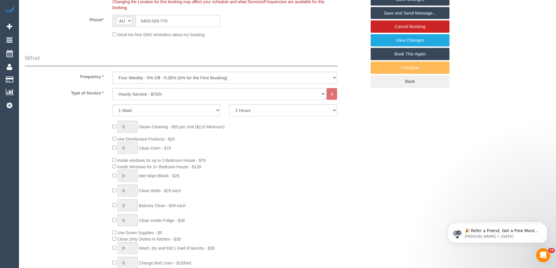
scroll to position [131, 0]
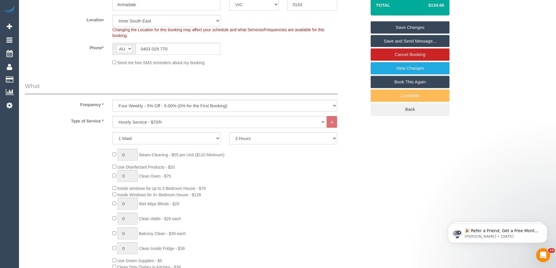
click at [403, 29] on link "Save Changes" at bounding box center [410, 27] width 79 height 12
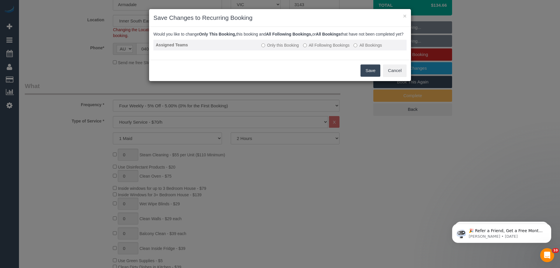
click at [334, 48] on label "All Following Bookings" at bounding box center [326, 45] width 47 height 6
click at [365, 77] on button "Save" at bounding box center [371, 71] width 20 height 12
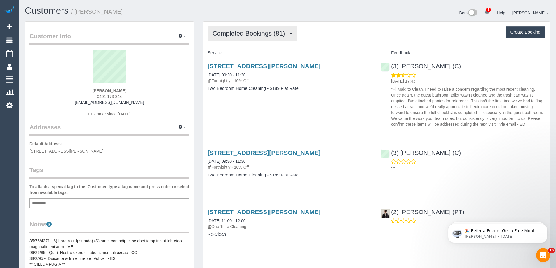
click at [250, 37] on span "Completed Bookings (81)" at bounding box center [249, 33] width 75 height 7
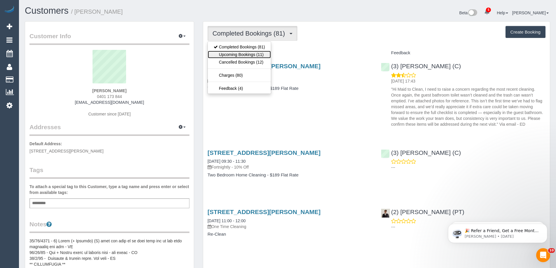
click at [249, 52] on link "Upcoming Bookings (11)" at bounding box center [239, 55] width 63 height 8
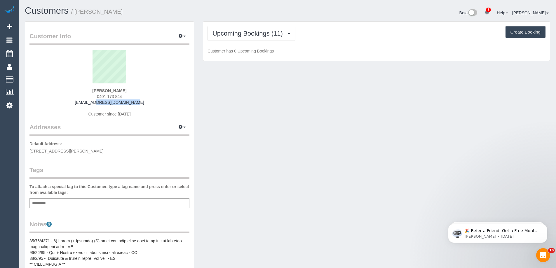
drag, startPoint x: 146, startPoint y: 101, endPoint x: 79, endPoint y: 102, distance: 66.9
click at [79, 102] on div "Noufel Harris 0401 173 844 noufel7@gmail.com Customer since 2022" at bounding box center [109, 86] width 160 height 73
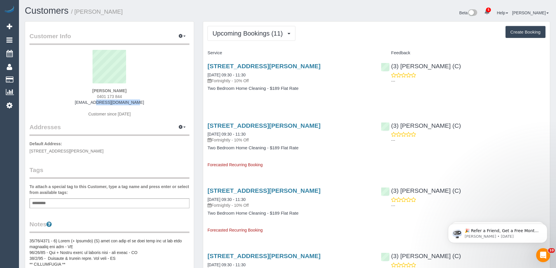
copy link "noufel7@gmail.com"
click at [247, 34] on span "Upcoming Bookings (11)" at bounding box center [248, 33] width 73 height 7
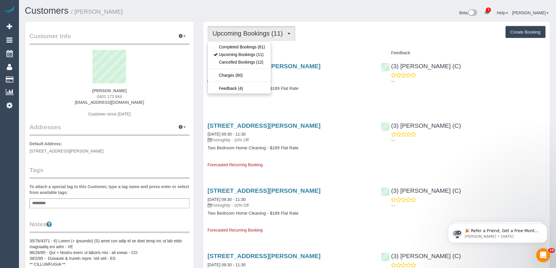
drag, startPoint x: 340, startPoint y: 41, endPoint x: 313, endPoint y: 1, distance: 47.8
click at [340, 40] on div "Upcoming Bookings (11) Completed Bookings (81) Upcoming Bookings (11) Cancelled…" at bounding box center [377, 33] width 338 height 15
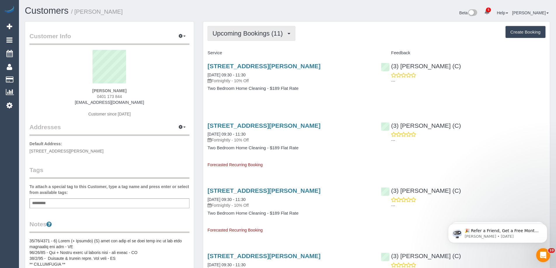
click at [228, 32] on span "Upcoming Bookings (11)" at bounding box center [248, 33] width 73 height 7
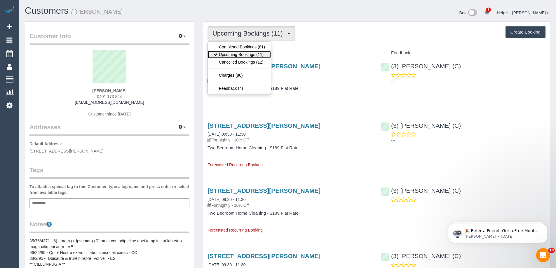
click at [223, 58] on link "Upcoming Bookings (11)" at bounding box center [239, 55] width 63 height 8
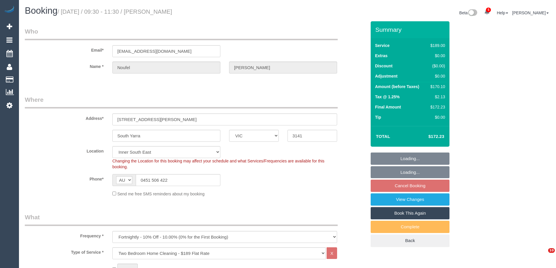
select select "VIC"
select select "number:28"
select select "number:14"
select select "number:18"
select select "number:22"
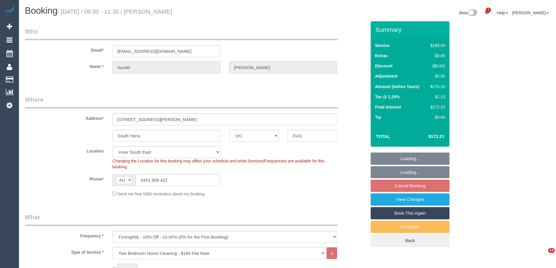
select select "number:26"
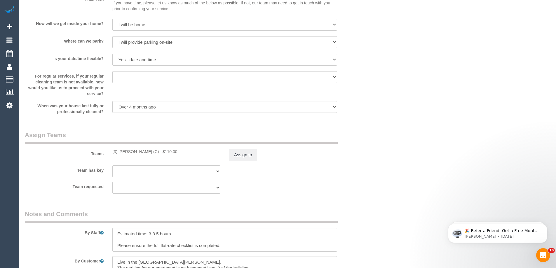
scroll to position [788, 0]
click at [247, 154] on button "Assign to" at bounding box center [243, 153] width 28 height 12
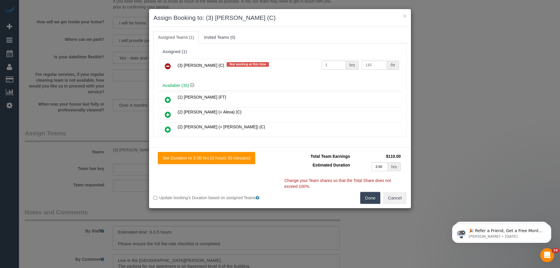
click at [165, 67] on icon at bounding box center [168, 66] width 6 height 7
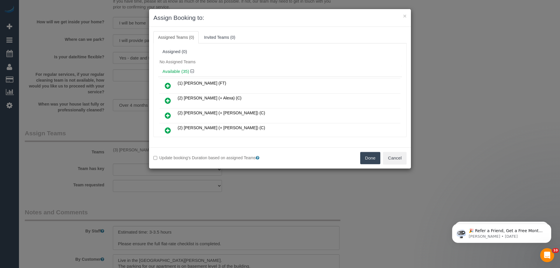
click at [372, 157] on button "Done" at bounding box center [370, 158] width 20 height 12
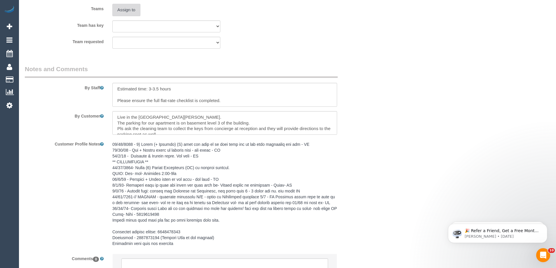
scroll to position [963, 0]
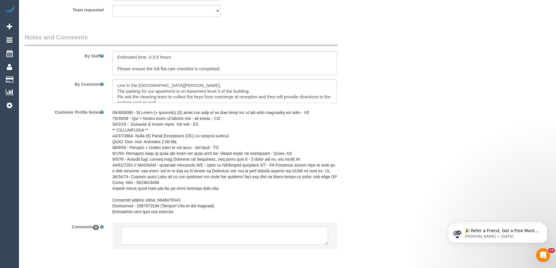
click at [162, 243] on textarea at bounding box center [224, 236] width 207 height 18
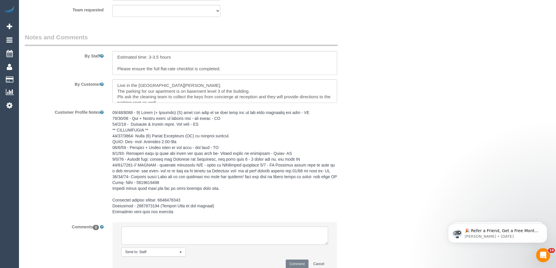
paste textarea "(3) [PERSON_NAME] (C) UA - Ongoing - Terminated Customer contacted via email"
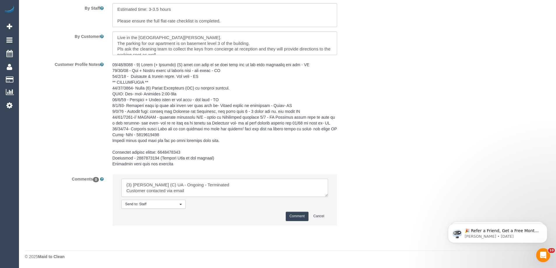
scroll to position [1017, 0]
type textarea "(3) [PERSON_NAME] (C) UA - Ongoing - Terminated Customer contacted via email"
click at [294, 213] on button "Comment" at bounding box center [297, 216] width 23 height 9
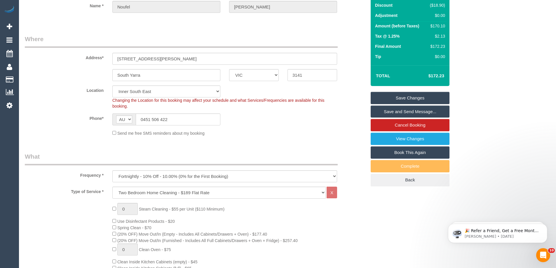
scroll to position [0, 0]
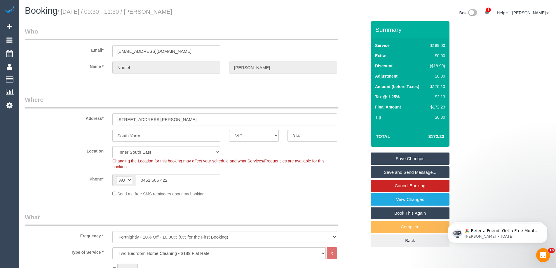
click at [407, 162] on link "Save Changes" at bounding box center [410, 159] width 79 height 12
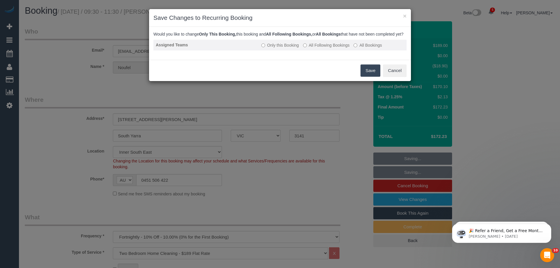
click at [323, 48] on label "All Following Bookings" at bounding box center [326, 45] width 47 height 6
click at [373, 75] on button "Save" at bounding box center [371, 71] width 20 height 12
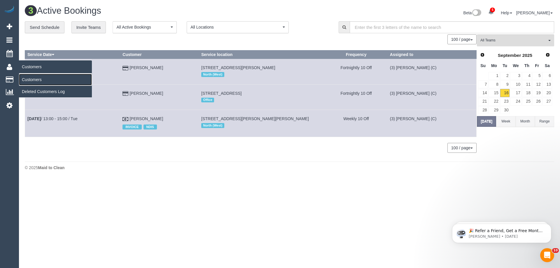
click at [33, 81] on link "Customers" at bounding box center [55, 80] width 73 height 12
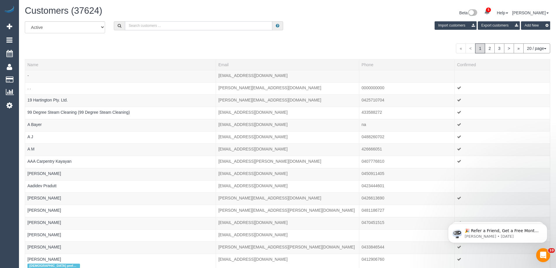
click at [226, 27] on input "text" at bounding box center [198, 25] width 147 height 9
paste input "61427033925"
drag, startPoint x: 132, startPoint y: 27, endPoint x: 99, endPoint y: 14, distance: 35.7
click at [99, 14] on div "Customers (37624) Beta 5 Your Notifications You have 0 alerts × You have 64 to …" at bounding box center [287, 182] width 537 height 364
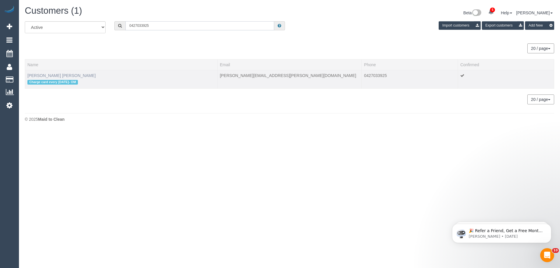
type input "0427033925"
click at [39, 76] on link "Sanjana Shahreen" at bounding box center [61, 75] width 68 height 5
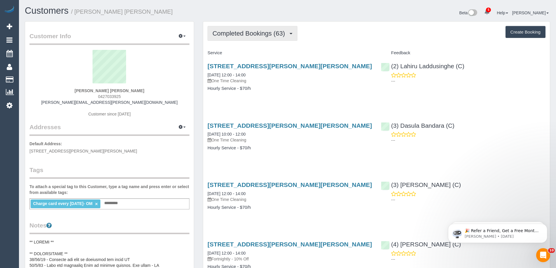
click at [248, 36] on span "Completed Bookings (63)" at bounding box center [249, 33] width 75 height 7
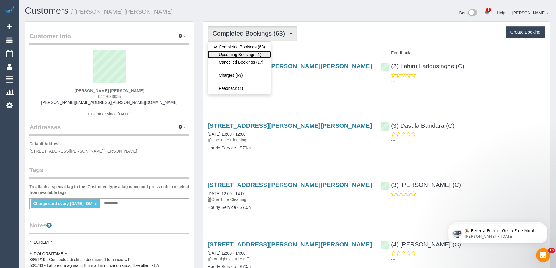
click at [248, 55] on link "Upcoming Bookings (1)" at bounding box center [239, 55] width 63 height 8
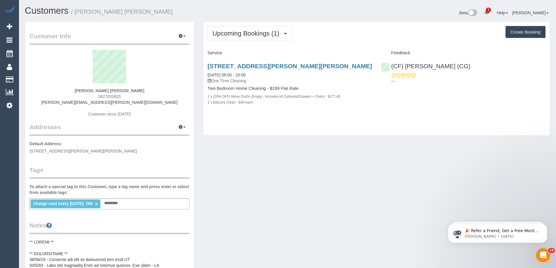
click at [79, 102] on div "Sanjana Shahreen 0427033925 sanjana.shahreen@gmail.com Customer since 2022" at bounding box center [109, 86] width 160 height 73
drag, startPoint x: 92, startPoint y: 87, endPoint x: 149, endPoint y: 86, distance: 56.9
click at [149, 86] on div "Sanjana Shahreen 0427033925 sanjana.shahreen@gmail.com Customer since 2022" at bounding box center [109, 86] width 160 height 73
drag, startPoint x: 144, startPoint y: 88, endPoint x: 65, endPoint y: 89, distance: 79.4
click at [65, 89] on div "Sanjana Shahreen 0427033925 sanjana.shahreen@gmail.com Customer since 2022" at bounding box center [109, 86] width 160 height 73
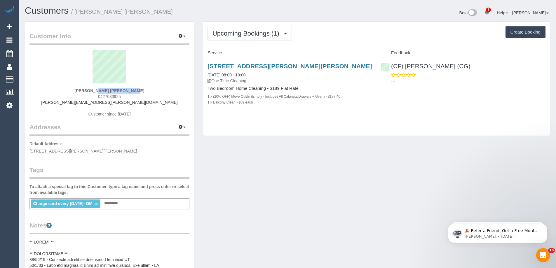
copy strong "Sanjana Shahreen"
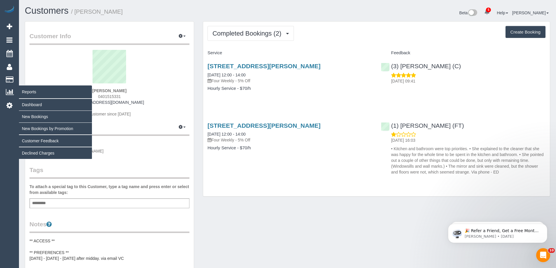
drag, startPoint x: 145, startPoint y: 102, endPoint x: 10, endPoint y: 97, distance: 135.5
click at [10, 97] on div "5 Beta Your Notifications You have 0 alerts × You have 64 to charge for [DATE] …" at bounding box center [278, 247] width 556 height 494
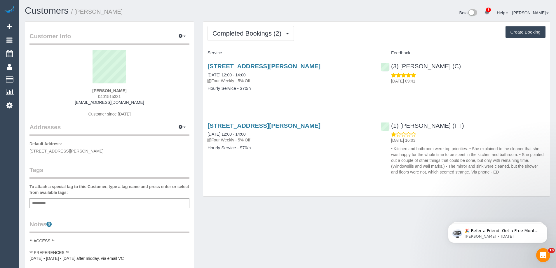
click at [144, 102] on div "[PERSON_NAME] 0401515331 [EMAIL_ADDRESS][DOMAIN_NAME] Customer since [DATE]" at bounding box center [109, 86] width 160 height 73
drag, startPoint x: 145, startPoint y: 102, endPoint x: 35, endPoint y: 100, distance: 109.5
click at [36, 100] on div "[PERSON_NAME] 0401515331 [EMAIL_ADDRESS][DOMAIN_NAME] Customer since [DATE]" at bounding box center [109, 86] width 160 height 73
copy link "[EMAIL_ADDRESS][DOMAIN_NAME]"
drag, startPoint x: 267, startPoint y: 42, endPoint x: 264, endPoint y: 38, distance: 5.2
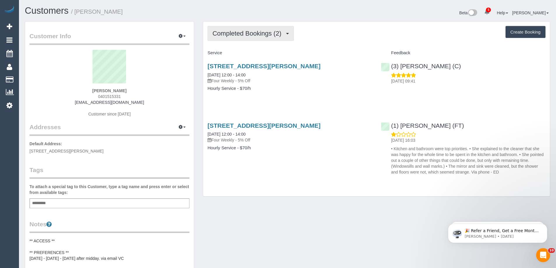
click at [264, 39] on div "Completed Bookings (2) Completed Bookings (2) Upcoming Bookings (11) Cancelled …" at bounding box center [376, 109] width 347 height 175
click at [264, 39] on button "Completed Bookings (2)" at bounding box center [251, 33] width 86 height 15
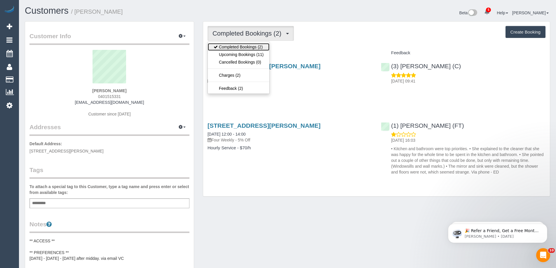
click at [248, 47] on link "Completed Bookings (2)" at bounding box center [239, 47] width 62 height 8
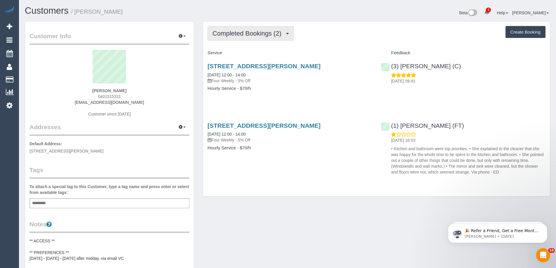
click at [247, 35] on span "Completed Bookings (2)" at bounding box center [248, 33] width 72 height 7
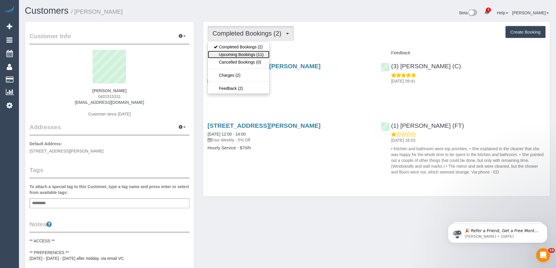
click at [250, 54] on link "Upcoming Bookings (11)" at bounding box center [239, 55] width 62 height 8
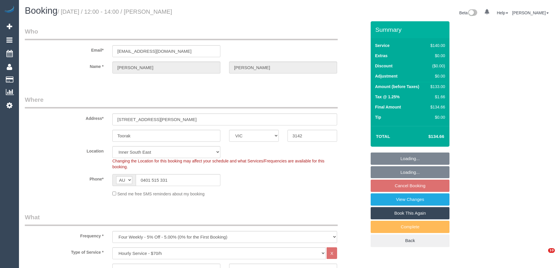
select select "VIC"
select select "number:28"
select select "number:14"
select select "number:19"
select select "number:24"
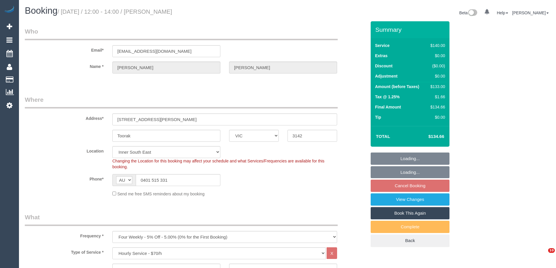
select select "number:33"
select select "number:13"
select select "spot4"
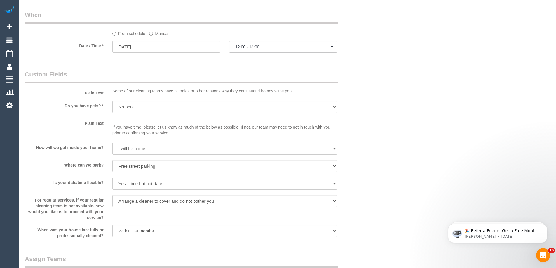
scroll to position [701, 0]
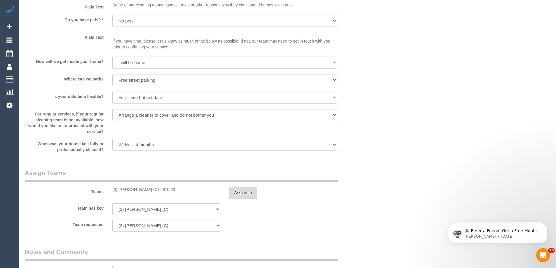
click at [257, 194] on button "Assign to" at bounding box center [243, 193] width 28 height 12
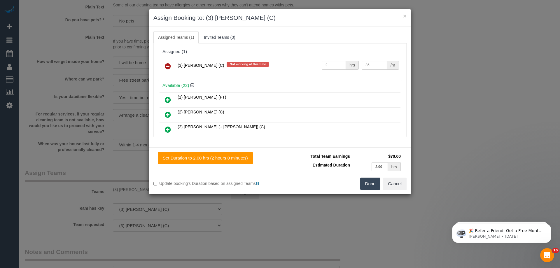
click at [169, 67] on icon at bounding box center [168, 66] width 6 height 7
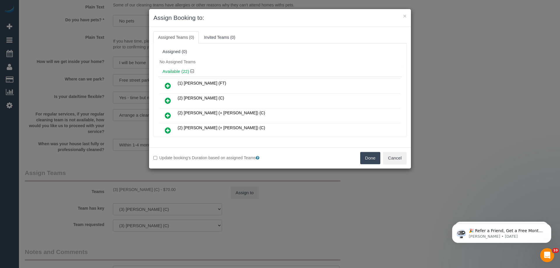
click at [372, 159] on button "Done" at bounding box center [370, 158] width 20 height 12
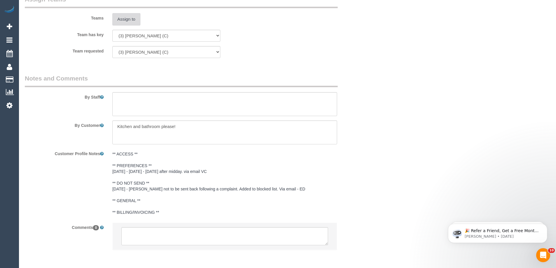
scroll to position [898, 0]
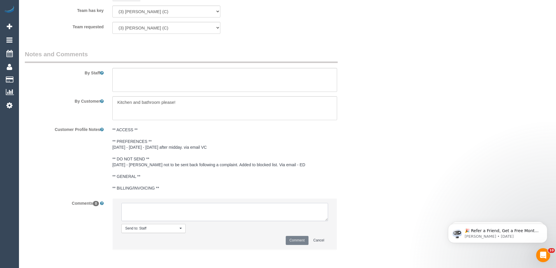
click at [160, 209] on textarea at bounding box center [224, 212] width 207 height 18
paste textarea "(3) [PERSON_NAME] (C) UA - Ongoing - Terminated Customer contacted via email"
type textarea "(3) [PERSON_NAME] (C) UA - Ongoing - Terminated Customer contacted via email"
click at [295, 241] on button "Comment" at bounding box center [297, 240] width 23 height 9
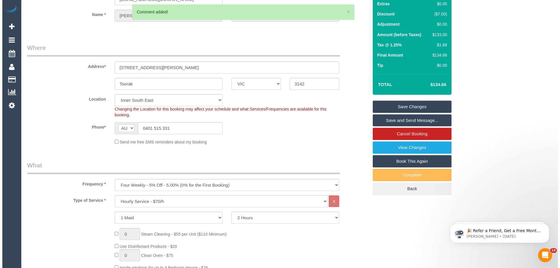
scroll to position [0, 0]
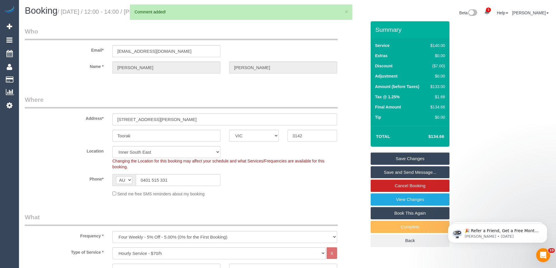
click at [421, 158] on link "Save Changes" at bounding box center [410, 159] width 79 height 12
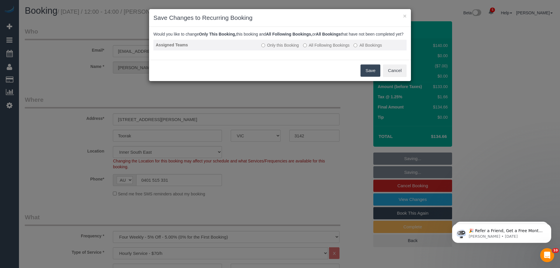
click at [326, 50] on td "Only this Booking All Following Bookings All Bookings" at bounding box center [333, 45] width 148 height 11
click at [316, 48] on td "Only this Booking All Following Bookings All Bookings" at bounding box center [333, 45] width 148 height 11
click at [318, 48] on label "All Following Bookings" at bounding box center [326, 45] width 47 height 6
click at [366, 77] on button "Save" at bounding box center [371, 71] width 20 height 12
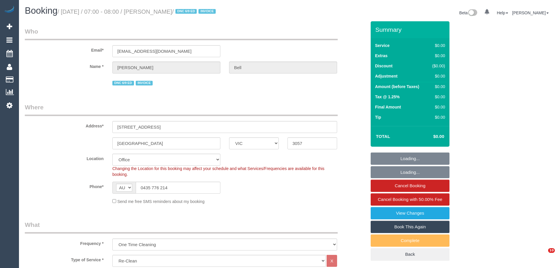
select select "VIC"
select select "number:28"
select select "number:14"
select select "number:19"
select select "number:36"
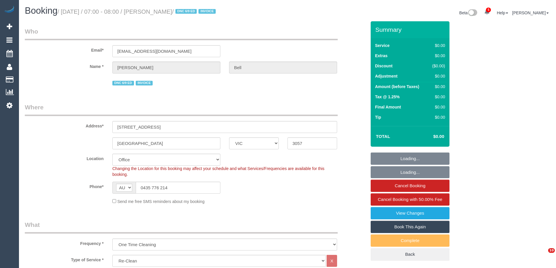
select select "object:2081"
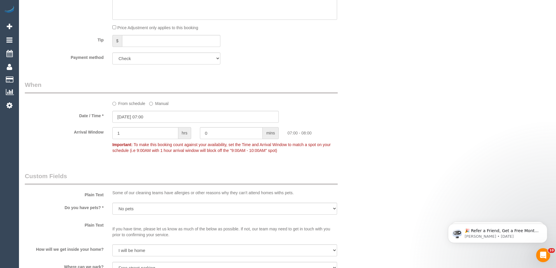
scroll to position [321, 0]
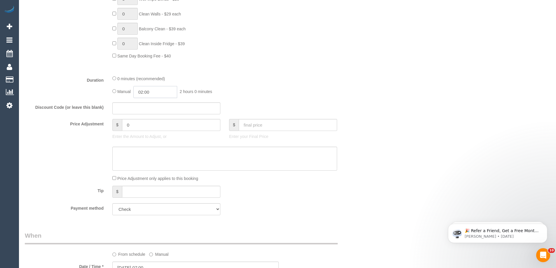
click at [151, 92] on input "02:00" at bounding box center [155, 92] width 44 height 12
type input "04:00"
click at [148, 137] on li "04:00" at bounding box center [149, 140] width 26 height 8
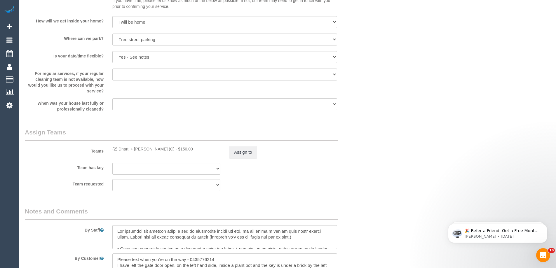
scroll to position [730, 0]
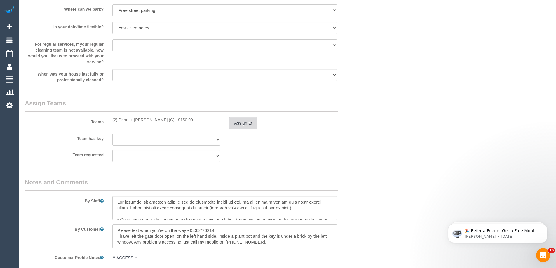
click at [243, 121] on button "Assign to" at bounding box center [243, 123] width 28 height 12
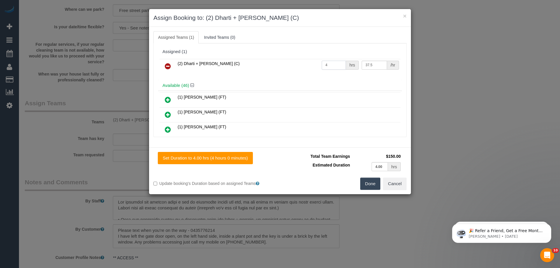
drag, startPoint x: 334, startPoint y: 65, endPoint x: 274, endPoint y: 64, distance: 60.1
click at [274, 64] on tr "(2) Dharti + [PERSON_NAME] (C) 4 hrs 37.5 /hr" at bounding box center [280, 66] width 241 height 15
type input "6"
click at [368, 189] on button "Done" at bounding box center [370, 184] width 20 height 12
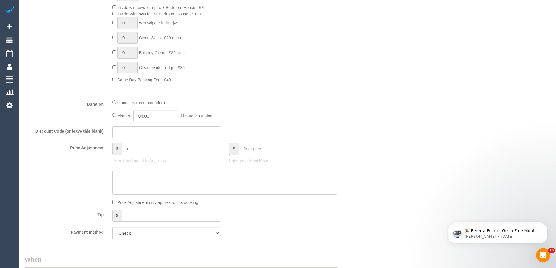
scroll to position [292, 0]
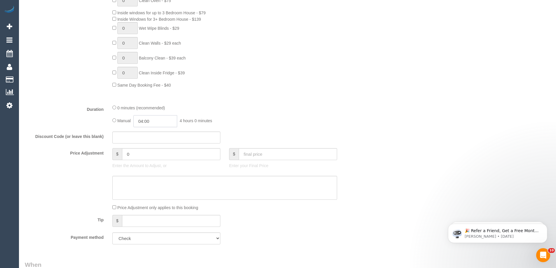
click at [156, 118] on input "04:00" at bounding box center [155, 121] width 44 height 12
type input "03:00"
click at [149, 154] on li "03:00" at bounding box center [149, 153] width 26 height 8
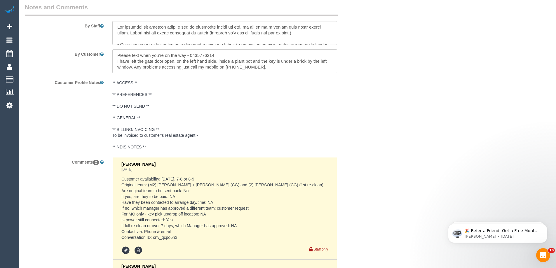
scroll to position [730, 0]
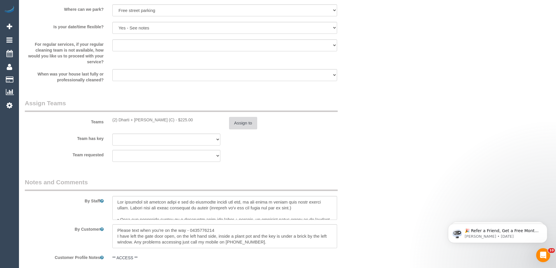
click at [242, 123] on button "Assign to" at bounding box center [243, 123] width 28 height 12
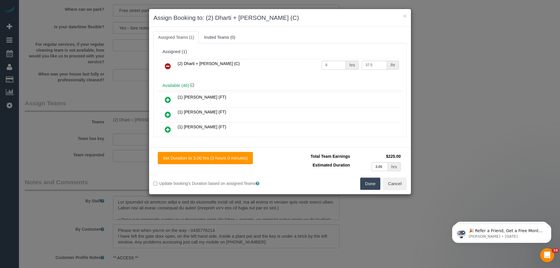
click at [373, 181] on button "Done" at bounding box center [370, 184] width 20 height 12
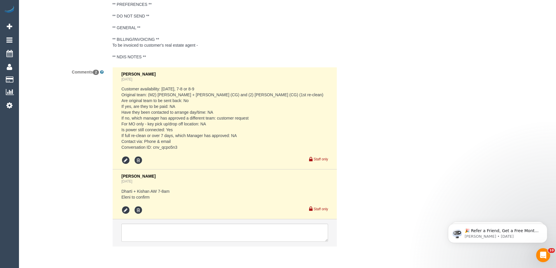
scroll to position [1016, 0]
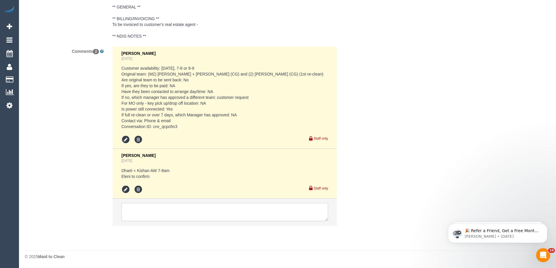
click at [169, 214] on textarea at bounding box center [224, 212] width 207 height 18
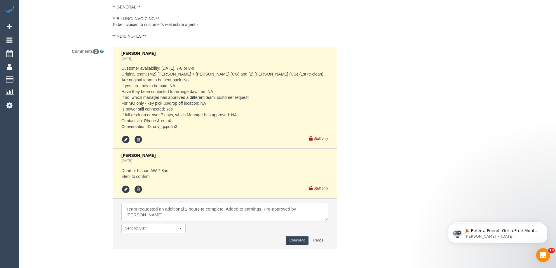
type textarea "Team requested an additional 2 hours to complete. Added to earnings. Pre-approv…"
click at [294, 240] on button "Comment" at bounding box center [297, 240] width 23 height 9
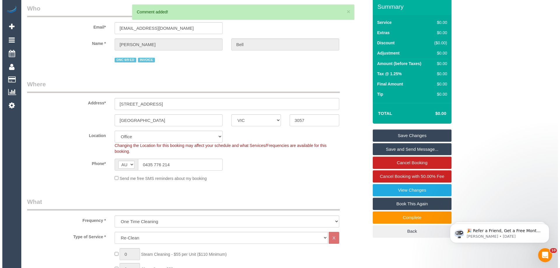
scroll to position [0, 0]
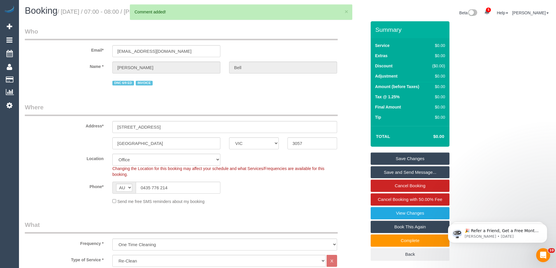
click at [406, 157] on link "Save Changes" at bounding box center [410, 159] width 79 height 12
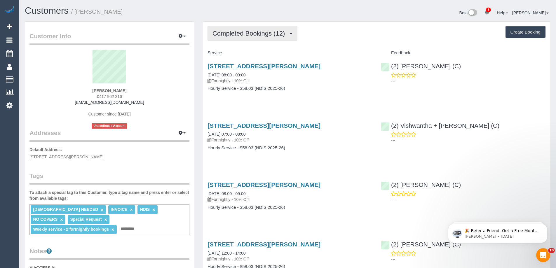
click at [247, 33] on span "Completed Bookings (12)" at bounding box center [249, 33] width 75 height 7
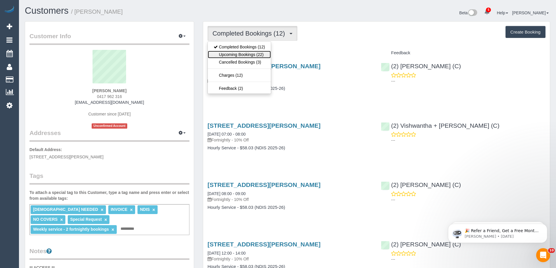
click at [243, 54] on link "Upcoming Bookings (22)" at bounding box center [239, 55] width 63 height 8
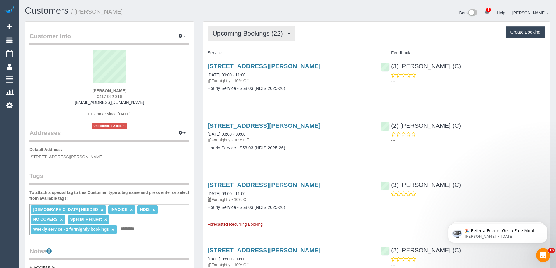
click at [246, 37] on span "Upcoming Bookings (22)" at bounding box center [248, 33] width 73 height 7
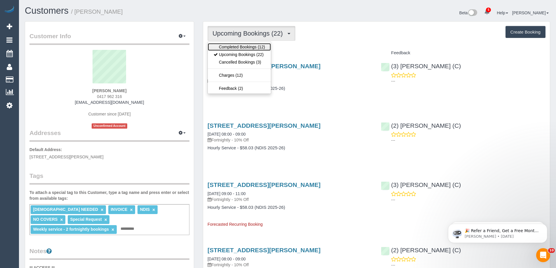
click at [247, 48] on link "Completed Bookings (12)" at bounding box center [239, 47] width 63 height 8
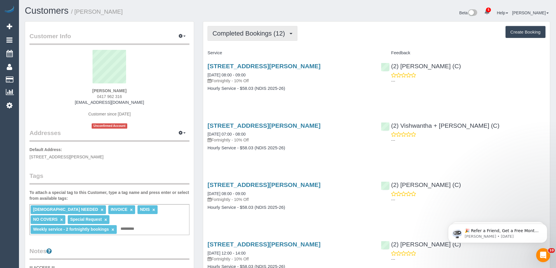
click at [238, 34] on span "Completed Bookings (12)" at bounding box center [249, 33] width 75 height 7
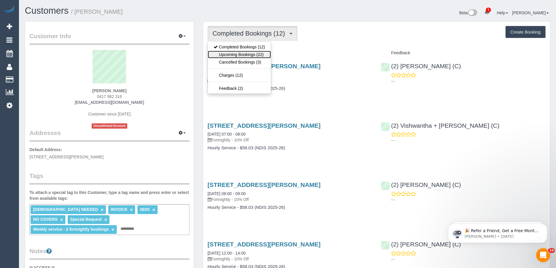
click at [243, 52] on link "Upcoming Bookings (22)" at bounding box center [239, 55] width 63 height 8
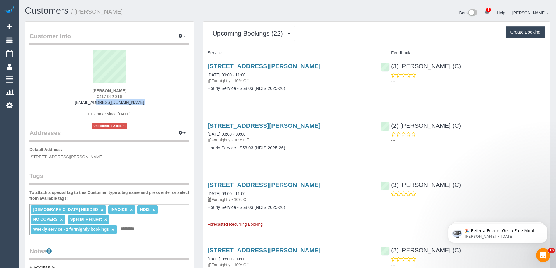
drag, startPoint x: 135, startPoint y: 105, endPoint x: 67, endPoint y: 101, distance: 67.3
click at [67, 101] on div "[PERSON_NAME] 0417 962 316 [EMAIL_ADDRESS][DOMAIN_NAME] Customer since [DATE] U…" at bounding box center [109, 89] width 160 height 79
click at [150, 100] on div "[PERSON_NAME] 0417 962 316 [EMAIL_ADDRESS][DOMAIN_NAME] Customer since [DATE] U…" at bounding box center [109, 89] width 160 height 79
drag, startPoint x: 274, startPoint y: 35, endPoint x: 255, endPoint y: 50, distance: 23.9
click at [274, 35] on span "Upcoming Bookings (22)" at bounding box center [248, 33] width 73 height 7
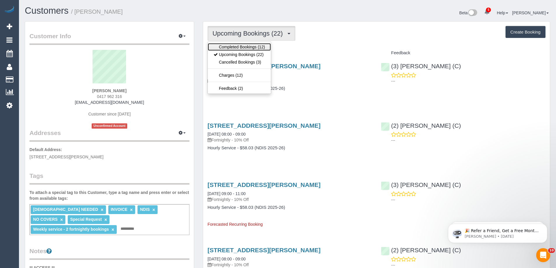
click at [250, 50] on link "Completed Bookings (12)" at bounding box center [239, 47] width 63 height 8
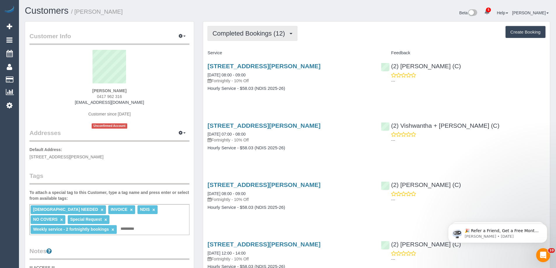
click at [237, 38] on button "Completed Bookings (12)" at bounding box center [253, 33] width 90 height 15
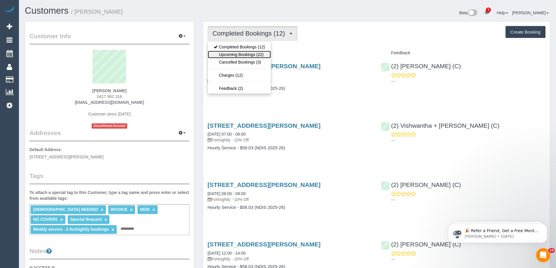
click at [241, 53] on link "Upcoming Bookings (22)" at bounding box center [239, 55] width 63 height 8
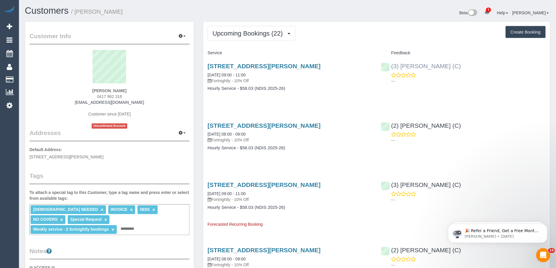
drag, startPoint x: 475, startPoint y: 68, endPoint x: 392, endPoint y: 66, distance: 83.2
click at [391, 65] on div "(3) [PERSON_NAME] (C) ---" at bounding box center [463, 72] width 173 height 29
copy link "(3) [PERSON_NAME] (C)"
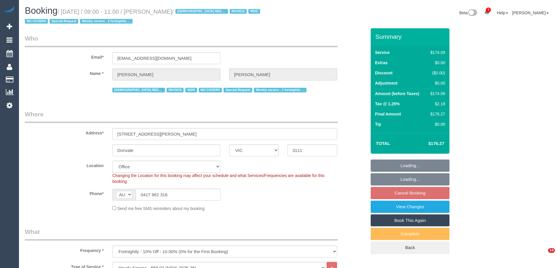
select select "VIC"
select select "180"
select select "number:28"
select select "number:14"
select select "number:19"
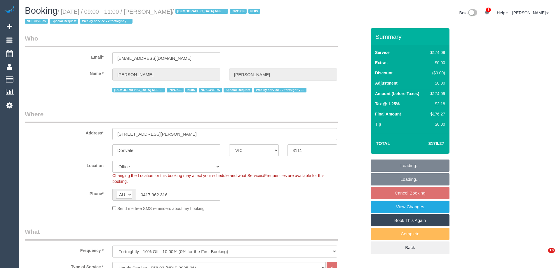
select select "number:25"
select select "number:35"
select select "number:11"
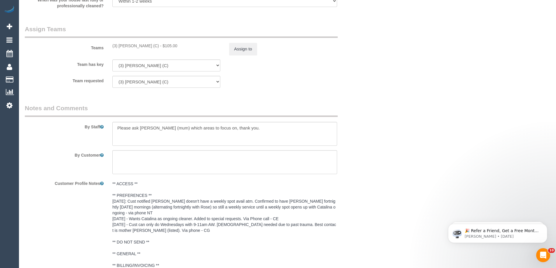
scroll to position [730, 0]
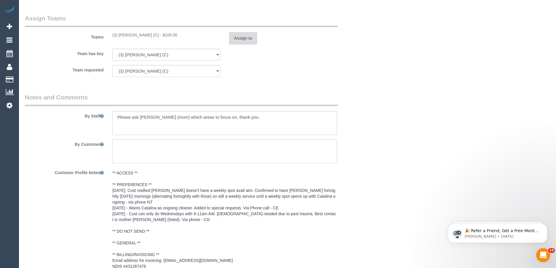
click at [242, 42] on button "Assign to" at bounding box center [243, 38] width 28 height 12
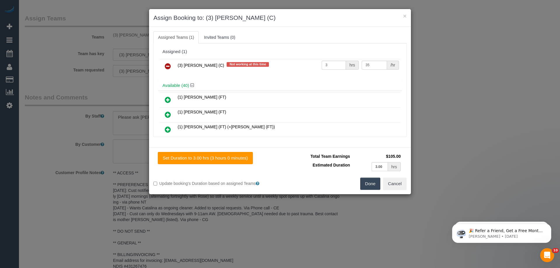
click at [169, 65] on icon at bounding box center [168, 66] width 6 height 7
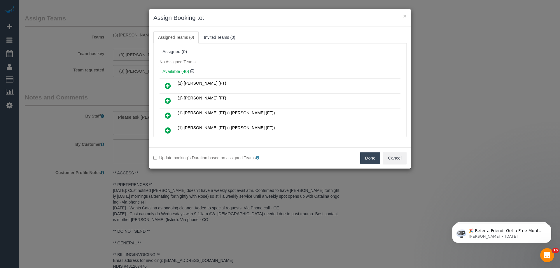
click at [362, 158] on button "Done" at bounding box center [370, 158] width 20 height 12
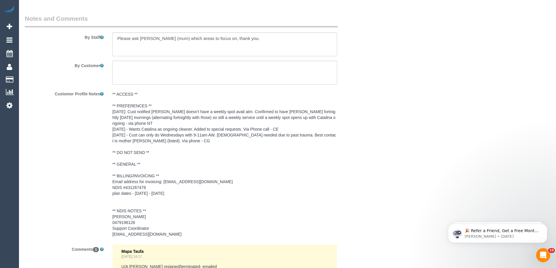
scroll to position [899, 0]
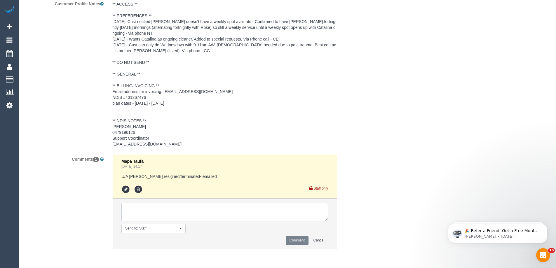
click at [165, 205] on textarea at bounding box center [224, 212] width 207 height 18
paste textarea "(3) Chamodi Liyanage (C)"
drag, startPoint x: 213, startPoint y: 215, endPoint x: 21, endPoint y: 191, distance: 193.1
click at [70, 199] on div "Comments 1 Mapa Taufa Aug 28, 2025 14:17 U/A Rose Southam resigned/terminated- …" at bounding box center [195, 204] width 350 height 101
type textarea "(3) Chamodi Liyanage (C) UA - one off - unavailable Customer not contacted - Ne…"
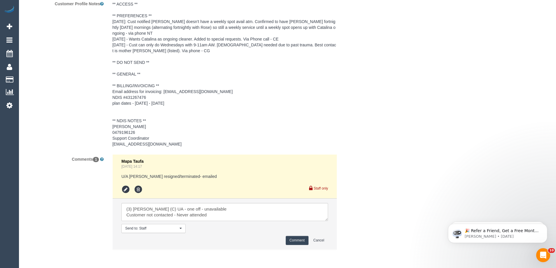
click at [294, 239] on button "Comment" at bounding box center [297, 240] width 23 height 9
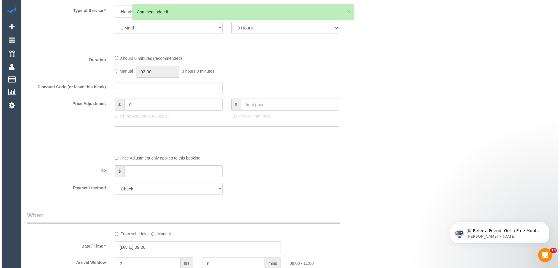
scroll to position [0, 0]
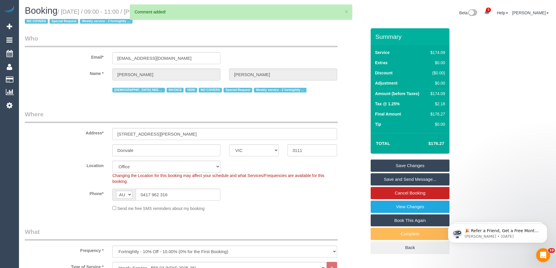
click at [409, 167] on link "Save Changes" at bounding box center [410, 166] width 79 height 12
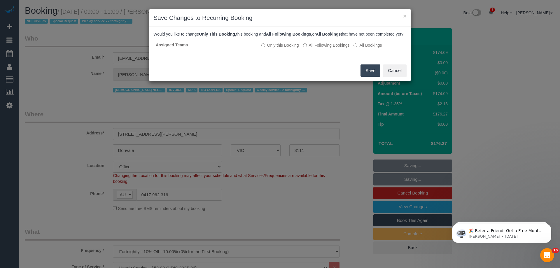
click at [364, 76] on button "Save" at bounding box center [371, 71] width 20 height 12
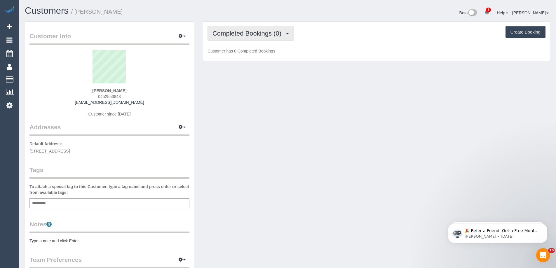
click at [268, 32] on span "Completed Bookings (0)" at bounding box center [248, 33] width 72 height 7
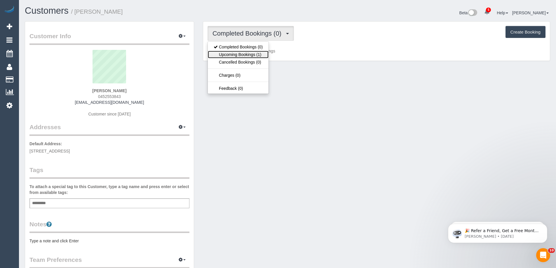
click at [256, 54] on link "Upcoming Bookings (1)" at bounding box center [238, 55] width 61 height 8
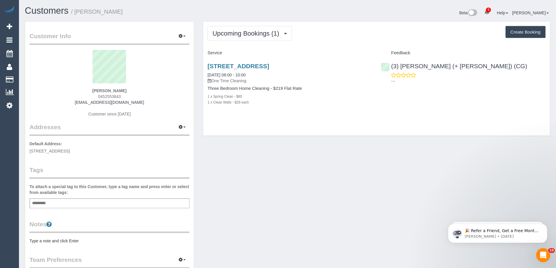
drag, startPoint x: 95, startPoint y: 86, endPoint x: 51, endPoint y: 81, distance: 44.1
click at [53, 81] on div "[PERSON_NAME] 0452553843 [EMAIL_ADDRESS][DOMAIN_NAME] Customer since [DATE]" at bounding box center [109, 86] width 160 height 73
copy div "[PERSON_NAME]"
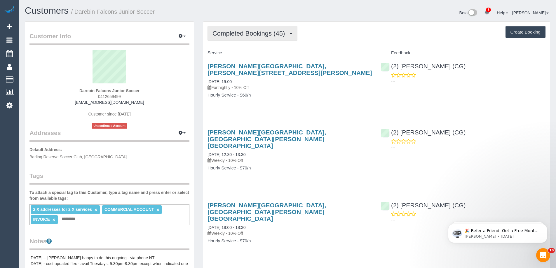
click at [220, 34] on span "Completed Bookings (45)" at bounding box center [249, 33] width 75 height 7
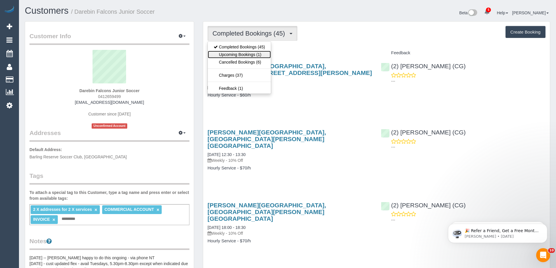
click at [231, 55] on link "Upcoming Bookings (1)" at bounding box center [239, 55] width 63 height 8
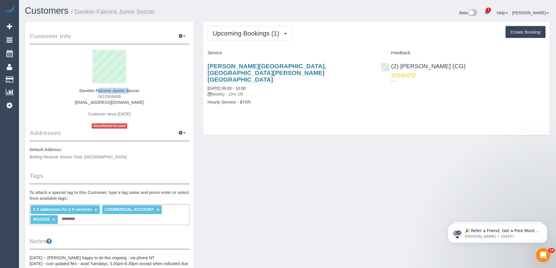
drag, startPoint x: 74, startPoint y: 89, endPoint x: 111, endPoint y: 91, distance: 36.5
click at [111, 91] on div "Darebin Falcons Junior Soccer 0412659499 [EMAIL_ADDRESS][DOMAIN_NAME] Customer …" at bounding box center [109, 89] width 160 height 79
copy strong "Darebin Falcons"
drag, startPoint x: 60, startPoint y: 98, endPoint x: 63, endPoint y: 87, distance: 11.3
click at [60, 94] on div "Darebin Falcons Junior Soccer 0412659499 [EMAIL_ADDRESS][DOMAIN_NAME] Customer …" at bounding box center [109, 89] width 160 height 79
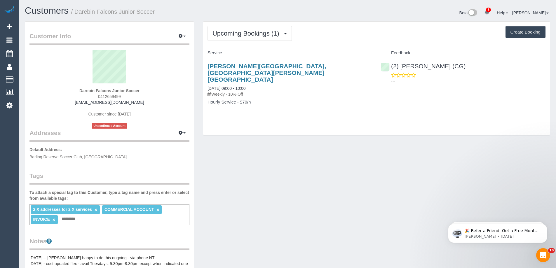
drag, startPoint x: 64, startPoint y: 87, endPoint x: 130, endPoint y: 97, distance: 67.0
click at [130, 97] on div "Darebin Falcons Junior Soccer 0412659499 [EMAIL_ADDRESS][DOMAIN_NAME] Customer …" at bounding box center [109, 89] width 160 height 79
copy div "Darebin Falcons Junior Soccer 0412659499"
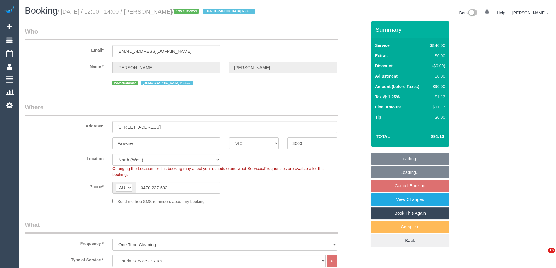
select select "VIC"
select select "number:28"
select select "number:14"
select select "number:18"
select select "number:25"
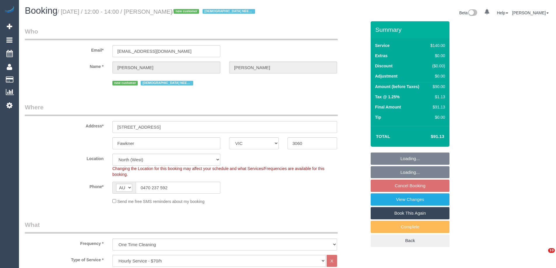
select select "number:35"
select select "number:26"
select select "spot1"
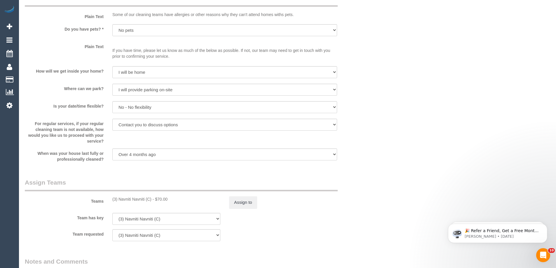
scroll to position [788, 0]
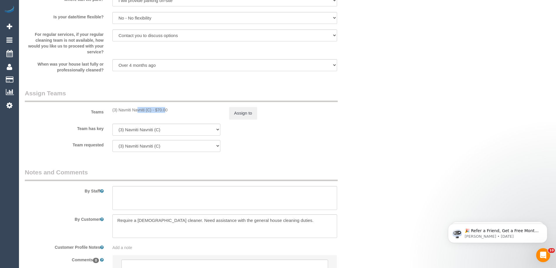
drag, startPoint x: 151, startPoint y: 109, endPoint x: 122, endPoint y: 109, distance: 28.6
click at [122, 109] on div "(3) Navniti Navniti (C) - $70.00" at bounding box center [166, 110] width 108 height 6
click at [152, 110] on div "(3) Navniti Navniti (C) - $70.00" at bounding box center [166, 110] width 108 height 6
drag, startPoint x: 151, startPoint y: 111, endPoint x: 111, endPoint y: 110, distance: 40.6
click at [111, 110] on div "(3) Navniti Navniti (C) - $70.00" at bounding box center [166, 110] width 117 height 6
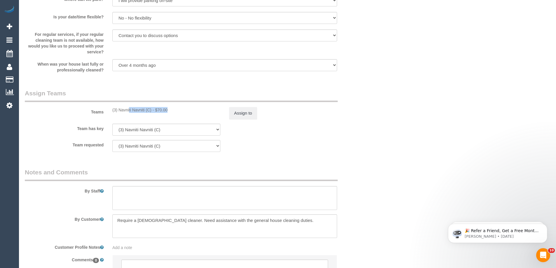
copy div "(3) Navniti Navniti (C)"
click at [250, 113] on button "Assign to" at bounding box center [243, 113] width 28 height 12
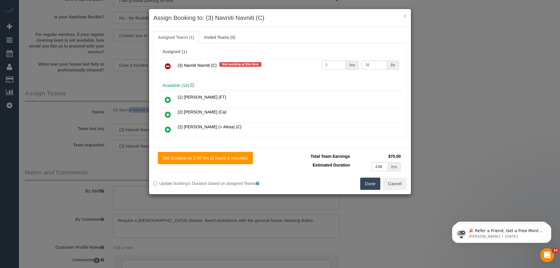
drag, startPoint x: 164, startPoint y: 67, endPoint x: 174, endPoint y: 75, distance: 12.6
click at [165, 67] on link at bounding box center [168, 67] width 14 height 12
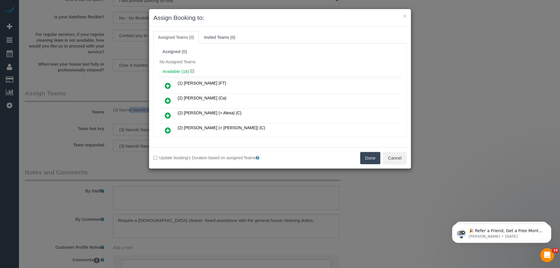
click at [372, 161] on button "Done" at bounding box center [370, 158] width 20 height 12
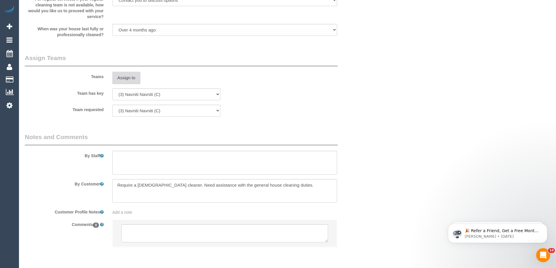
scroll to position [845, 0]
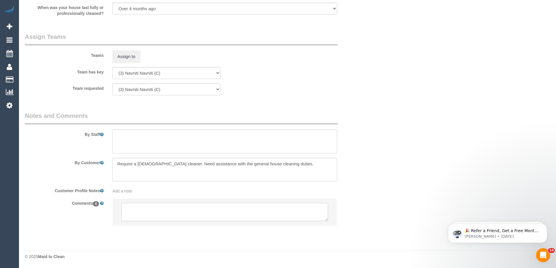
click at [172, 211] on textarea at bounding box center [224, 212] width 207 height 18
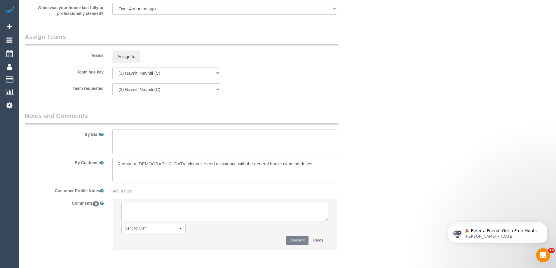
paste textarea "(3) Navniti Navniti (C)"
click at [210, 214] on textarea at bounding box center [224, 212] width 207 height 18
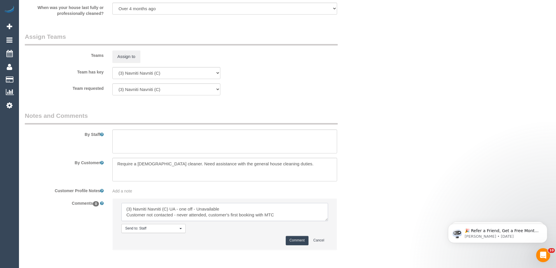
type textarea "(3) Navniti Navniti (C) UA - one off - Unavailable Customer not contacted - nev…"
click at [303, 238] on button "Comment" at bounding box center [297, 240] width 23 height 9
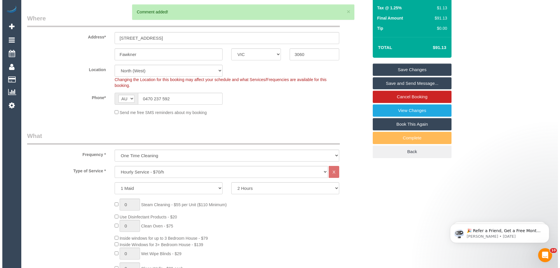
scroll to position [0, 0]
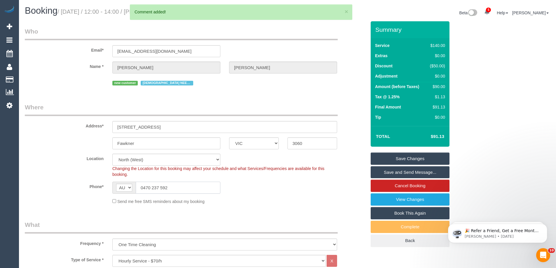
drag, startPoint x: 189, startPoint y: 192, endPoint x: 40, endPoint y: 176, distance: 149.8
click at [49, 178] on sui-booking-location "Location [GEOGRAPHIC_DATA] (North) East (South) [GEOGRAPHIC_DATA] (East) [GEOGR…" at bounding box center [196, 179] width 342 height 51
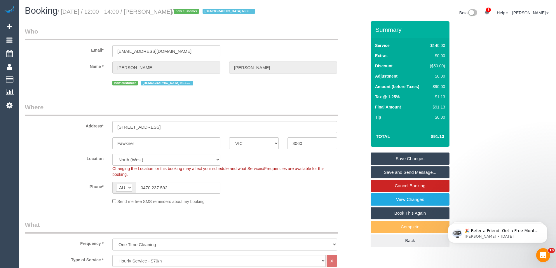
click at [390, 158] on link "Save Changes" at bounding box center [410, 159] width 79 height 12
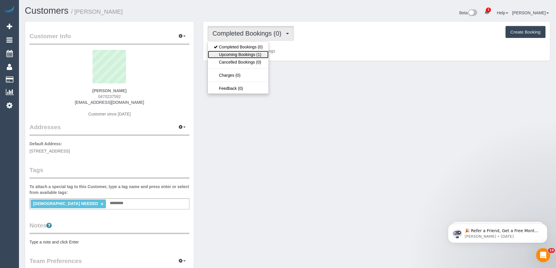
click at [240, 51] on link "Upcoming Bookings (1)" at bounding box center [238, 55] width 61 height 8
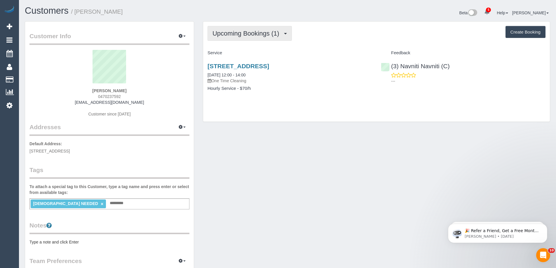
click at [237, 32] on span "Upcoming Bookings (1)" at bounding box center [247, 33] width 70 height 7
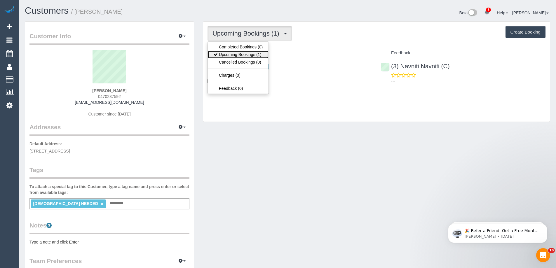
click at [228, 56] on link "Upcoming Bookings (1)" at bounding box center [238, 55] width 61 height 8
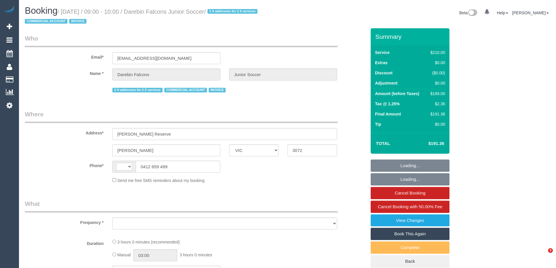
select select "VIC"
select select "string:AU"
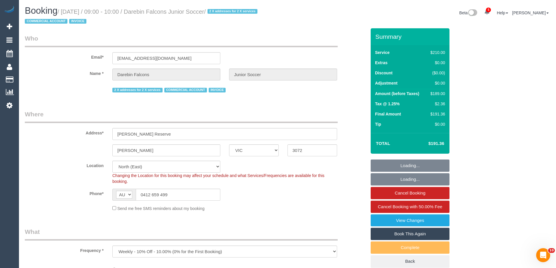
select select "object:1412"
select select "180"
select select "number:28"
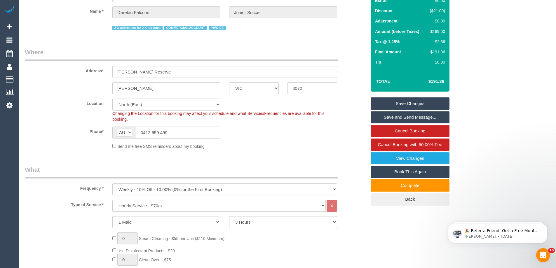
scroll to position [146, 0]
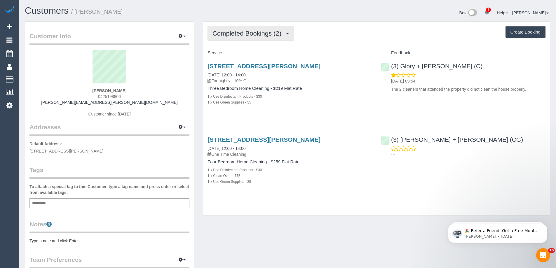
click at [240, 39] on button "Completed Bookings (2)" at bounding box center [251, 33] width 86 height 15
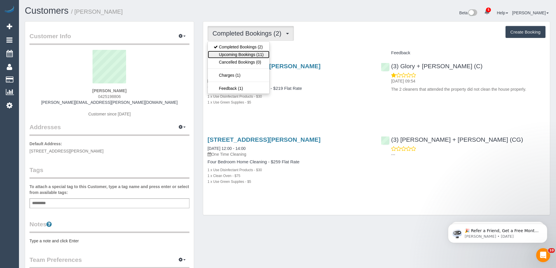
click at [241, 55] on link "Upcoming Bookings (11)" at bounding box center [239, 55] width 62 height 8
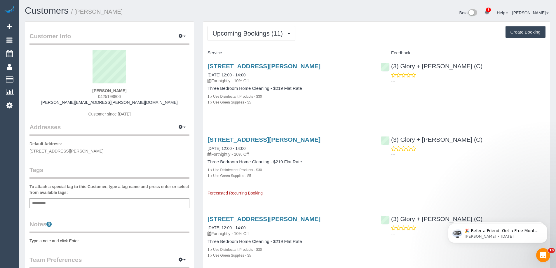
click at [243, 34] on span "Upcoming Bookings (11)" at bounding box center [248, 33] width 73 height 7
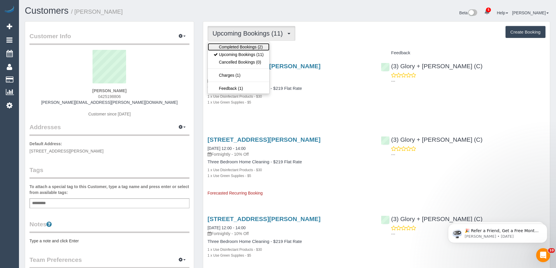
click at [243, 43] on link "Completed Bookings (2)" at bounding box center [239, 47] width 62 height 8
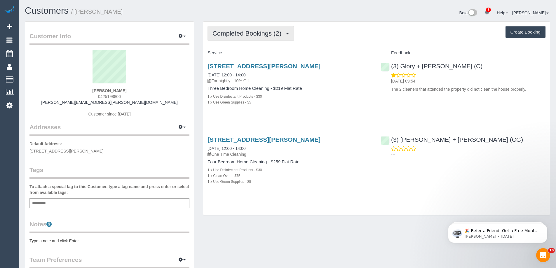
click at [241, 37] on button "Completed Bookings (2)" at bounding box center [251, 33] width 86 height 15
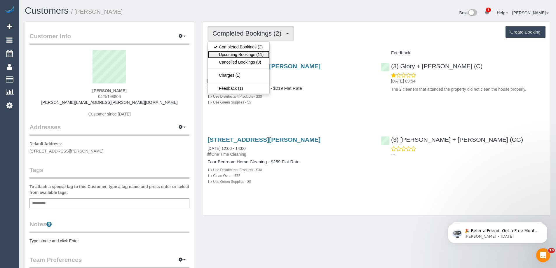
click at [238, 52] on link "Upcoming Bookings (11)" at bounding box center [239, 55] width 62 height 8
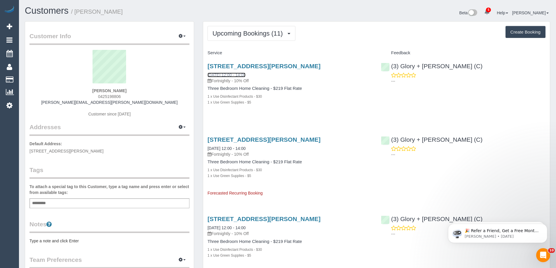
click at [237, 74] on link "29/09/2025 12:00 - 14:00" at bounding box center [227, 75] width 38 height 5
click at [225, 40] on button "Upcoming Bookings (11)" at bounding box center [252, 33] width 88 height 15
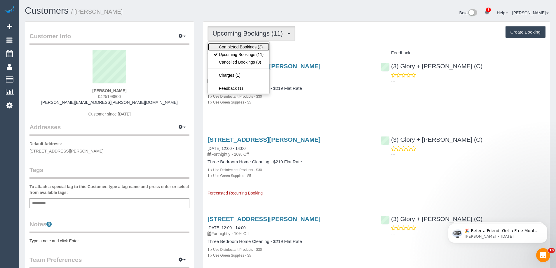
click at [226, 49] on link "Completed Bookings (2)" at bounding box center [239, 47] width 62 height 8
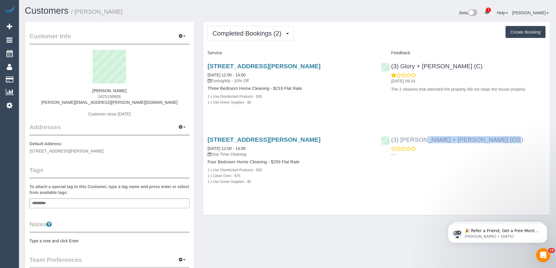
drag, startPoint x: 486, startPoint y: 138, endPoint x: 392, endPoint y: 137, distance: 94.0
click at [392, 137] on div "(3) Bansari + Bhavesh (CG) ---" at bounding box center [463, 145] width 173 height 29
copy link "(3) Bansari + Bhavesh (CG)"
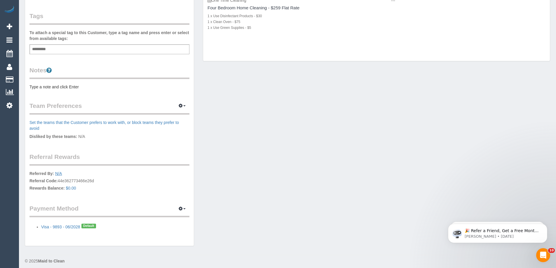
scroll to position [158, 0]
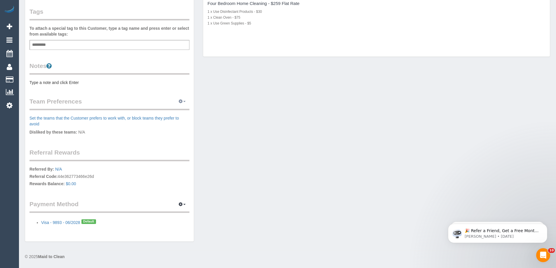
click at [182, 101] on icon "button" at bounding box center [181, 102] width 4 height 4
click at [175, 109] on link "Manage Preferences" at bounding box center [165, 113] width 50 height 8
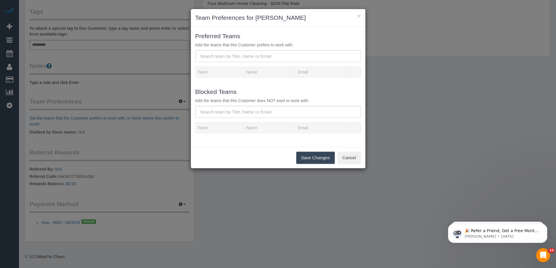
scroll to position [153, 0]
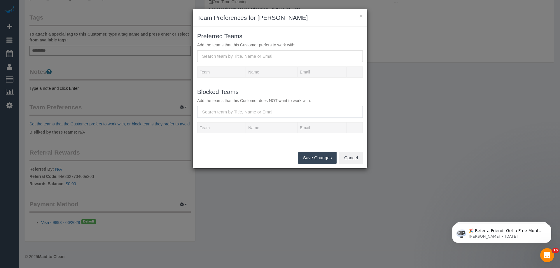
click at [222, 112] on input "text" at bounding box center [280, 112] width 166 height 12
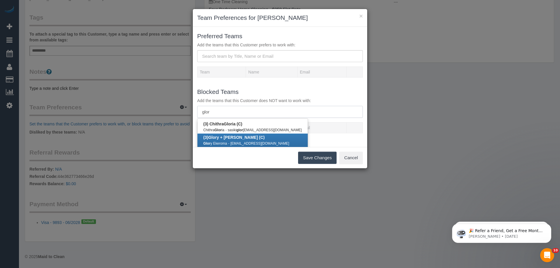
type input "glor"
click at [214, 140] on link "(3) Glor y + Mary (C) Glor y Ekeroma - gmekeroma03@gmail.com" at bounding box center [253, 140] width 110 height 13
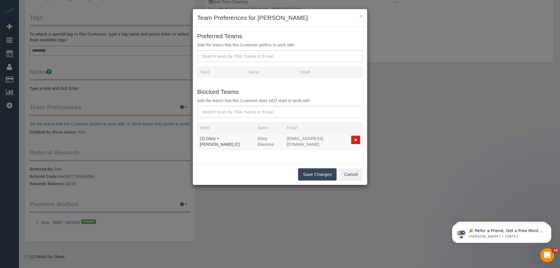
click at [319, 173] on button "Save Changes" at bounding box center [317, 174] width 39 height 12
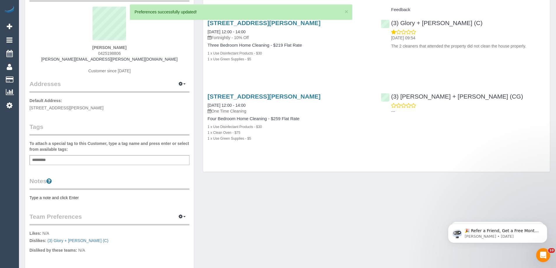
scroll to position [0, 0]
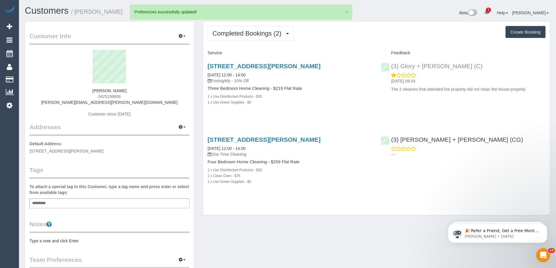
drag, startPoint x: 464, startPoint y: 64, endPoint x: 392, endPoint y: 68, distance: 71.9
click at [392, 68] on div "(3) Glory + Mary (C) 16/09/2025 09:54 The 2 cleaners that attended the property…" at bounding box center [463, 76] width 173 height 37
copy link "(3) Glory + [PERSON_NAME] (C)"
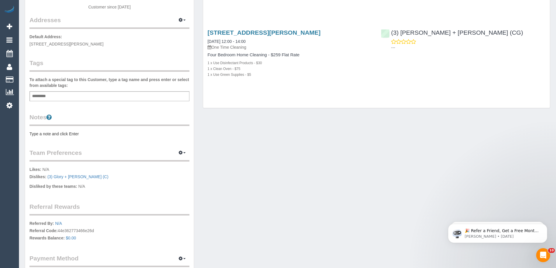
scroll to position [117, 0]
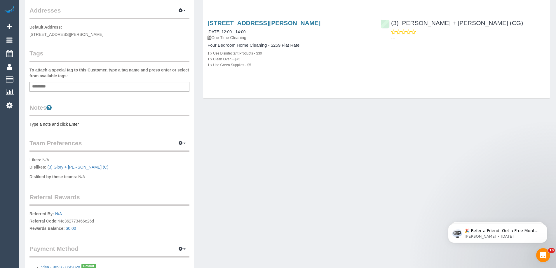
click at [66, 126] on pre "Type a note and click Enter" at bounding box center [109, 124] width 160 height 6
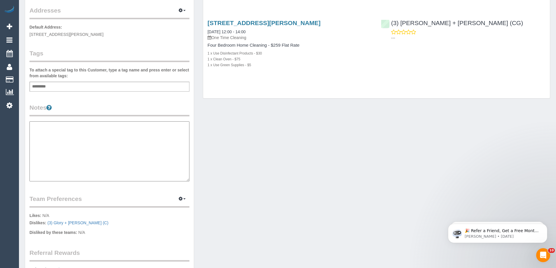
click at [72, 134] on textarea at bounding box center [109, 151] width 160 height 60
type textarea "*"
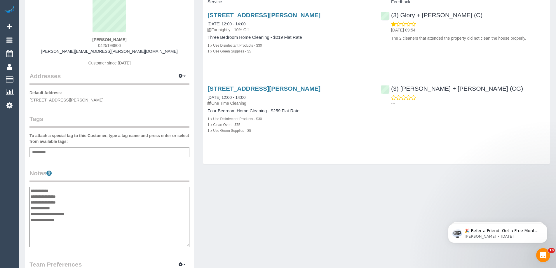
scroll to position [146, 0]
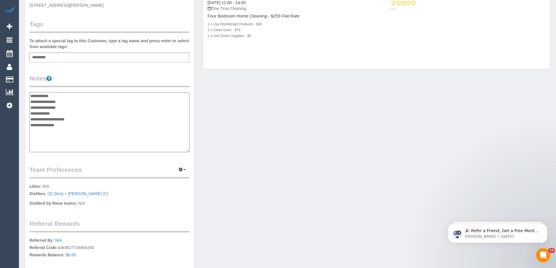
click at [76, 108] on textarea "**********" at bounding box center [109, 122] width 160 height 60
click at [57, 113] on textarea "**********" at bounding box center [109, 122] width 160 height 60
paste textarea "**********"
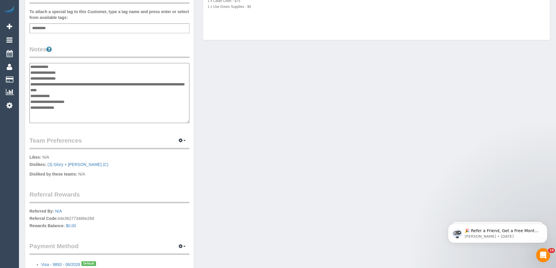
type textarea "**********"
drag, startPoint x: 100, startPoint y: 48, endPoint x: 98, endPoint y: 46, distance: 3.5
click at [100, 48] on legend "Notes" at bounding box center [109, 51] width 160 height 13
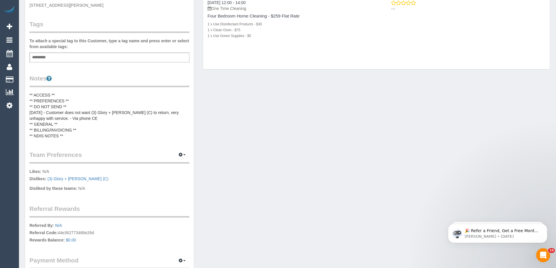
scroll to position [0, 0]
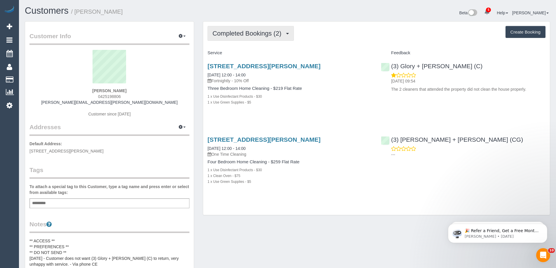
click at [247, 33] on span "Completed Bookings (2)" at bounding box center [248, 33] width 72 height 7
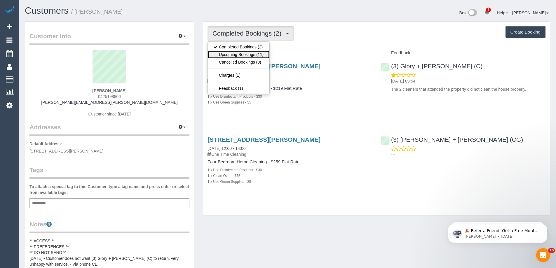
click at [245, 52] on link "Upcoming Bookings (11)" at bounding box center [239, 55] width 62 height 8
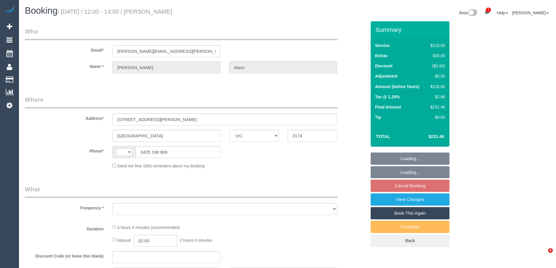
select select "VIC"
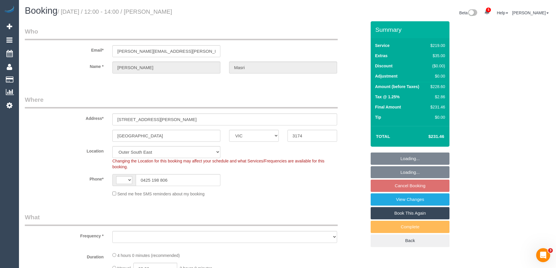
select select "string:AU"
select select "object:721"
select select "string:stripe-pm_1S07nk2GScqysDRVlH1BeyTx"
select select "number:29"
select select "number:14"
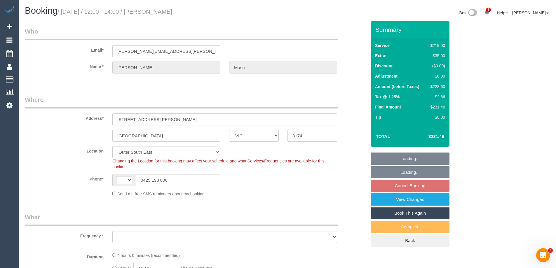
select select "number:19"
select select "number:25"
select select "number:34"
select select "number:11"
select select "object:1117"
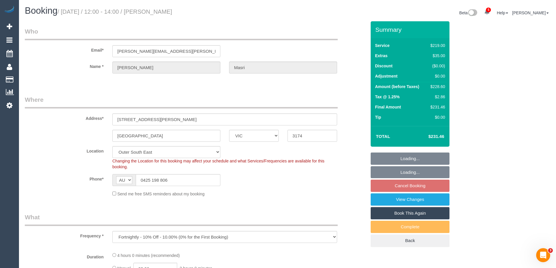
select select "spot4"
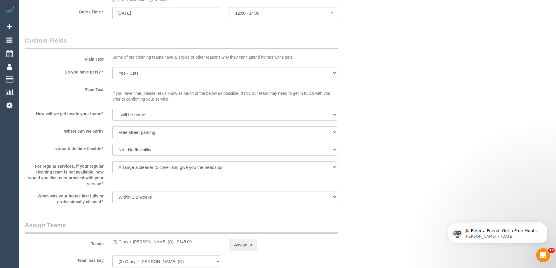
scroll to position [788, 0]
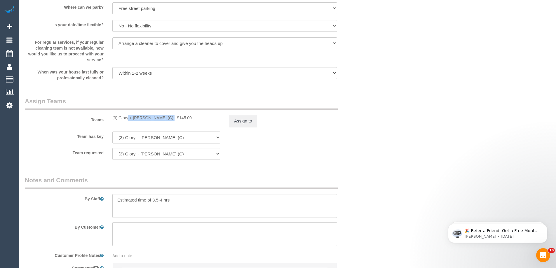
drag, startPoint x: 151, startPoint y: 118, endPoint x: 110, endPoint y: 118, distance: 40.3
click at [110, 118] on div "(3) Glory + [PERSON_NAME] (C) - $145.00" at bounding box center [166, 118] width 117 height 6
copy div "(3) Glory + [PERSON_NAME] (C)"
click at [242, 120] on button "Assign to" at bounding box center [243, 121] width 28 height 12
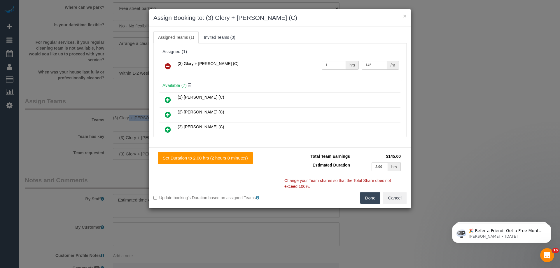
drag, startPoint x: 166, startPoint y: 67, endPoint x: 182, endPoint y: 83, distance: 22.3
click at [166, 67] on icon at bounding box center [168, 66] width 6 height 7
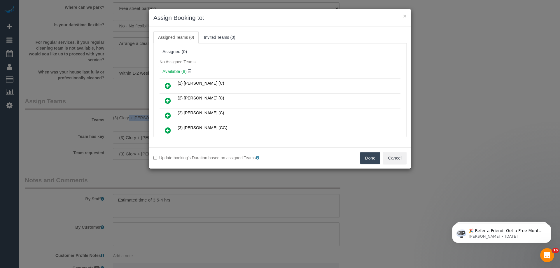
click at [370, 158] on button "Done" at bounding box center [370, 158] width 20 height 12
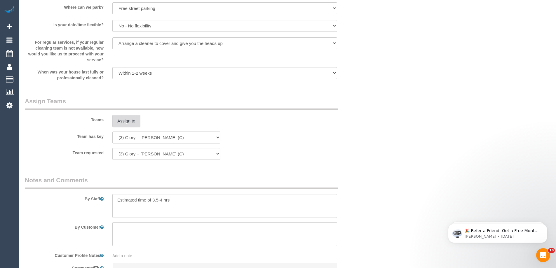
scroll to position [853, 0]
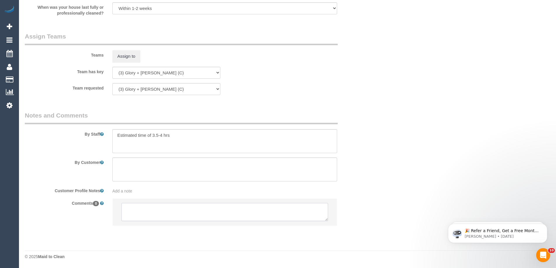
click at [166, 216] on textarea at bounding box center [224, 212] width 207 height 18
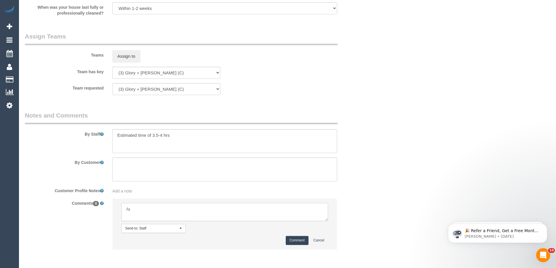
type textarea "/"
paste textarea "Cleaner(s) Unassigned: Reason Unassigned: One Off/Ongoing: Flexibility: Close a…"
drag, startPoint x: 328, startPoint y: 219, endPoint x: 388, endPoint y: 280, distance: 85.7
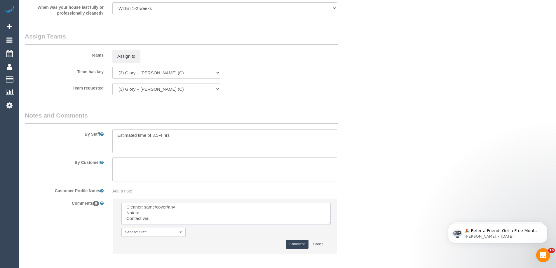
scroll to position [0, 0]
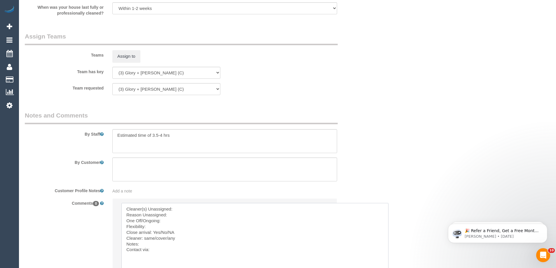
click at [205, 206] on textarea at bounding box center [254, 242] width 267 height 79
paste textarea "(3) Glory + [PERSON_NAME] (C)"
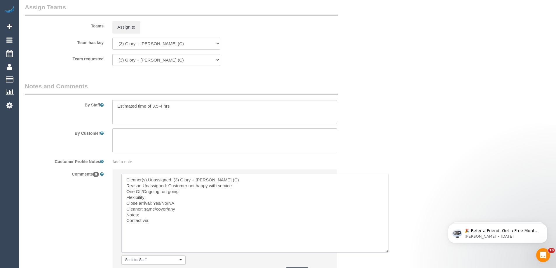
click at [153, 198] on textarea at bounding box center [254, 213] width 267 height 79
click at [152, 197] on textarea at bounding box center [254, 213] width 267 height 79
click at [174, 196] on textarea at bounding box center [254, 213] width 267 height 79
click at [171, 197] on textarea at bounding box center [254, 213] width 267 height 79
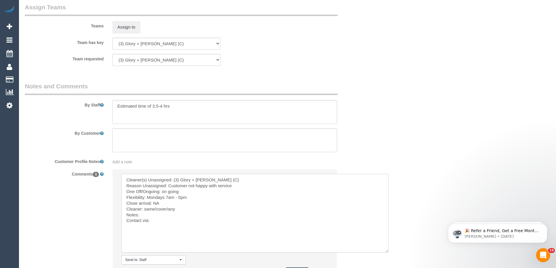
click at [158, 208] on textarea at bounding box center [254, 213] width 267 height 79
drag, startPoint x: 144, startPoint y: 209, endPoint x: 175, endPoint y: 210, distance: 31.2
click at [175, 210] on textarea at bounding box center [254, 213] width 267 height 79
paste textarea "(3) [PERSON_NAME] + [PERSON_NAME] (CG)"
click at [170, 221] on textarea at bounding box center [254, 213] width 267 height 79
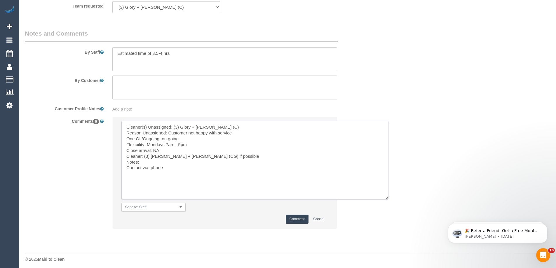
scroll to position [938, 0]
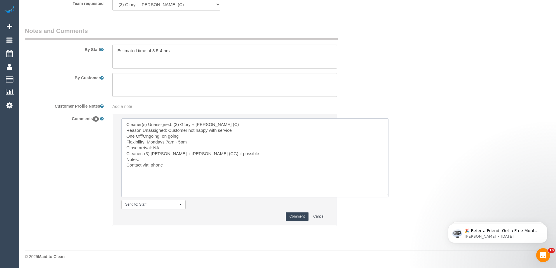
type textarea "Cleaner(s) Unassigned: (3) Glory + [PERSON_NAME] (C) Reason Unassigned: Custome…"
click at [296, 216] on button "Comment" at bounding box center [297, 216] width 23 height 9
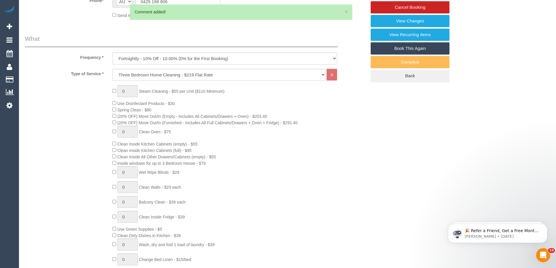
scroll to position [4, 0]
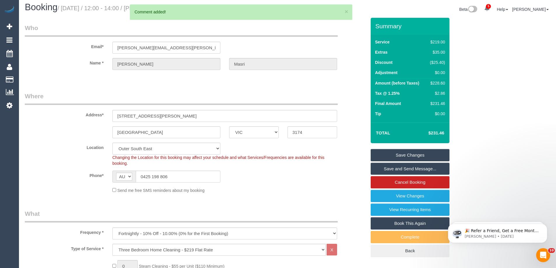
click at [413, 159] on link "Save Changes" at bounding box center [410, 155] width 79 height 12
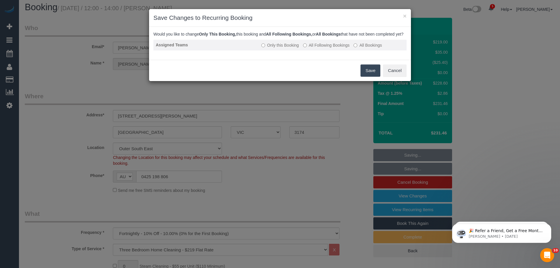
drag, startPoint x: 310, startPoint y: 51, endPoint x: 328, endPoint y: 60, distance: 20.0
click at [310, 48] on label "All Following Bookings" at bounding box center [326, 45] width 47 height 6
click at [363, 77] on button "Save" at bounding box center [371, 71] width 20 height 12
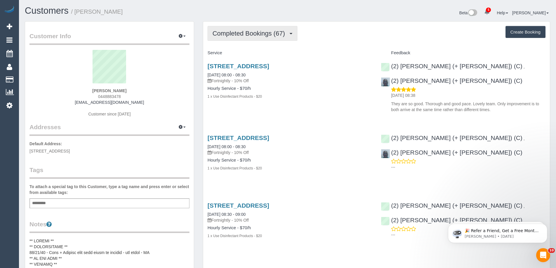
click at [259, 36] on span "Completed Bookings (67)" at bounding box center [249, 33] width 75 height 7
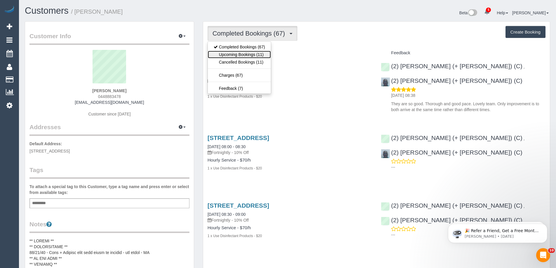
click at [253, 53] on link "Upcoming Bookings (11)" at bounding box center [239, 55] width 63 height 8
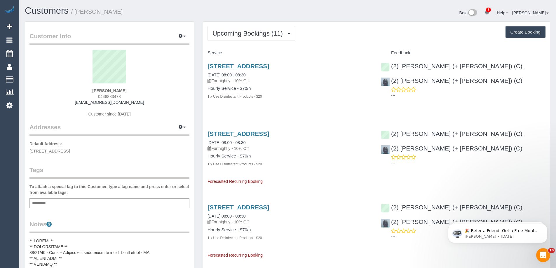
drag, startPoint x: 140, startPoint y: 104, endPoint x: 84, endPoint y: 100, distance: 56.7
click at [84, 100] on div "[PERSON_NAME] 0448883478 [EMAIL_ADDRESS][DOMAIN_NAME] Customer since [DATE]" at bounding box center [109, 86] width 160 height 73
copy link "[EMAIL_ADDRESS][DOMAIN_NAME]"
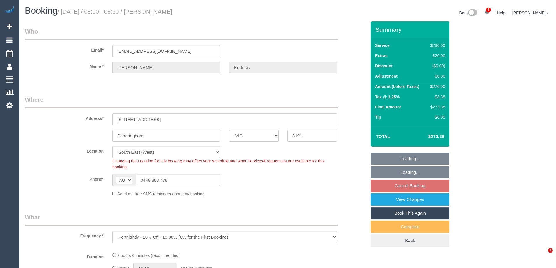
select select "VIC"
select select "number:27"
select select "number:14"
select select "number:19"
select select "number:23"
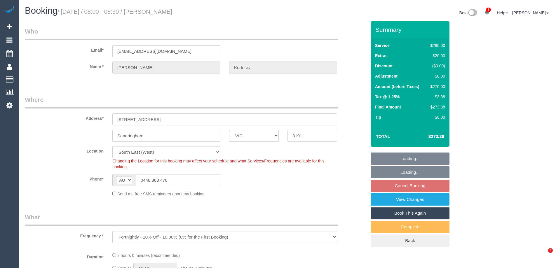
select select "number:35"
select select "number:12"
select select "object:1415"
select select "2"
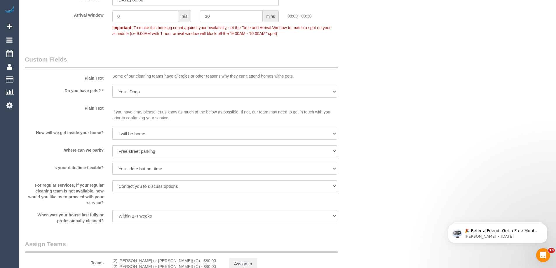
scroll to position [759, 0]
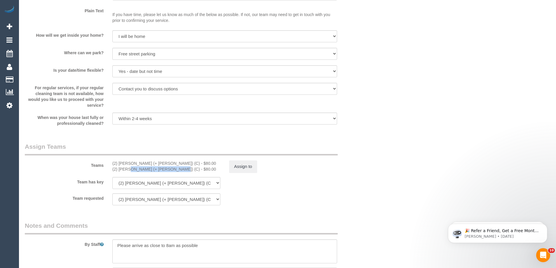
drag, startPoint x: 156, startPoint y: 170, endPoint x: 110, endPoint y: 170, distance: 45.2
click at [110, 170] on div "(2) Barbara (+ Paul) (C) - $80.00 (2) Paul (+ Barbara) (C) - $80.00" at bounding box center [166, 167] width 117 height 12
copy div "(2) Paul (+ Barbara) (C)"
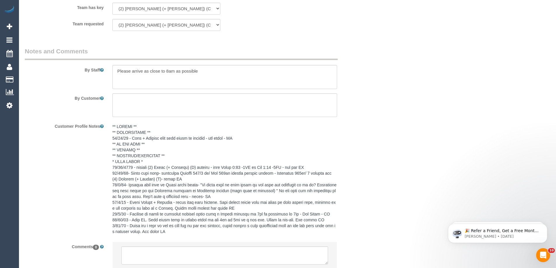
scroll to position [977, 0]
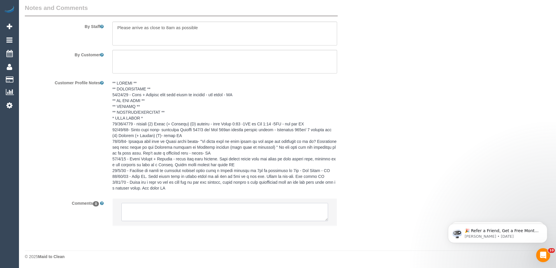
click at [189, 208] on textarea at bounding box center [224, 212] width 207 height 18
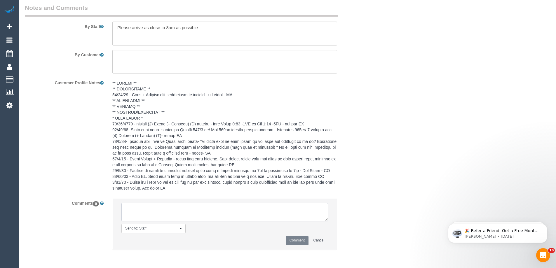
paste textarea "(2) Paul (+ Barbara) (C)"
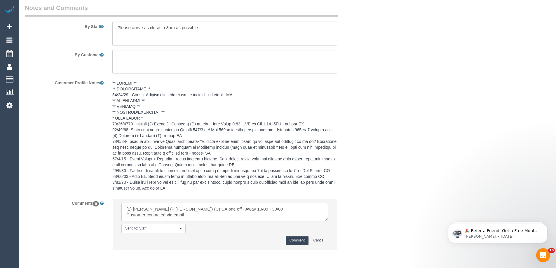
drag, startPoint x: 179, startPoint y: 215, endPoint x: 5, endPoint y: 178, distance: 177.9
type textarea "(2) Paul (+ Barbara) (C) UA one off - Away 19/09 - 30/09 Customer contacted via…"
click at [197, 216] on textarea at bounding box center [224, 212] width 207 height 18
click at [198, 217] on textarea at bounding box center [224, 212] width 207 height 18
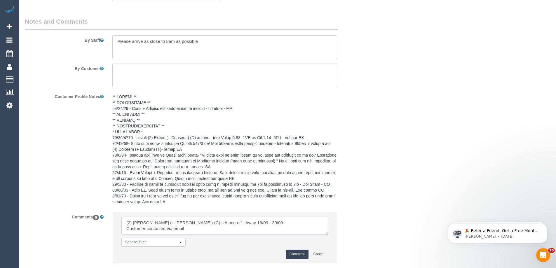
scroll to position [1001, 0]
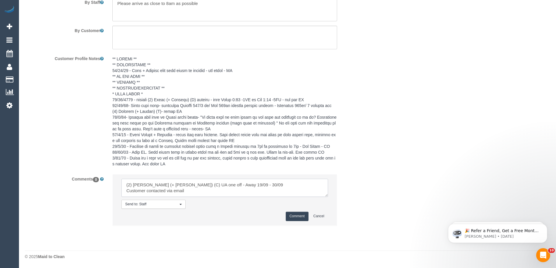
drag, startPoint x: 213, startPoint y: 193, endPoint x: 39, endPoint y: 154, distance: 179.0
click at [39, 154] on sui-booking-comments "By Staff By Customer Customer Profile Notes Comments 0 Send to: Staff Nothing s…" at bounding box center [196, 105] width 342 height 252
click at [297, 215] on button "Comment" at bounding box center [297, 216] width 23 height 9
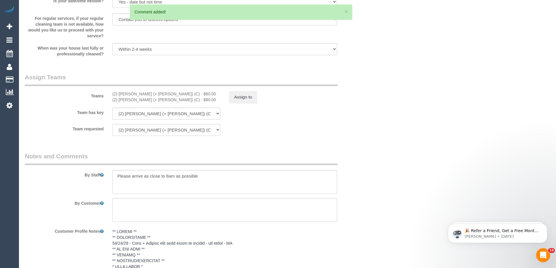
scroll to position [797, 0]
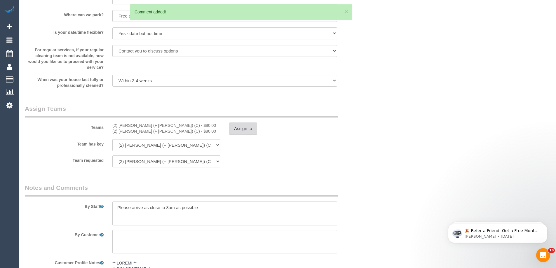
click at [240, 130] on button "Assign to" at bounding box center [243, 129] width 28 height 12
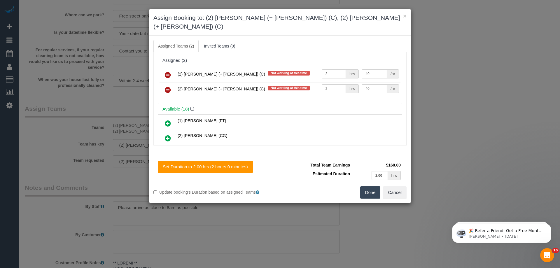
click at [167, 72] on icon at bounding box center [168, 75] width 6 height 7
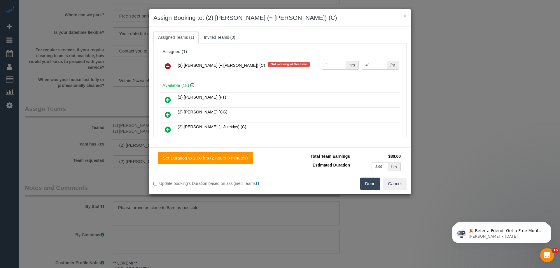
click at [167, 67] on icon at bounding box center [168, 66] width 6 height 7
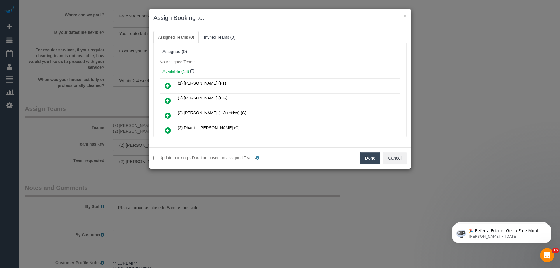
click at [372, 158] on button "Done" at bounding box center [370, 158] width 20 height 12
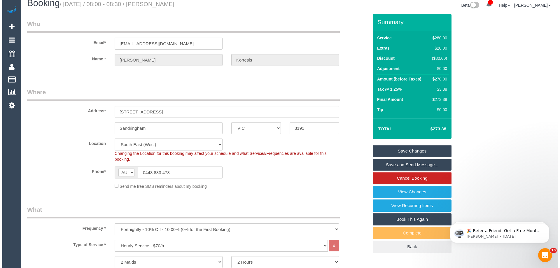
scroll to position [0, 0]
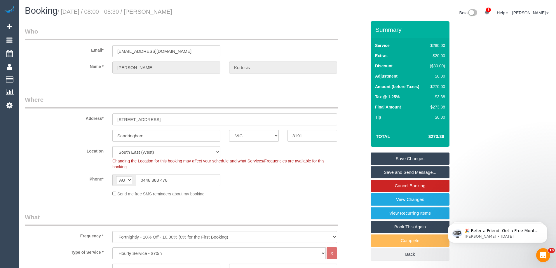
click at [399, 158] on link "Save Changes" at bounding box center [410, 159] width 79 height 12
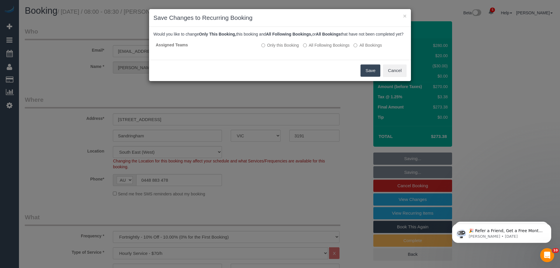
click at [367, 75] on button "Save" at bounding box center [371, 71] width 20 height 12
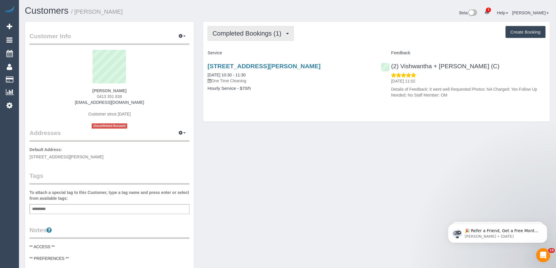
click at [248, 36] on span "Completed Bookings (1)" at bounding box center [248, 33] width 72 height 7
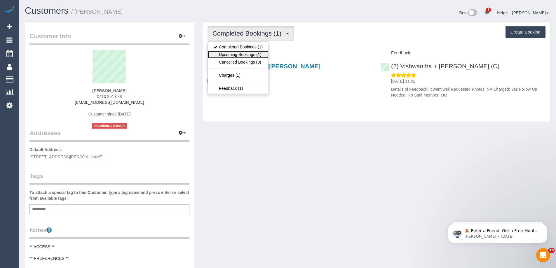
click at [246, 55] on link "Upcoming Bookings (1)" at bounding box center [238, 55] width 61 height 8
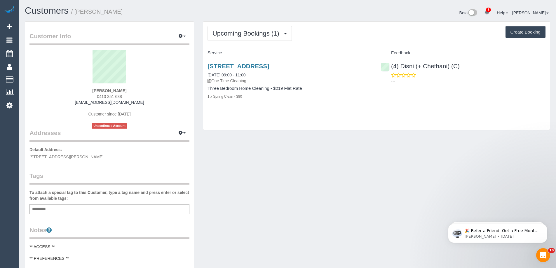
click at [89, 89] on div "[PERSON_NAME] 0413 351 638 [EMAIL_ADDRESS][DOMAIN_NAME] Customer since [DATE] U…" at bounding box center [109, 89] width 160 height 79
drag, startPoint x: 88, startPoint y: 89, endPoint x: 132, endPoint y: 88, distance: 43.5
click at [132, 88] on div "[PERSON_NAME] 0413 351 638 [EMAIL_ADDRESS][DOMAIN_NAME] Customer since [DATE] U…" at bounding box center [109, 89] width 160 height 79
copy div "[PERSON_NAME]"
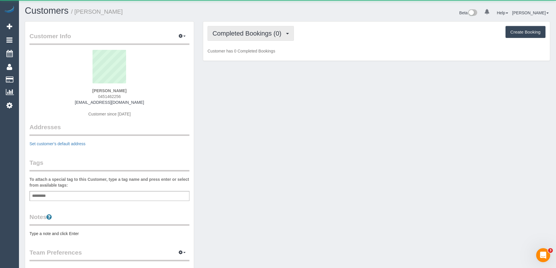
click at [284, 31] on span "Completed Bookings (0)" at bounding box center [248, 33] width 72 height 7
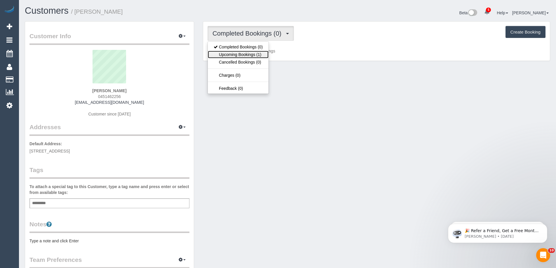
click at [252, 55] on link "Upcoming Bookings (1)" at bounding box center [238, 55] width 61 height 8
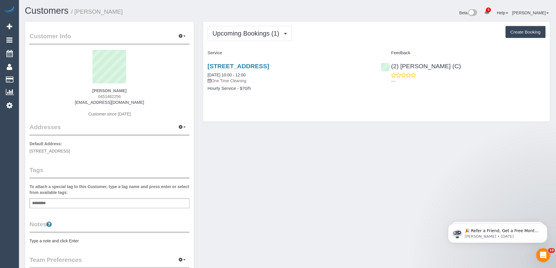
drag, startPoint x: 472, startPoint y: 67, endPoint x: 375, endPoint y: 68, distance: 96.6
click at [375, 68] on div "[STREET_ADDRESS] [DATE] 10:00 - 12:00 One Time Cleaning Hourly Service - $70/h …" at bounding box center [376, 80] width 347 height 45
click at [315, 76] on div "[STREET_ADDRESS] [DATE] 10:00 - 12:00 One Time Cleaning" at bounding box center [290, 73] width 165 height 21
drag, startPoint x: 135, startPoint y: 92, endPoint x: 57, endPoint y: 87, distance: 78.4
click at [58, 88] on div "[PERSON_NAME] 0451462256 [EMAIL_ADDRESS][DOMAIN_NAME] Customer since [DATE]" at bounding box center [109, 86] width 160 height 73
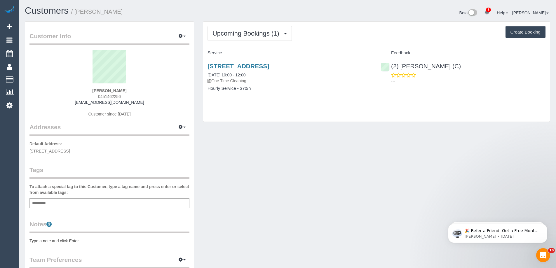
copy div "[PERSON_NAME]"
click at [92, 91] on div "[PERSON_NAME] 0451462256 [EMAIL_ADDRESS][DOMAIN_NAME] Customer since [DATE]" at bounding box center [109, 86] width 160 height 73
drag, startPoint x: 92, startPoint y: 90, endPoint x: 142, endPoint y: 95, distance: 50.1
click at [142, 95] on div "[PERSON_NAME] 0451462256 [EMAIL_ADDRESS][DOMAIN_NAME] Customer since [DATE]" at bounding box center [109, 86] width 160 height 73
click at [138, 91] on div "Debra Findlay 0451462256 dvfindlay@gmail.com Customer since 2025" at bounding box center [109, 86] width 160 height 73
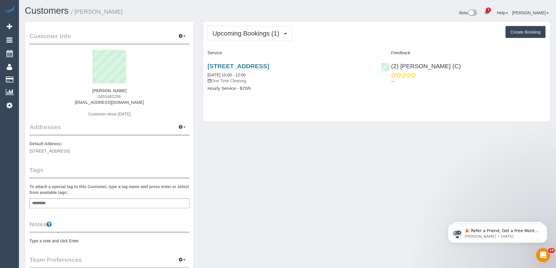
drag, startPoint x: 138, startPoint y: 90, endPoint x: 70, endPoint y: 86, distance: 67.9
click at [79, 86] on div "Debra Findlay 0451462256 dvfindlay@gmail.com Customer since 2025" at bounding box center [109, 86] width 160 height 73
copy div "Debra Findlay"
drag, startPoint x: 41, startPoint y: 1, endPoint x: 363, endPoint y: 10, distance: 323.0
click at [363, 9] on div "Beta 5 Your Notifications You have 0 alerts × You have 42 to charge for 15/09/2…" at bounding box center [421, 13] width 267 height 15
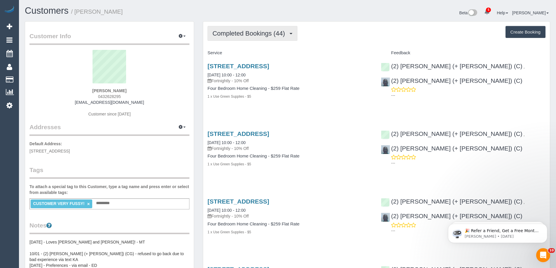
click at [241, 40] on button "Completed Bookings (44)" at bounding box center [253, 33] width 90 height 15
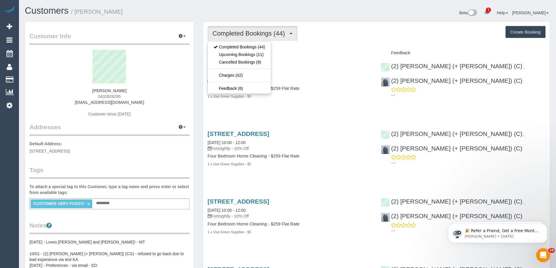
click at [139, 101] on div "Pavitra Atre 0432628295 reachpavi@gmail.com Customer since 2023" at bounding box center [109, 86] width 160 height 73
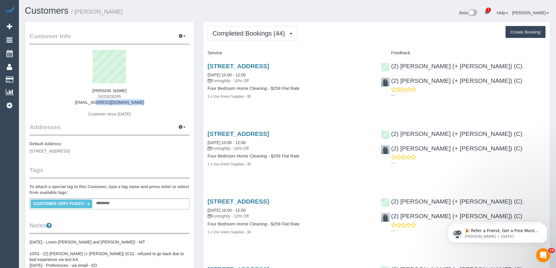
drag, startPoint x: 88, startPoint y: 100, endPoint x: 60, endPoint y: 100, distance: 27.4
click at [71, 100] on div "Pavitra Atre 0432628295 reachpavi@gmail.com Customer since 2023" at bounding box center [109, 86] width 160 height 73
copy link "[EMAIL_ADDRESS][DOMAIN_NAME]"
click at [265, 32] on span "Completed Bookings (44)" at bounding box center [249, 33] width 75 height 7
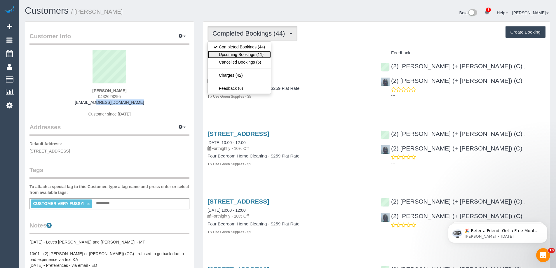
click at [254, 57] on link "Upcoming Bookings (11)" at bounding box center [239, 55] width 63 height 8
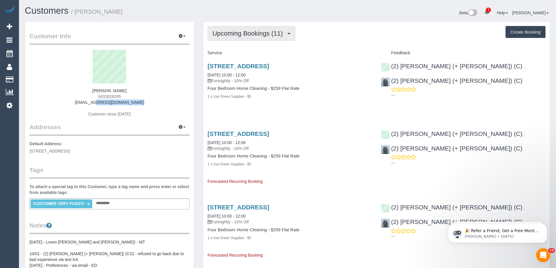
click at [229, 30] on span "Upcoming Bookings (11)" at bounding box center [248, 33] width 73 height 7
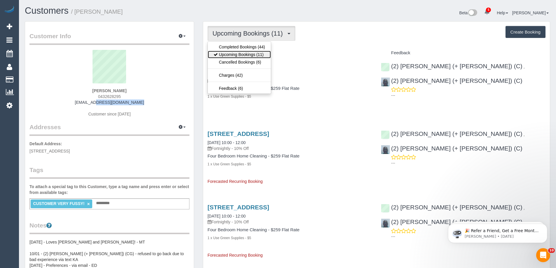
click at [229, 53] on link "Upcoming Bookings (11)" at bounding box center [239, 55] width 63 height 8
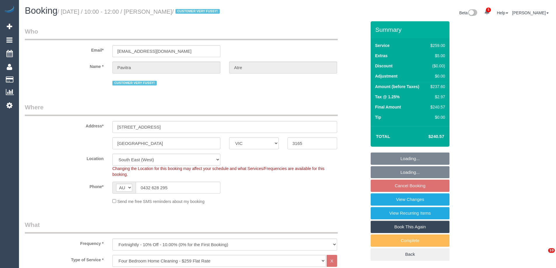
select select "VIC"
select select "number:27"
select select "number:14"
select select "number:19"
select select "number:25"
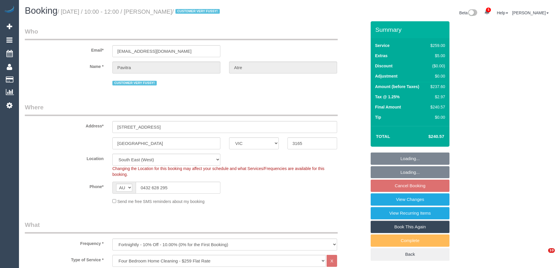
select select "number:35"
select select "number:11"
select select "spot1"
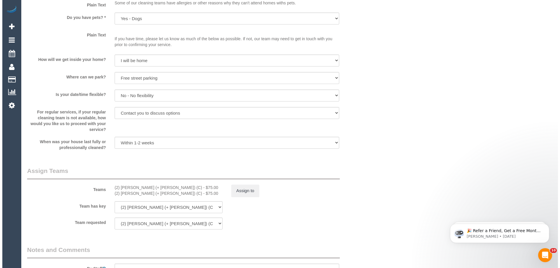
scroll to position [817, 0]
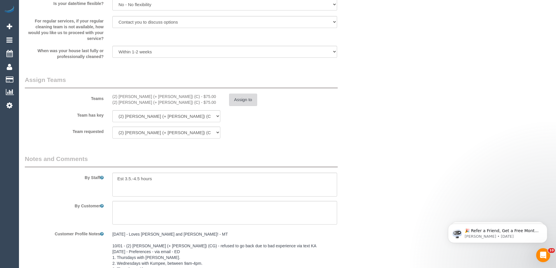
click at [244, 100] on button "Assign to" at bounding box center [243, 100] width 28 height 12
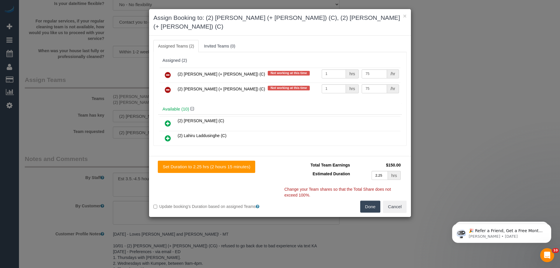
click at [166, 72] on icon at bounding box center [168, 75] width 6 height 7
click at [165, 86] on icon at bounding box center [168, 89] width 6 height 7
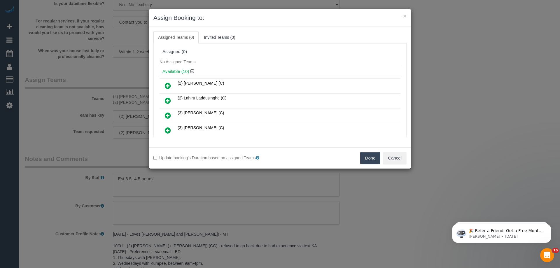
click at [370, 156] on button "Done" at bounding box center [370, 158] width 20 height 12
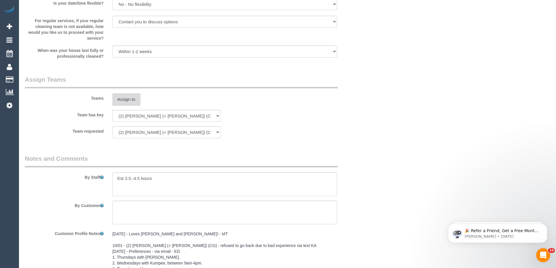
scroll to position [922, 0]
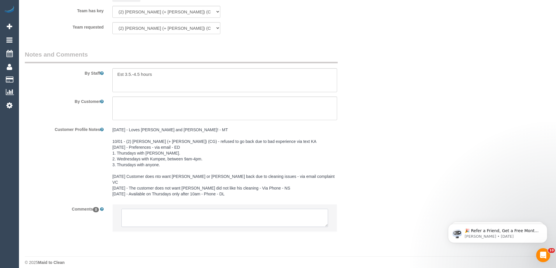
click at [178, 217] on textarea at bounding box center [224, 218] width 207 height 18
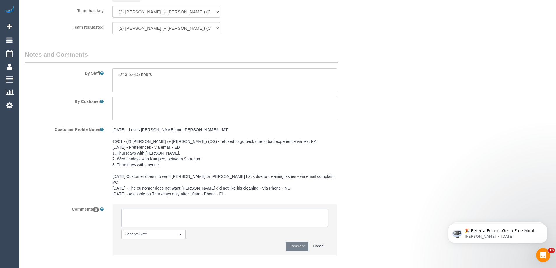
paste textarea "(2) [PERSON_NAME] (+ [PERSON_NAME]) (C) UA one off - Away 19/09 - 30/09 Custome…"
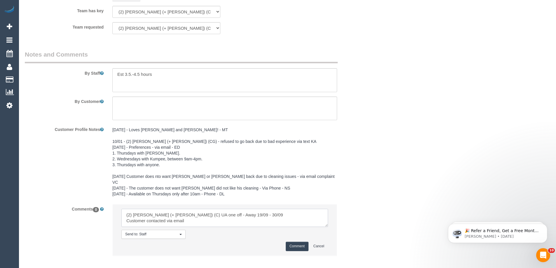
type textarea "(2) [PERSON_NAME] (+ [PERSON_NAME]) (C) UA one off - Away 19/09 - 30/09 Custome…"
click at [299, 244] on button "Comment" at bounding box center [297, 246] width 23 height 9
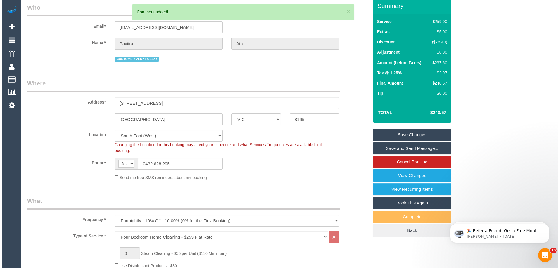
scroll to position [0, 0]
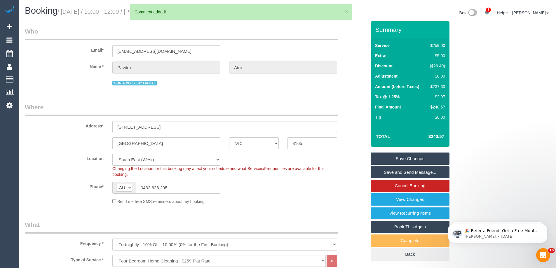
click at [393, 158] on link "Save Changes" at bounding box center [410, 159] width 79 height 12
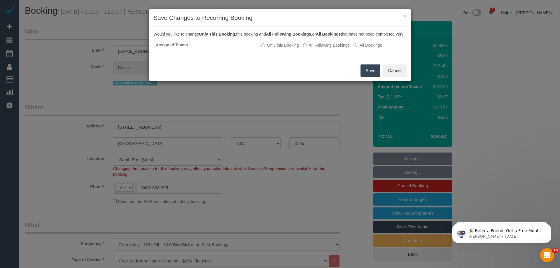
click at [365, 77] on button "Save" at bounding box center [371, 71] width 20 height 12
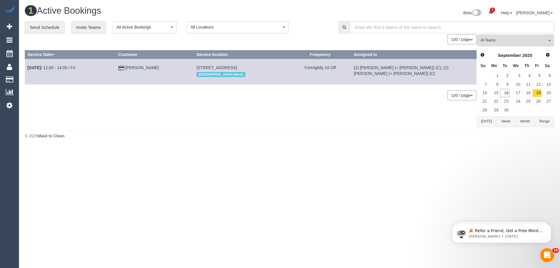
click at [502, 44] on button "All Teams" at bounding box center [515, 40] width 77 height 12
click at [504, 52] on link "Remove Team Filters" at bounding box center [516, 50] width 77 height 8
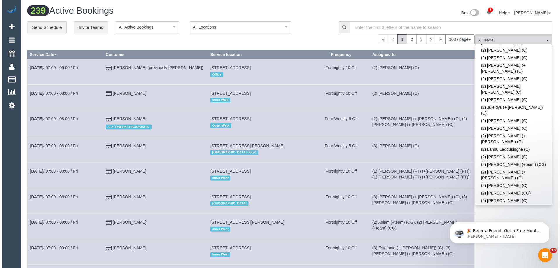
scroll to position [283, 0]
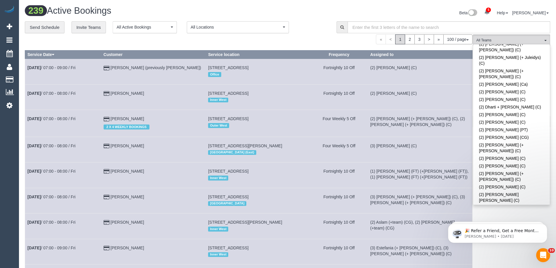
click at [518, 254] on link "(2) Lahiru Laddusinghe (C)" at bounding box center [511, 258] width 77 height 8
click at [504, 37] on button "(2) Lahiru Laddusinghe (C) All Teams" at bounding box center [511, 40] width 77 height 12
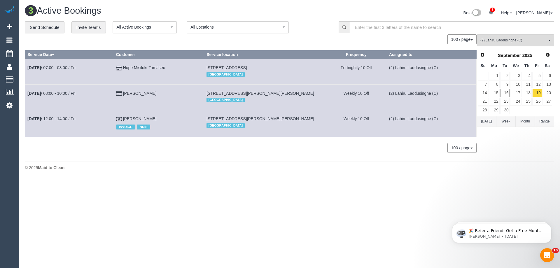
click at [485, 124] on button "[DATE]" at bounding box center [486, 121] width 19 height 11
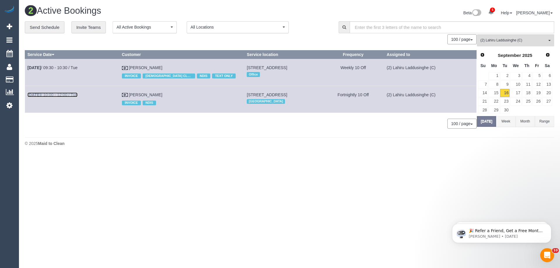
drag, startPoint x: 62, startPoint y: 102, endPoint x: 138, endPoint y: 82, distance: 78.4
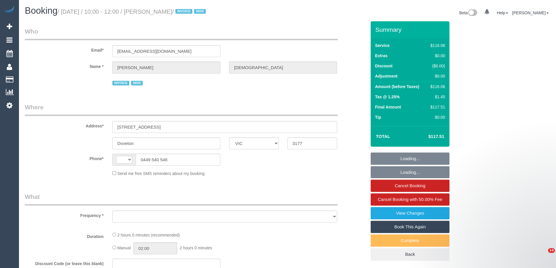
select select "VIC"
select select "string:AU"
select select "object:574"
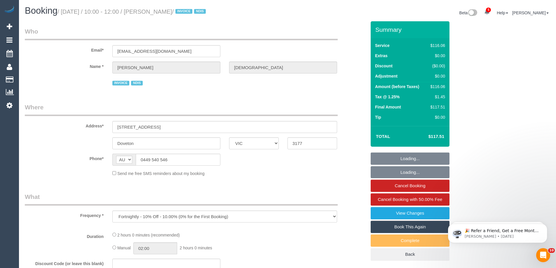
select select "number:28"
select select "number:14"
select select "number:19"
select select "number:24"
select select "number:34"
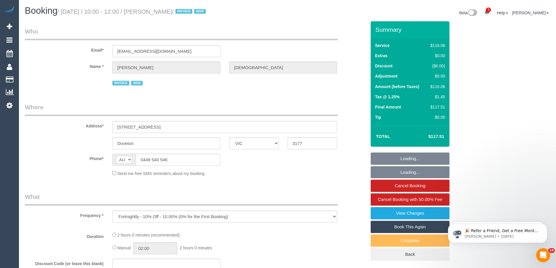
select select "number:11"
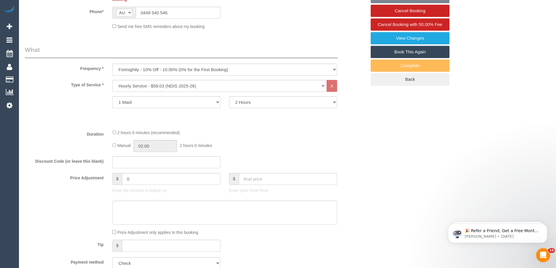
select select "object:1074"
select select "spot1"
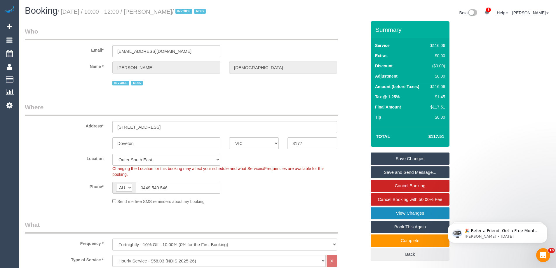
click at [401, 211] on link "View Changes" at bounding box center [410, 213] width 79 height 12
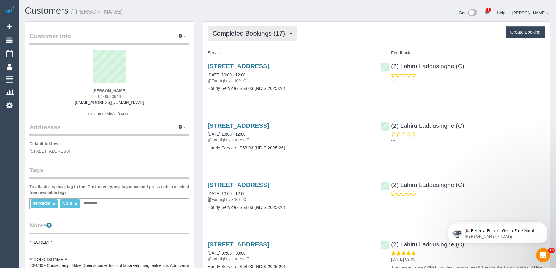
click at [243, 35] on span "Completed Bookings (17)" at bounding box center [249, 33] width 75 height 7
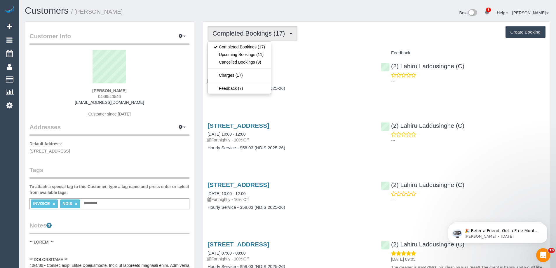
click at [312, 39] on div "Completed Bookings (17) Completed Bookings (17) Upcoming Bookings (11) Cancelle…" at bounding box center [377, 33] width 338 height 15
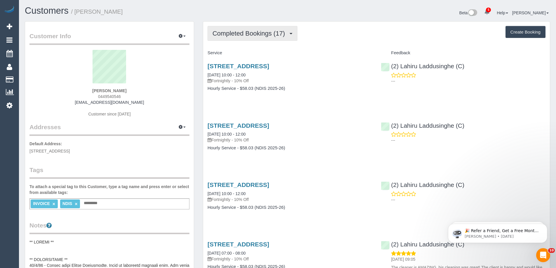
click at [267, 32] on span "Completed Bookings (17)" at bounding box center [249, 33] width 75 height 7
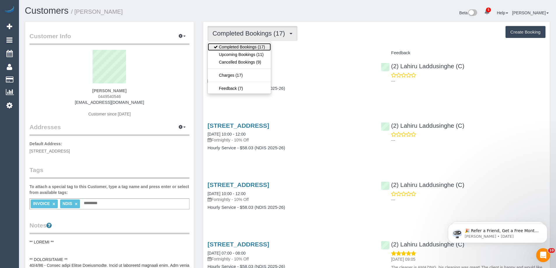
click at [262, 43] on link "Completed Bookings (17)" at bounding box center [239, 47] width 63 height 8
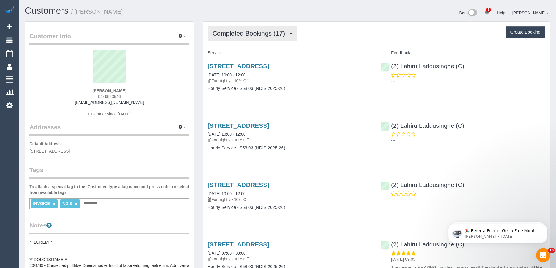
click at [247, 38] on button "Completed Bookings (17)" at bounding box center [253, 33] width 90 height 15
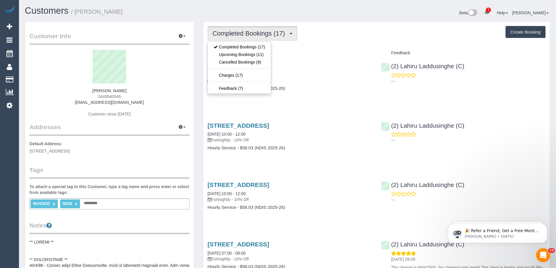
click at [351, 99] on div "1/48 Kidds Road, Doveton, VIC 3177 02/09/2025 10:00 - 12:00 Fortnightly - 10% O…" at bounding box center [289, 80] width 173 height 45
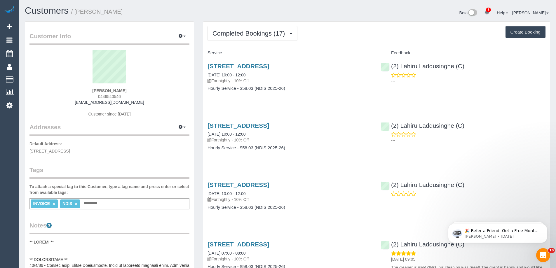
click at [110, 97] on span "0449540546" at bounding box center [109, 96] width 23 height 5
drag, startPoint x: 128, startPoint y: 96, endPoint x: 58, endPoint y: 88, distance: 69.7
click at [65, 90] on div "Demitra Karkanis 0449540546 dora_karkanis@hotmail.com Customer since 2024" at bounding box center [109, 86] width 160 height 73
click at [99, 97] on span "0449540546" at bounding box center [109, 96] width 23 height 5
click at [96, 95] on div "Demitra Karkanis 0449540546 dora_karkanis@hotmail.com Customer since 2024" at bounding box center [109, 86] width 160 height 73
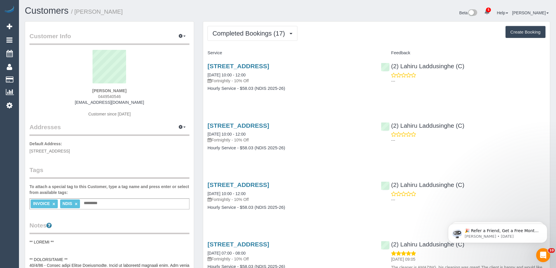
drag, startPoint x: 96, startPoint y: 96, endPoint x: 130, endPoint y: 97, distance: 33.9
click at [130, 97] on div "Demitra Karkanis 0449540546 dora_karkanis@hotmail.com Customer since 2024" at bounding box center [109, 86] width 160 height 73
copy span "0449540546"
drag, startPoint x: 481, startPoint y: 65, endPoint x: 390, endPoint y: 65, distance: 90.8
click at [390, 65] on div "(2) Lahiru Laddusinghe (C) ---" at bounding box center [463, 72] width 173 height 29
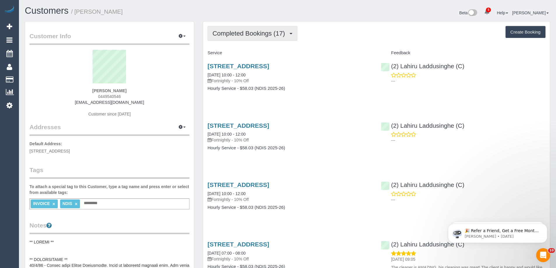
click at [243, 35] on span "Completed Bookings (17)" at bounding box center [249, 33] width 75 height 7
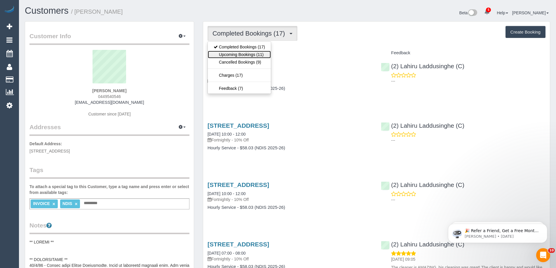
click at [231, 56] on link "Upcoming Bookings (11)" at bounding box center [239, 55] width 63 height 8
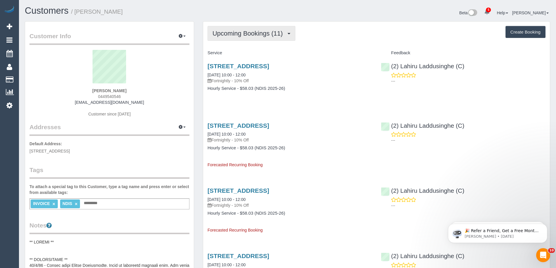
click at [235, 38] on button "Upcoming Bookings (11)" at bounding box center [252, 33] width 88 height 15
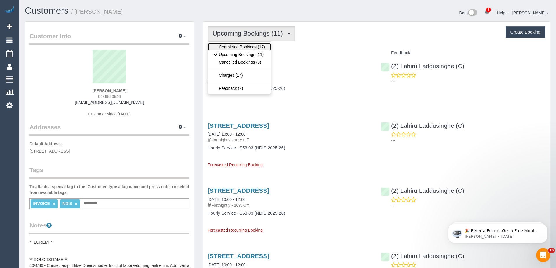
click at [234, 48] on link "Completed Bookings (17)" at bounding box center [239, 47] width 63 height 8
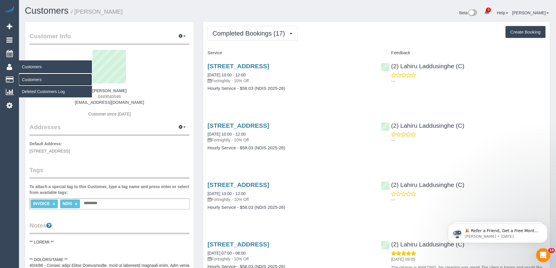
drag, startPoint x: 35, startPoint y: 82, endPoint x: 49, endPoint y: 75, distance: 15.9
click at [35, 82] on link "Customers" at bounding box center [55, 80] width 73 height 12
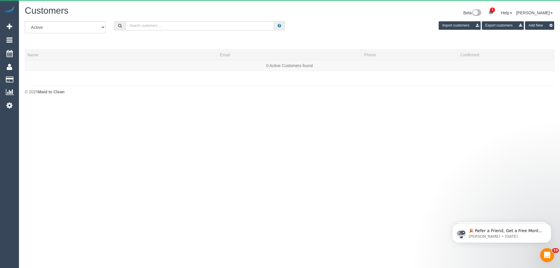
click at [161, 27] on input "text" at bounding box center [200, 25] width 149 height 9
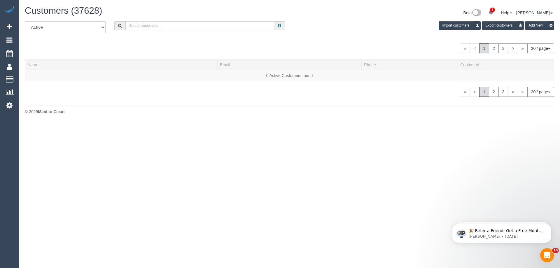
paste input "[PERSON_NAME][EMAIL_ADDRESS][DOMAIN_NAME]"
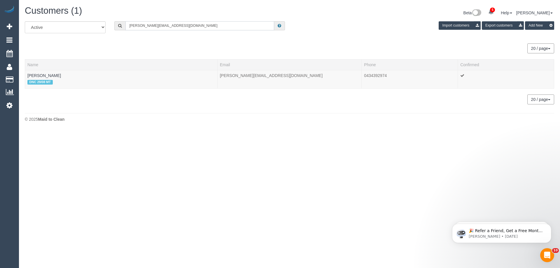
type input "[PERSON_NAME][EMAIL_ADDRESS][DOMAIN_NAME]"
drag, startPoint x: 45, startPoint y: 76, endPoint x: 48, endPoint y: 79, distance: 4.3
click at [45, 76] on link "Khadija Awan" at bounding box center [44, 75] width 34 height 5
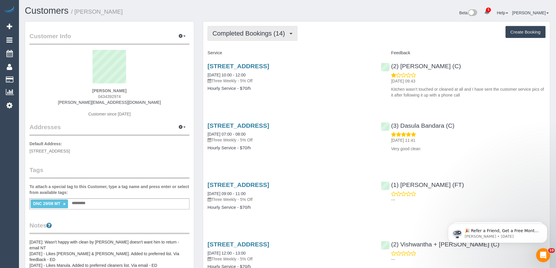
click at [239, 37] on span "Completed Bookings (14)" at bounding box center [249, 33] width 75 height 7
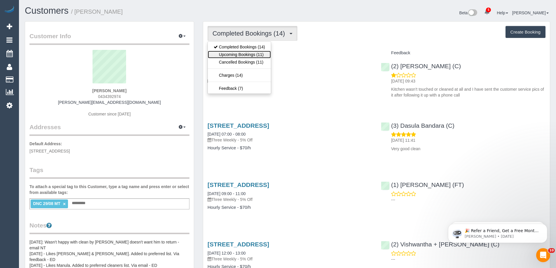
click at [237, 56] on link "Upcoming Bookings (11)" at bounding box center [239, 55] width 63 height 8
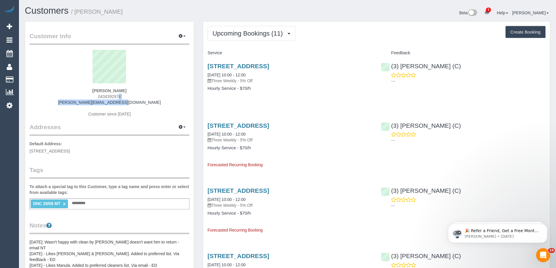
drag, startPoint x: 140, startPoint y: 105, endPoint x: 72, endPoint y: 97, distance: 68.4
click at [72, 97] on div "Khadija Awan 0434392974 dr.awan@hotmail.com Customer since 2024" at bounding box center [109, 86] width 160 height 73
click at [74, 98] on div "Khadija Awan 0434392974 dr.awan@hotmail.com Customer since 2024" at bounding box center [109, 86] width 160 height 73
click at [73, 102] on div "Khadija Awan 0434392974 dr.awan@hotmail.com Customer since 2024" at bounding box center [109, 86] width 160 height 73
drag, startPoint x: 78, startPoint y: 104, endPoint x: 142, endPoint y: 104, distance: 63.9
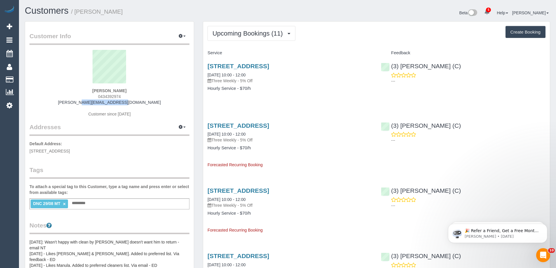
click at [142, 104] on div "Khadija Awan 0434392974 dr.awan@hotmail.com Customer since 2024" at bounding box center [109, 86] width 160 height 73
copy link "[PERSON_NAME][EMAIL_ADDRESS][DOMAIN_NAME]"
click at [231, 75] on link "19/09/2025 10:00 - 12:00" at bounding box center [227, 75] width 38 height 5
click at [228, 36] on span "Upcoming Bookings (11)" at bounding box center [248, 33] width 73 height 7
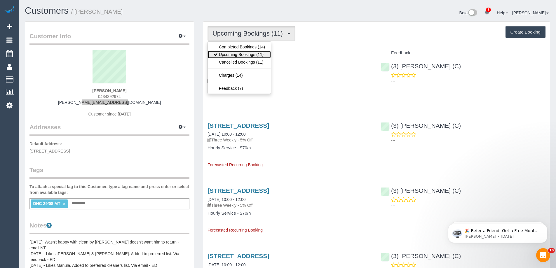
click at [230, 55] on link "Upcoming Bookings (11)" at bounding box center [239, 55] width 63 height 8
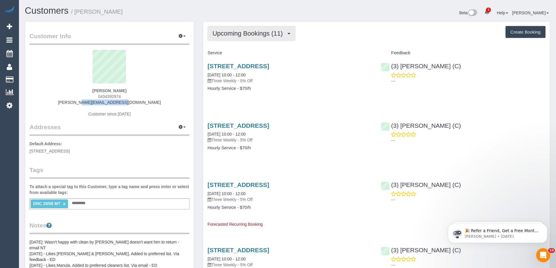
click at [243, 37] on span "Upcoming Bookings (11)" at bounding box center [248, 33] width 73 height 7
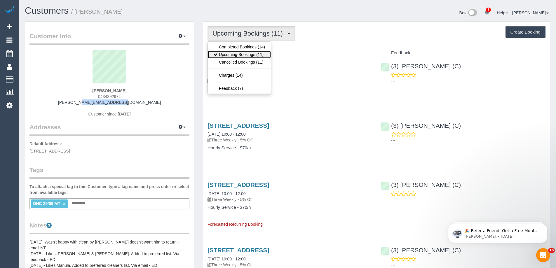
click at [243, 53] on link "Upcoming Bookings (11)" at bounding box center [239, 55] width 63 height 8
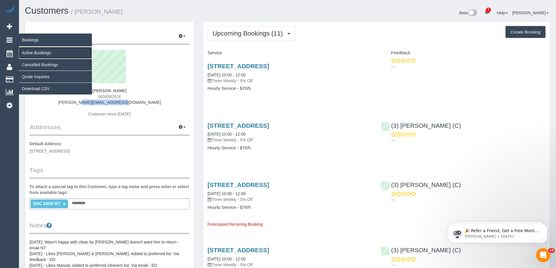
click at [29, 54] on link "Active Bookings" at bounding box center [55, 53] width 73 height 12
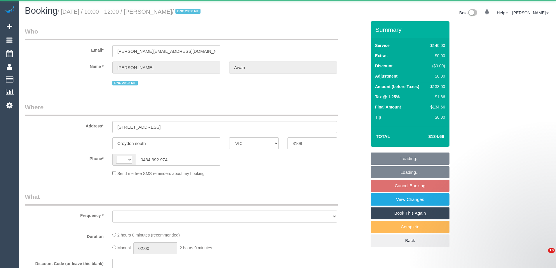
select select "VIC"
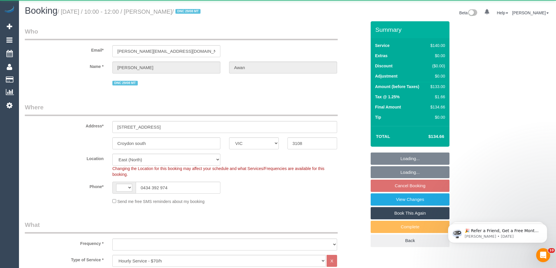
select select "string:AU"
select select "string:stripe-pm_1PQRyu2GScqysDRVsQCPVYhC"
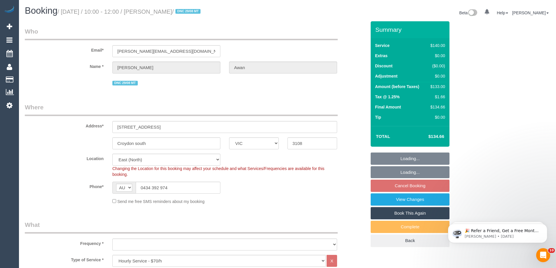
select select "object:748"
select select "number:28"
select select "number:14"
select select "number:18"
select select "number:25"
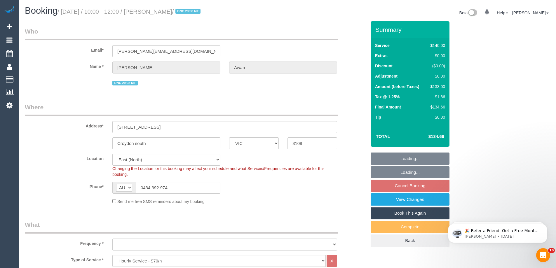
select select "number:35"
select select "number:13"
select select "object:899"
select select "spot1"
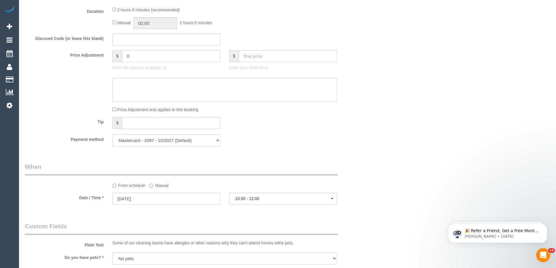
scroll to position [525, 0]
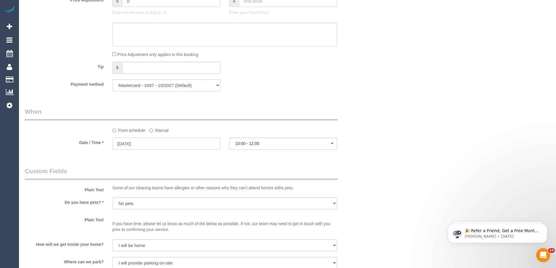
click at [141, 143] on input "[DATE]" at bounding box center [166, 144] width 108 height 12
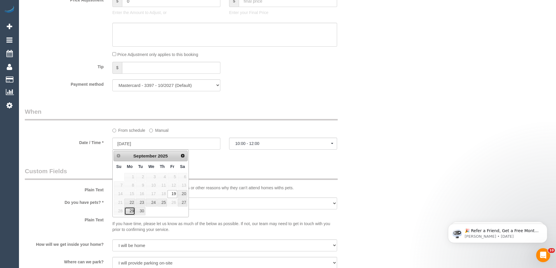
click at [129, 214] on link "29" at bounding box center [129, 211] width 11 height 8
type input "[DATE]"
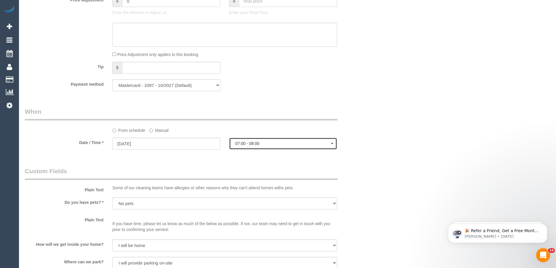
click at [262, 143] on span "07:00 - 08:00" at bounding box center [283, 143] width 96 height 5
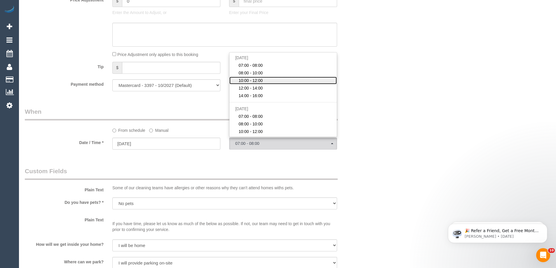
click at [265, 78] on link "10:00 - 12:00" at bounding box center [282, 81] width 107 height 8
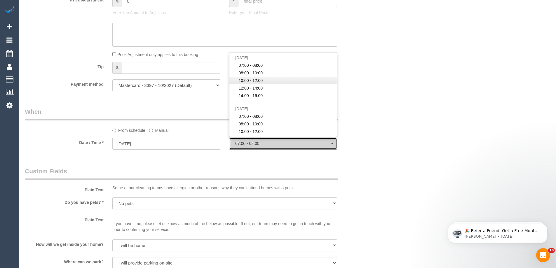
select select "spot21"
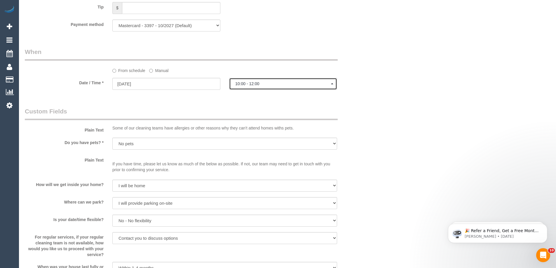
scroll to position [701, 0]
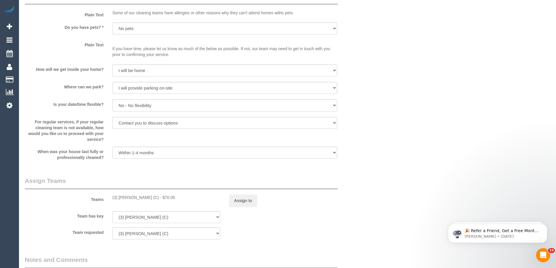
drag, startPoint x: 164, startPoint y: 199, endPoint x: 103, endPoint y: 197, distance: 61.0
click at [103, 197] on div "Teams (3) [PERSON_NAME] (C) - $70.00 Assign to" at bounding box center [195, 192] width 350 height 30
copy div "(3) [PERSON_NAME] (C)"
click at [257, 200] on button "Assign to" at bounding box center [243, 201] width 28 height 12
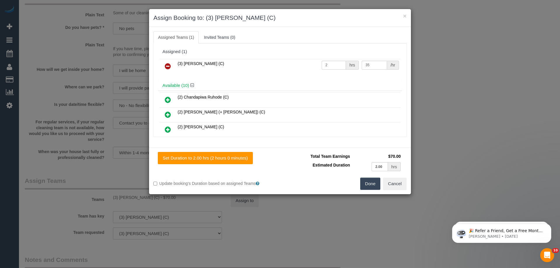
click at [168, 63] on icon at bounding box center [168, 66] width 6 height 7
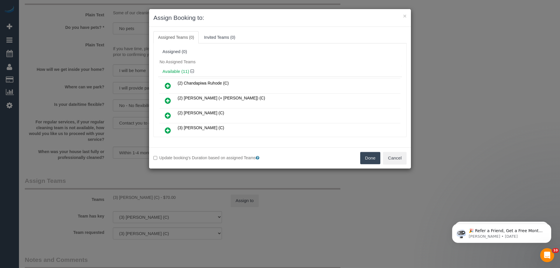
click at [367, 160] on button "Done" at bounding box center [370, 158] width 20 height 12
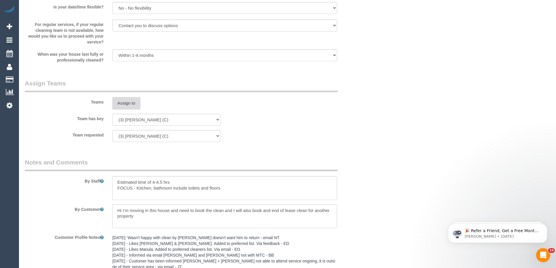
scroll to position [894, 0]
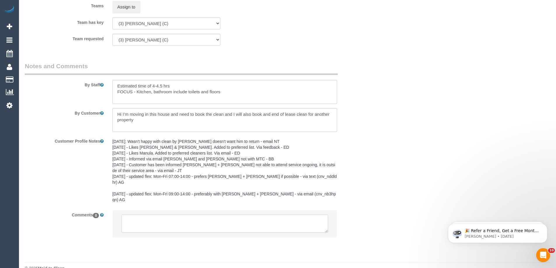
click at [172, 215] on textarea at bounding box center [224, 224] width 207 height 18
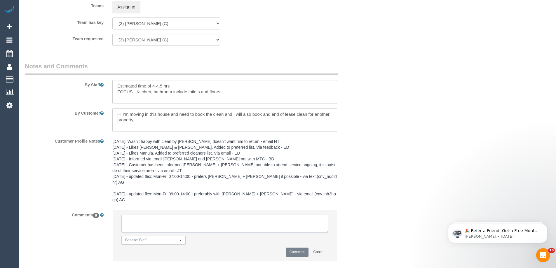
type textarea "."
type textarea "/"
paste textarea "Cleaner(s) Unassigned: Reason Unassigned: One Off/Ongoing: Flexibility: Close a…"
click at [324, 219] on textarea at bounding box center [224, 224] width 207 height 18
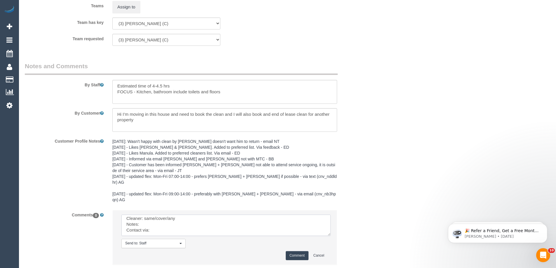
scroll to position [10, 0]
drag, startPoint x: 326, startPoint y: 220, endPoint x: 361, endPoint y: 245, distance: 42.8
click at [331, 236] on textarea at bounding box center [225, 225] width 209 height 21
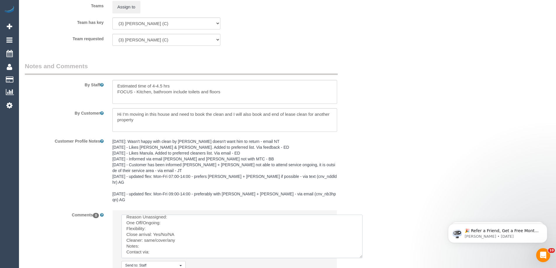
scroll to position [0, 0]
drag, startPoint x: 361, startPoint y: 246, endPoint x: 388, endPoint y: 280, distance: 43.2
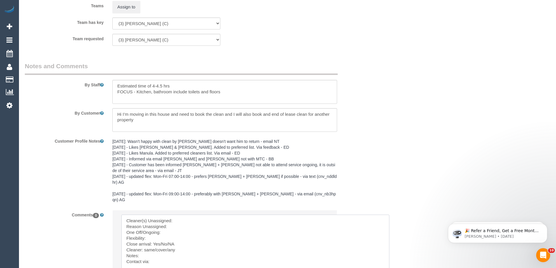
click at [224, 215] on textarea at bounding box center [255, 253] width 268 height 77
paste textarea "(3) Denuwan Lamahewa (C)"
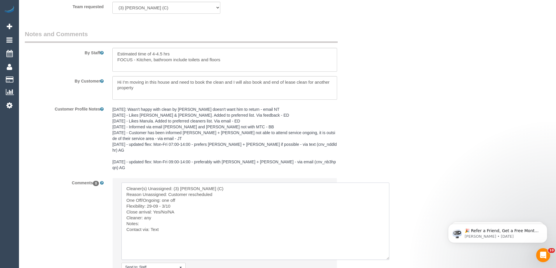
scroll to position [953, 0]
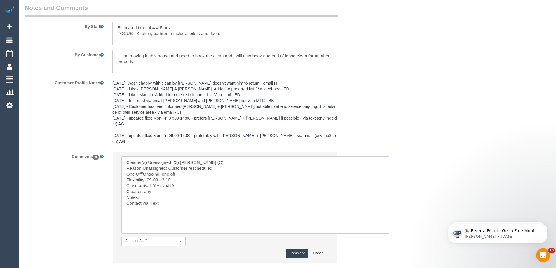
type textarea "Cleaner(s) Unassigned: (3) Denuwan Lamahewa (C) Reason Unassigned: Customer res…"
drag, startPoint x: 292, startPoint y: 243, endPoint x: 287, endPoint y: 242, distance: 4.6
click at [291, 249] on button "Comment" at bounding box center [297, 253] width 23 height 9
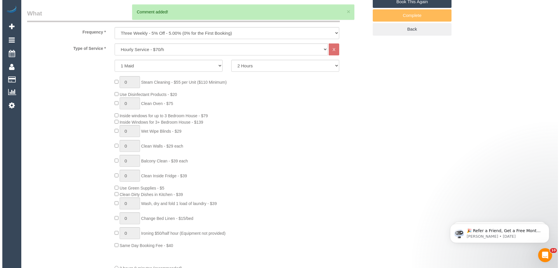
scroll to position [0, 0]
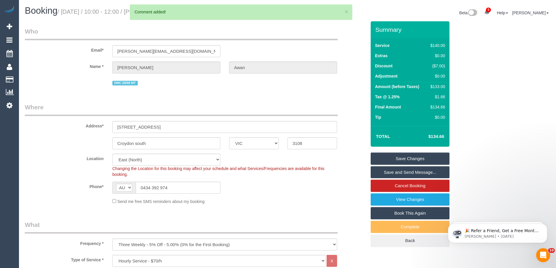
click at [420, 158] on link "Save Changes" at bounding box center [410, 159] width 79 height 12
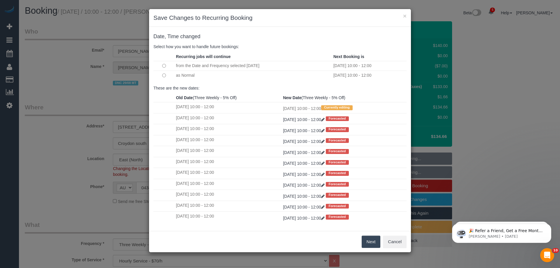
click at [163, 73] on td at bounding box center [164, 76] width 21 height 10
click at [370, 242] on button "Next" at bounding box center [371, 242] width 19 height 12
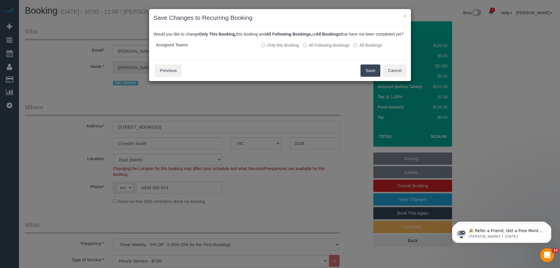
click at [365, 76] on button "Save" at bounding box center [371, 71] width 20 height 12
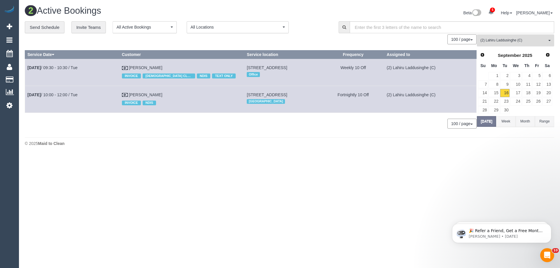
click at [506, 36] on button "(2) Lahiru Laddusinghe (C) All Teams" at bounding box center [515, 40] width 77 height 12
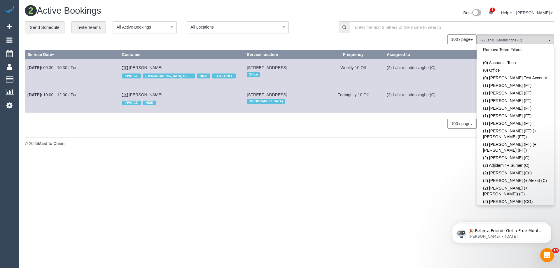
scroll to position [340, 0]
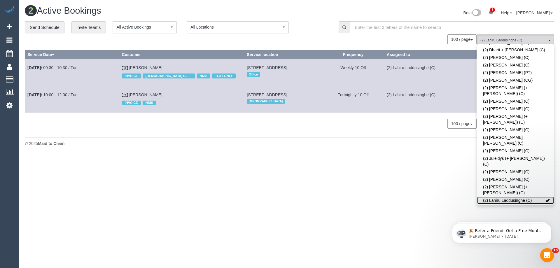
click at [503, 197] on link "(2) Lahiru Laddusinghe (C)" at bounding box center [516, 201] width 77 height 8
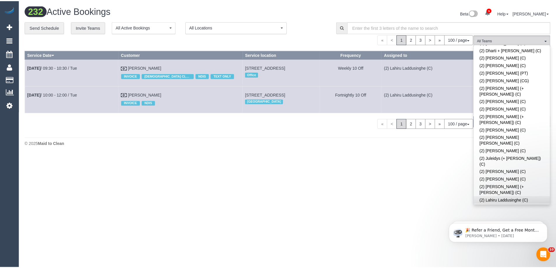
scroll to position [826, 0]
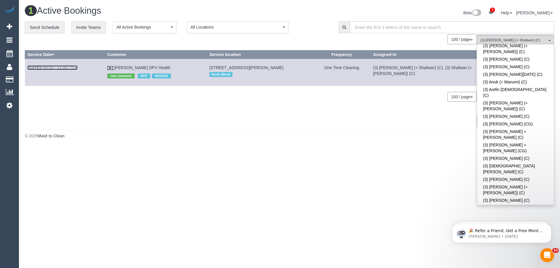
click at [63, 66] on link "Sep 16th / 09:00 - 11:00 / Tue" at bounding box center [52, 67] width 50 height 5
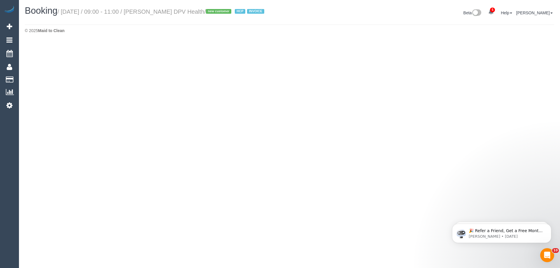
select select "VIC"
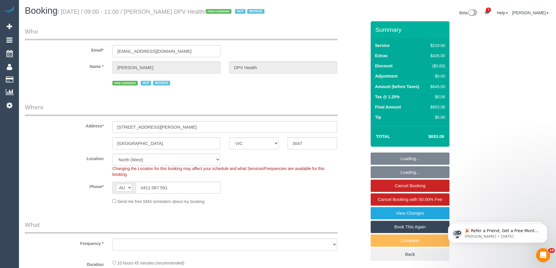
select select "number:30"
select select "number:14"
select select "number:19"
select select "number:25"
select select "object:7576"
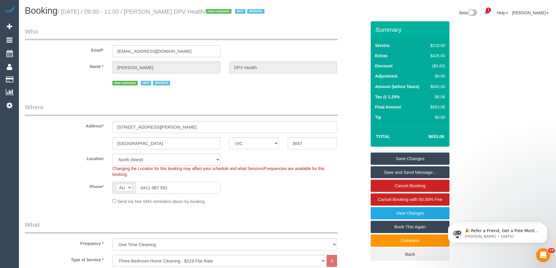
drag, startPoint x: 173, startPoint y: 198, endPoint x: 65, endPoint y: 183, distance: 108.8
click at [72, 184] on sui-booking-location "Location Office City East (North) East (South) Inner East Inner North (East) In…" at bounding box center [196, 179] width 342 height 51
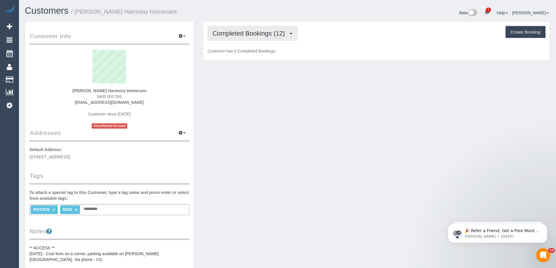
click at [232, 36] on span "Completed Bookings (12)" at bounding box center [249, 33] width 75 height 7
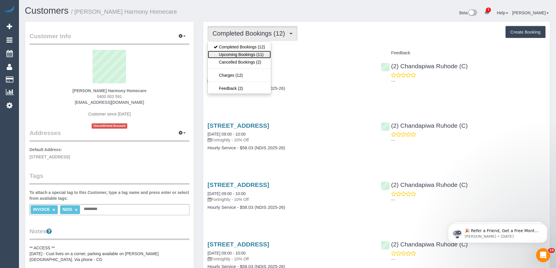
click at [232, 58] on link "Upcoming Bookings (11)" at bounding box center [239, 55] width 63 height 8
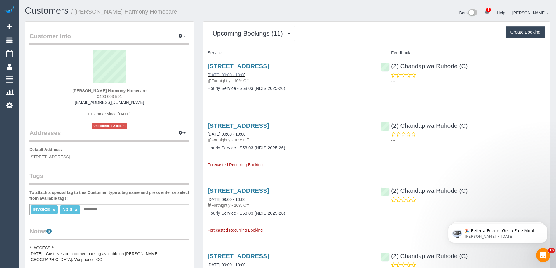
drag, startPoint x: 218, startPoint y: 74, endPoint x: 222, endPoint y: 71, distance: 4.6
click at [254, 32] on span "Upcoming Bookings (11)" at bounding box center [248, 33] width 73 height 7
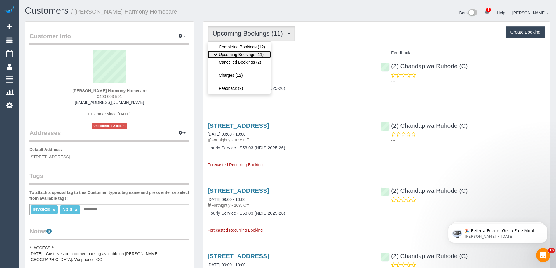
click at [249, 54] on link "Upcoming Bookings (11)" at bounding box center [239, 55] width 63 height 8
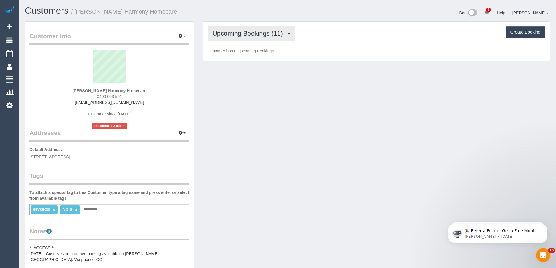
click at [259, 36] on span "Upcoming Bookings (11)" at bounding box center [248, 33] width 73 height 7
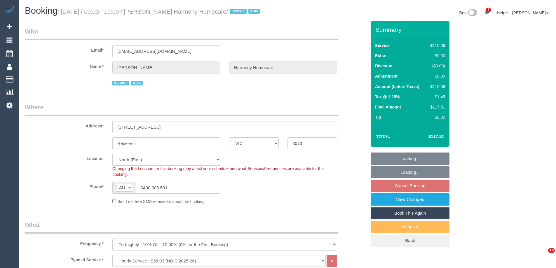
select select "VIC"
select select "number:28"
select select "number:14"
select select "number:19"
select select "number:25"
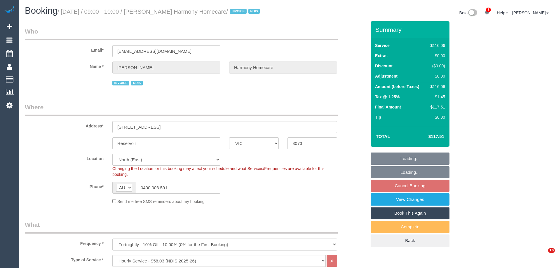
select select "number:35"
select select "number:12"
select select "object:1424"
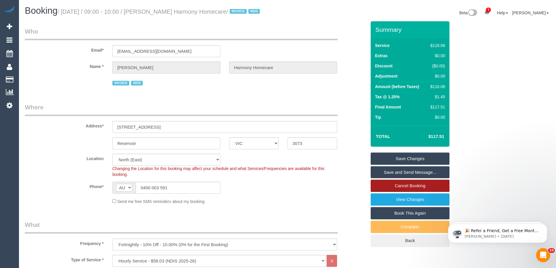
click at [431, 192] on link "Cancel Booking" at bounding box center [410, 186] width 79 height 12
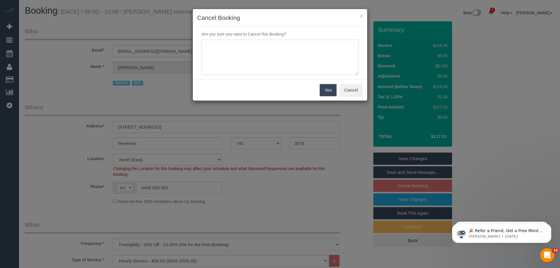
click at [305, 49] on textarea at bounding box center [280, 58] width 157 height 36
click at [259, 51] on textarea at bounding box center [280, 58] width 157 height 36
type textarea "[PERSON_NAME] is in hospital so Home care will not cover services while she is …"
click at [326, 93] on button "Yes" at bounding box center [328, 90] width 17 height 12
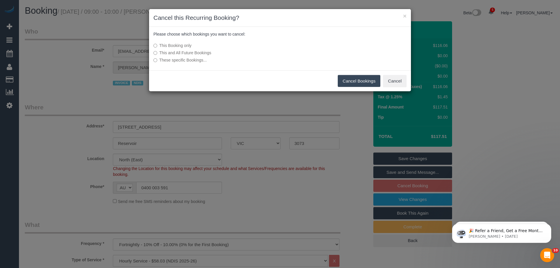
click at [198, 52] on label "This and All Future Bookings" at bounding box center [237, 53] width 166 height 6
click at [352, 79] on button "Cancel Bookings" at bounding box center [359, 81] width 43 height 12
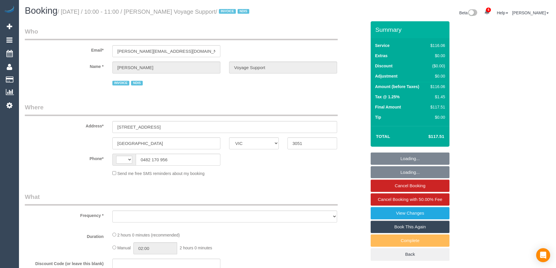
select select "VIC"
select select "string:AU"
select select "object:583"
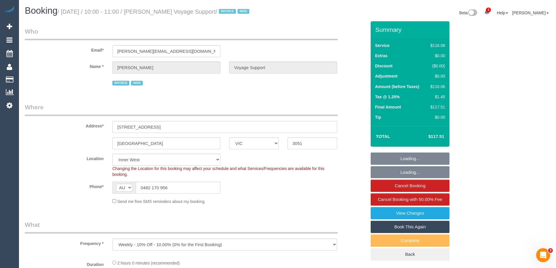
select select "number:28"
select select "number:14"
select select "number:19"
select select "number:36"
select select "number:33"
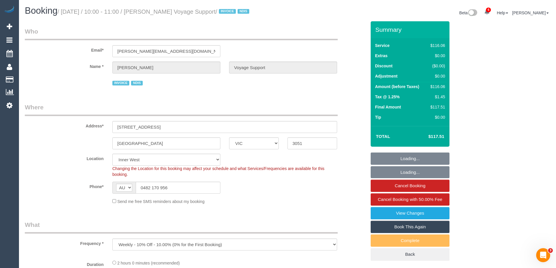
select select "number:12"
select select "object:1453"
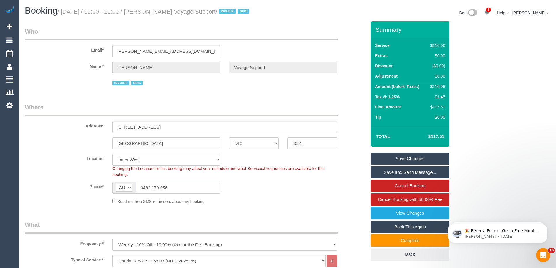
drag, startPoint x: 191, startPoint y: 187, endPoint x: 10, endPoint y: 178, distance: 181.8
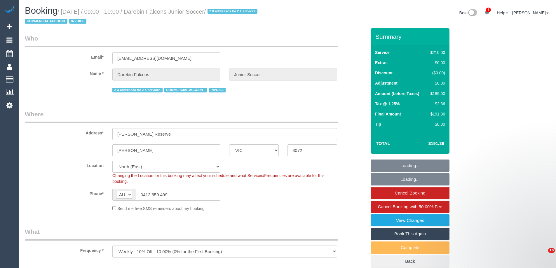
select select "VIC"
select select "180"
select select "number:28"
select select "object:1553"
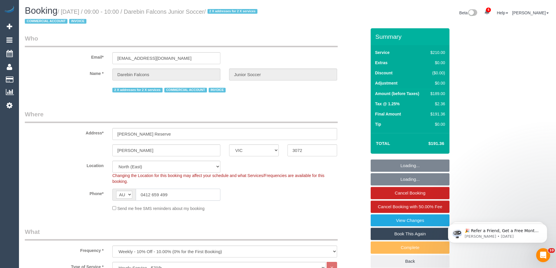
drag, startPoint x: 174, startPoint y: 194, endPoint x: 68, endPoint y: 181, distance: 106.5
click at [88, 186] on sui-booking-location "Location [GEOGRAPHIC_DATA] (North) East (South) [GEOGRAPHIC_DATA] (East) [GEOGR…" at bounding box center [196, 186] width 342 height 51
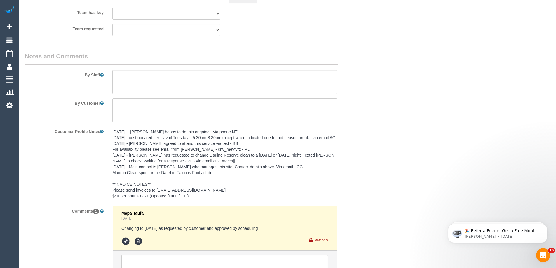
scroll to position [963, 0]
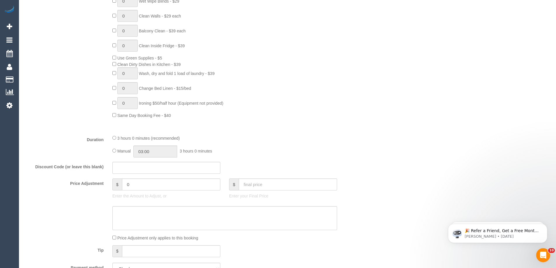
scroll to position [246, 0]
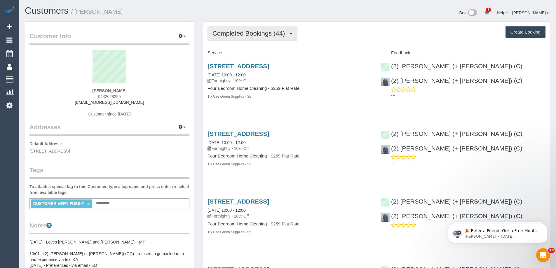
click at [251, 27] on button "Completed Bookings (44)" at bounding box center [253, 33] width 90 height 15
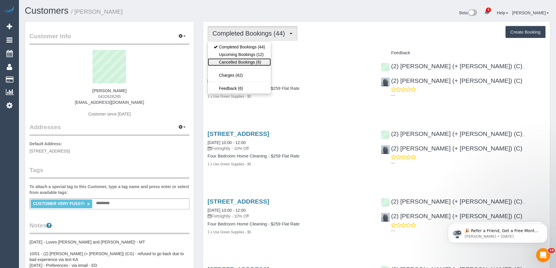
click at [240, 60] on link "Cancelled Bookings (6)" at bounding box center [239, 62] width 63 height 8
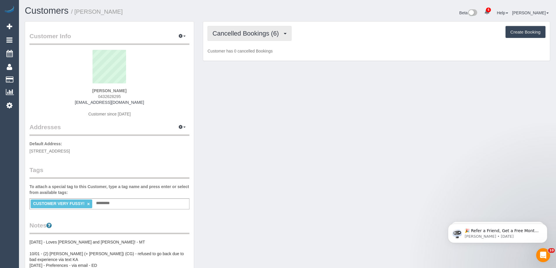
drag, startPoint x: 242, startPoint y: 34, endPoint x: 241, endPoint y: 53, distance: 19.0
click at [242, 34] on span "Cancelled Bookings (6)" at bounding box center [246, 33] width 69 height 7
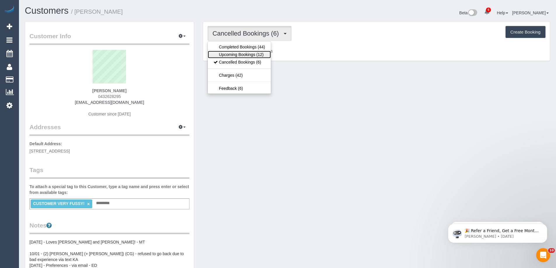
click at [241, 54] on link "Upcoming Bookings (12)" at bounding box center [239, 55] width 63 height 8
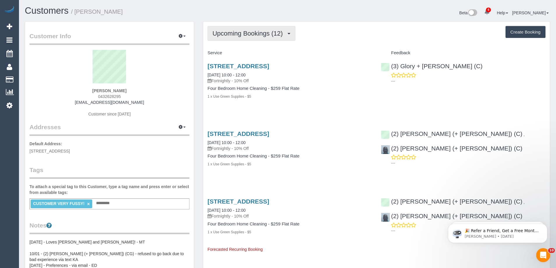
click at [236, 33] on span "Upcoming Bookings (12)" at bounding box center [248, 33] width 73 height 7
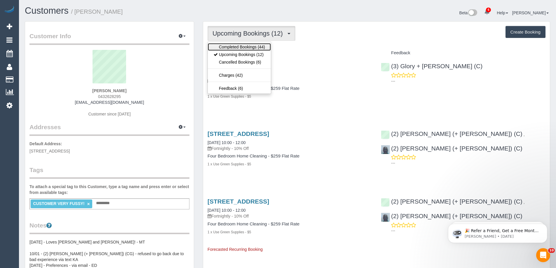
click at [234, 46] on link "Completed Bookings (44)" at bounding box center [239, 47] width 63 height 8
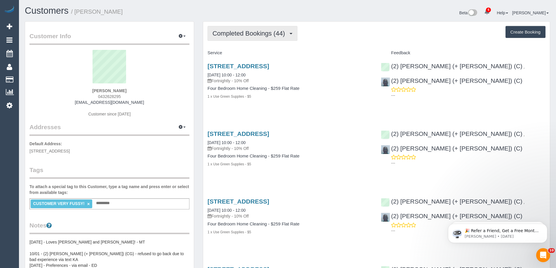
click at [242, 33] on span "Completed Bookings (44)" at bounding box center [249, 33] width 75 height 7
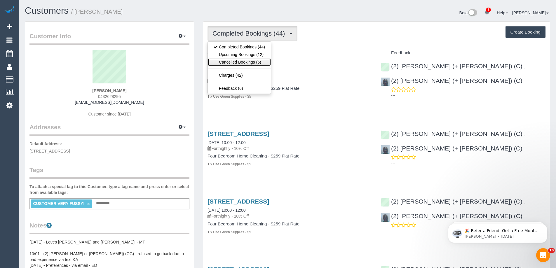
click at [241, 65] on link "Cancelled Bookings (6)" at bounding box center [239, 62] width 63 height 8
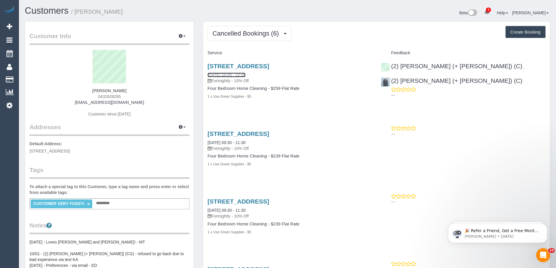
click at [233, 76] on link "19/03/2025 10:00 - 12:00" at bounding box center [227, 75] width 38 height 5
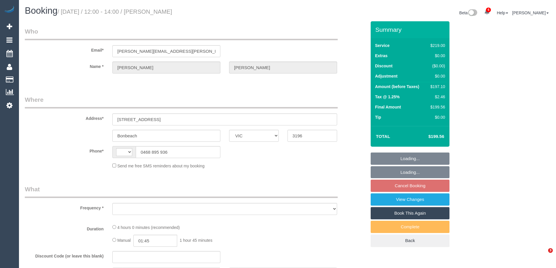
select select "VIC"
select select "string:stripe-pm_1Rin722GScqysDRVvbFBAqO1"
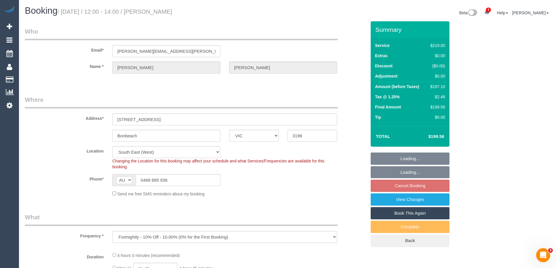
select select "string:AU"
select select "object:846"
select select "number:29"
select select "number:14"
select select "number:19"
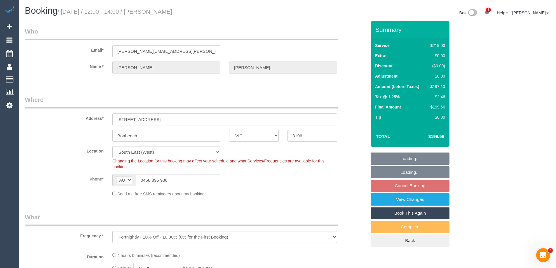
select select "number:22"
select select "number:34"
select select "number:11"
select select "object:1340"
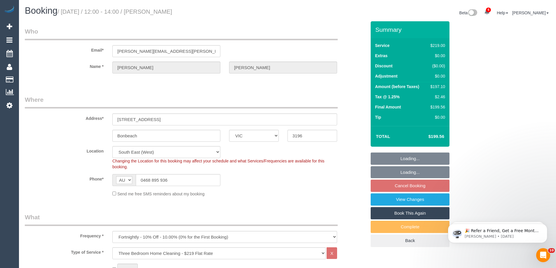
select select "spot1"
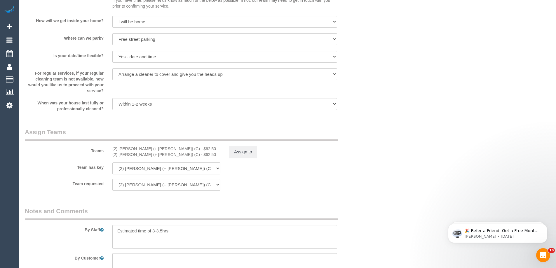
scroll to position [817, 0]
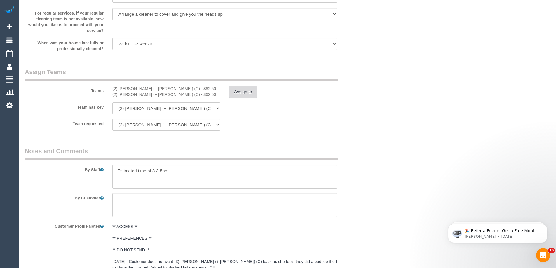
click at [245, 94] on button "Assign to" at bounding box center [243, 92] width 28 height 12
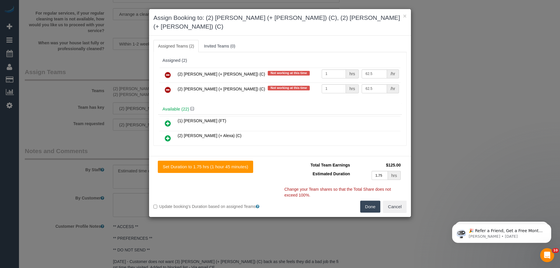
click at [169, 72] on icon at bounding box center [168, 75] width 6 height 7
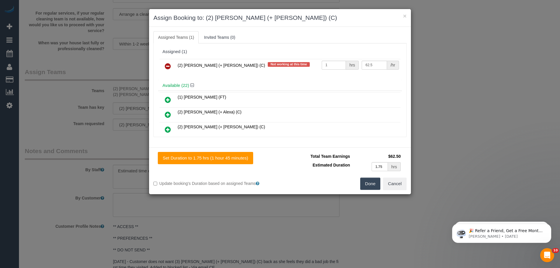
click at [169, 65] on icon at bounding box center [168, 66] width 6 height 7
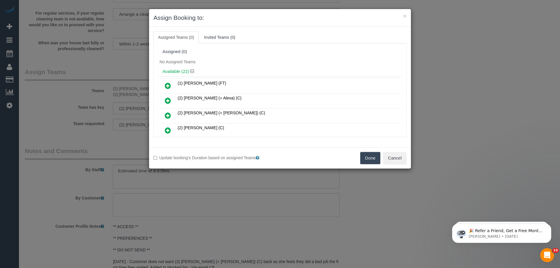
click at [364, 159] on button "Done" at bounding box center [370, 158] width 20 height 12
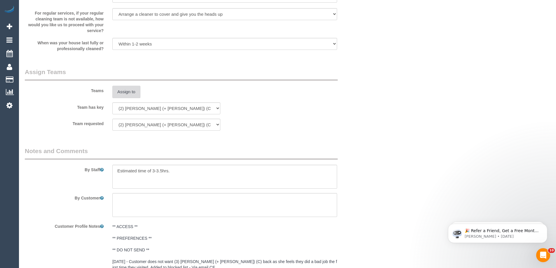
scroll to position [932, 0]
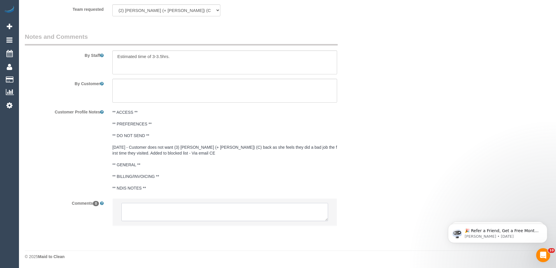
click at [152, 214] on textarea at bounding box center [224, 212] width 207 height 18
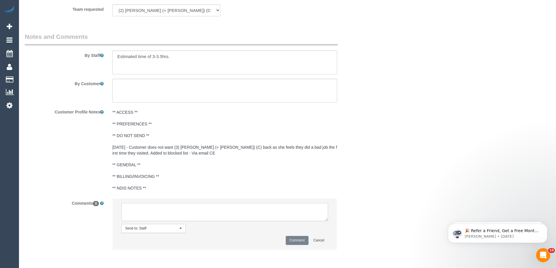
paste textarea "(2) Paul (+ Barbara) (C) UA one off - Away 19/09 - 30/09 Customer contacted via…"
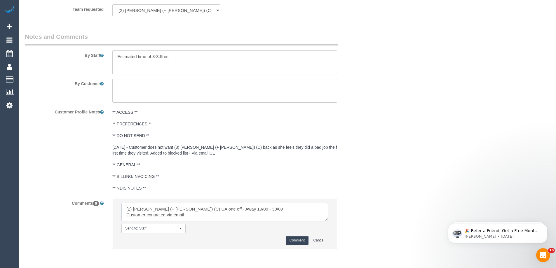
type textarea "(2) Paul (+ Barbara) (C) UA one off - Away 19/09 - 30/09 Customer contacted via…"
click at [289, 239] on button "Comment" at bounding box center [297, 240] width 23 height 9
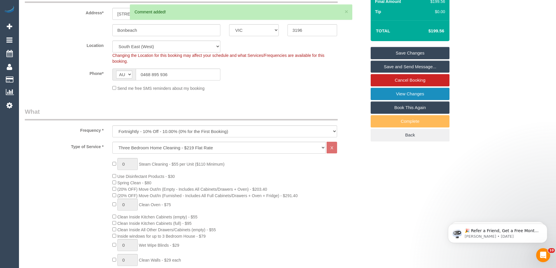
scroll to position [27, 0]
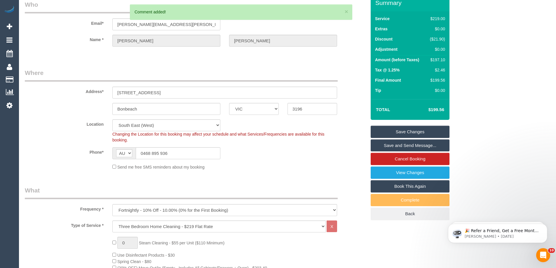
click at [402, 135] on link "Save Changes" at bounding box center [410, 132] width 79 height 12
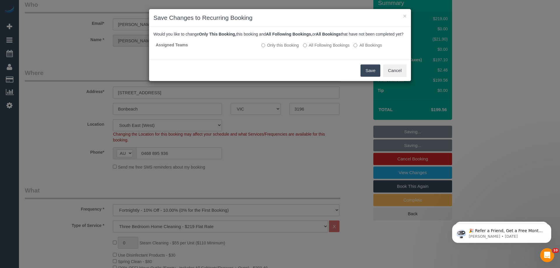
click at [366, 77] on button "Save" at bounding box center [371, 71] width 20 height 12
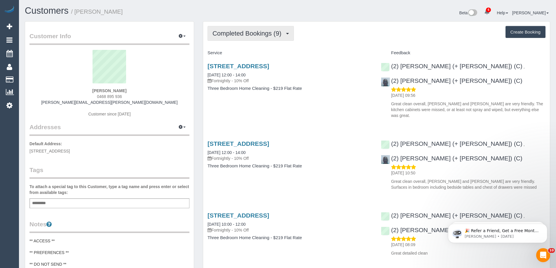
click at [237, 36] on span "Completed Bookings (9)" at bounding box center [248, 33] width 72 height 7
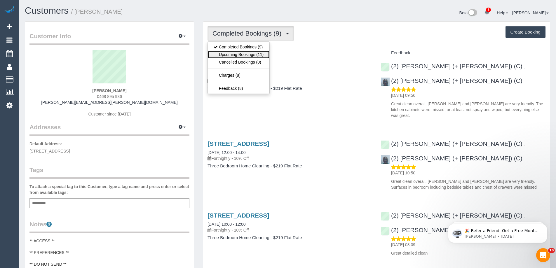
click at [234, 57] on link "Upcoming Bookings (11)" at bounding box center [239, 55] width 62 height 8
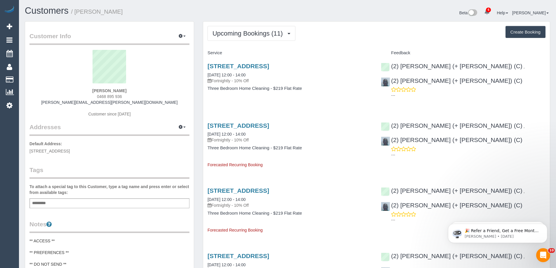
click at [236, 39] on button "Upcoming Bookings (11)" at bounding box center [252, 33] width 88 height 15
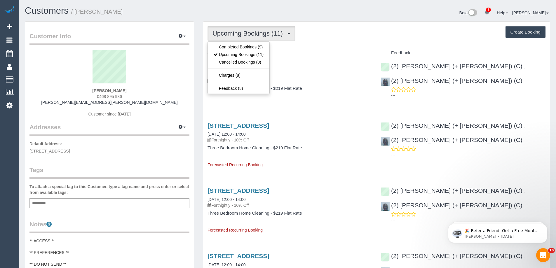
click at [147, 104] on div "Jacinta Atkins 0468 895 936 jacinta.a.atkins@gmail.com Customer since 2025" at bounding box center [109, 86] width 160 height 73
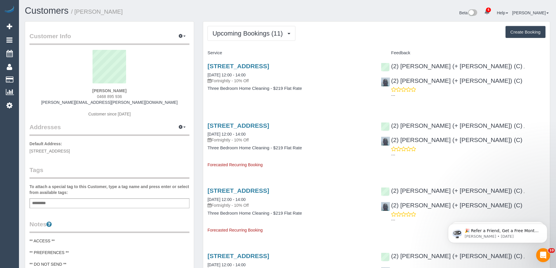
drag, startPoint x: 147, startPoint y: 104, endPoint x: 23, endPoint y: 98, distance: 124.5
click at [23, 98] on div "Customer Info Edit Contact Info Send Message Email Preferences Special Sales Ta…" at bounding box center [109, 262] width 178 height 482
click at [66, 100] on div "Jacinta Atkins 0468 895 936 jacinta.a.atkins@gmail.com Customer since 2025" at bounding box center [109, 86] width 160 height 73
drag, startPoint x: 83, startPoint y: 103, endPoint x: 168, endPoint y: 100, distance: 84.4
click at [168, 100] on div "Jacinta Atkins 0468 895 936 jacinta.a.atkins@gmail.com Customer since 2025" at bounding box center [109, 86] width 160 height 73
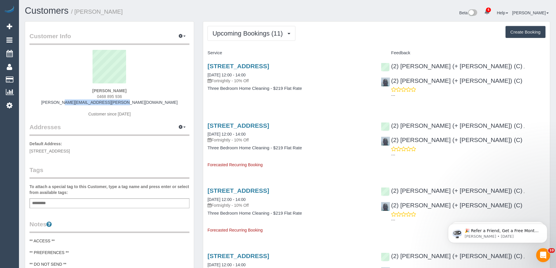
copy link "jacinta.a.atkins@gmail.com"
click at [288, 31] on button "Upcoming Bookings (11)" at bounding box center [252, 33] width 88 height 15
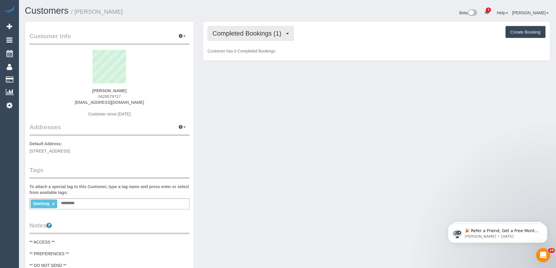
click at [236, 39] on button "Completed Bookings (1)" at bounding box center [251, 33] width 86 height 15
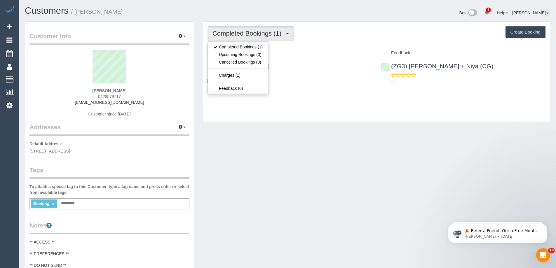
click at [330, 36] on div "Completed Bookings (1) Completed Bookings (1) Upcoming Bookings (0) Cancelled B…" at bounding box center [377, 33] width 338 height 15
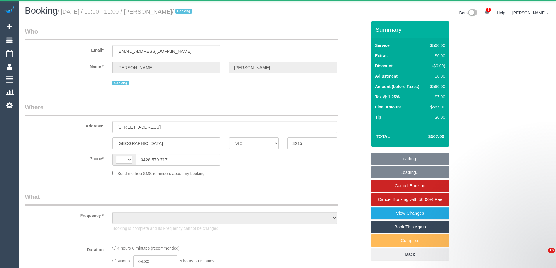
select select "VIC"
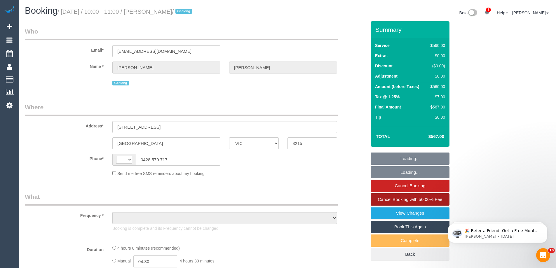
select select "string:AU"
select select "object:731"
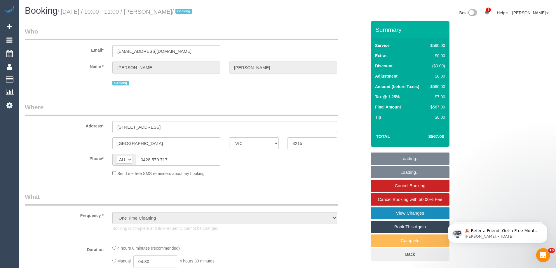
select select "string:stripe-pm_1S4u5F2GScqysDRVbCHwj5aI"
select select "2"
select select "240"
select select "number:27"
select select "number:14"
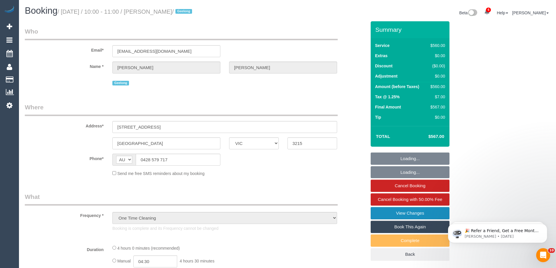
select select "number:19"
select select "number:22"
select select "number:26"
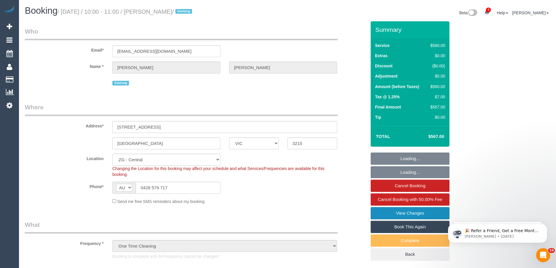
select select "object:1127"
click at [401, 211] on link "View Changes" at bounding box center [410, 213] width 79 height 12
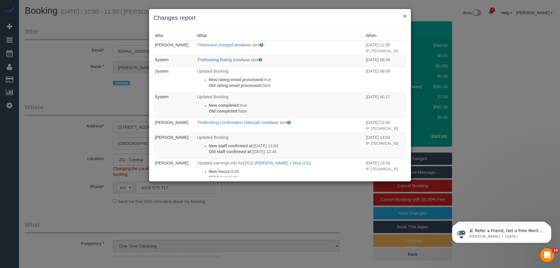
click at [405, 15] on button "×" at bounding box center [405, 16] width 4 height 6
